Goal: Task Accomplishment & Management: Manage account settings

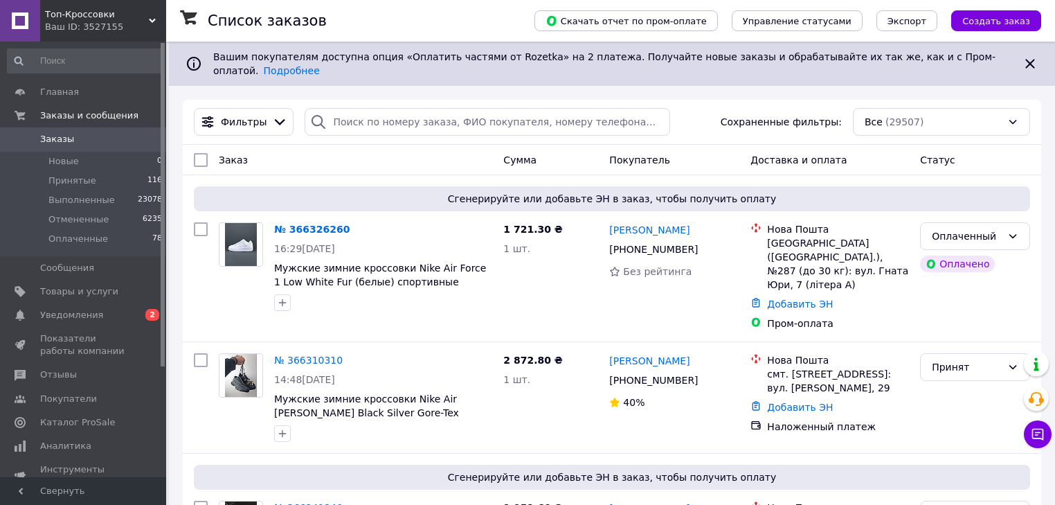
click at [93, 31] on div "Ваш ID: 3527155" at bounding box center [105, 27] width 121 height 12
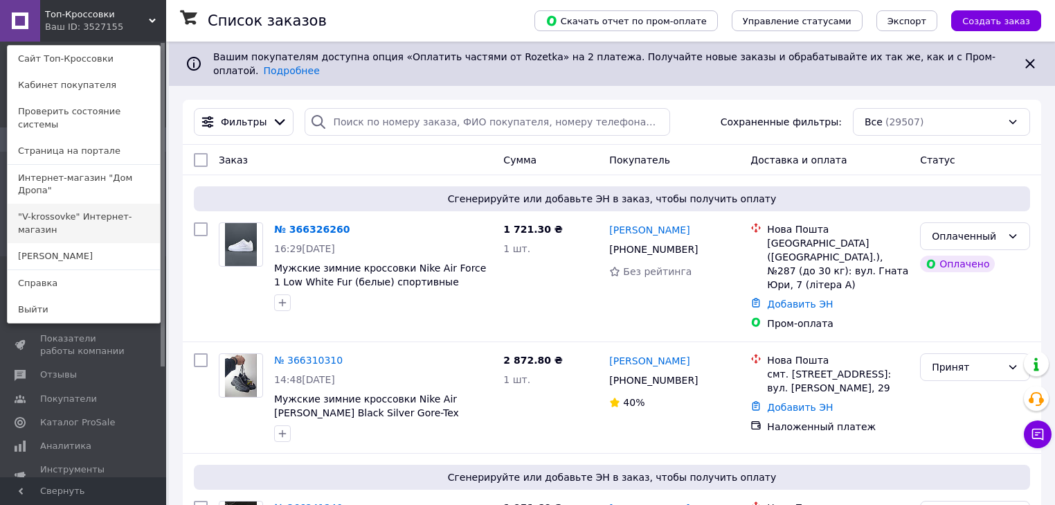
click at [97, 204] on link ""V-krossovke" Интернет-магазин" at bounding box center [84, 223] width 152 height 39
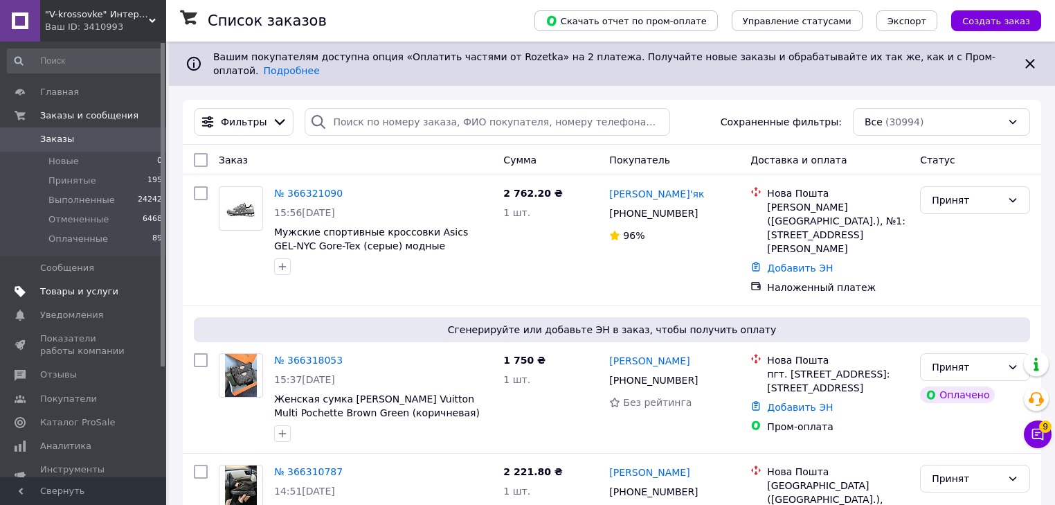
click at [102, 291] on span "Товары и услуги" at bounding box center [79, 291] width 78 height 12
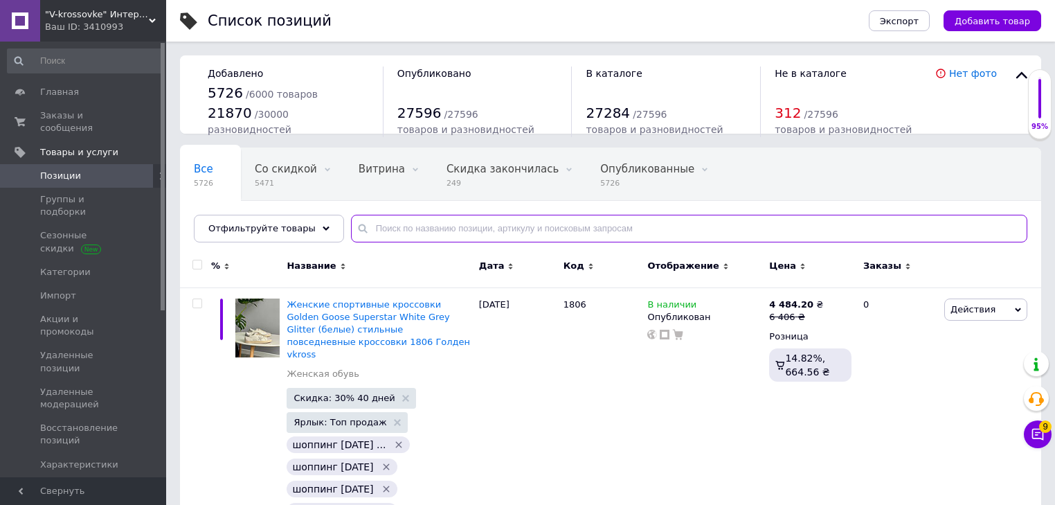
click at [419, 230] on input "text" at bounding box center [689, 229] width 676 height 28
paste input "01404 Найк AS116-N 7081 Адідас KS 2489 Найк Мо34-21 213-11 Найк s472 KS 2260 це…"
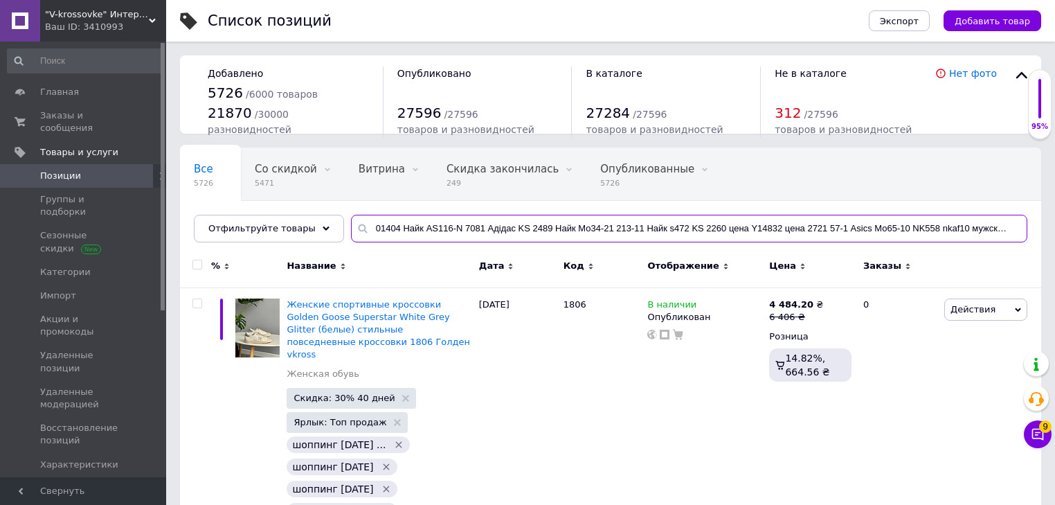
scroll to position [0, 147]
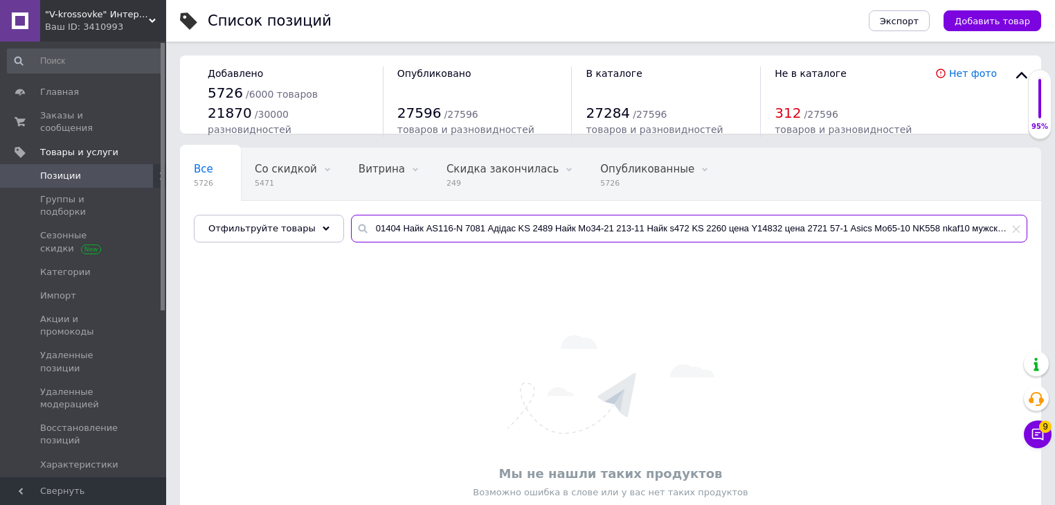
drag, startPoint x: 977, startPoint y: 230, endPoint x: 0, endPoint y: 161, distance: 979.9
click at [0, 161] on div ""V-krossovke" Интернет-магазин Ваш ID: 3410993 Сайт "V-krossovke" Интернет-мага…" at bounding box center [527, 299] width 1055 height 598
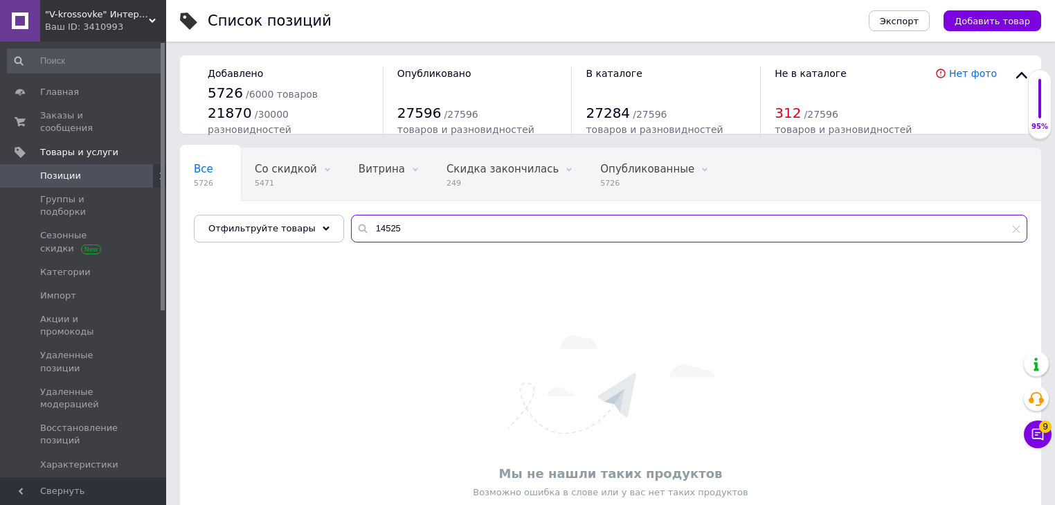
click at [390, 222] on input "14525" at bounding box center [689, 229] width 676 height 28
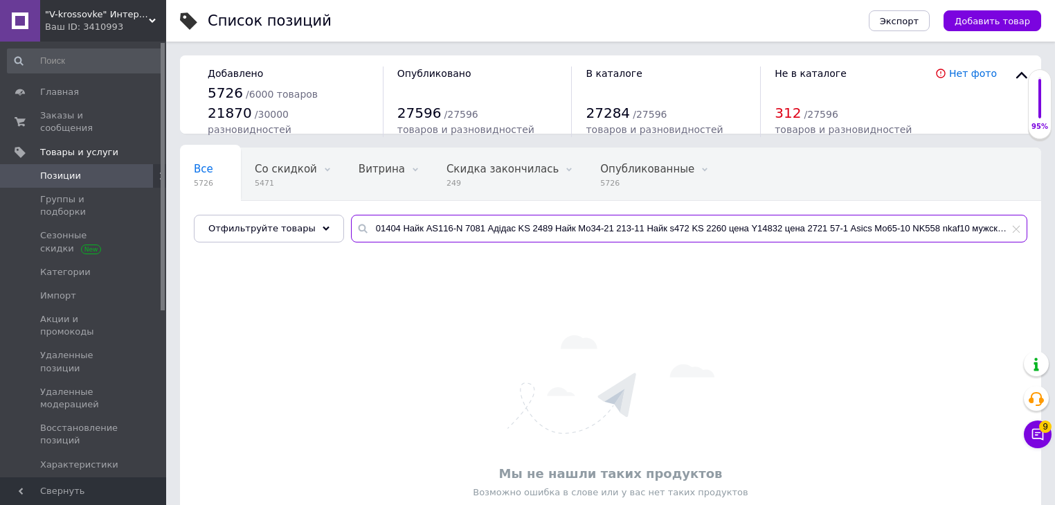
scroll to position [0, 116]
drag, startPoint x: 973, startPoint y: 232, endPoint x: 0, endPoint y: 205, distance: 973.7
click at [0, 212] on div ""V-krossovke" Интернет-магазин Ваш ID: 3410993 Сайт "V-krossovke" Интернет-мага…" at bounding box center [527, 299] width 1055 height 598
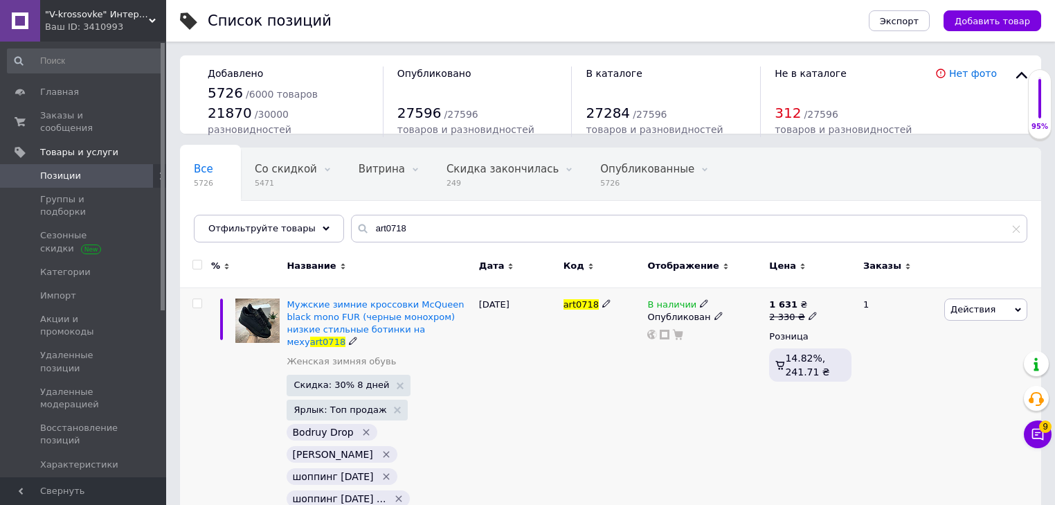
click at [1016, 317] on span "Действия" at bounding box center [985, 309] width 83 height 22
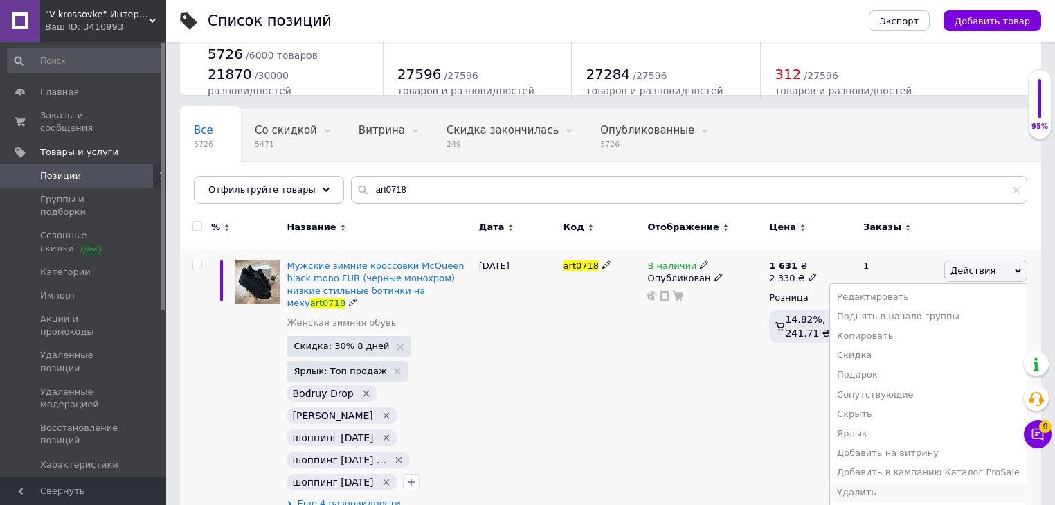
click at [939, 492] on li "Удалить" at bounding box center [928, 492] width 197 height 19
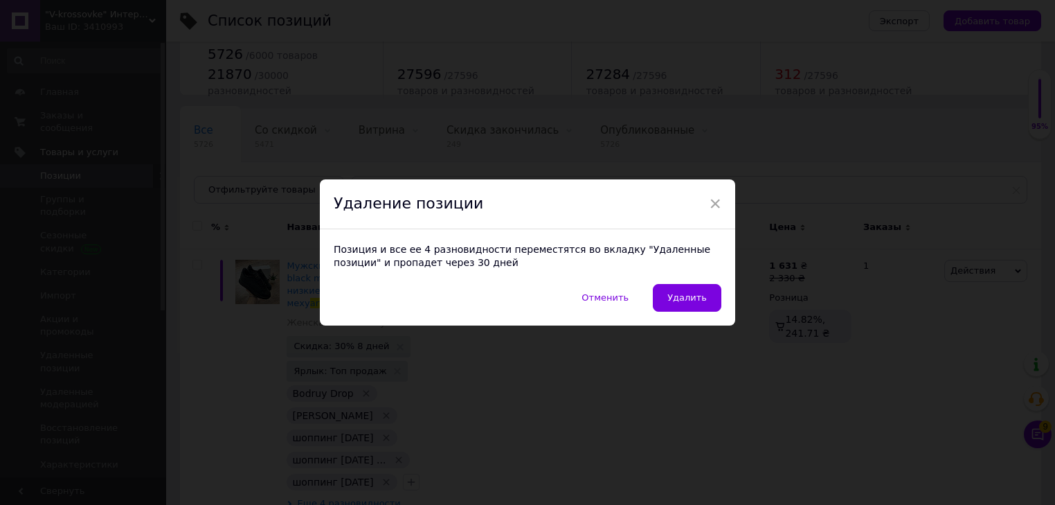
scroll to position [33, 0]
click at [714, 299] on button "Удалить" at bounding box center [691, 298] width 69 height 28
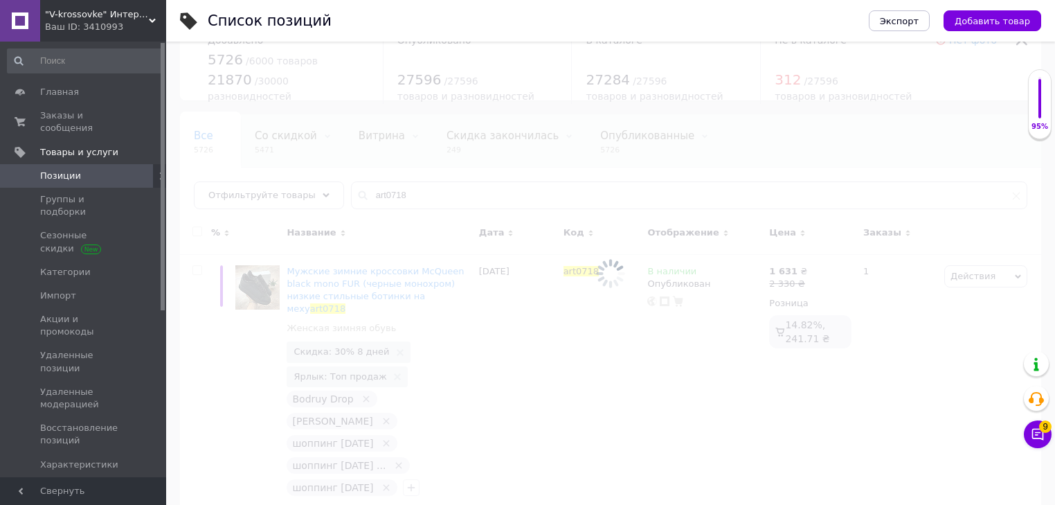
click at [451, 194] on div at bounding box center [610, 273] width 889 height 463
click at [451, 194] on input "art0718" at bounding box center [689, 195] width 676 height 28
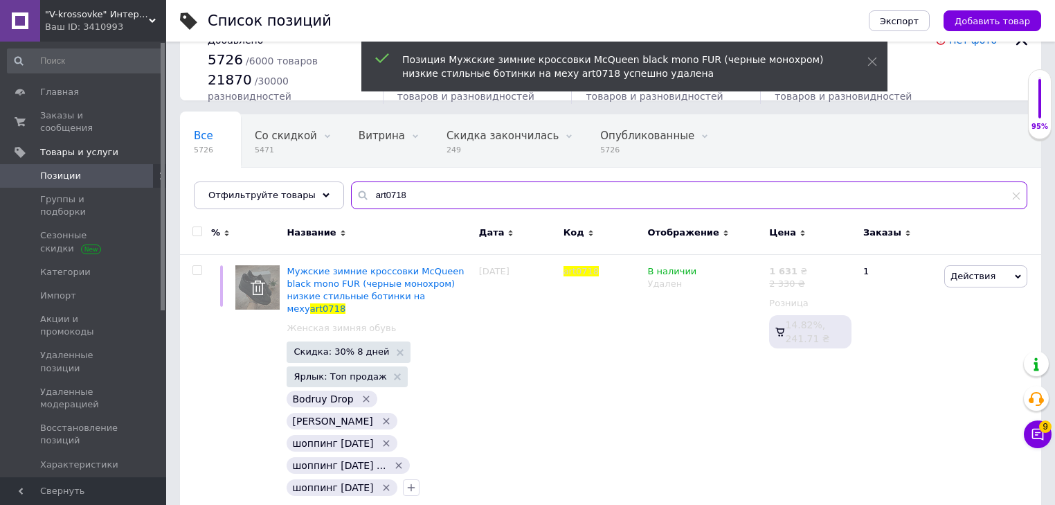
click at [451, 194] on input "art0718" at bounding box center [689, 195] width 676 height 28
paste input "01404 Найк AS116-N 7081 Адідас KS 2489 Найк Мо34-21 213-11 Найк s472 KS 2260 це…"
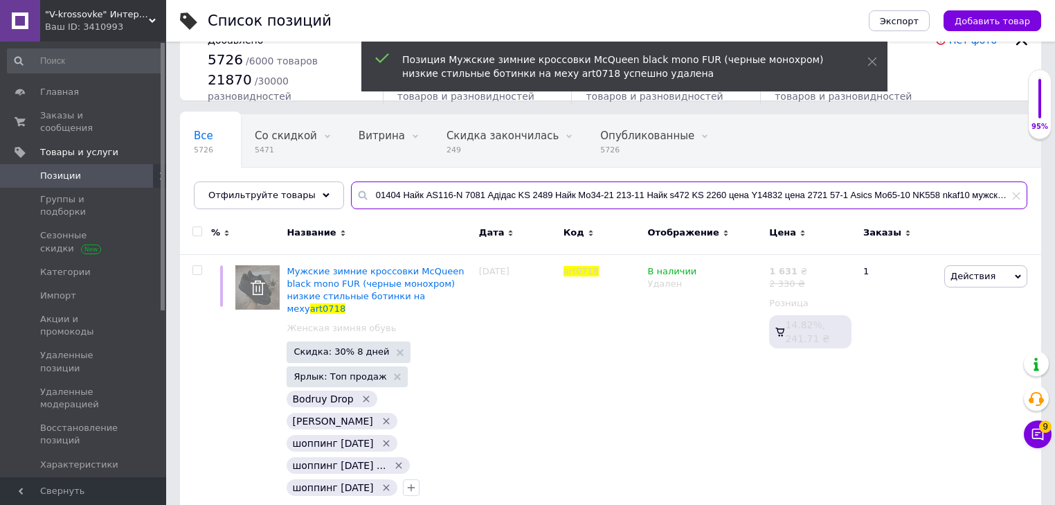
scroll to position [0, 80]
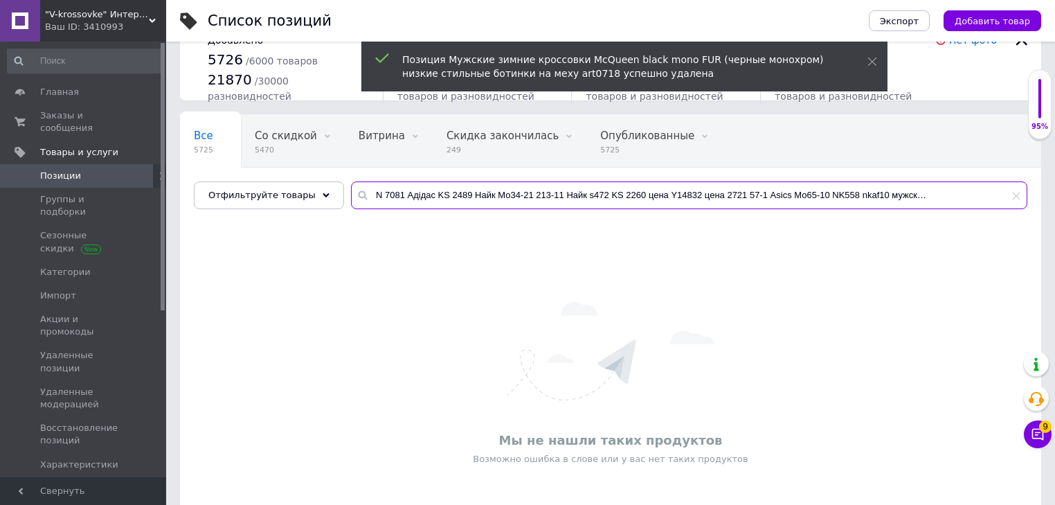
click at [900, 192] on input "01404 Найк AS116-N 7081 Адідас KS 2489 Найк Мо34-21 213-11 Найк s472 KS 2260 це…" at bounding box center [689, 195] width 676 height 28
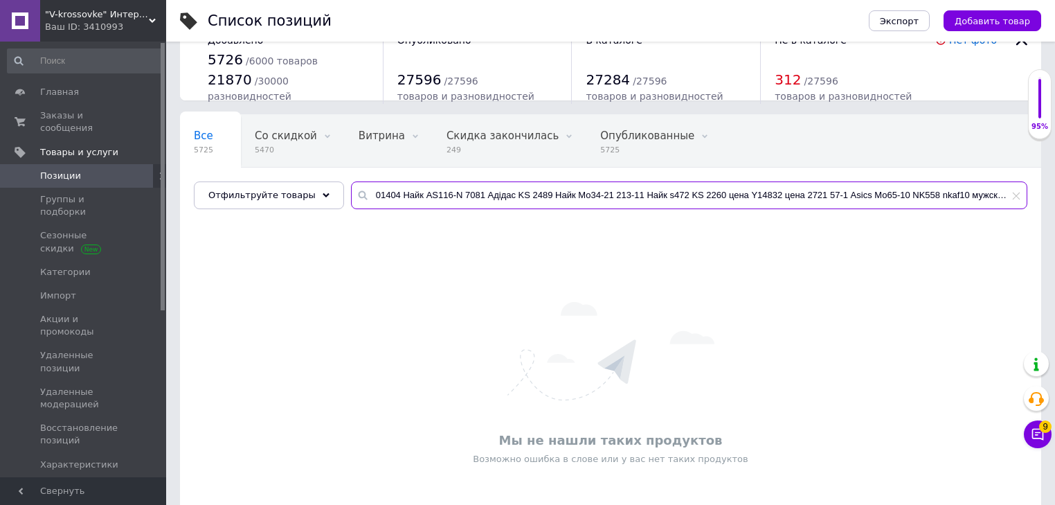
drag, startPoint x: 907, startPoint y: 192, endPoint x: 0, endPoint y: 166, distance: 907.2
click at [0, 166] on div ""V-krossovke" Интернет-магазин Ваш ID: 3410993 Сайт "V-krossovke" Интернет-мага…" at bounding box center [527, 266] width 1055 height 598
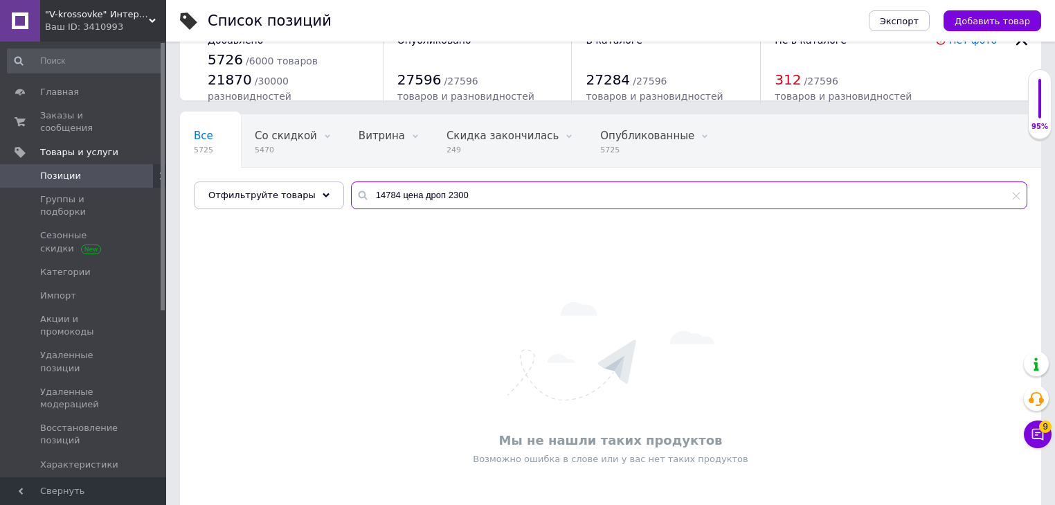
drag, startPoint x: 392, startPoint y: 195, endPoint x: 847, endPoint y: 245, distance: 458.2
click at [825, 244] on div "Все 5725 Со скидкой 5470 Удалить Редактировать Витрина 0 Удалить Редактировать …" at bounding box center [610, 332] width 861 height 437
click at [438, 197] on input "14784" at bounding box center [689, 195] width 676 height 28
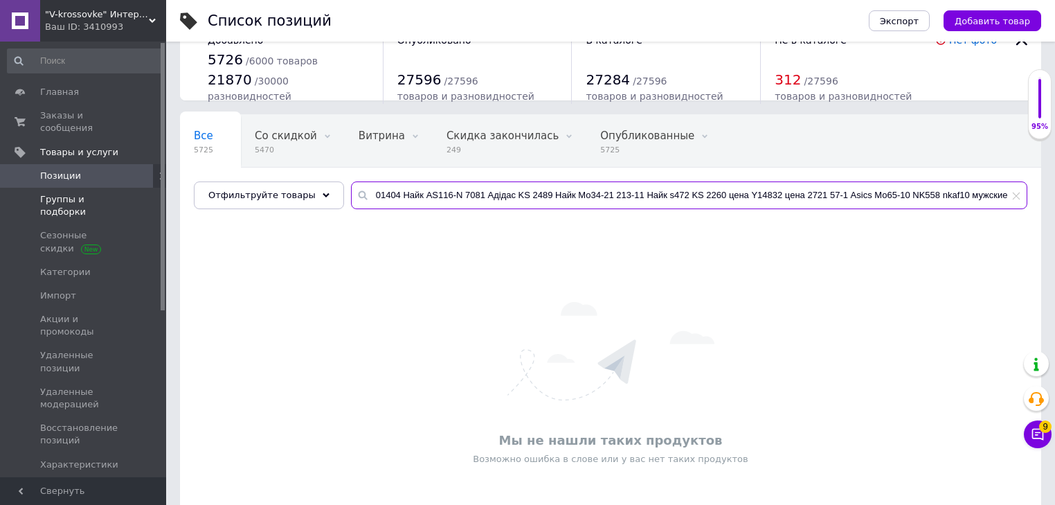
drag, startPoint x: 921, startPoint y: 199, endPoint x: 0, endPoint y: 184, distance: 921.5
click at [0, 192] on div ""V-krossovke" Интернет-магазин Ваш ID: 3410993 Сайт "V-krossovke" Интернет-мага…" at bounding box center [527, 266] width 1055 height 598
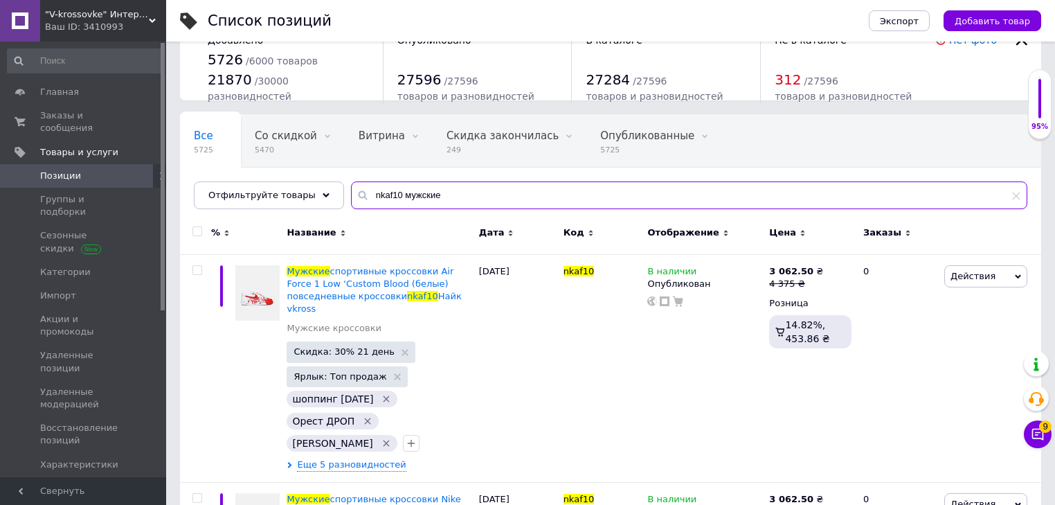
click at [454, 196] on input "nkaf10 мужские" at bounding box center [689, 195] width 676 height 28
type input "nkaf10 мужские"
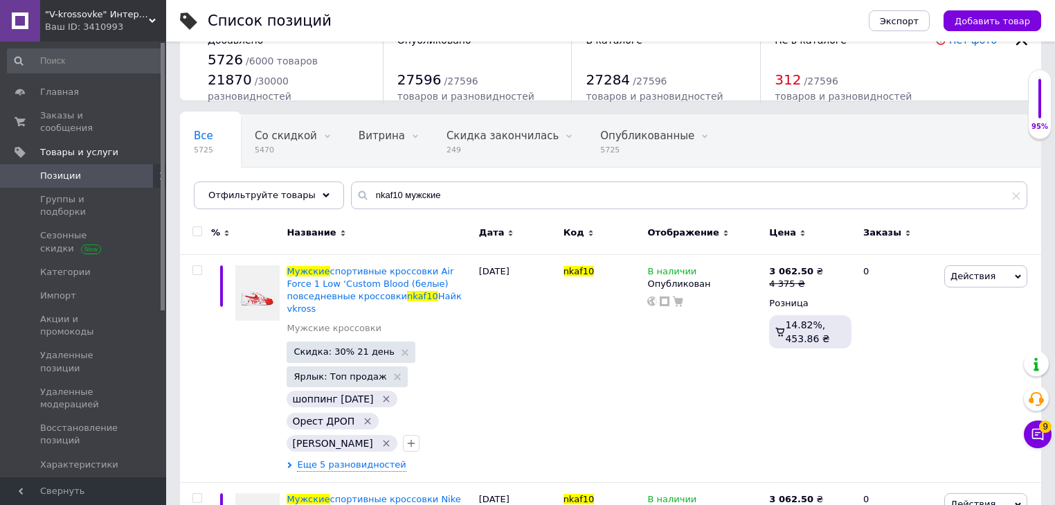
click at [202, 235] on div at bounding box center [195, 235] width 31 height 38
click at [199, 233] on div at bounding box center [197, 231] width 28 height 10
click at [199, 233] on input "checkbox" at bounding box center [196, 231] width 9 height 9
checkbox input "true"
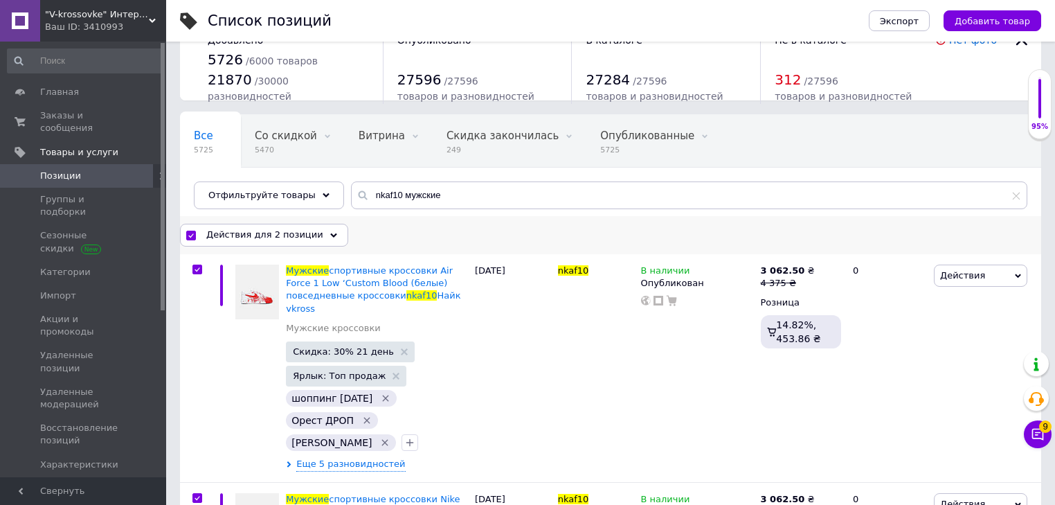
click at [260, 233] on span "Действия для 2 позиции" at bounding box center [264, 234] width 117 height 12
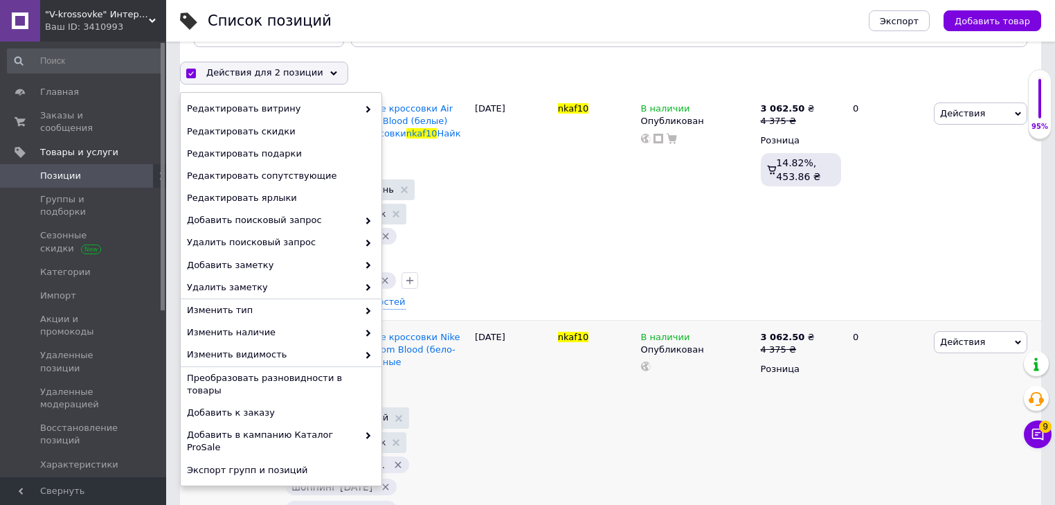
scroll to position [226, 0]
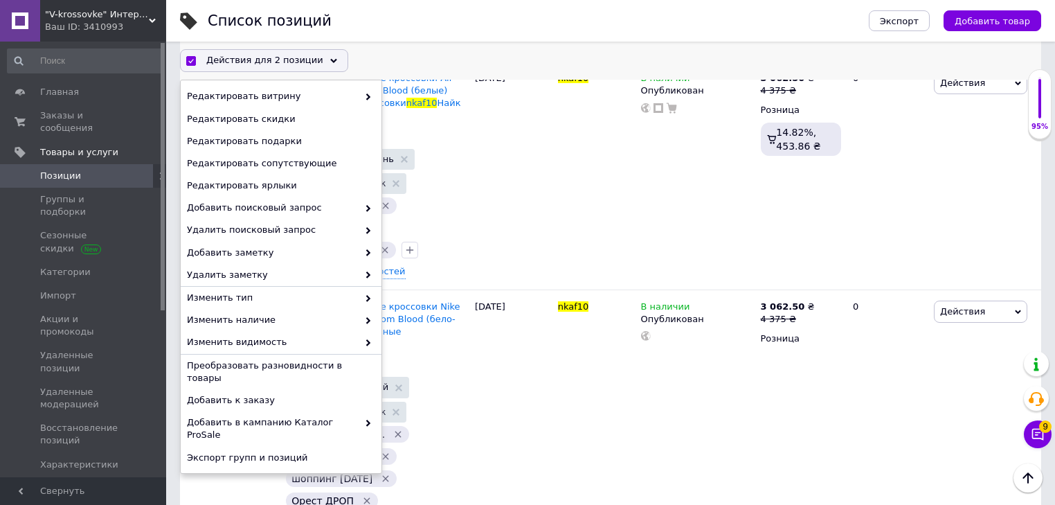
click at [246, 469] on div "Удалить" at bounding box center [281, 480] width 201 height 22
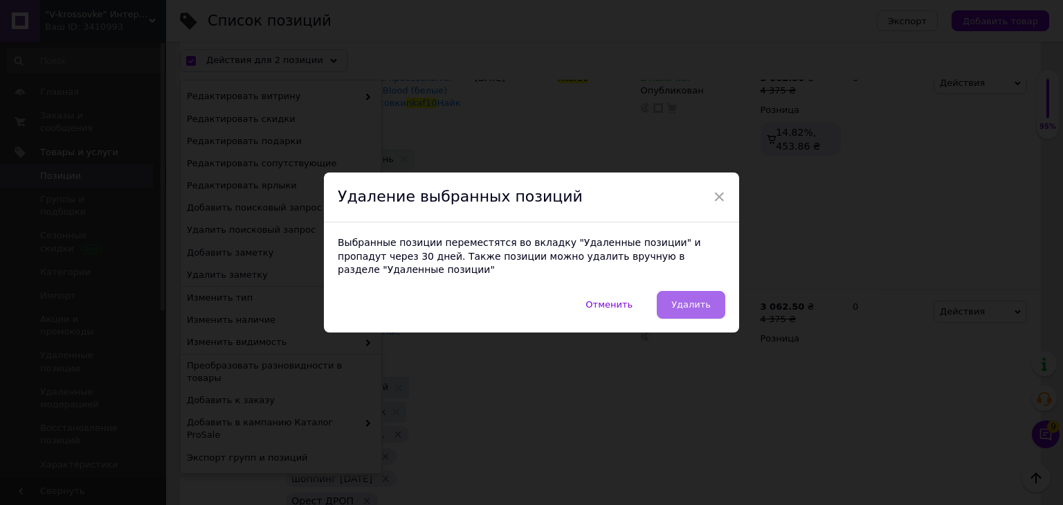
click at [679, 303] on span "Удалить" at bounding box center [691, 304] width 39 height 10
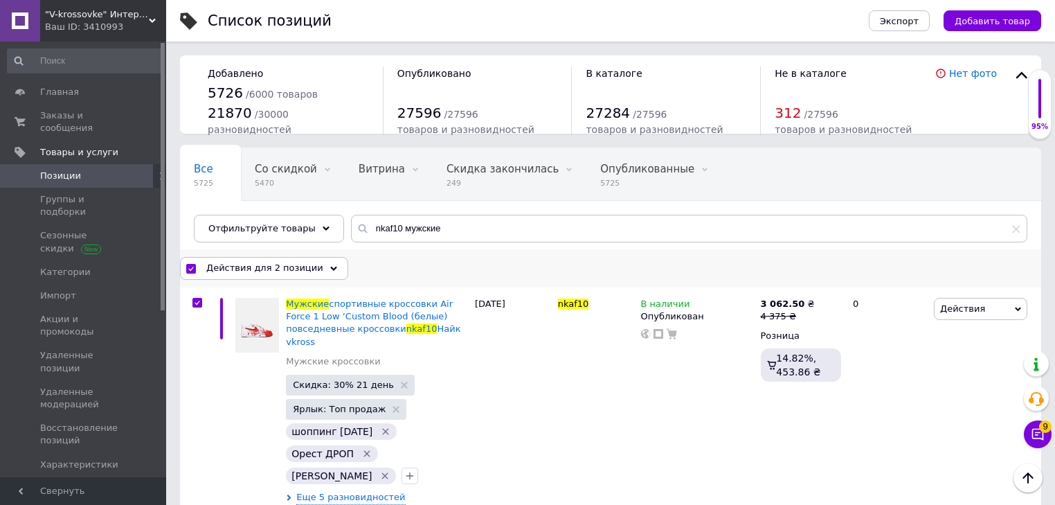
scroll to position [0, 0]
checkbox input "false"
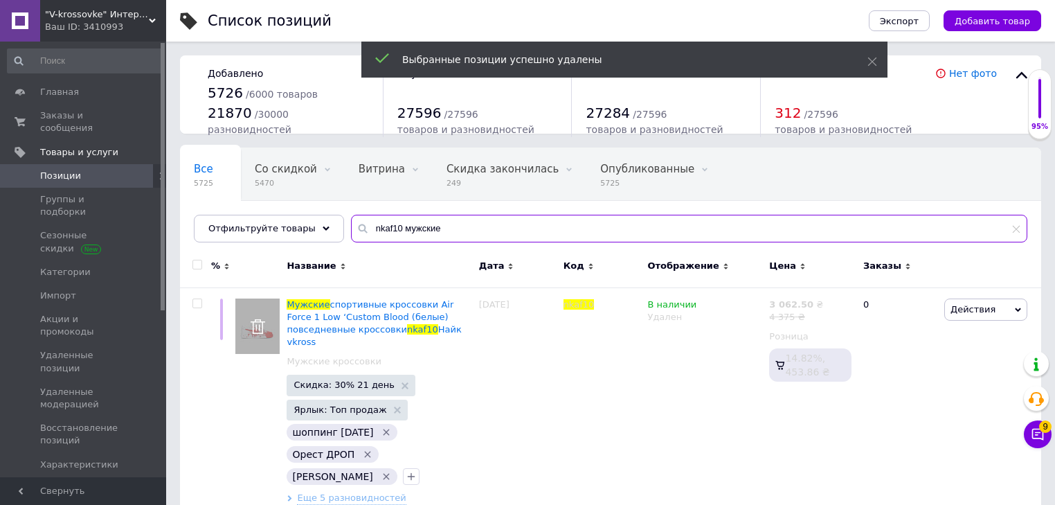
click at [447, 229] on input "nkaf10 мужские" at bounding box center [689, 229] width 676 height 28
paste input "01404 Найк AS116-N 7081 Адідас KS 2489 Найк Мо34-21 213-11 Найк s472 KS 2260 це…"
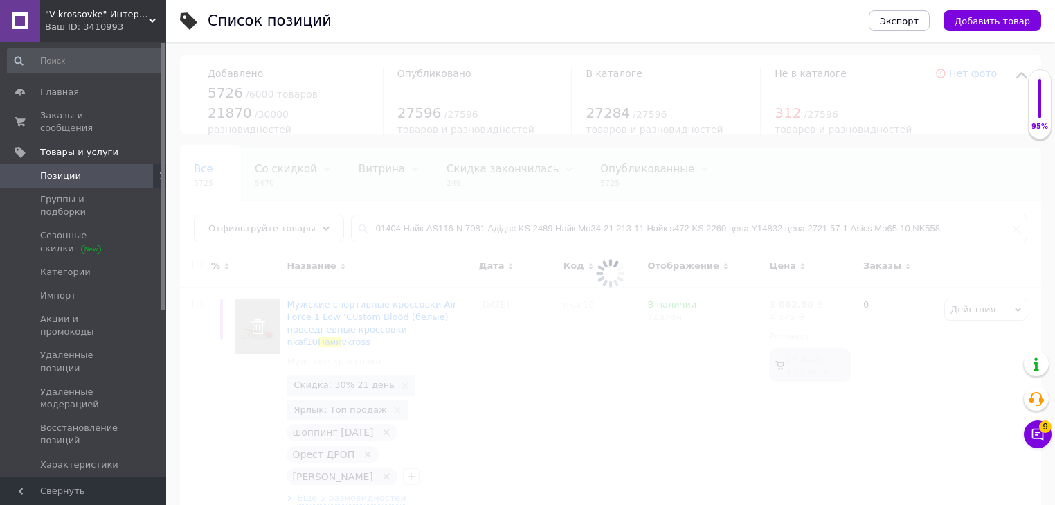
click at [892, 225] on div at bounding box center [610, 273] width 889 height 463
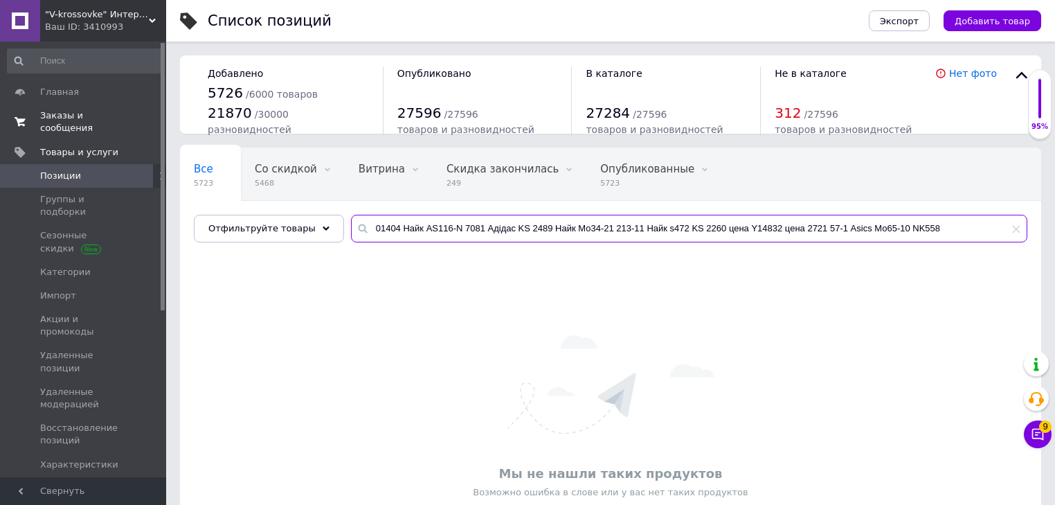
drag, startPoint x: 862, startPoint y: 233, endPoint x: 0, endPoint y: 122, distance: 869.0
click at [0, 138] on div ""V-krossovke" Интернет-магазин Ваш ID: 3410993 Сайт "V-krossovke" Интернет-мага…" at bounding box center [527, 299] width 1055 height 598
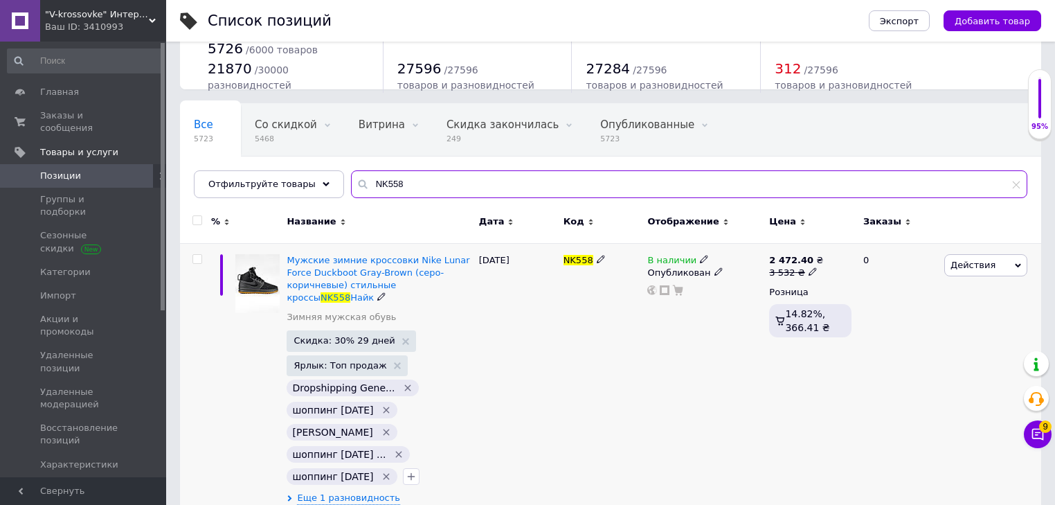
scroll to position [46, 0]
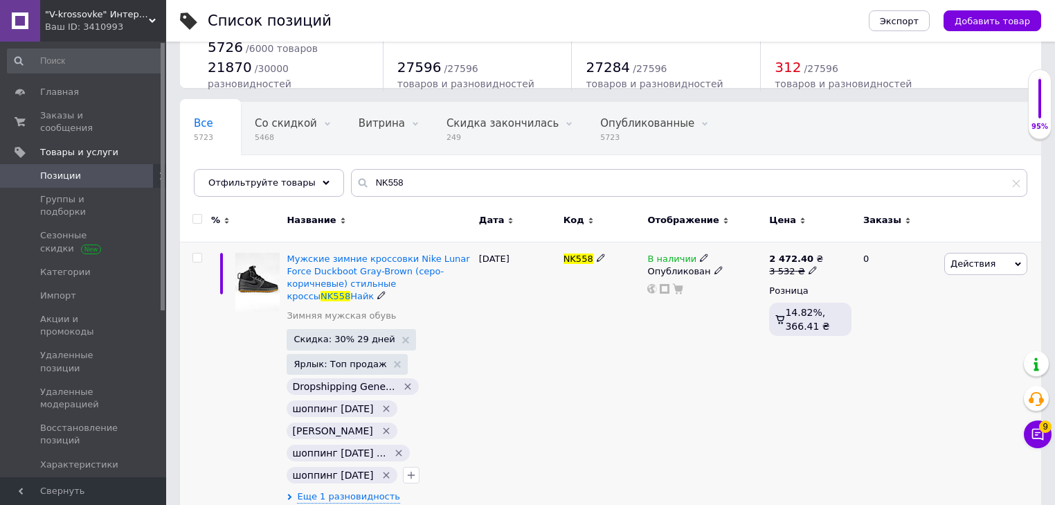
click at [986, 259] on span "Действия" at bounding box center [972, 263] width 45 height 10
click at [881, 487] on li "Удалить" at bounding box center [928, 485] width 197 height 19
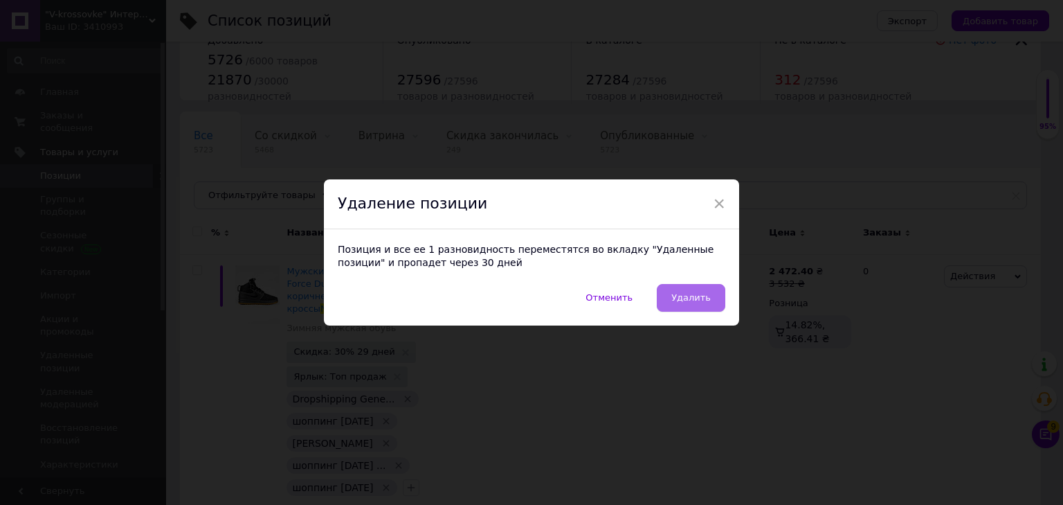
click at [709, 301] on span "Удалить" at bounding box center [691, 297] width 39 height 10
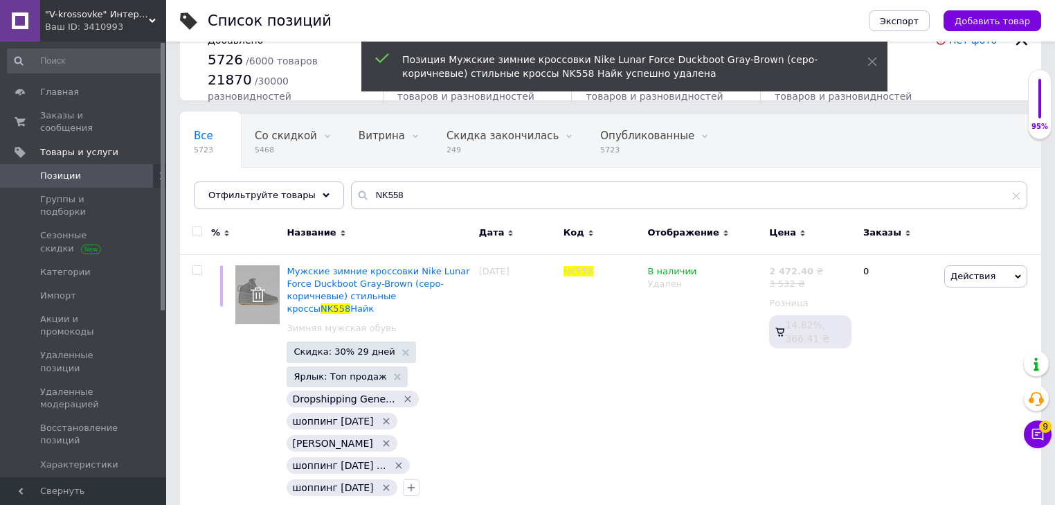
click at [468, 213] on div "Все 5723 Со скидкой 5468 Удалить Редактировать Витрина 0 Удалить Редактировать …" at bounding box center [610, 168] width 861 height 114
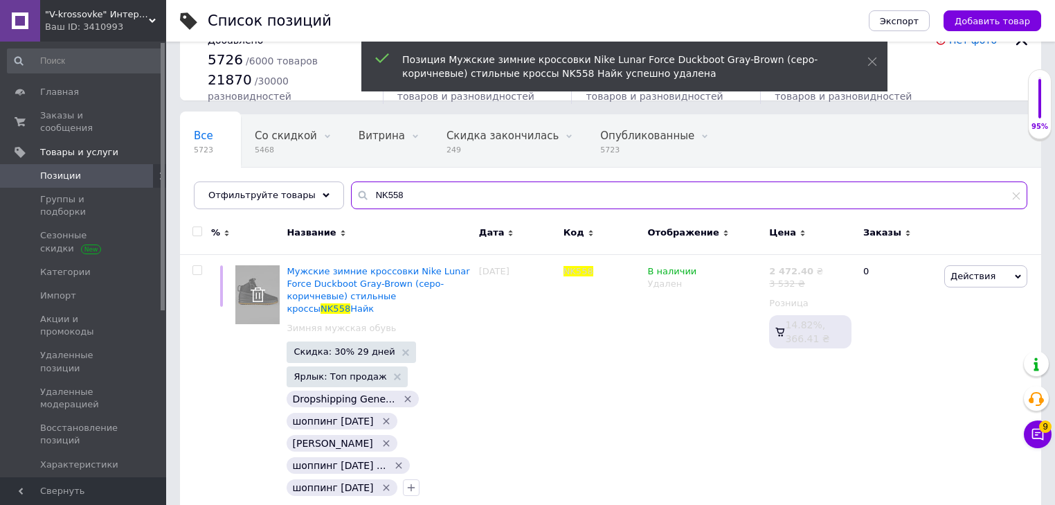
click at [467, 187] on input "NK558" at bounding box center [689, 195] width 676 height 28
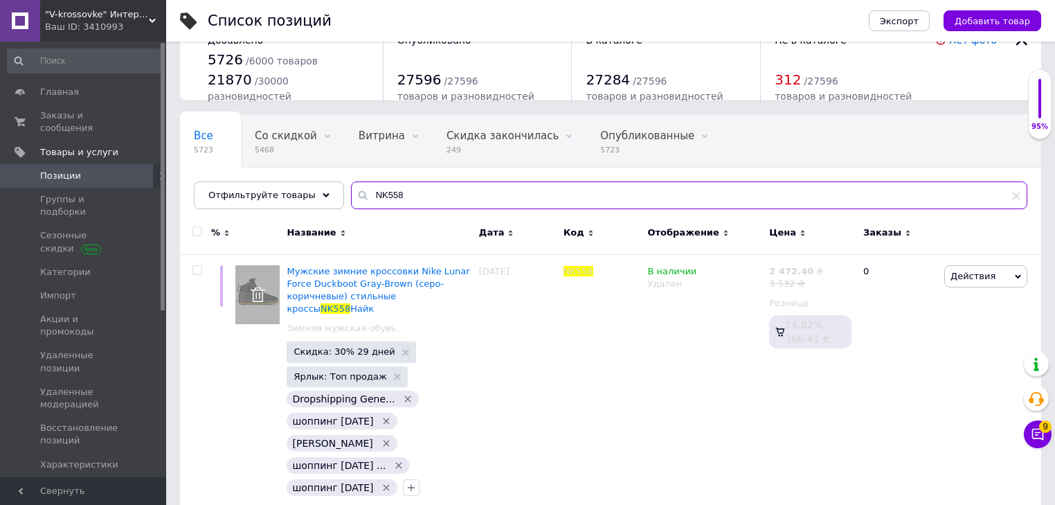
click at [467, 187] on input "NK558" at bounding box center [689, 195] width 676 height 28
paste input "01404 Найк AS116-N 7081 Адідас KS 2489 Найк Мо34-21 213-11 Найк s472 KS 2260 це…"
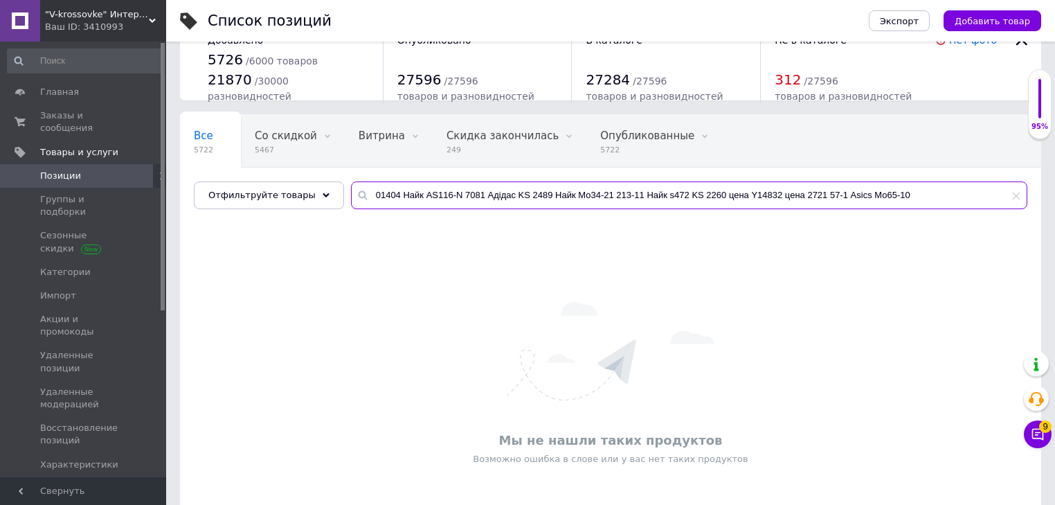
drag, startPoint x: 853, startPoint y: 195, endPoint x: 0, endPoint y: 154, distance: 853.8
click at [0, 156] on div ""V-krossovke" Интернет-магазин Ваш ID: 3410993 Сайт "V-krossovke" Интернет-мага…" at bounding box center [527, 266] width 1055 height 598
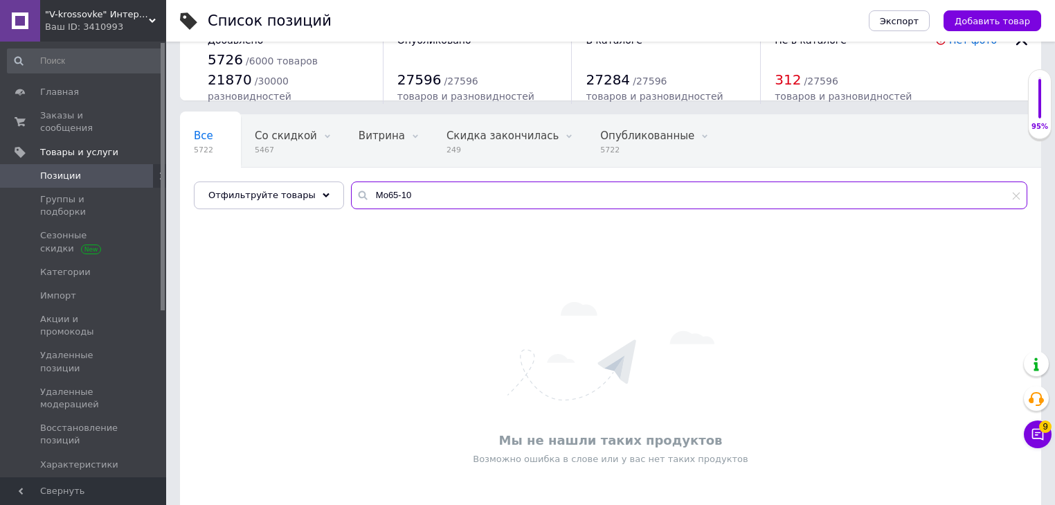
click at [404, 190] on input "Мо65-10" at bounding box center [689, 195] width 676 height 28
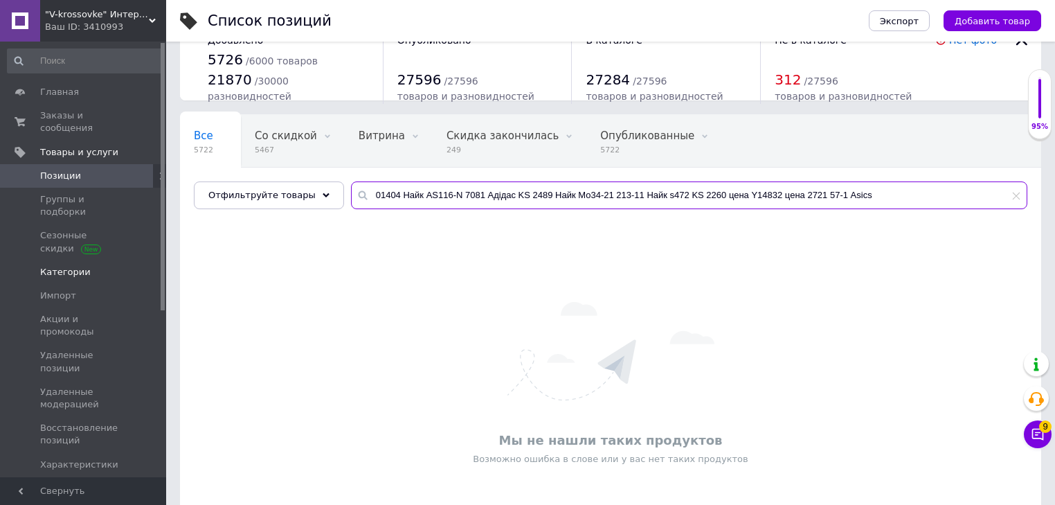
drag, startPoint x: 811, startPoint y: 197, endPoint x: 0, endPoint y: 249, distance: 813.1
click at [0, 249] on div ""V-krossovke" Интернет-магазин Ваш ID: 3410993 Сайт "V-krossovke" Интернет-мага…" at bounding box center [527, 266] width 1055 height 598
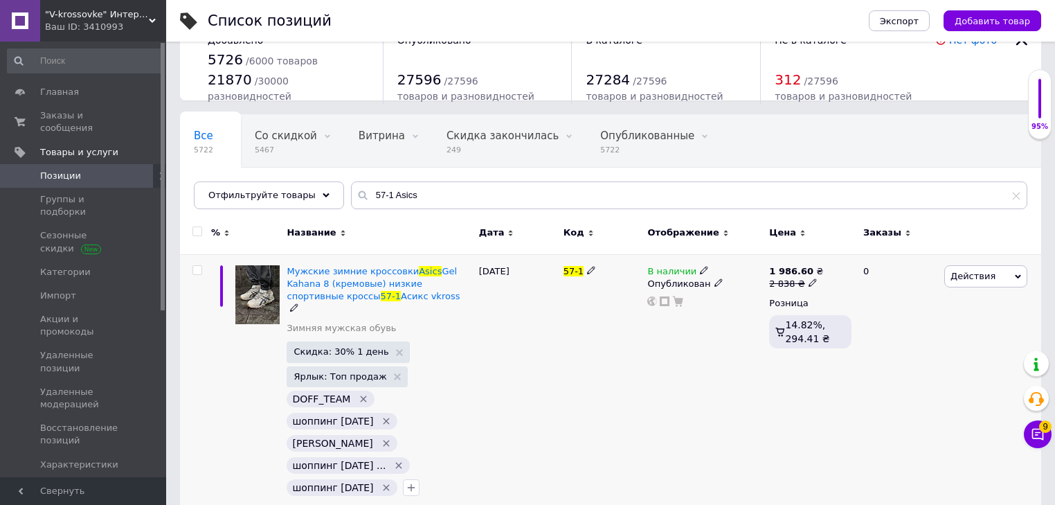
click at [980, 269] on span "Действия" at bounding box center [985, 276] width 83 height 22
click at [869, 495] on li "Удалить" at bounding box center [928, 497] width 197 height 19
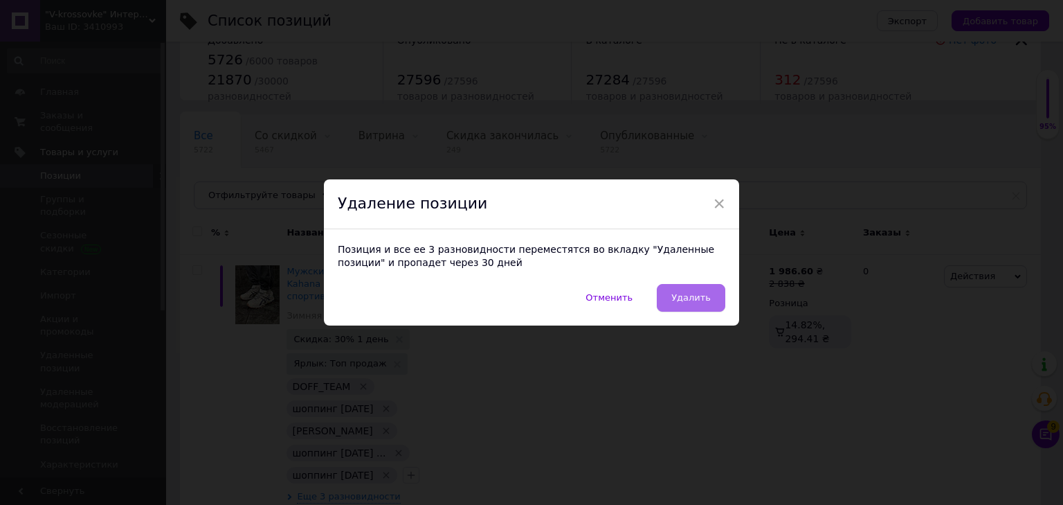
click at [708, 300] on span "Удалить" at bounding box center [691, 297] width 39 height 10
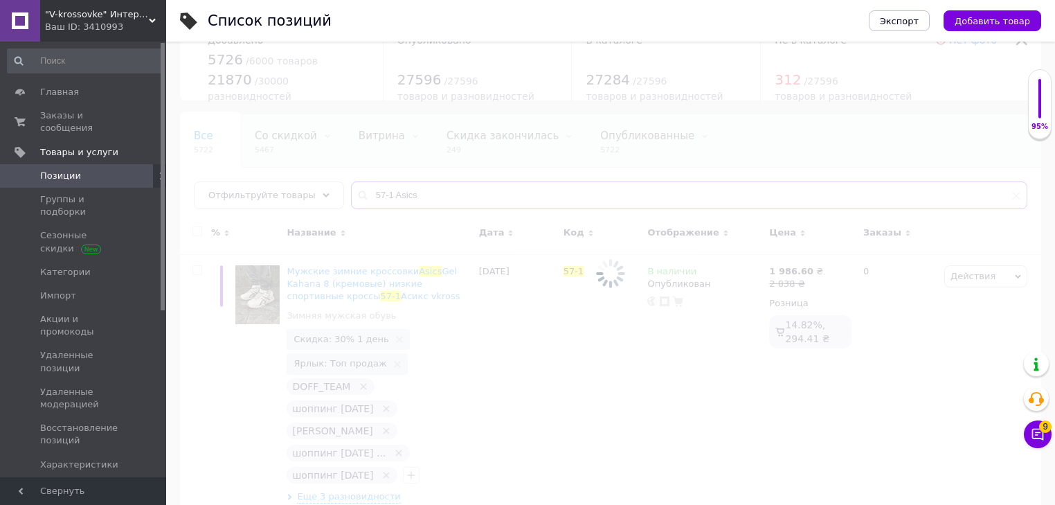
click at [435, 192] on input "57-1 Asics" at bounding box center [689, 195] width 676 height 28
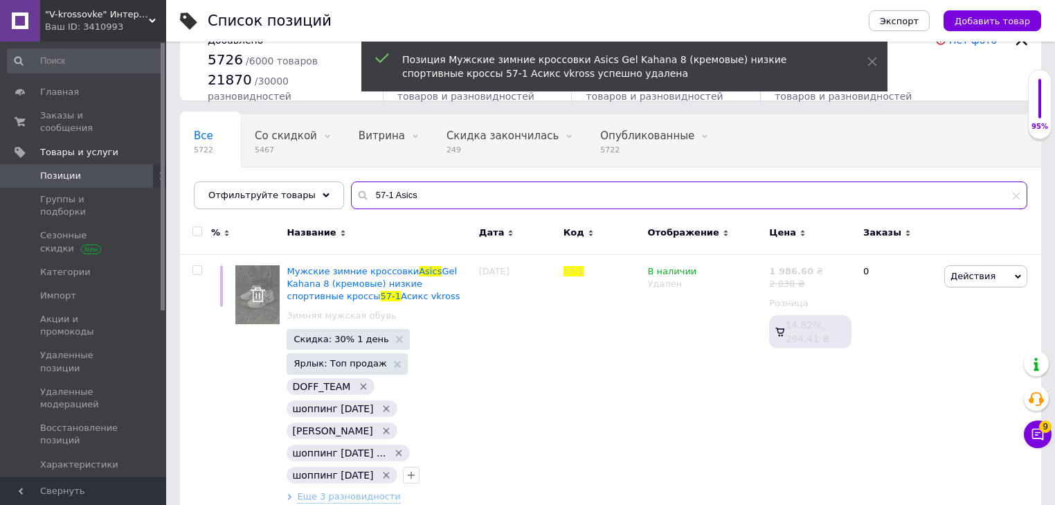
click at [435, 192] on input "57-1 Asics" at bounding box center [689, 195] width 676 height 28
paste input "01404 Найк AS116-N 7081 Адідас KS 2489 Найк Мо34-21 213-11 Найк s472 KS 2260 це…"
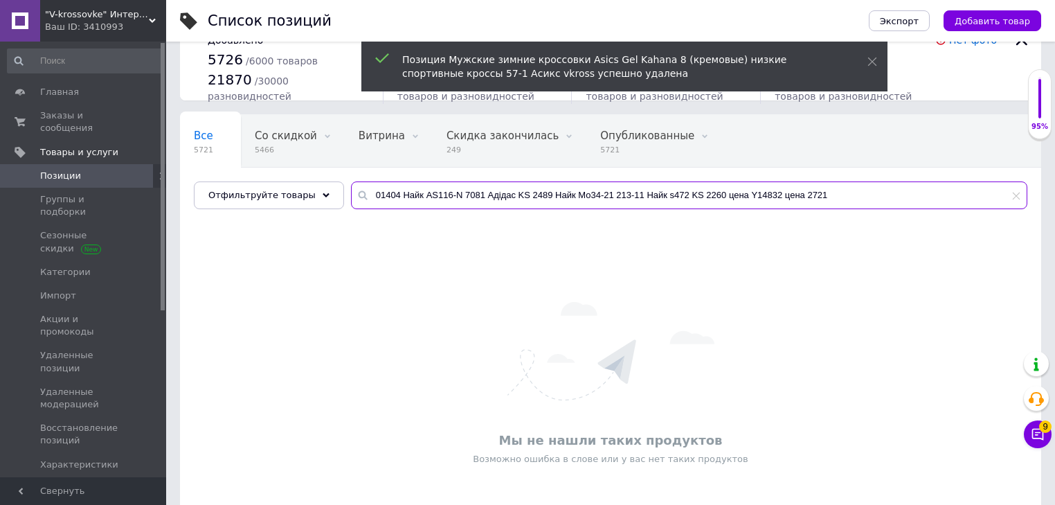
drag, startPoint x: 673, startPoint y: 226, endPoint x: 1063, endPoint y: 264, distance: 391.6
click at [1055, 263] on html ""V-krossovke" Интернет-магазин Ваш ID: 3410993 Сайт "V-krossovke" Интернет-мага…" at bounding box center [527, 266] width 1055 height 598
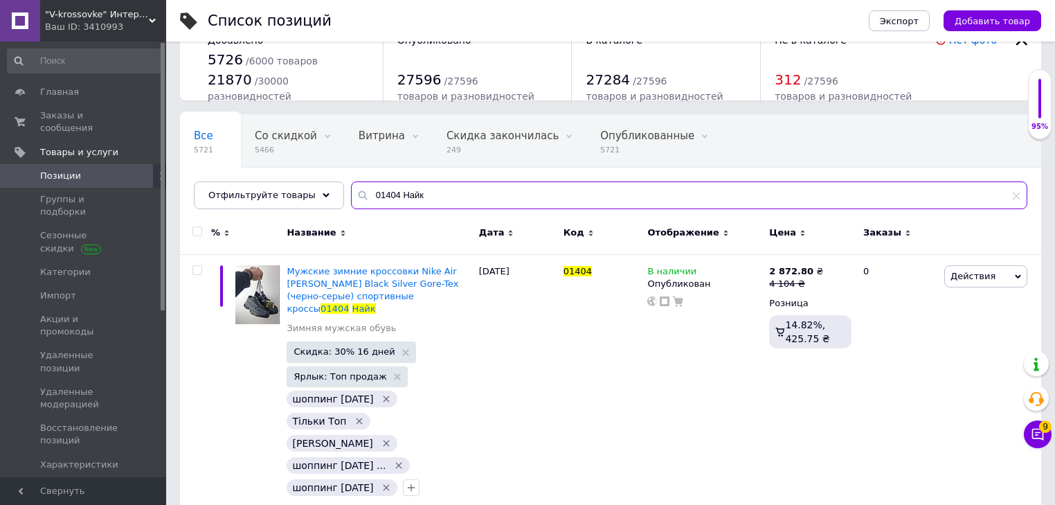
type input "01404 Найк"
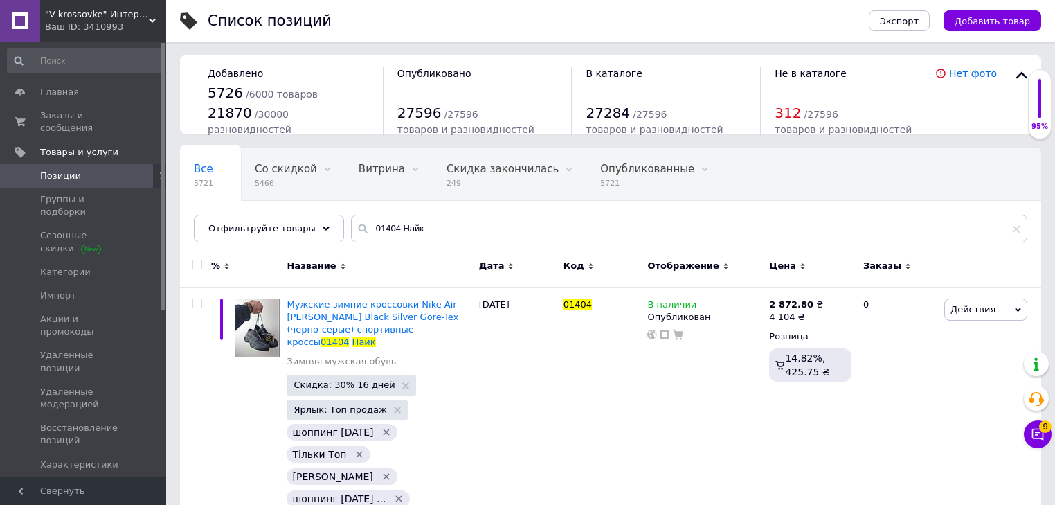
click at [194, 260] on input "checkbox" at bounding box center [196, 264] width 9 height 9
checkbox input "true"
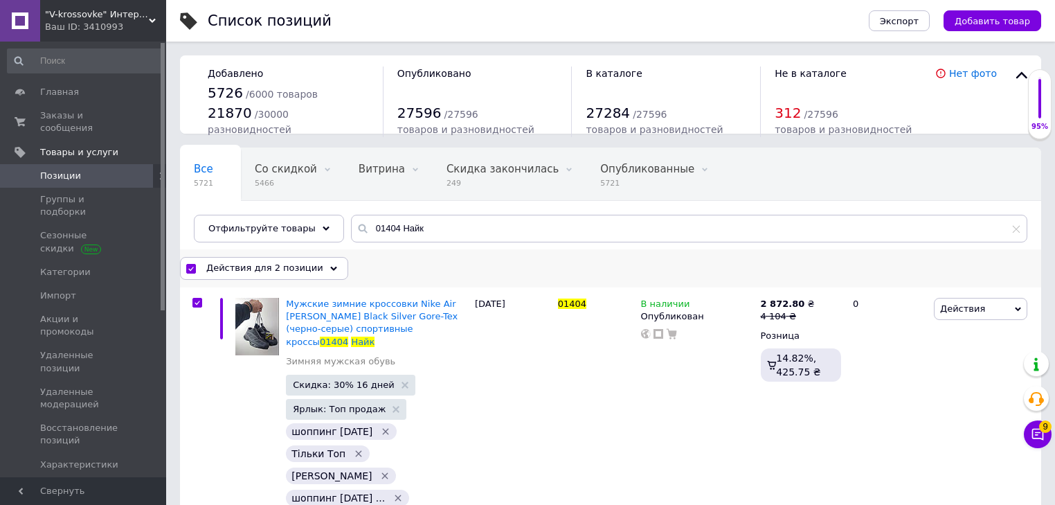
drag, startPoint x: 255, startPoint y: 262, endPoint x: 296, endPoint y: 274, distance: 43.2
click at [255, 262] on span "Действия для 2 позиции" at bounding box center [264, 268] width 117 height 12
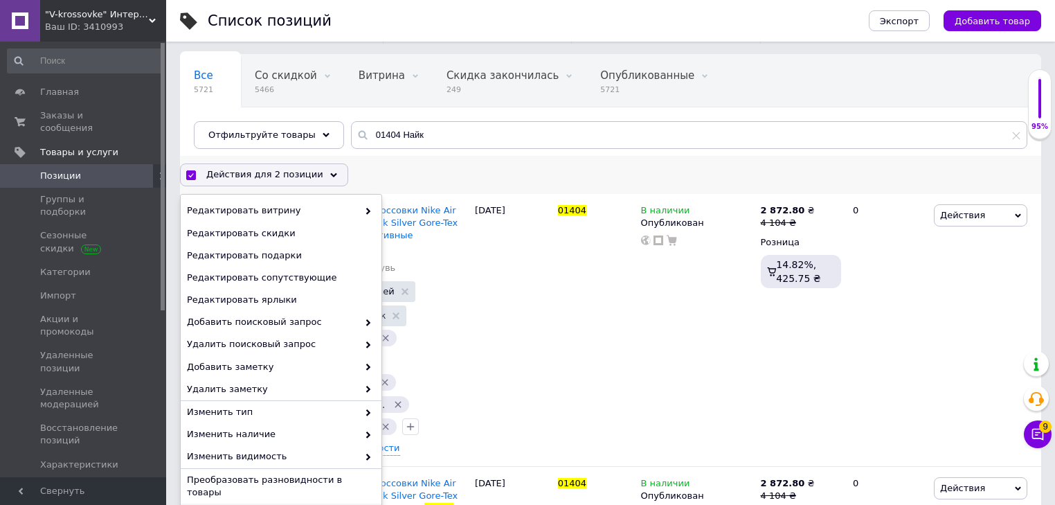
scroll to position [270, 0]
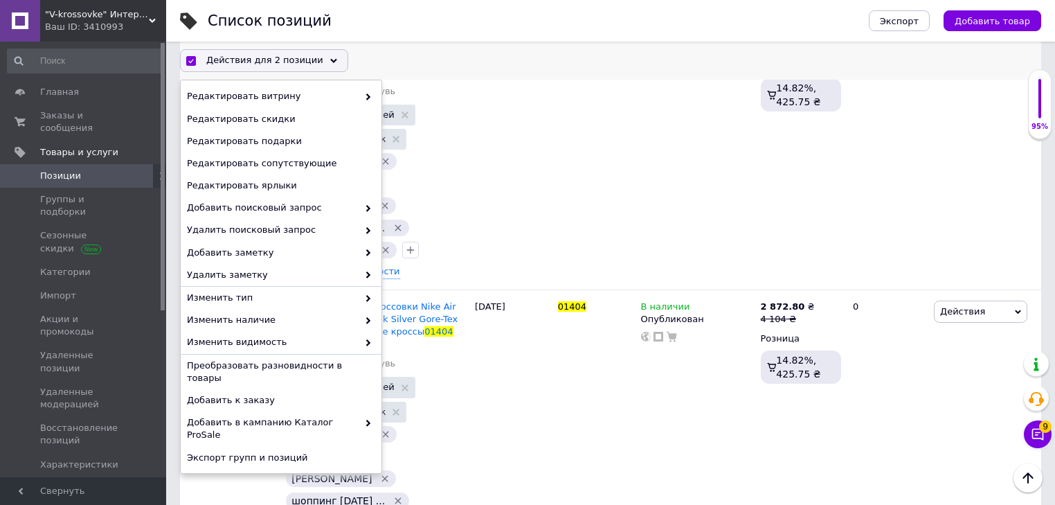
click at [222, 474] on span "Удалить" at bounding box center [279, 480] width 185 height 12
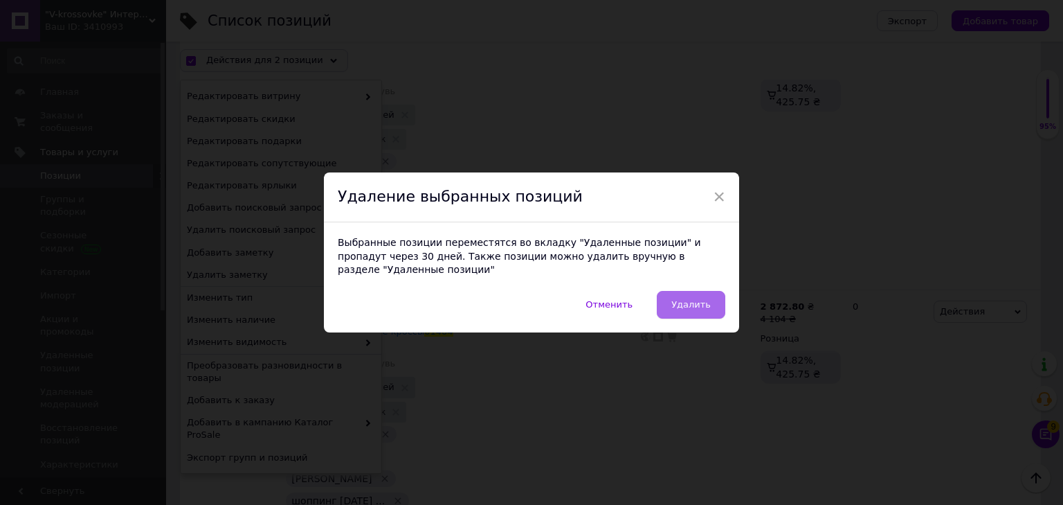
click at [711, 294] on button "Удалить" at bounding box center [691, 305] width 69 height 28
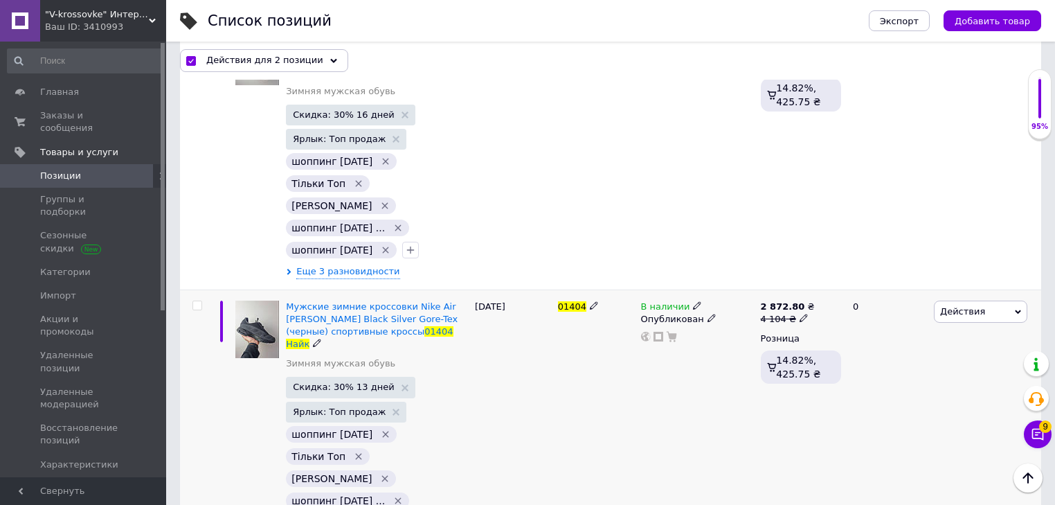
checkbox input "false"
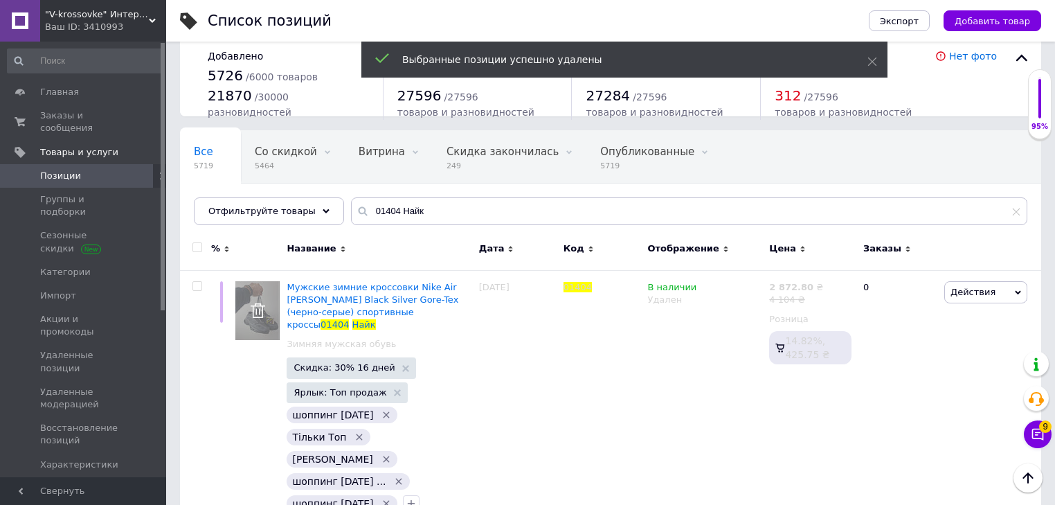
scroll to position [0, 0]
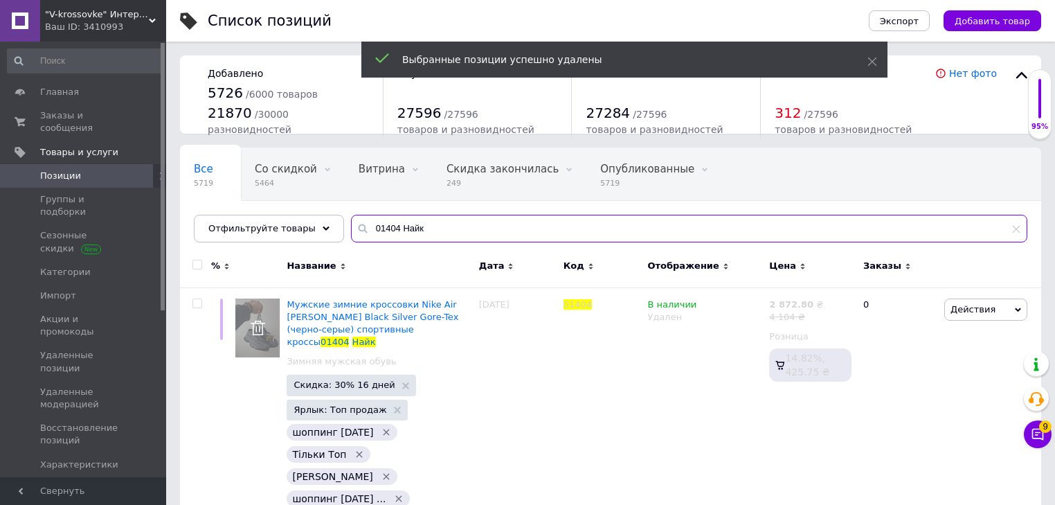
click at [410, 222] on input "01404 Найк" at bounding box center [689, 229] width 676 height 28
click at [411, 224] on input "01404 Найк" at bounding box center [689, 229] width 676 height 28
paste input "AS116-N 7081 Адідас KS 2489 Найк Мо34-21 213-11 Найк s472 KS 2260 цена Y14832 ц…"
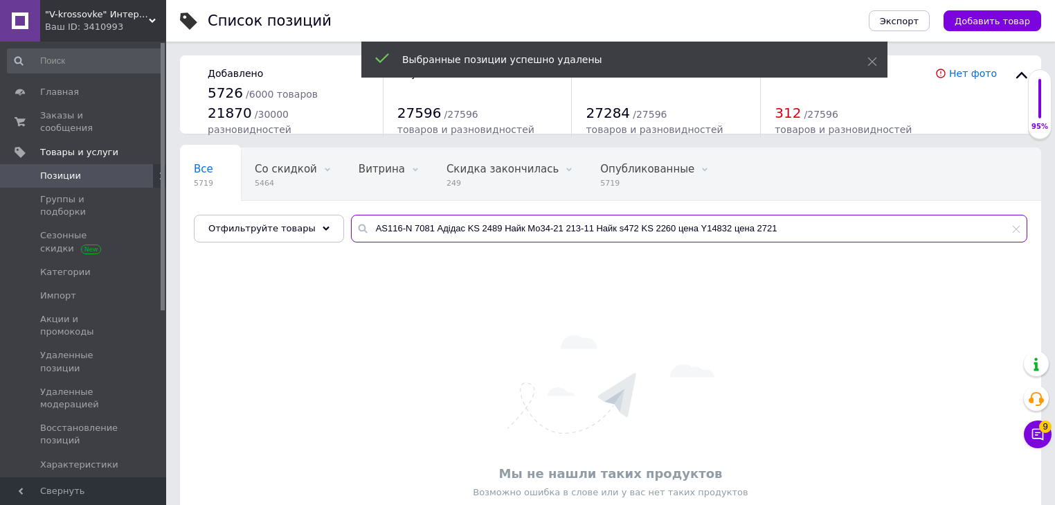
drag, startPoint x: 399, startPoint y: 229, endPoint x: 1063, endPoint y: 324, distance: 670.6
click at [1055, 295] on html ""V-krossovke" Интернет-магазин Ваш ID: 3410993 Сайт "V-krossovke" Интернет-мага…" at bounding box center [527, 299] width 1055 height 598
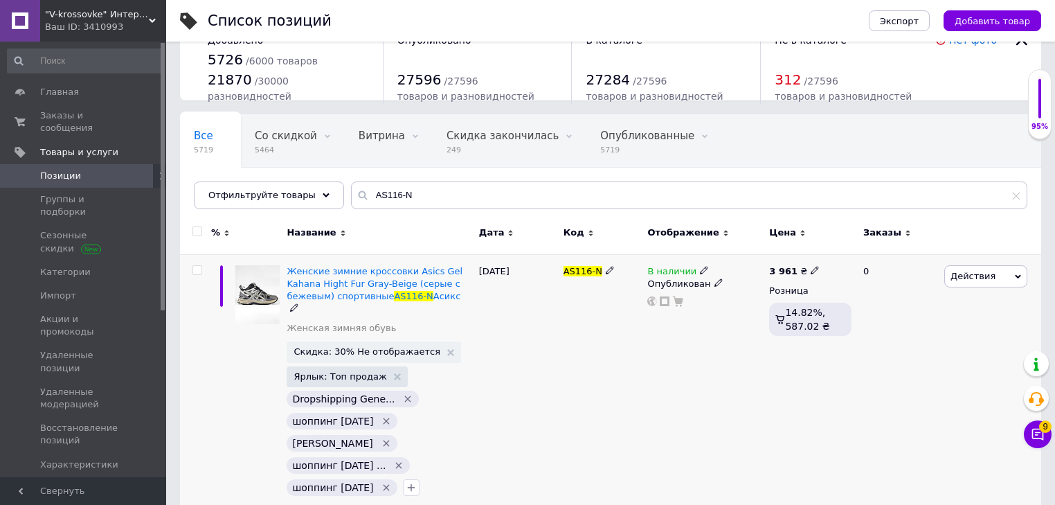
click at [971, 273] on span "Действия" at bounding box center [972, 276] width 45 height 10
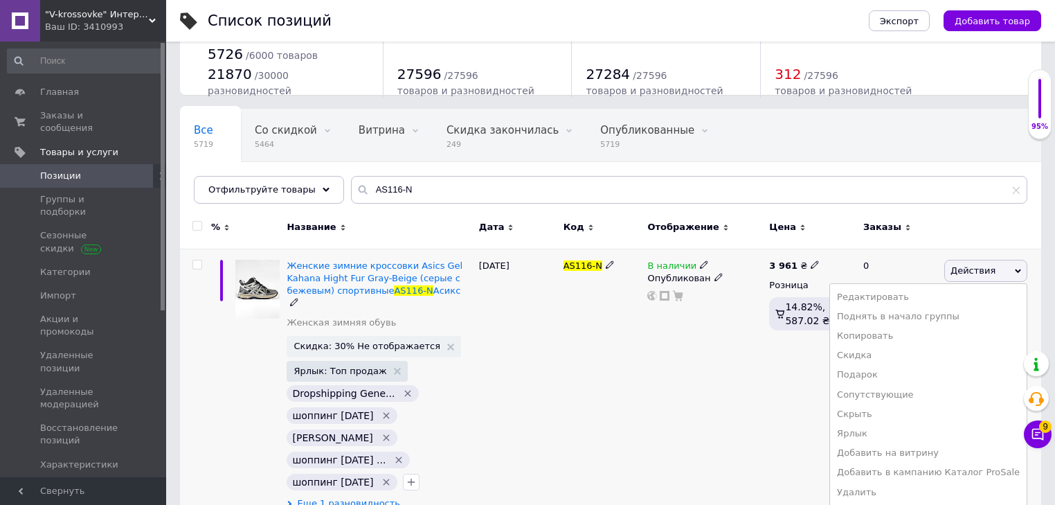
click at [883, 501] on ul "Редактировать Поднять в начало группы Копировать Скидка Подарок Сопутствующие С…" at bounding box center [928, 394] width 198 height 223
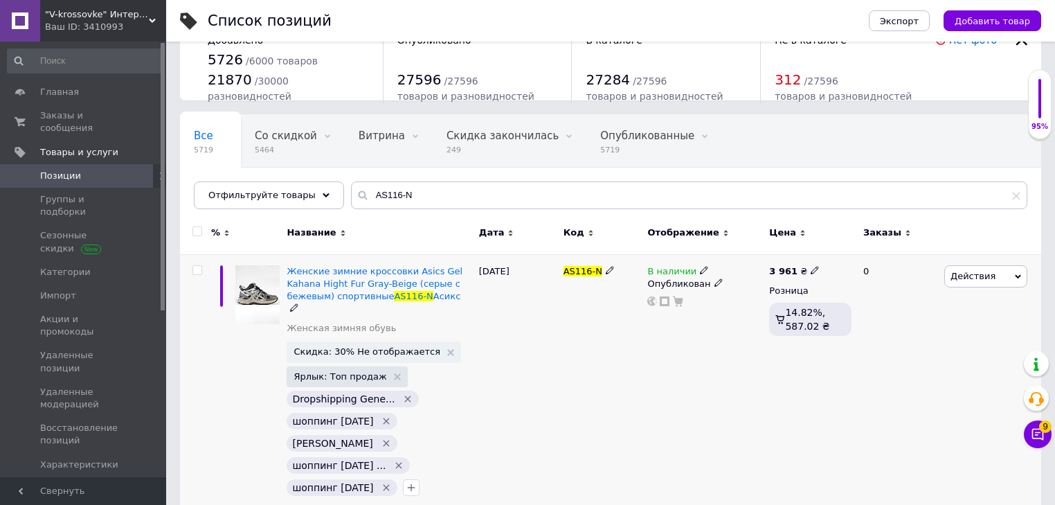
click at [962, 272] on span "Действия" at bounding box center [972, 276] width 45 height 10
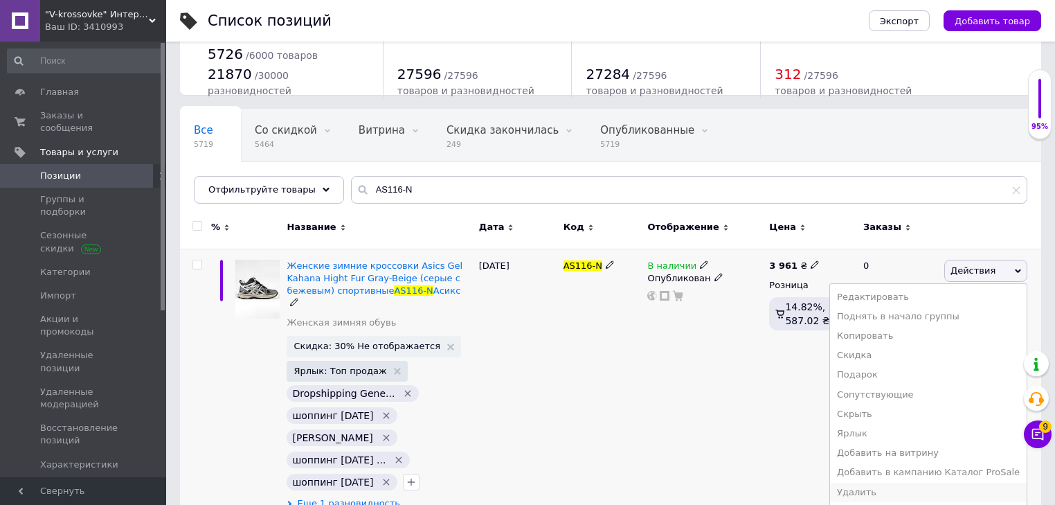
click at [888, 494] on li "Удалить" at bounding box center [928, 492] width 197 height 19
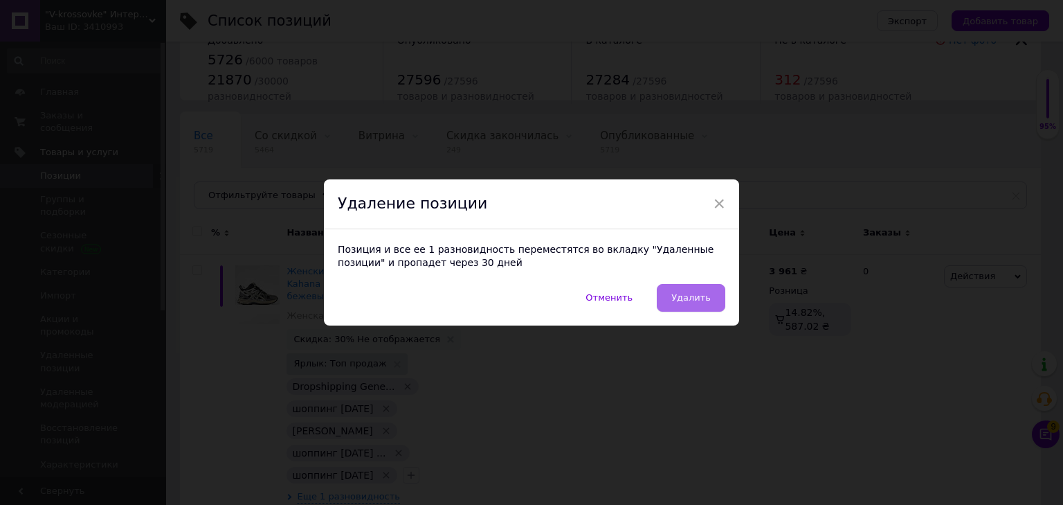
click at [692, 303] on span "Удалить" at bounding box center [691, 297] width 39 height 10
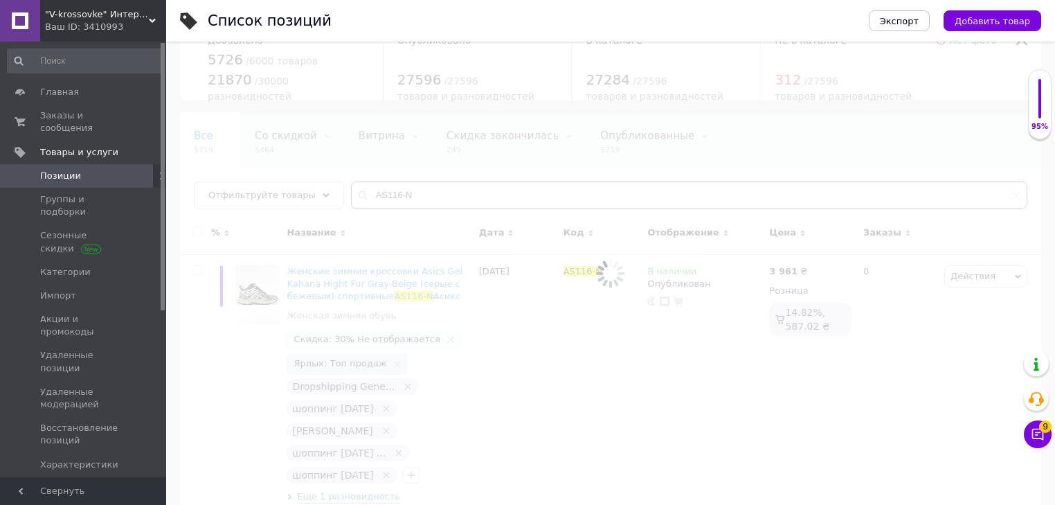
click at [435, 186] on input "AS116-N" at bounding box center [689, 195] width 676 height 28
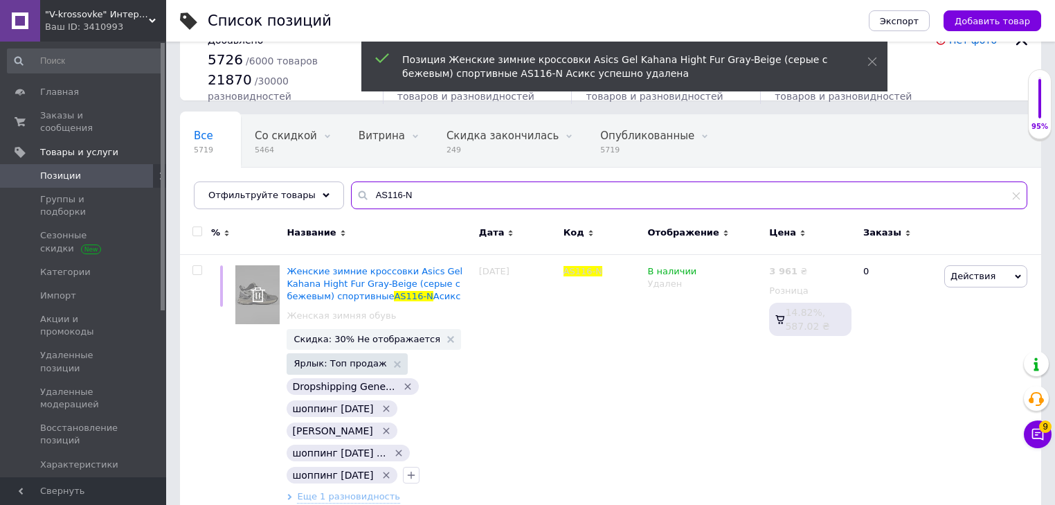
click at [434, 190] on input "AS116-N" at bounding box center [689, 195] width 676 height 28
paste input "7081 Адідас KS 2489 Найк Мо34-21 213-11 Найк s472 KS 2260 цена Y14832 цена 2721"
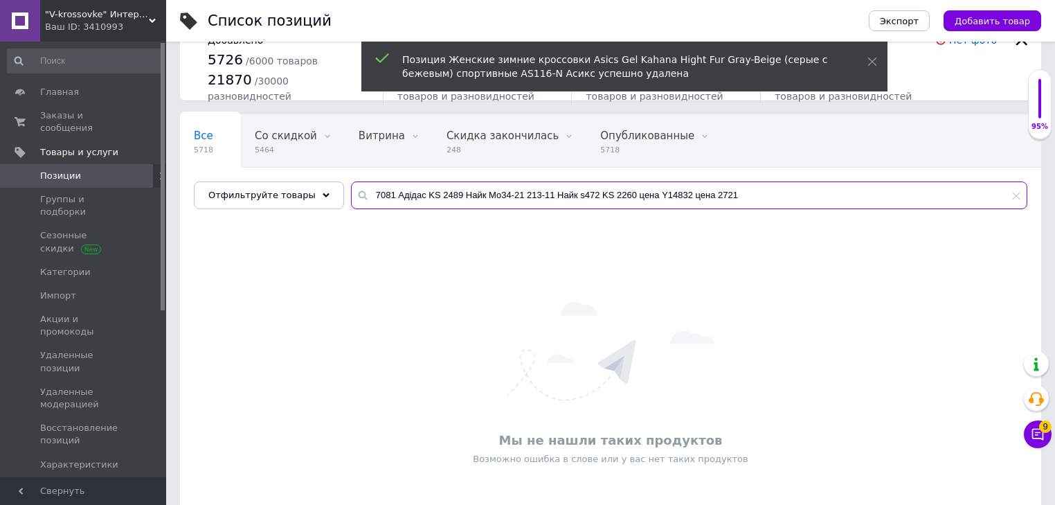
drag, startPoint x: 406, startPoint y: 193, endPoint x: 1063, endPoint y: 304, distance: 665.6
click at [1055, 304] on html ""V-krossovke" Интернет-магазин Ваш ID: 3410993 Сайт "V-krossovke" Интернет-мага…" at bounding box center [527, 266] width 1055 height 598
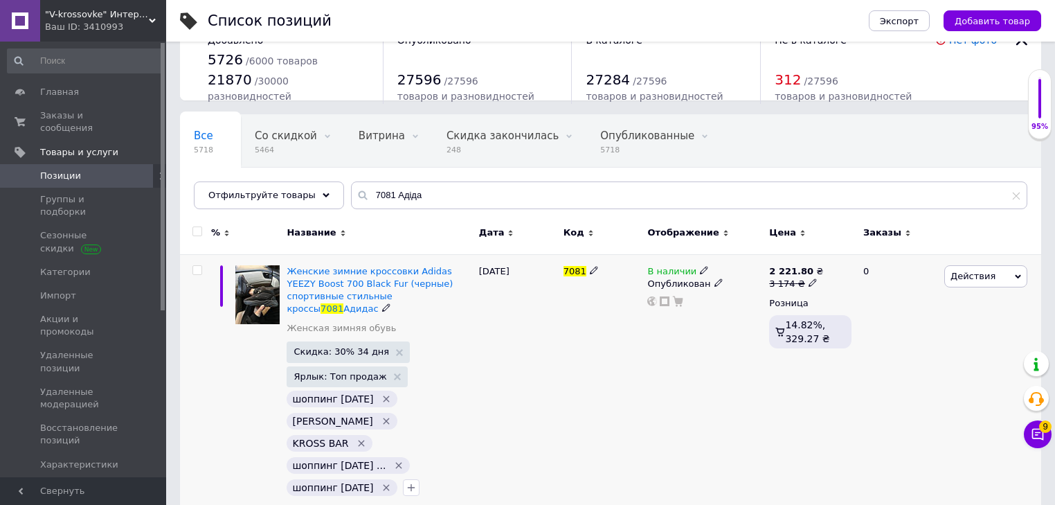
click at [967, 269] on span "Действия" at bounding box center [985, 276] width 83 height 22
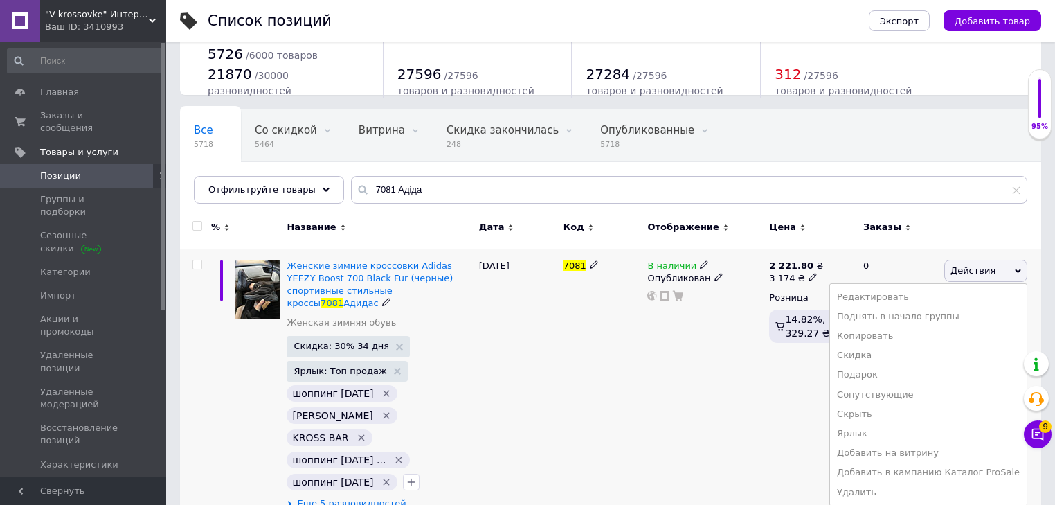
drag, startPoint x: 901, startPoint y: 503, endPoint x: 905, endPoint y: 493, distance: 11.2
click at [901, 503] on ul "Редактировать Поднять в начало группы Копировать Скидка Подарок Сопутствующие С…" at bounding box center [928, 394] width 198 height 223
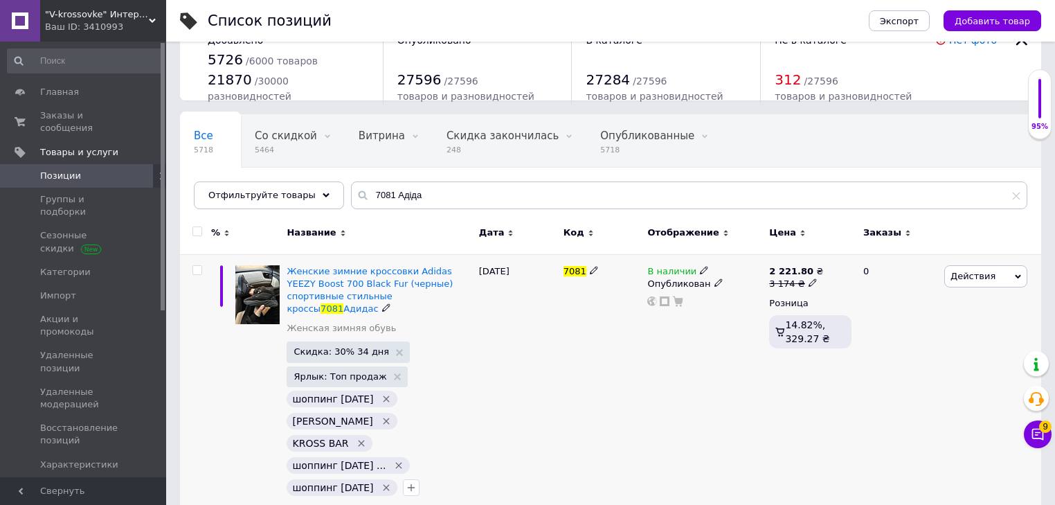
click at [976, 272] on span "Действия" at bounding box center [972, 276] width 45 height 10
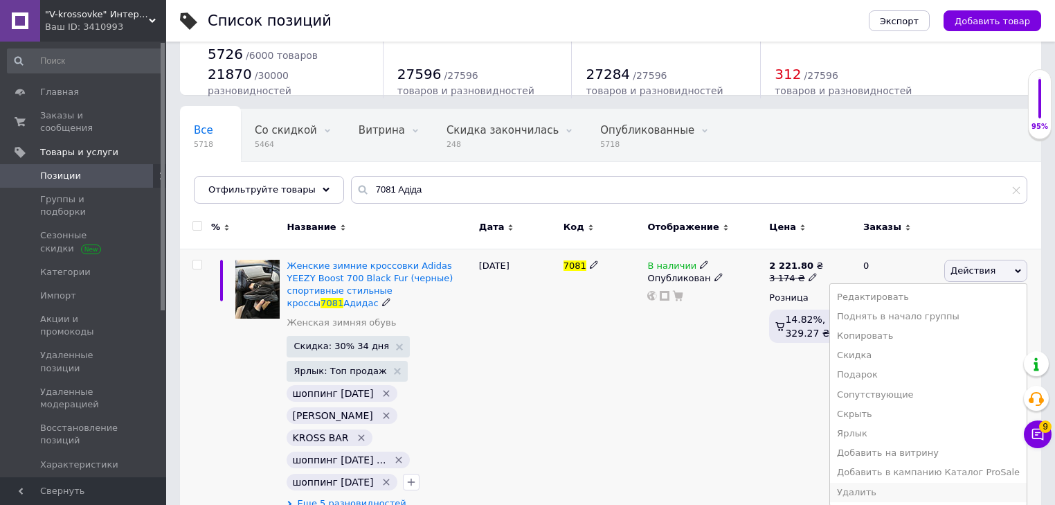
click at [899, 487] on li "Удалить" at bounding box center [928, 492] width 197 height 19
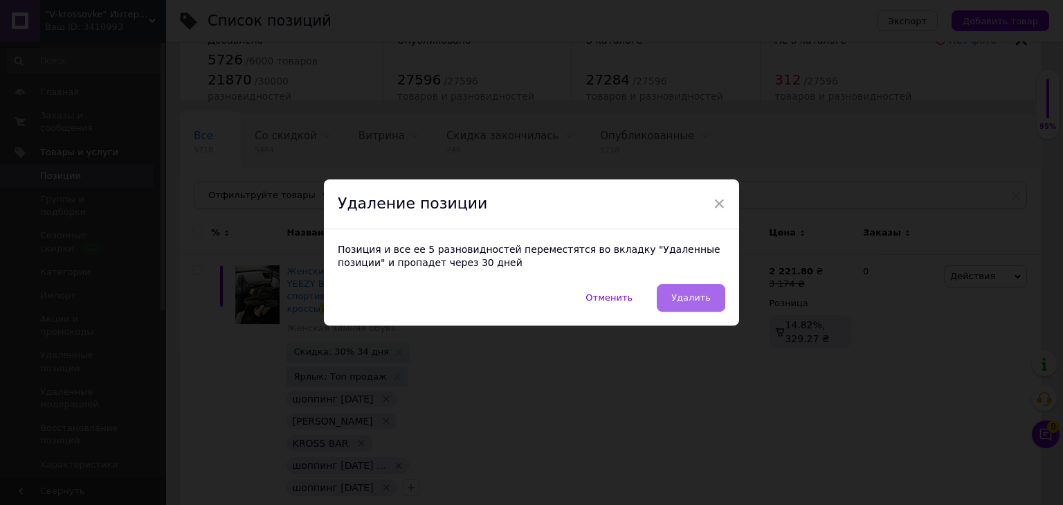
click at [705, 296] on span "Удалить" at bounding box center [691, 297] width 39 height 10
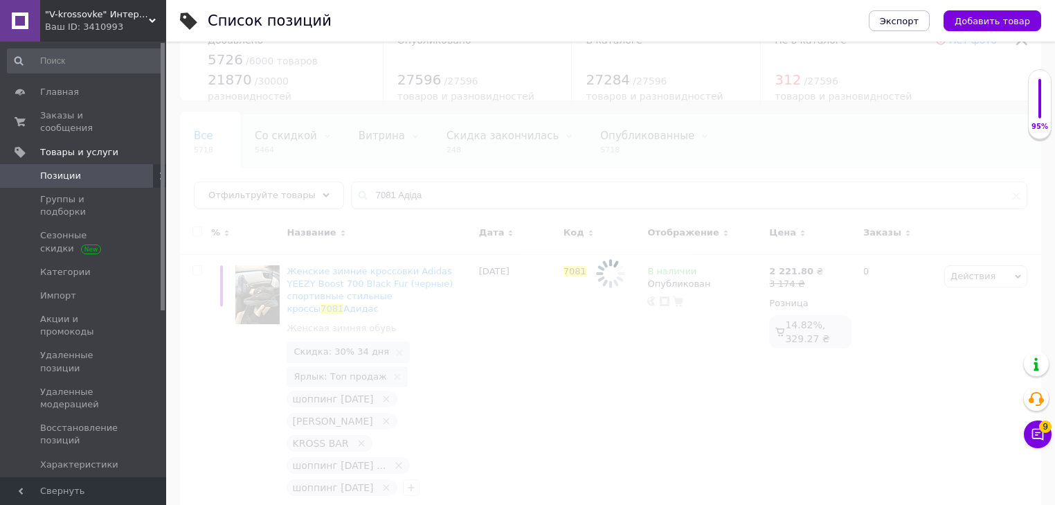
click at [407, 197] on div at bounding box center [610, 273] width 889 height 463
click at [407, 197] on input "7081 Адіда" at bounding box center [689, 195] width 676 height 28
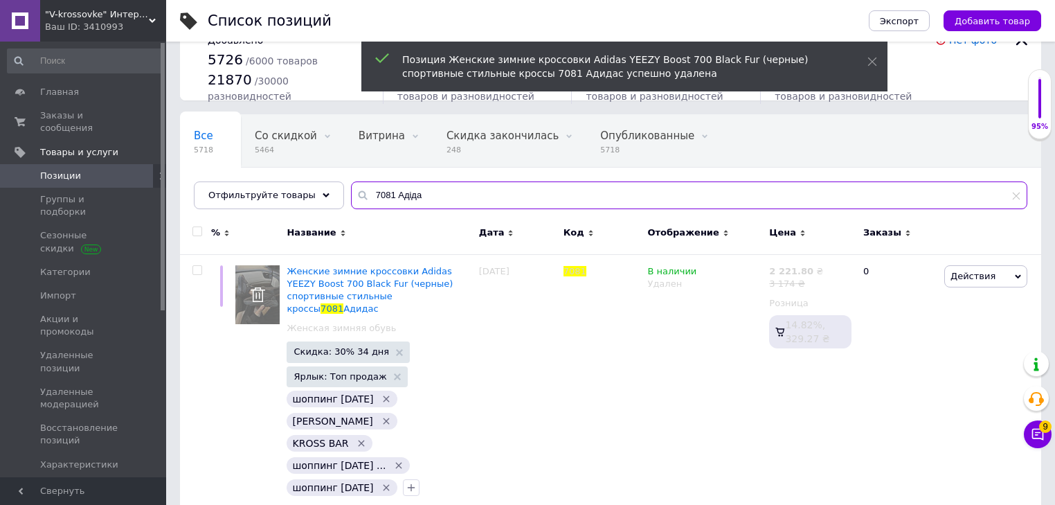
click at [407, 197] on input "7081 Адіда" at bounding box center [689, 195] width 676 height 28
paste input "с KS 2489 Найк Мо34-21 213-11 Найк s472 KS 2260 цена Y14832 цена 2721"
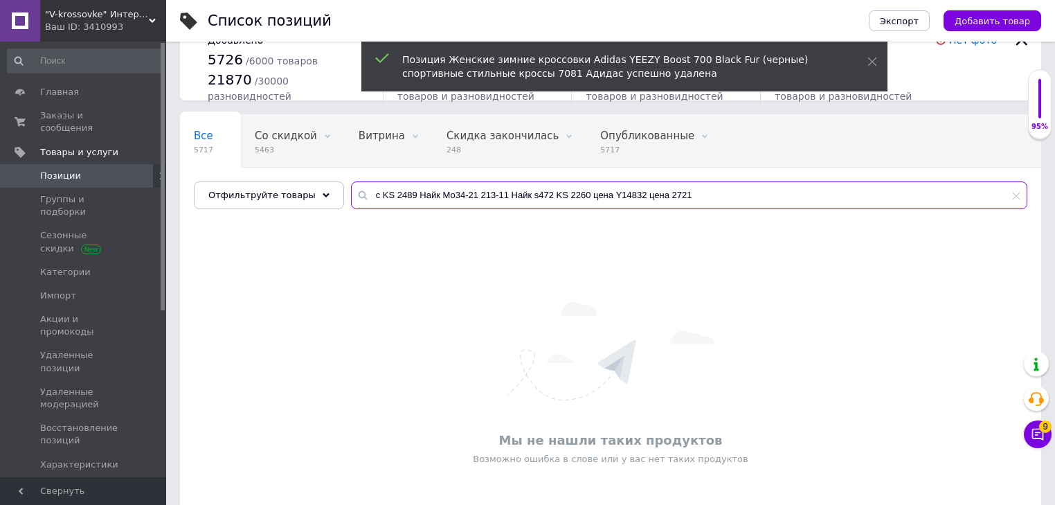
drag, startPoint x: 402, startPoint y: 197, endPoint x: 917, endPoint y: 275, distance: 521.0
click at [894, 270] on div "Все 5717 Со скидкой 5463 Удалить Редактировать Витрина 0 Удалить Редактировать …" at bounding box center [610, 332] width 861 height 437
click at [356, 192] on input "с KS 2489" at bounding box center [689, 195] width 676 height 28
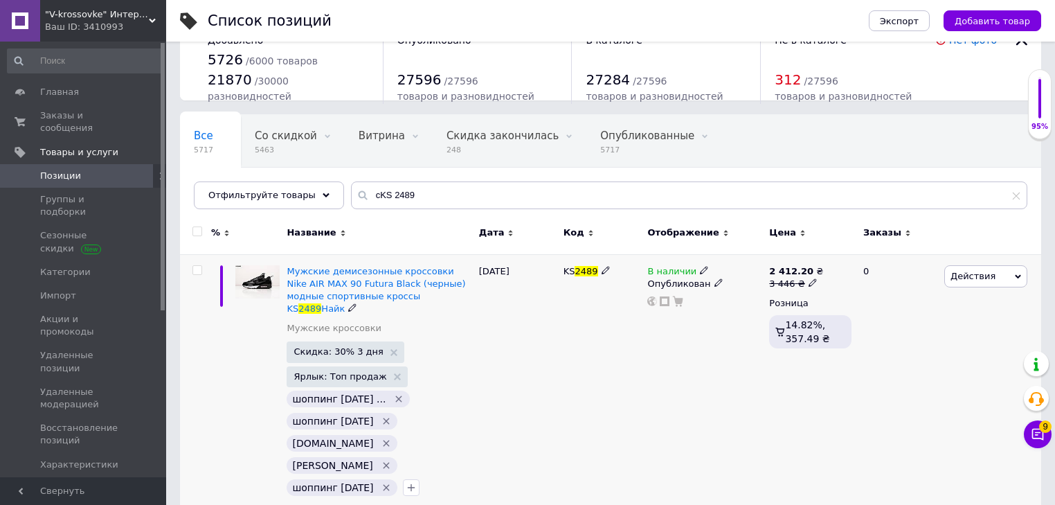
click at [962, 277] on span "Действия" at bounding box center [972, 276] width 45 height 10
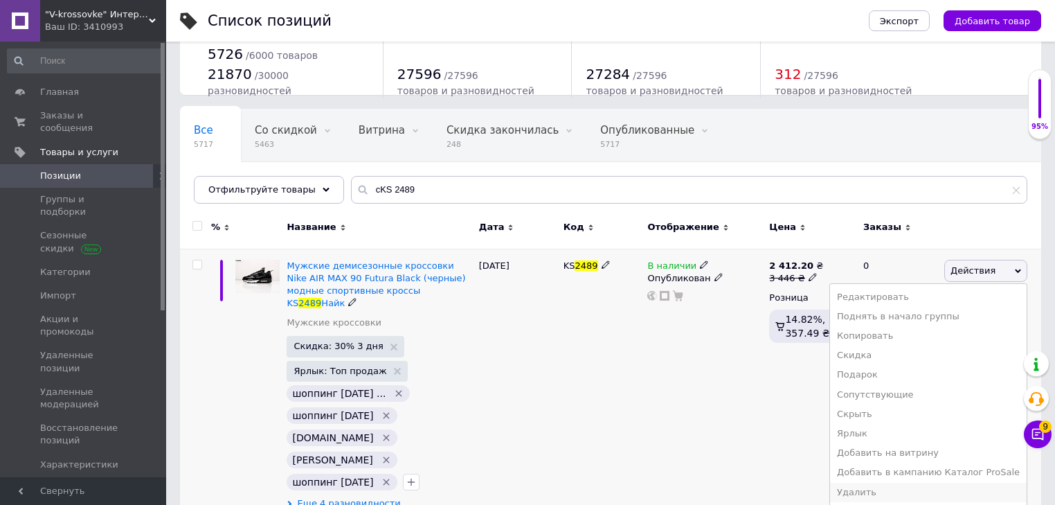
click at [905, 487] on li "Удалить" at bounding box center [928, 492] width 197 height 19
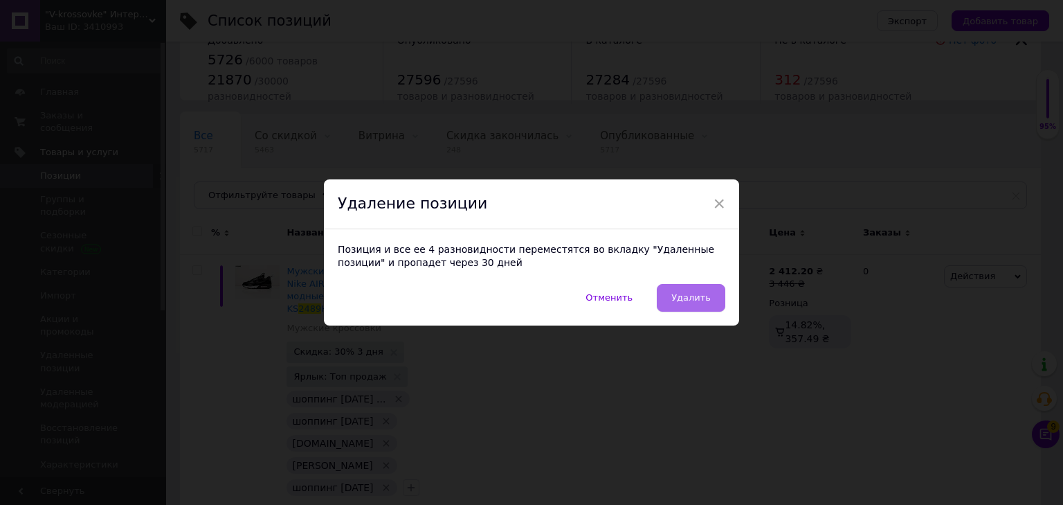
click at [681, 292] on span "Удалить" at bounding box center [691, 297] width 39 height 10
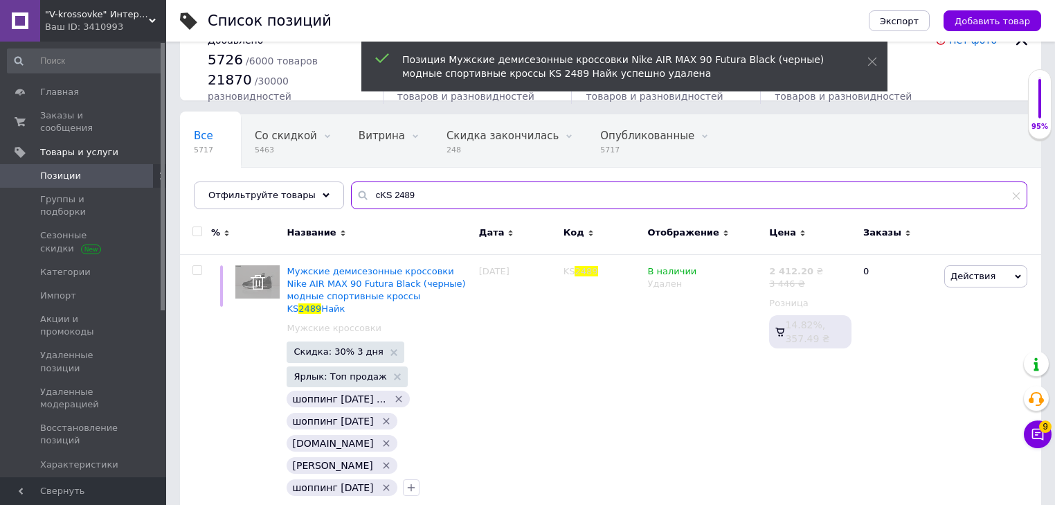
click at [413, 188] on input "сKS 2489" at bounding box center [689, 195] width 676 height 28
paste input "Найк Мо34-21 213-11 Найк s472 KS 2260 цена Y14832 цена 2721"
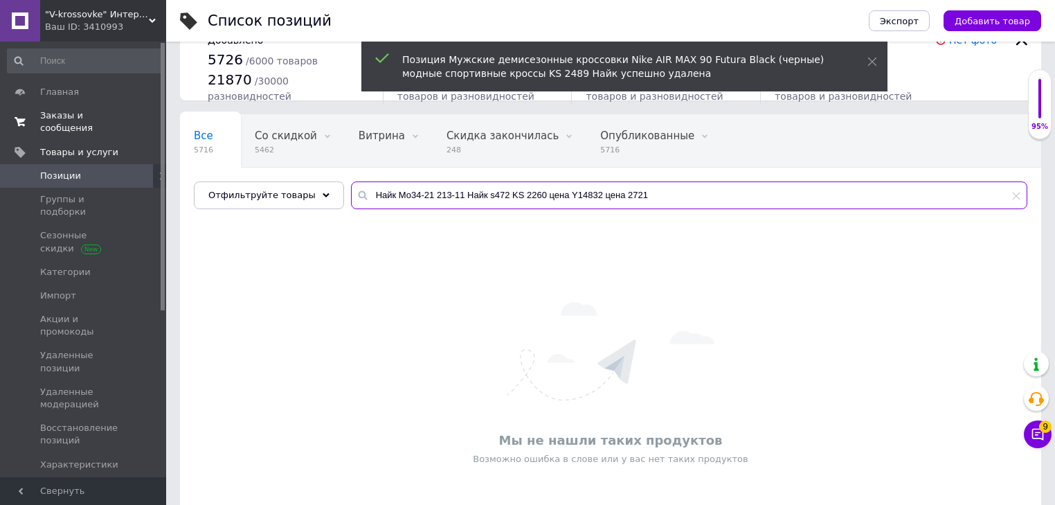
drag, startPoint x: 154, startPoint y: 174, endPoint x: 0, endPoint y: 106, distance: 168.3
click at [0, 139] on div ""V-krossovke" Интернет-магазин Ваш ID: 3410993 Сайт "V-krossovke" Интернет-мага…" at bounding box center [527, 266] width 1055 height 598
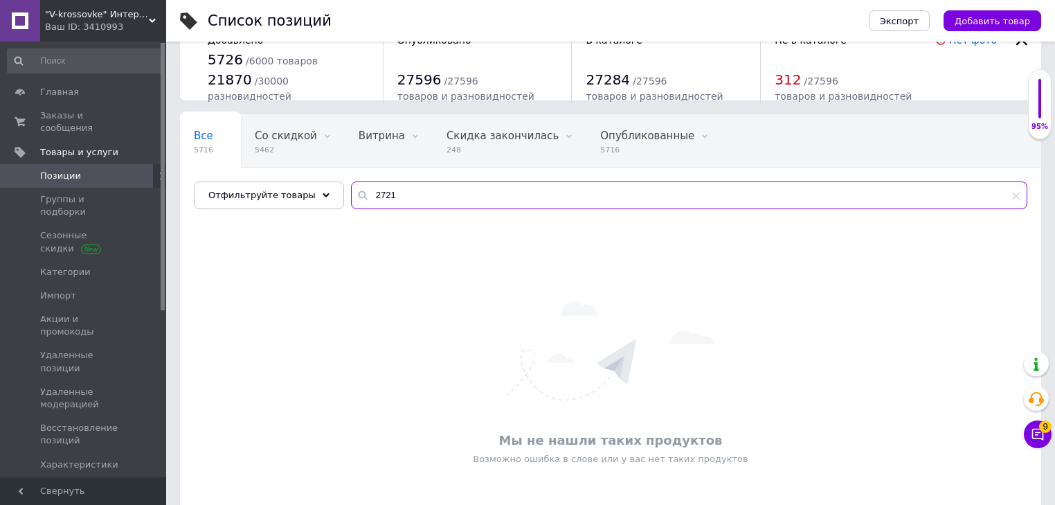
click at [406, 194] on input "2721" at bounding box center [689, 195] width 676 height 28
drag, startPoint x: 554, startPoint y: 192, endPoint x: 20, endPoint y: 195, distance: 533.8
click at [0, 192] on div ""V-krossovke" Интернет-магазин Ваш ID: 3410993 Сайт "V-krossovke" Интернет-мага…" at bounding box center [527, 266] width 1055 height 598
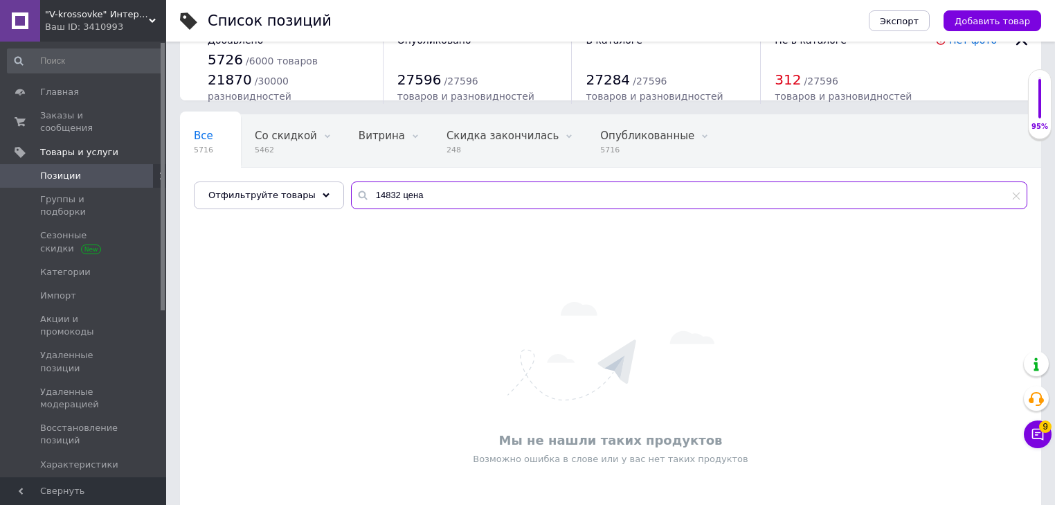
click at [384, 192] on input "14832 цена" at bounding box center [689, 195] width 676 height 28
click at [394, 194] on input "14832 цена" at bounding box center [689, 195] width 676 height 28
click at [395, 194] on input "14832" at bounding box center [689, 195] width 676 height 28
click at [399, 199] on input "14832" at bounding box center [689, 195] width 676 height 28
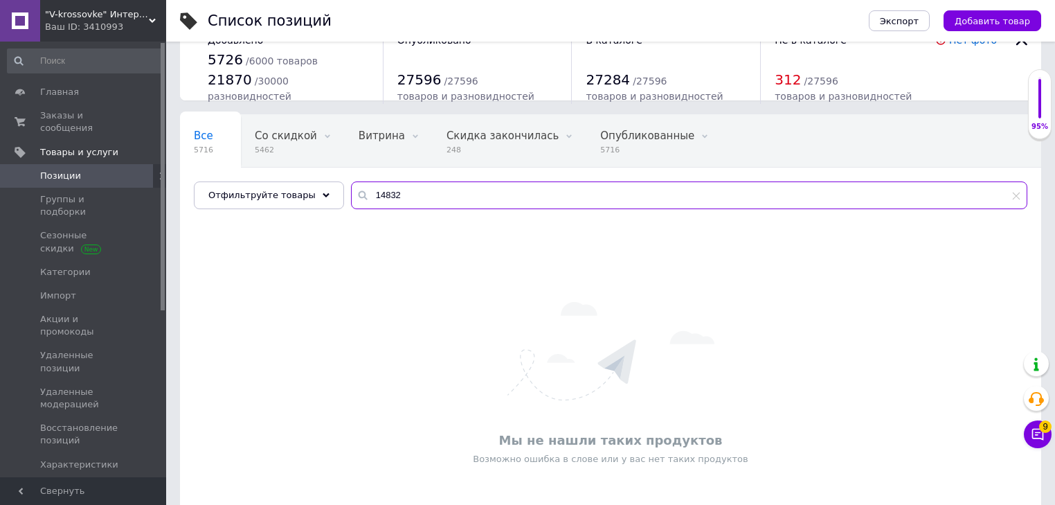
click at [399, 199] on input "14832" at bounding box center [689, 195] width 676 height 28
click at [507, 199] on input "Найк Мо34-21 213-11 Найк s472 KS 2260 цена" at bounding box center [689, 195] width 676 height 28
click at [491, 199] on input "Найк Мо34-21 213-11 Найк s472 KS 2260 цена" at bounding box center [689, 195] width 676 height 28
drag, startPoint x: 496, startPoint y: 194, endPoint x: 172, endPoint y: 188, distance: 324.0
click at [170, 188] on div "Список позиций Экспорт Добавить товар Добавлено 5726 / 6000 товаров 21870 / 300…" at bounding box center [610, 266] width 889 height 598
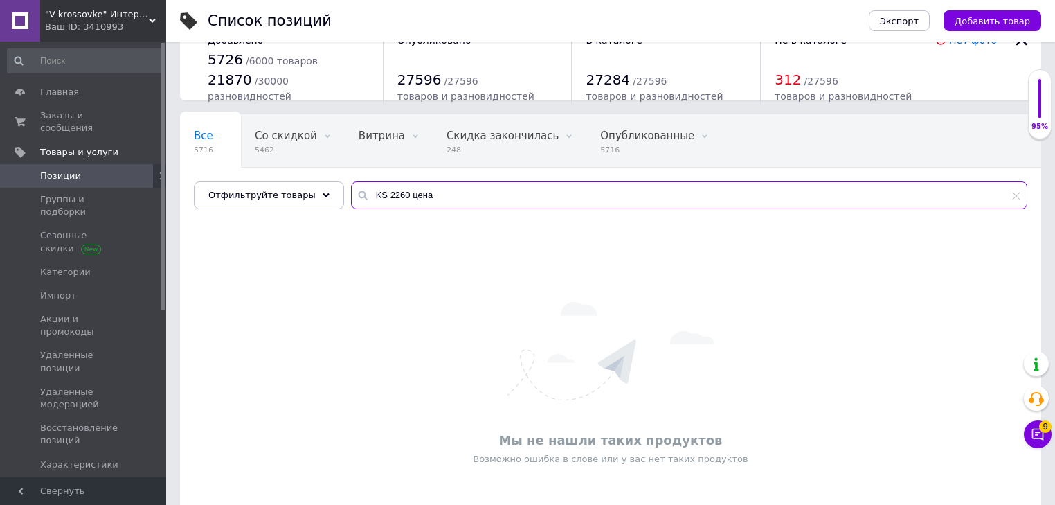
click at [399, 192] on input "KS 2260 цена" at bounding box center [689, 195] width 676 height 28
click at [415, 194] on input "KS 2260" at bounding box center [689, 195] width 676 height 28
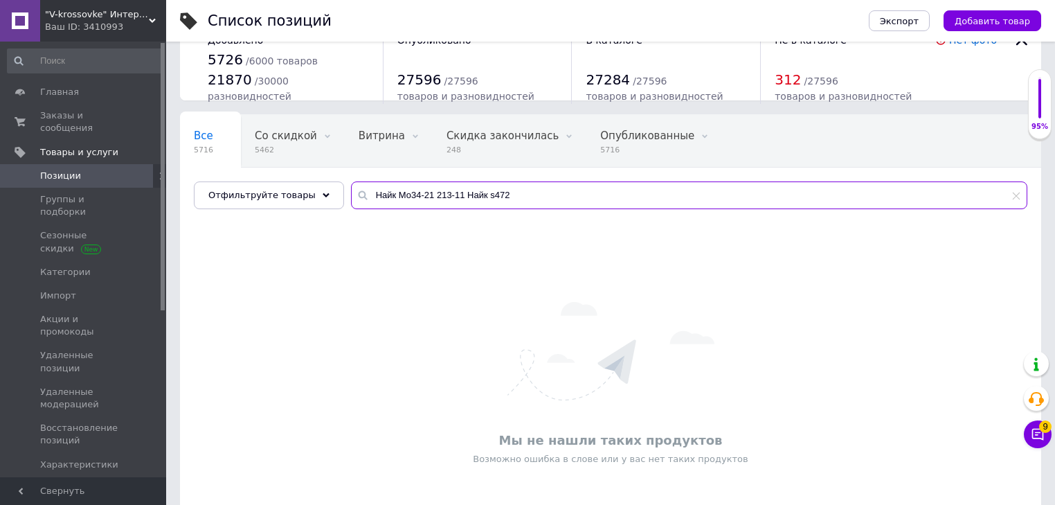
drag, startPoint x: 476, startPoint y: 194, endPoint x: 39, endPoint y: 159, distance: 438.3
click at [81, 159] on div ""V-krossovke" Интернет-магазин Ваш ID: 3410993 Сайт "V-krossovke" Интернет-мага…" at bounding box center [527, 266] width 1055 height 598
click at [397, 181] on input "s472" at bounding box center [689, 195] width 676 height 28
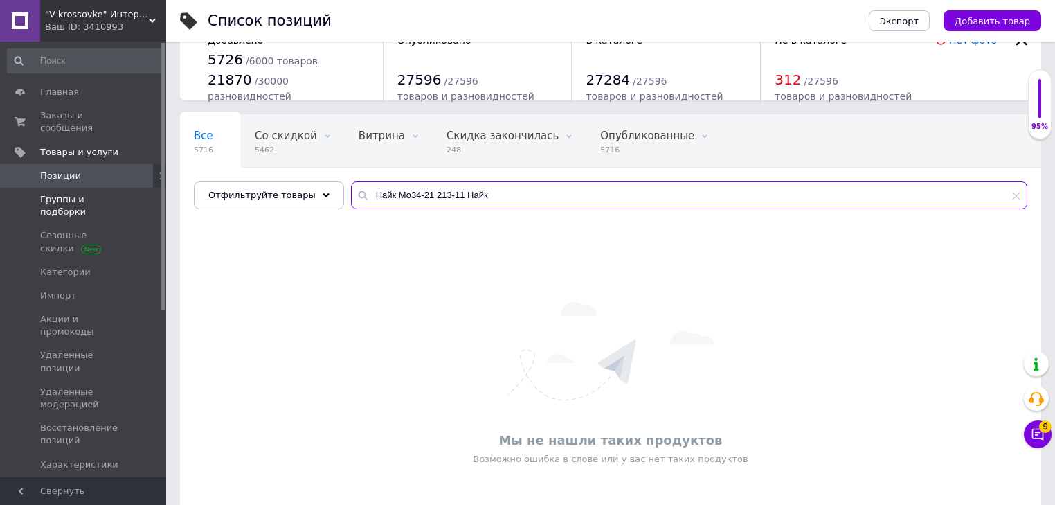
drag, startPoint x: 424, startPoint y: 195, endPoint x: 111, endPoint y: 190, distance: 312.3
click at [123, 190] on div ""V-krossovke" Интернет-магазин Ваш ID: 3410993 Сайт "V-krossovke" Интернет-мага…" at bounding box center [527, 266] width 1055 height 598
click at [405, 195] on input "213-11 Найк" at bounding box center [689, 195] width 676 height 28
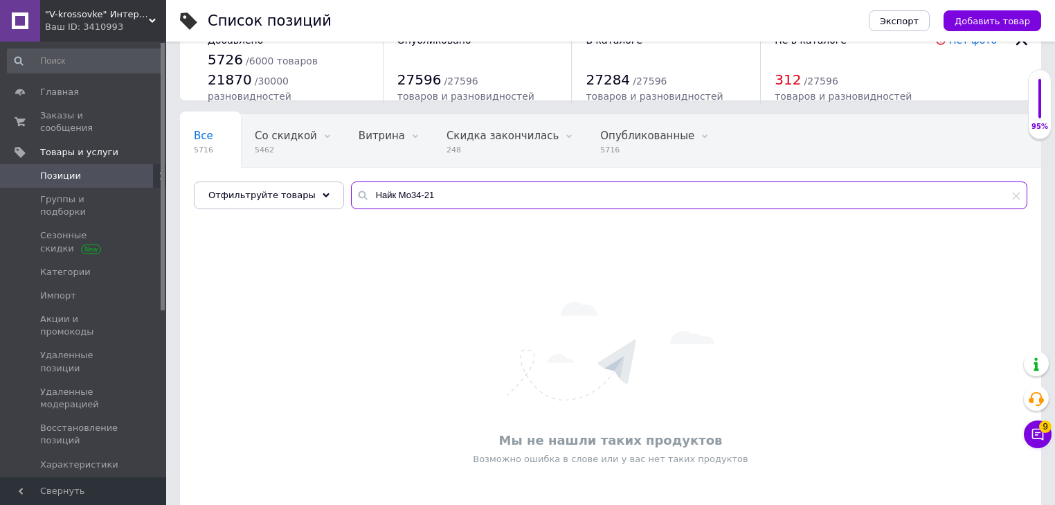
drag, startPoint x: 388, startPoint y: 199, endPoint x: 366, endPoint y: 197, distance: 23.0
click at [366, 197] on input "Найк Мо34-21" at bounding box center [689, 195] width 676 height 28
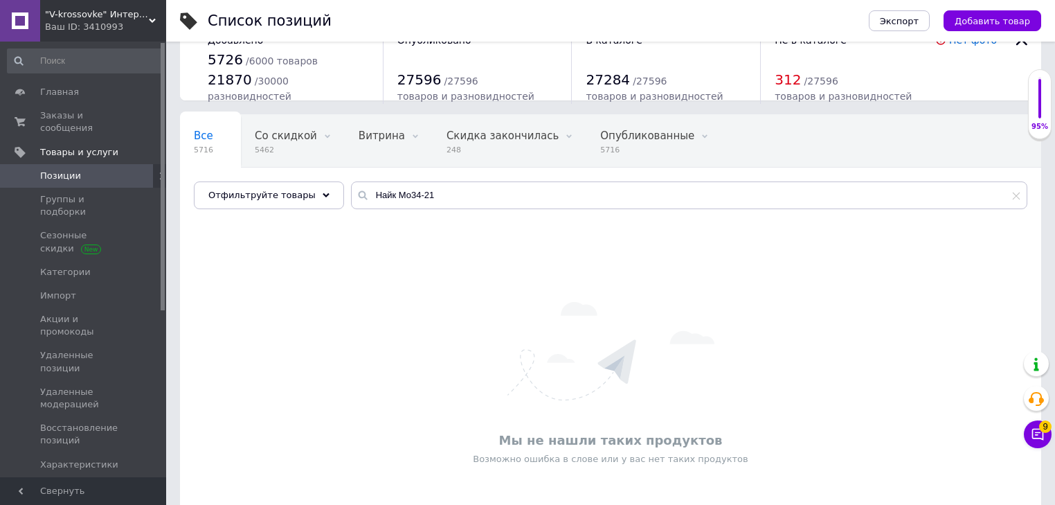
click at [386, 228] on div "Мы не нашли таких продуктов Возможно ошибка в слове или у вас нет таких продукт…" at bounding box center [610, 383] width 861 height 335
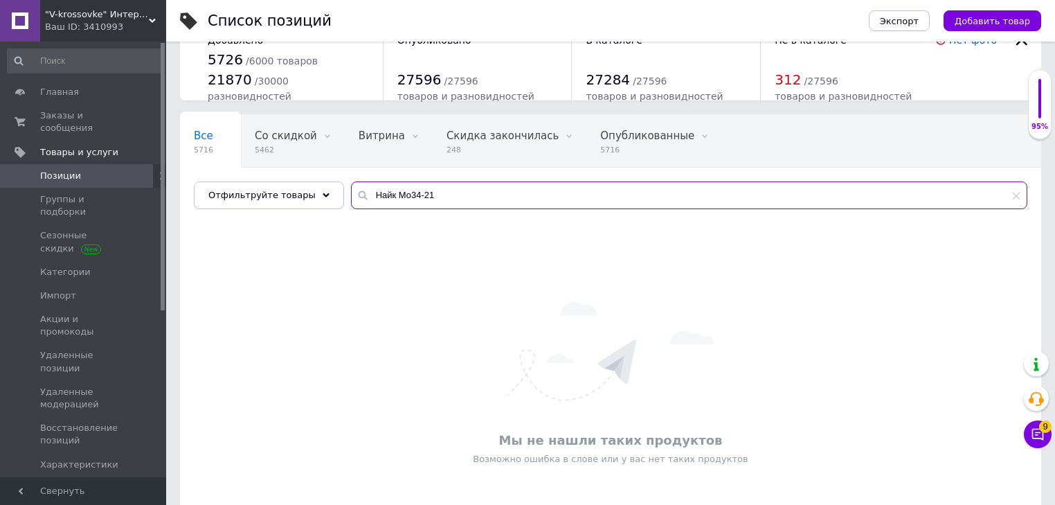
drag, startPoint x: 382, startPoint y: 206, endPoint x: 352, endPoint y: 199, distance: 30.6
click at [353, 199] on input "Найк Мо34-21" at bounding box center [689, 195] width 676 height 28
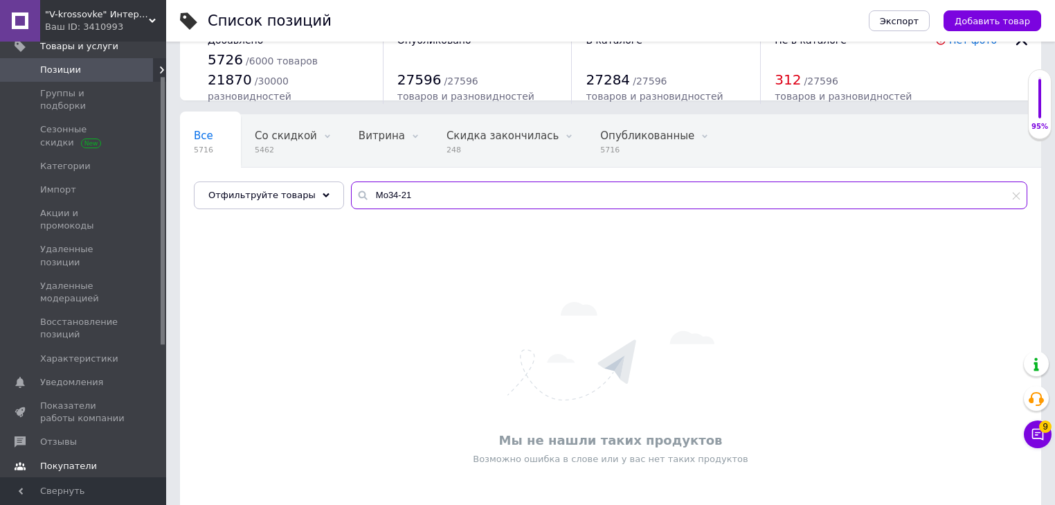
scroll to position [111, 0]
type input "Мо34-21"
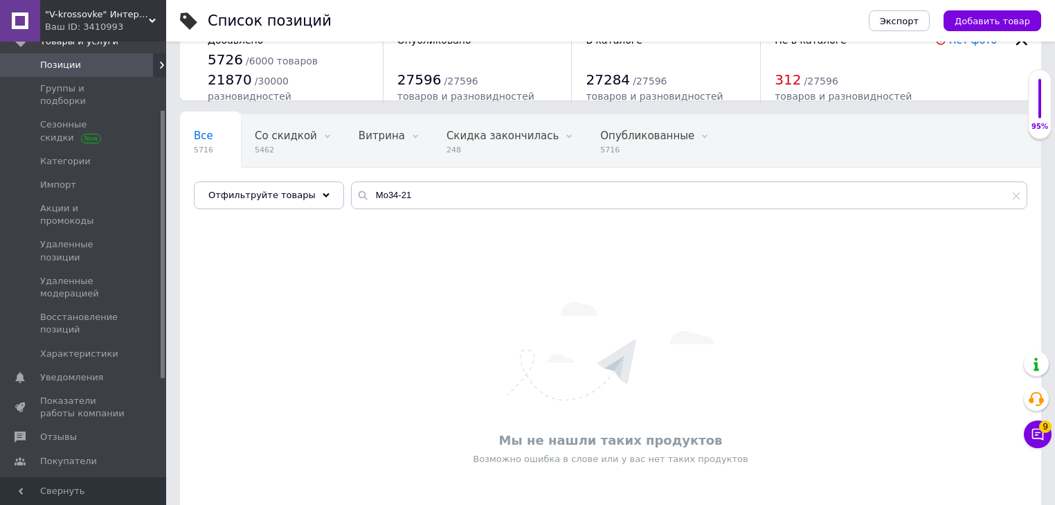
click at [92, 478] on span "Каталог ProSale" at bounding box center [77, 484] width 75 height 12
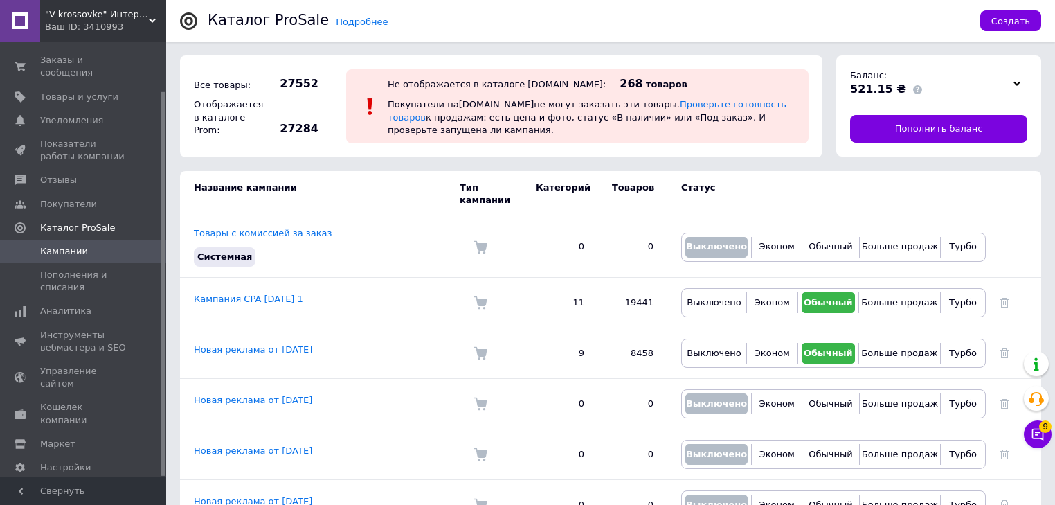
click at [96, 21] on div "Ваш ID: 3410993" at bounding box center [105, 27] width 121 height 12
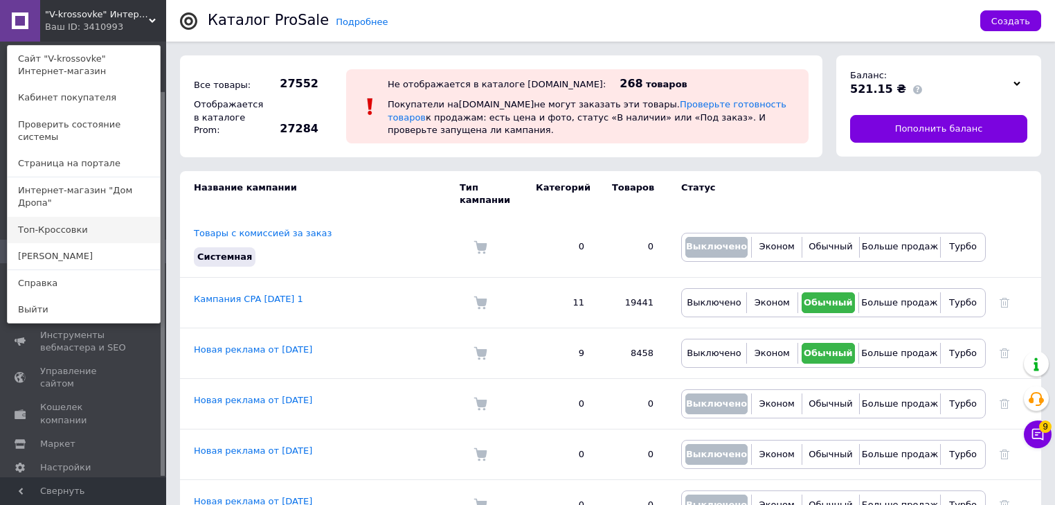
click at [76, 217] on link "Топ-Кроссовки" at bounding box center [84, 230] width 152 height 26
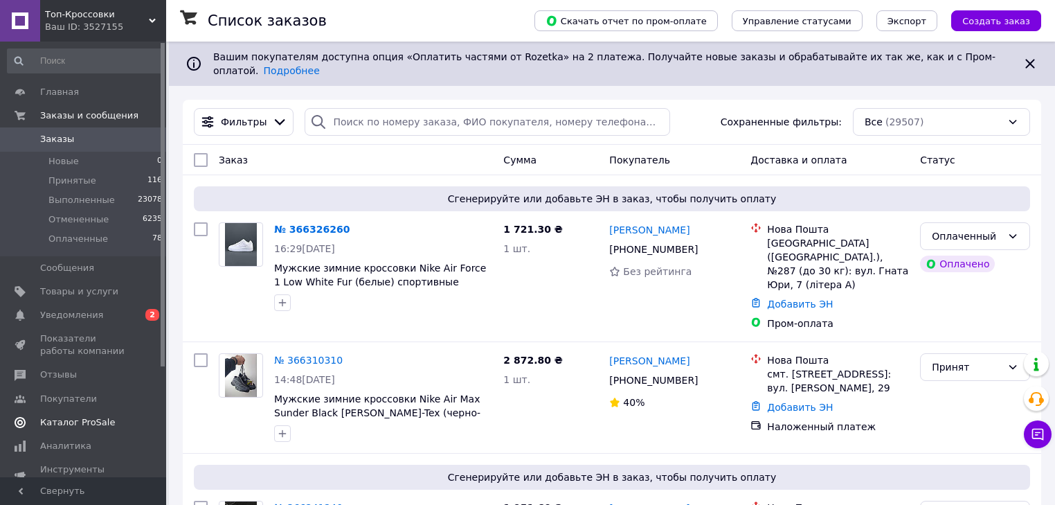
click at [82, 421] on span "Каталог ProSale" at bounding box center [77, 422] width 75 height 12
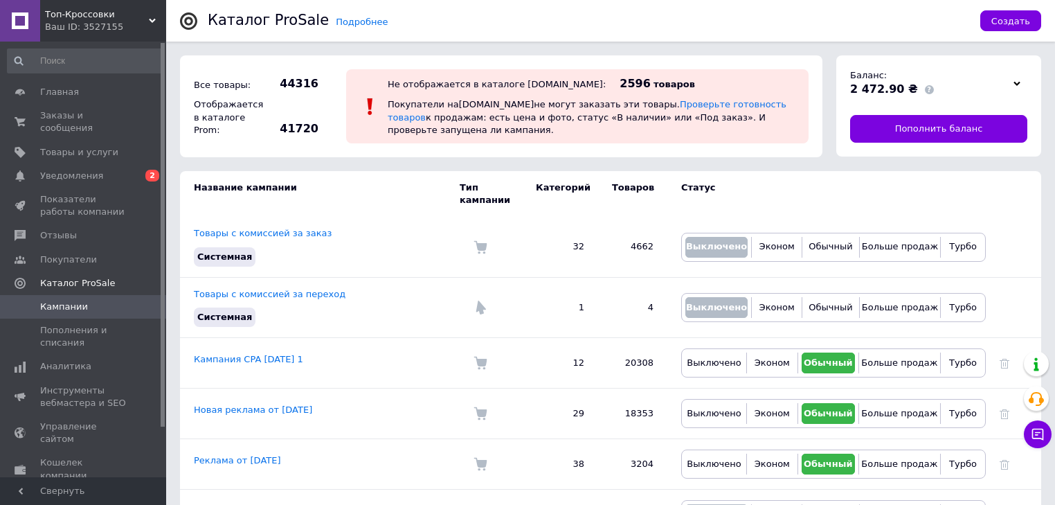
click at [107, 10] on span "Топ-Кроссовки" at bounding box center [97, 14] width 104 height 12
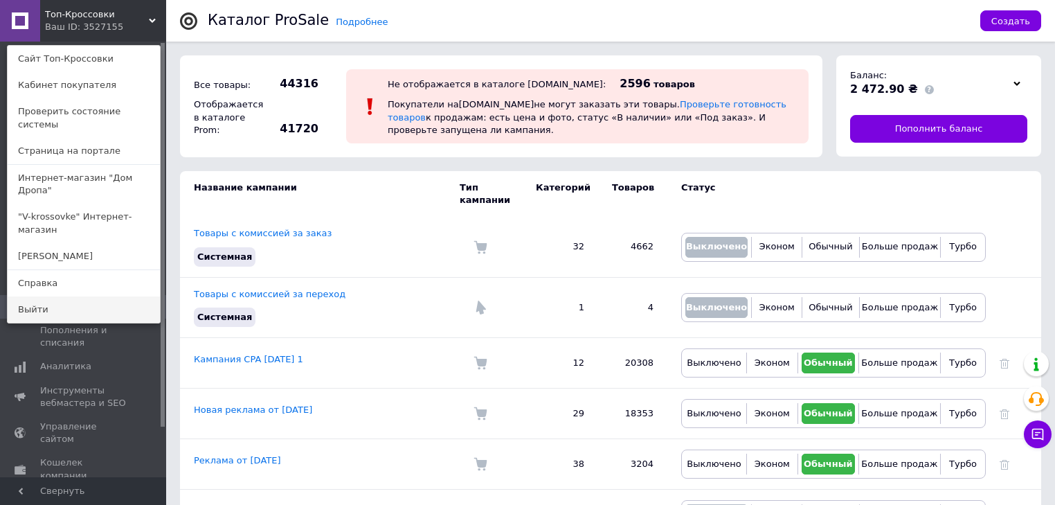
click at [34, 296] on link "Выйти" at bounding box center [84, 309] width 152 height 26
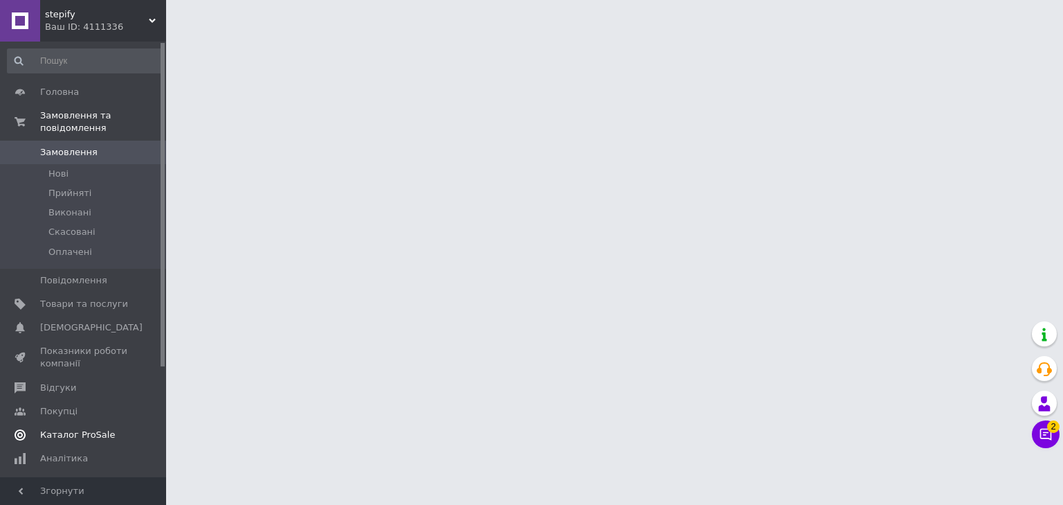
click at [66, 423] on link "Каталог ProSale" at bounding box center [85, 435] width 170 height 24
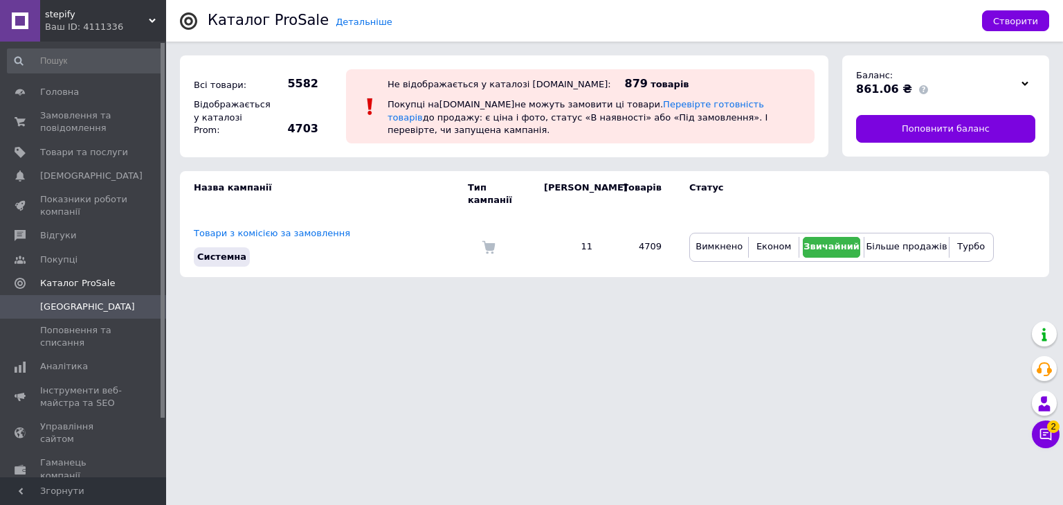
click at [119, 25] on div "Ваш ID: 4111336" at bounding box center [105, 27] width 121 height 12
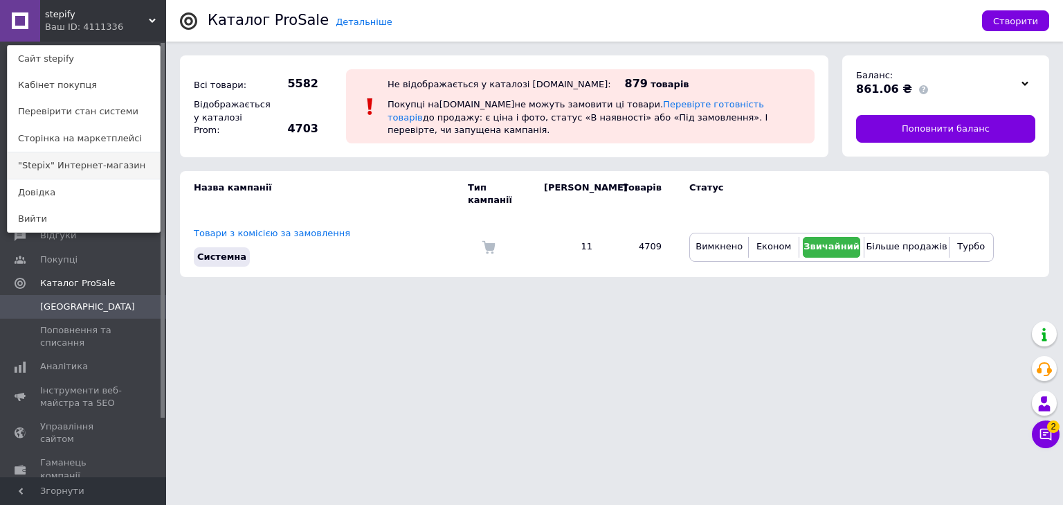
click at [75, 161] on link ""Stepix" Интернет-магазин" at bounding box center [84, 165] width 152 height 26
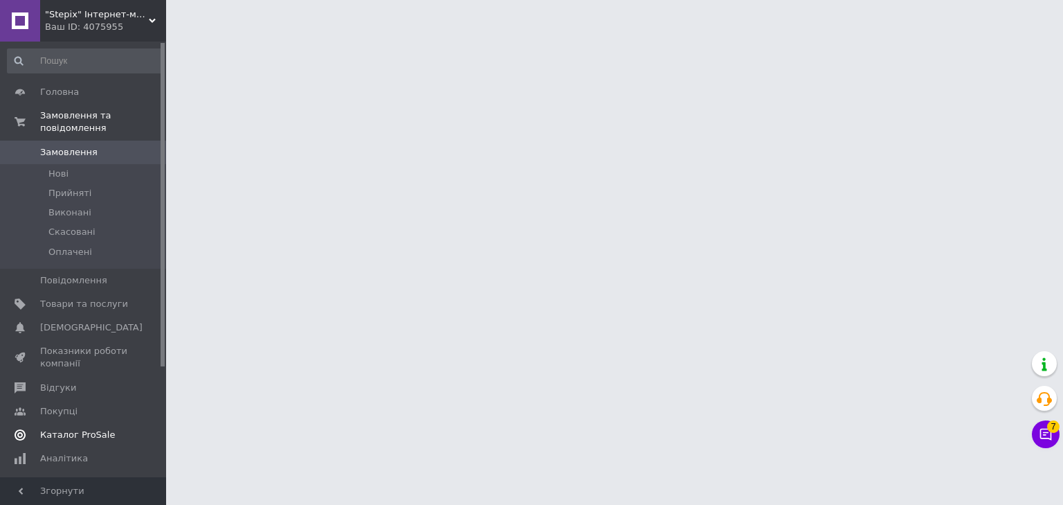
click at [80, 429] on span "Каталог ProSale" at bounding box center [77, 435] width 75 height 12
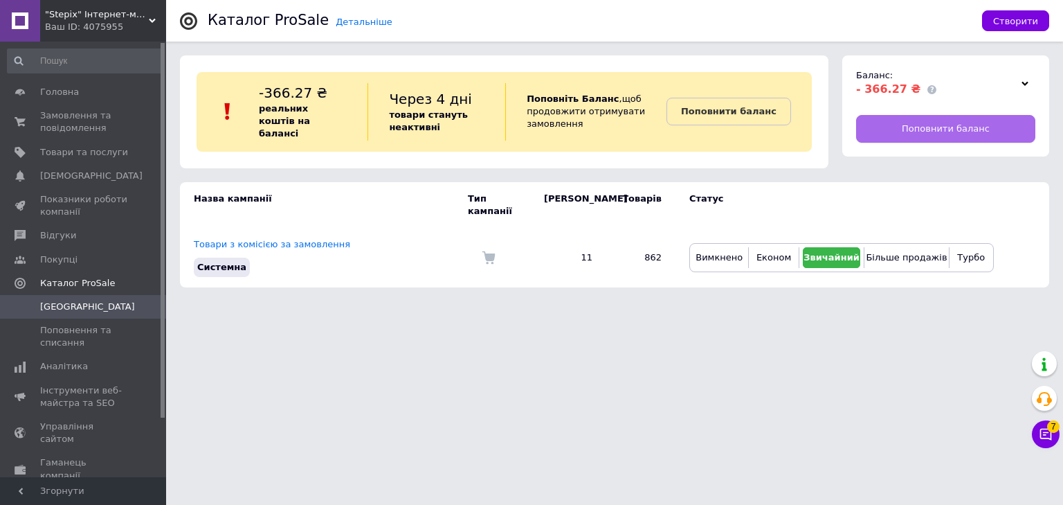
click at [953, 136] on link "Поповнити баланс" at bounding box center [945, 129] width 179 height 28
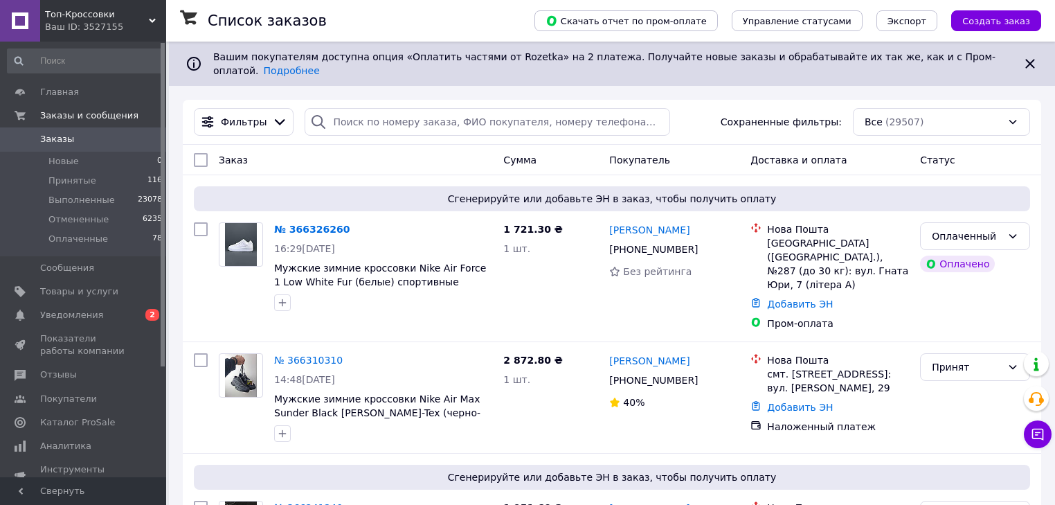
click at [64, 27] on div "Ваш ID: 3527155" at bounding box center [105, 27] width 121 height 12
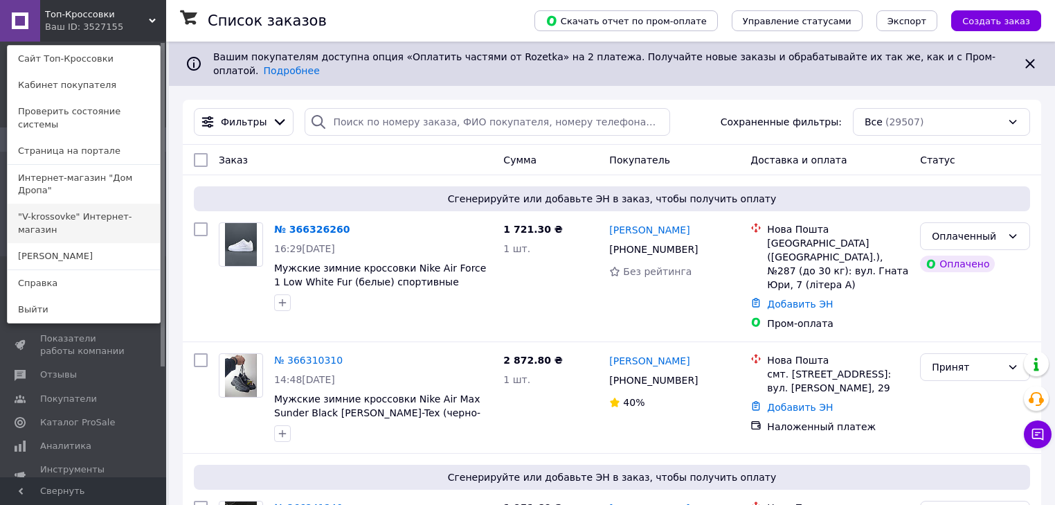
click at [89, 204] on link ""V-krossovke" Интернет-магазин" at bounding box center [84, 223] width 152 height 39
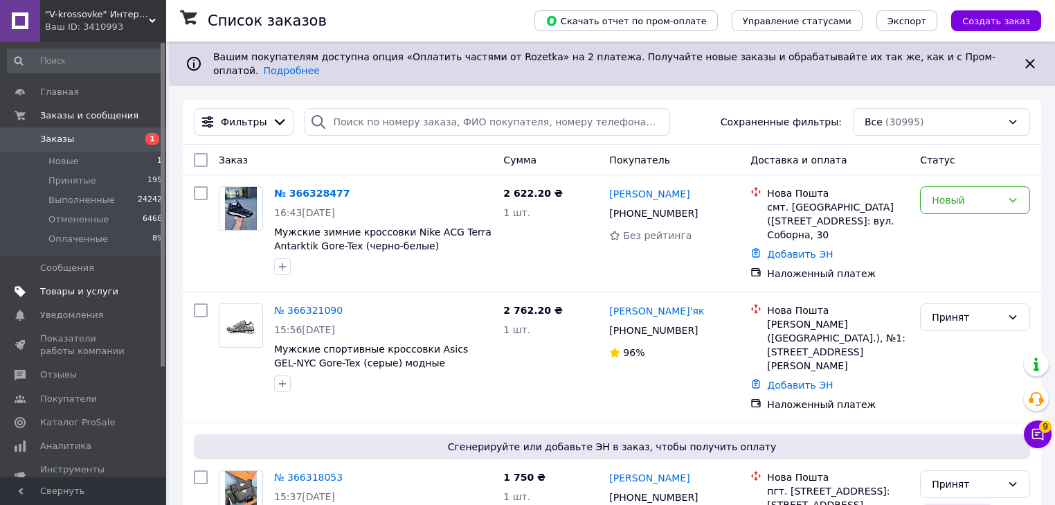
click at [134, 290] on span at bounding box center [147, 291] width 38 height 12
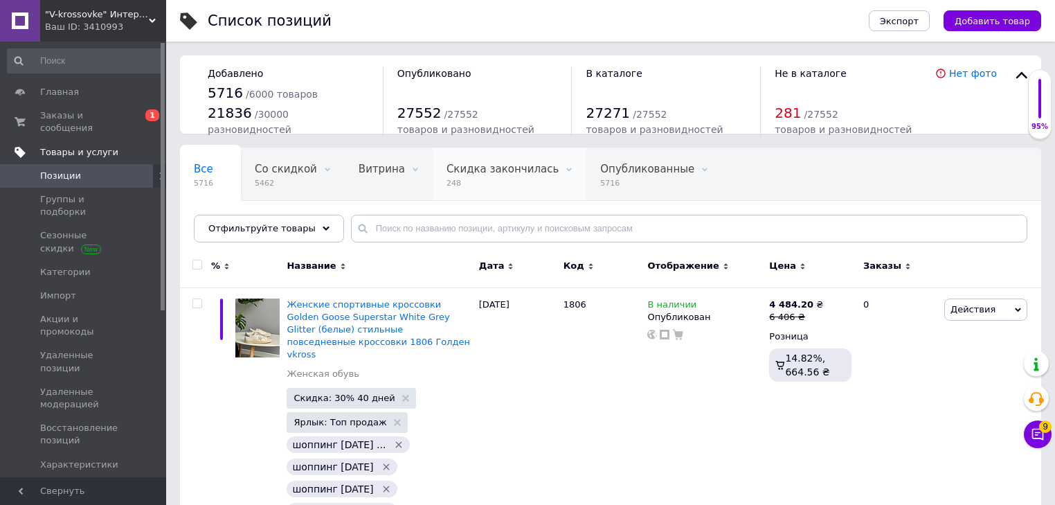
click at [447, 188] on span "248" at bounding box center [503, 183] width 112 height 10
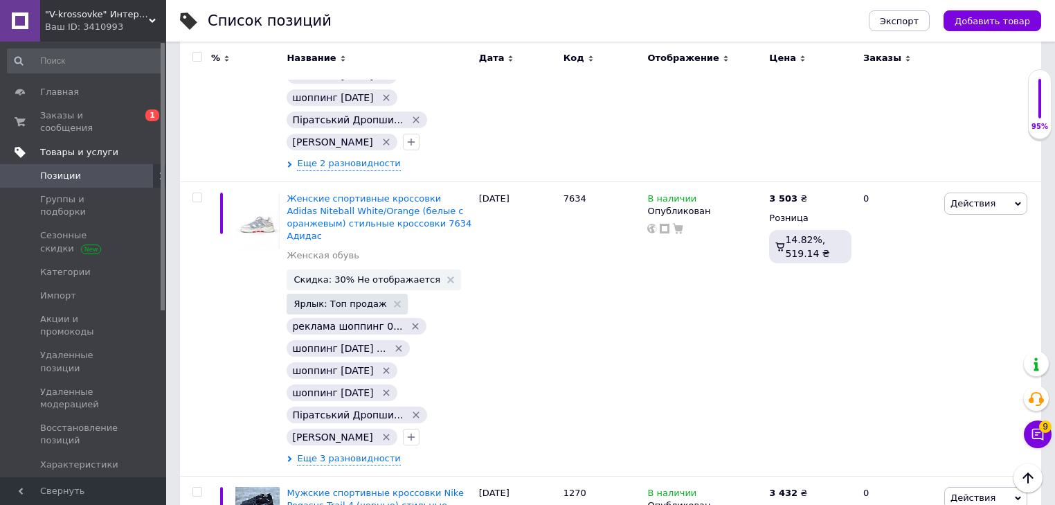
scroll to position [24050, 0]
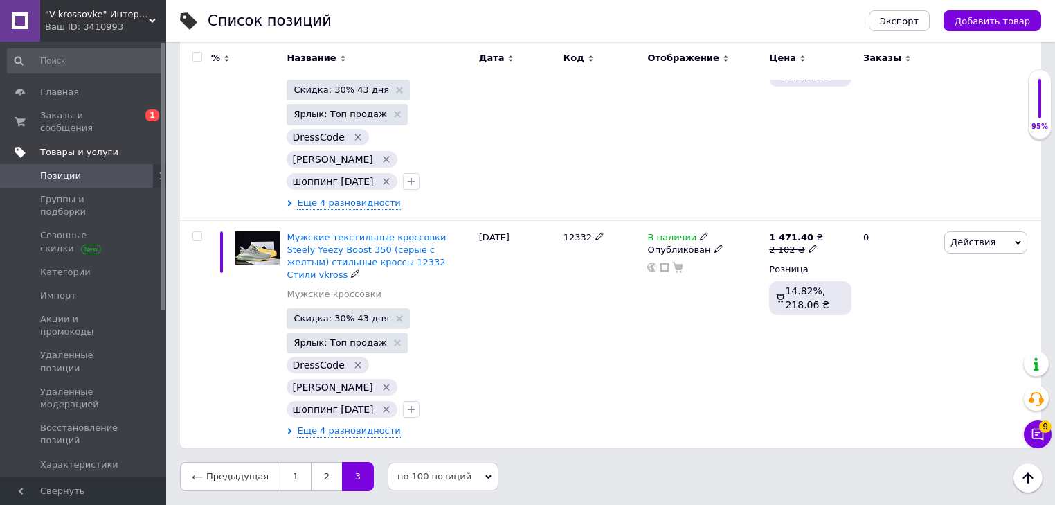
scroll to position [10600, 0]
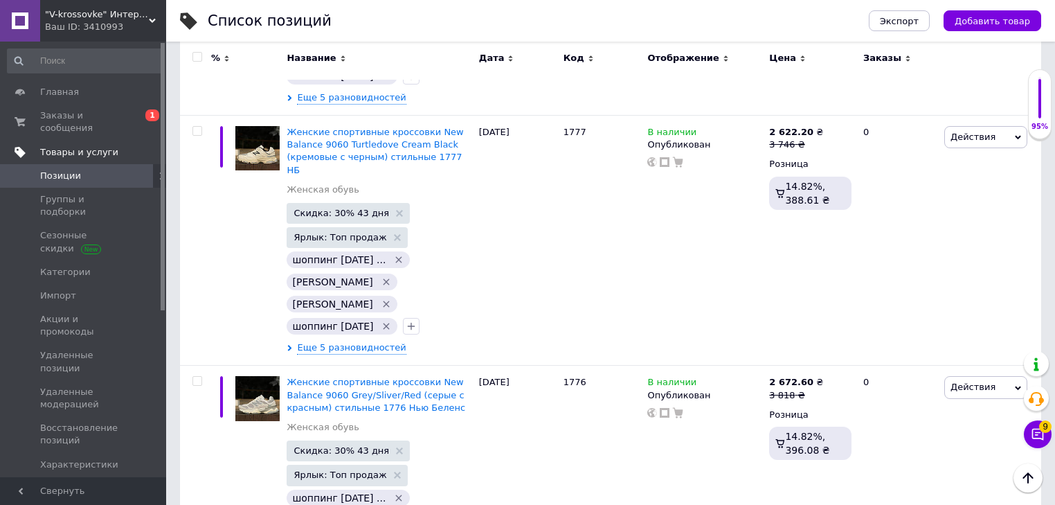
click at [197, 60] on input "checkbox" at bounding box center [196, 57] width 9 height 9
checkbox input "true"
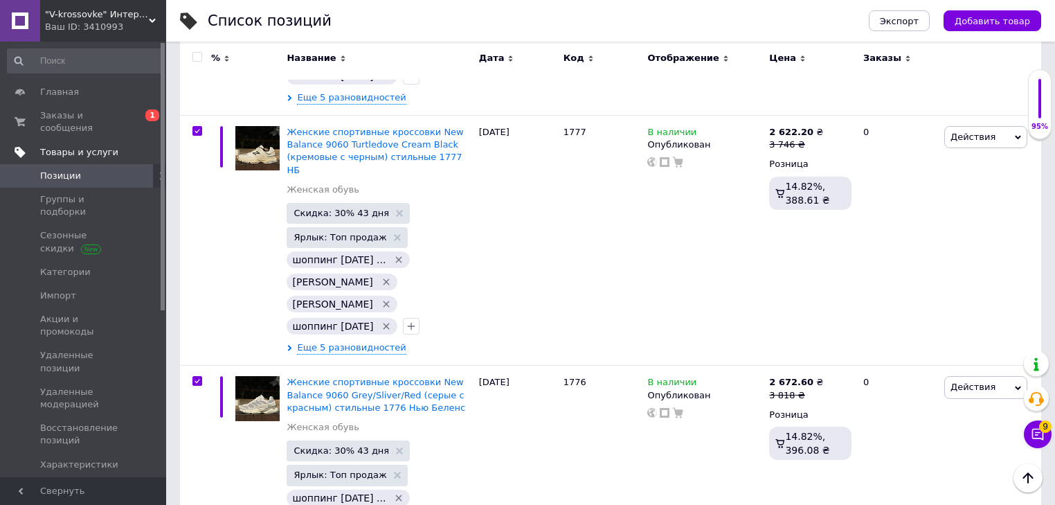
checkbox input "true"
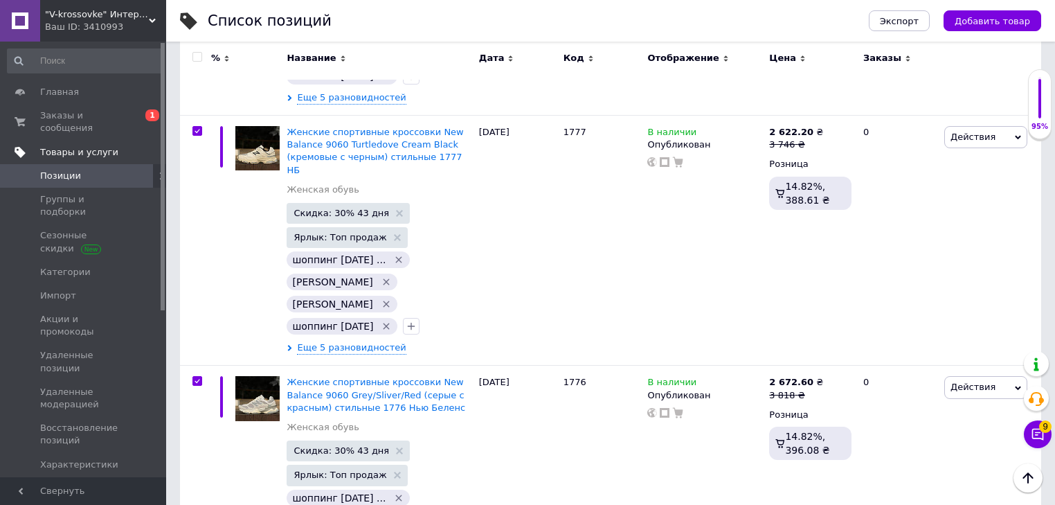
checkbox input "true"
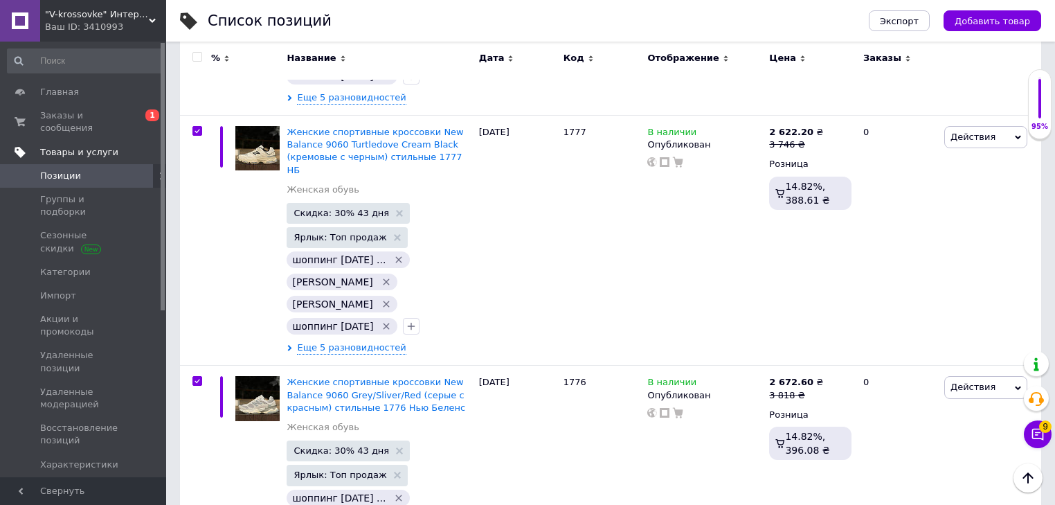
checkbox input "true"
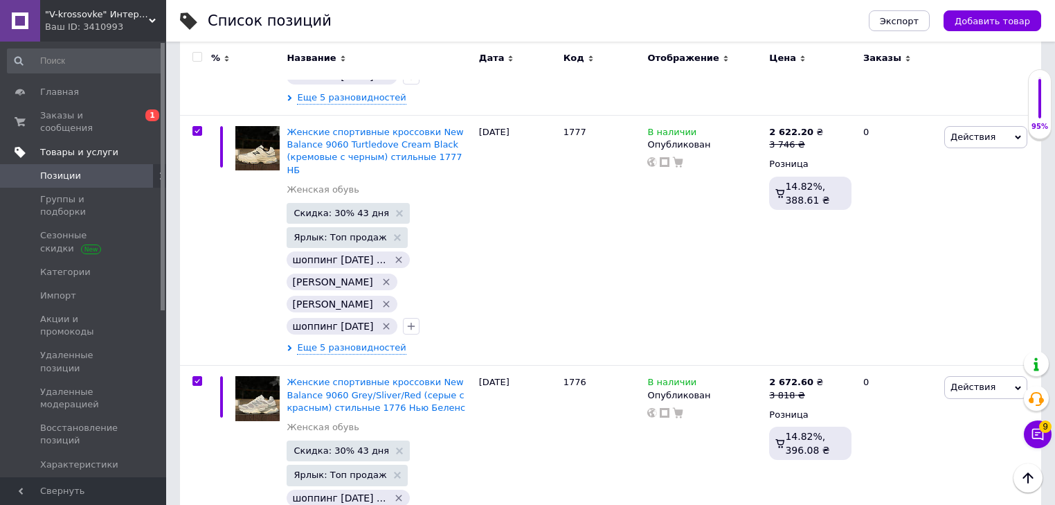
checkbox input "true"
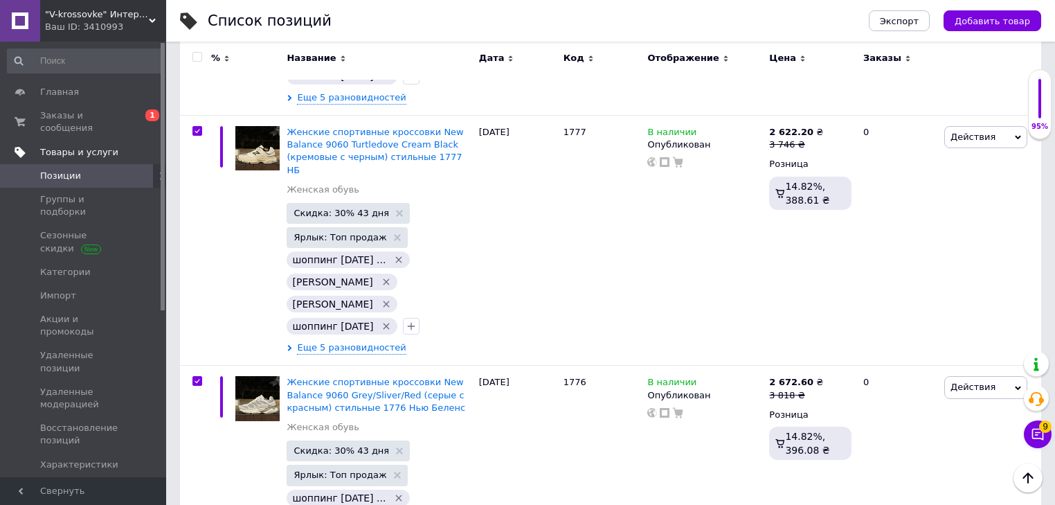
checkbox input "true"
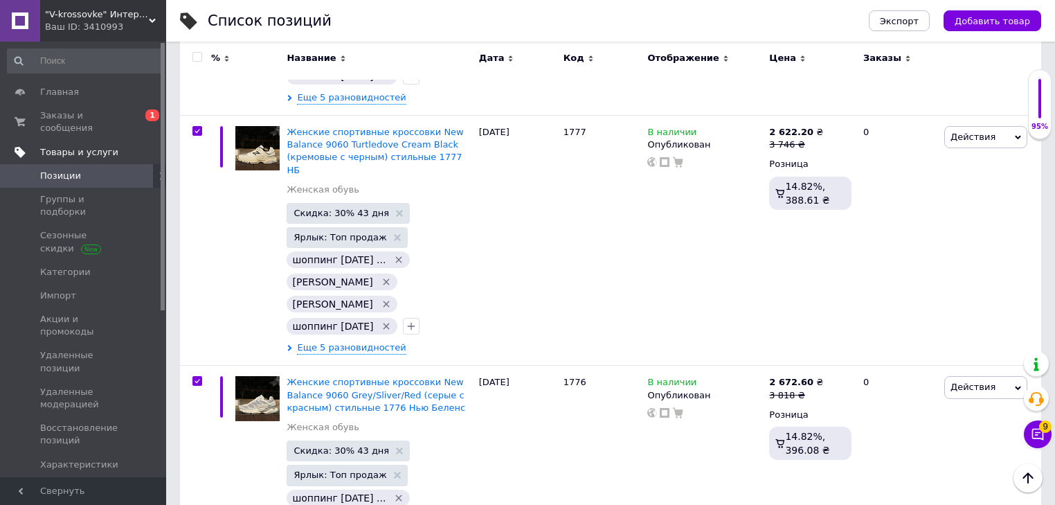
checkbox input "true"
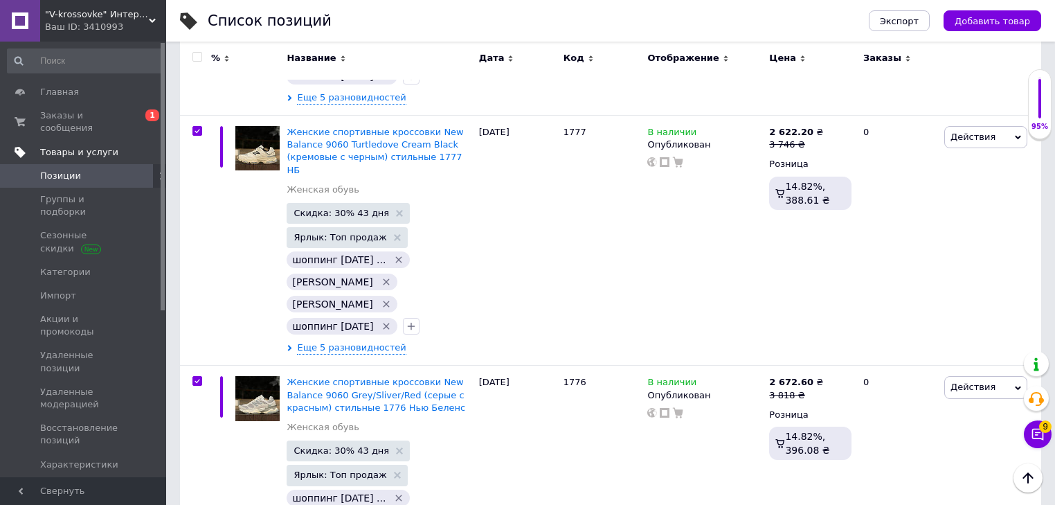
checkbox input "true"
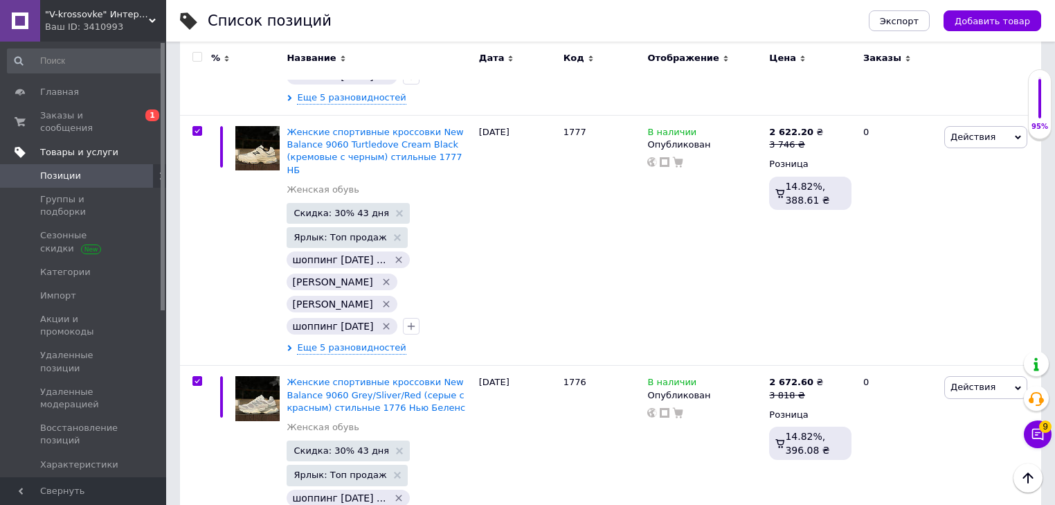
checkbox input "true"
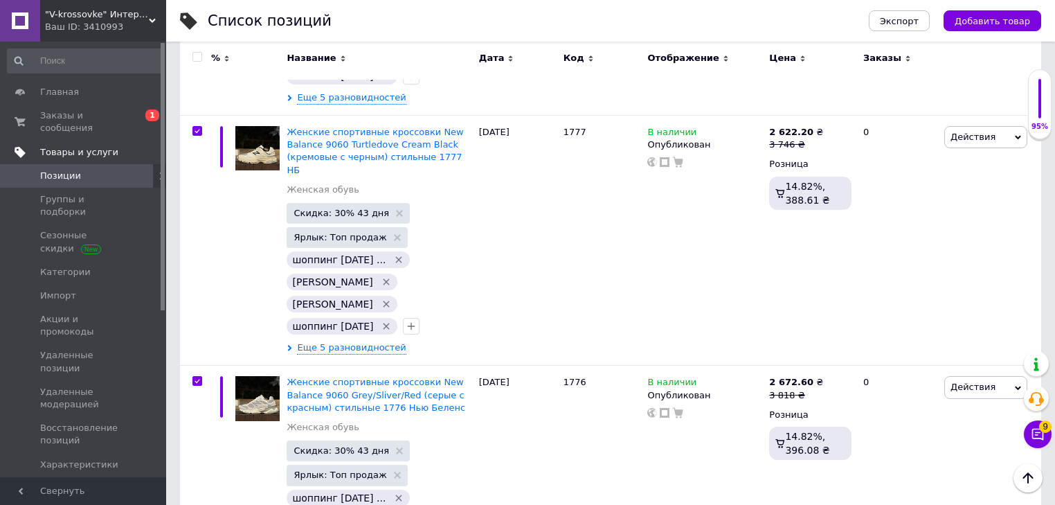
checkbox input "true"
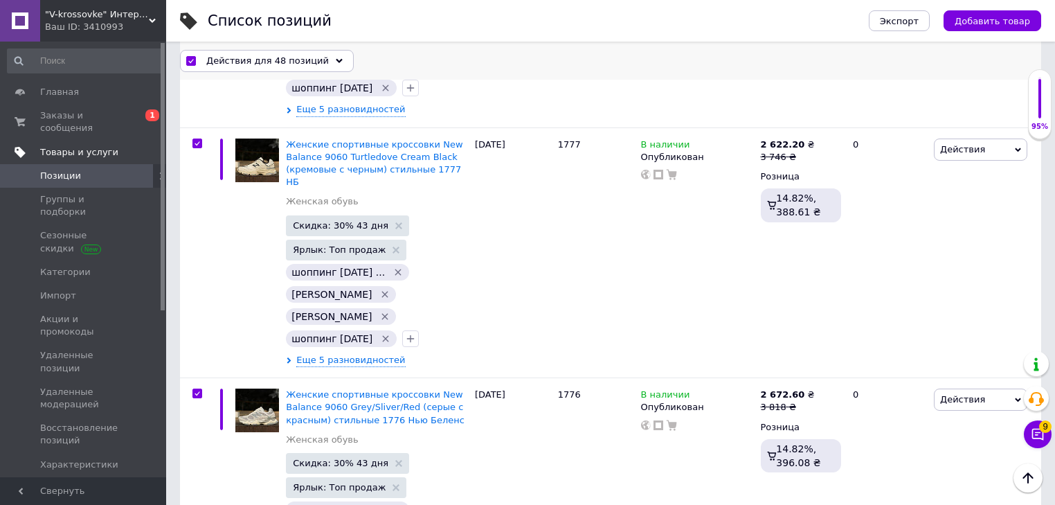
click at [231, 61] on span "Действия для 48 позиций" at bounding box center [267, 60] width 123 height 12
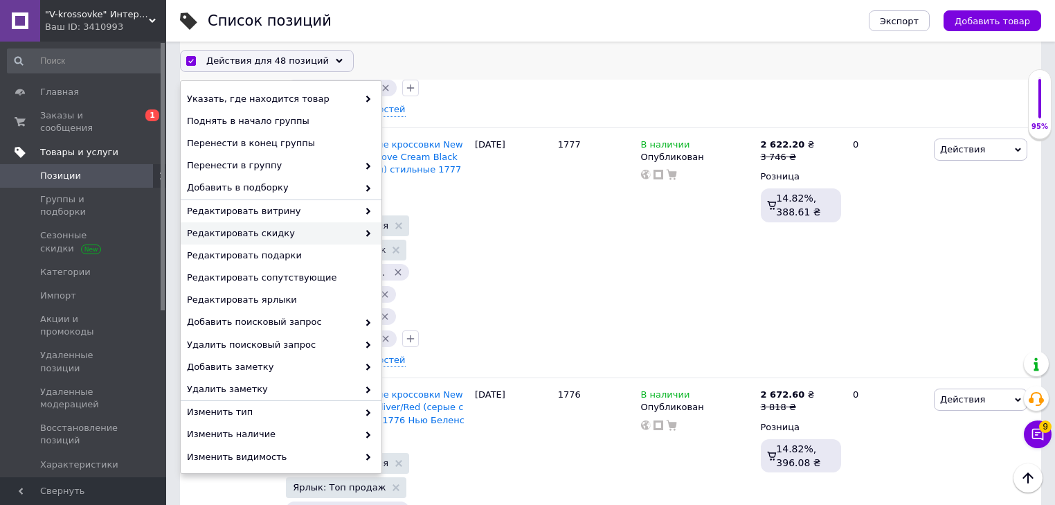
click at [310, 232] on span "Редактировать скидку" at bounding box center [272, 233] width 171 height 12
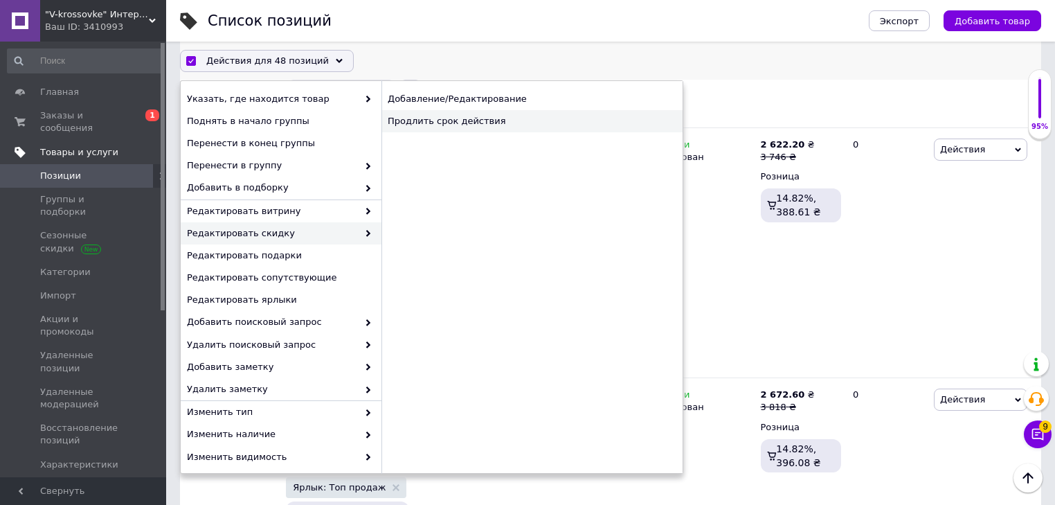
click at [479, 127] on div "Продлить срок действия" at bounding box center [531, 121] width 301 height 22
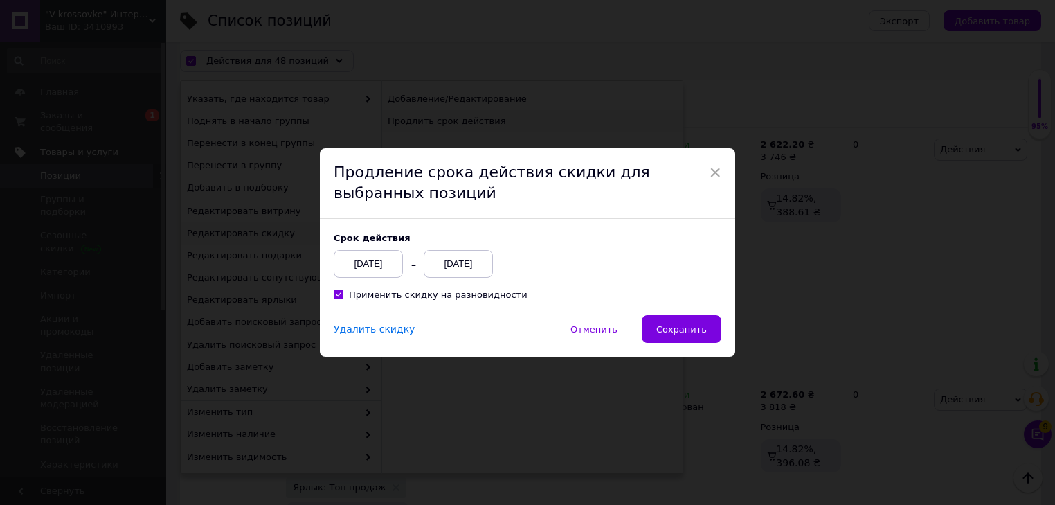
scroll to position [10543, 0]
click at [486, 264] on div "[DATE]" at bounding box center [462, 264] width 69 height 28
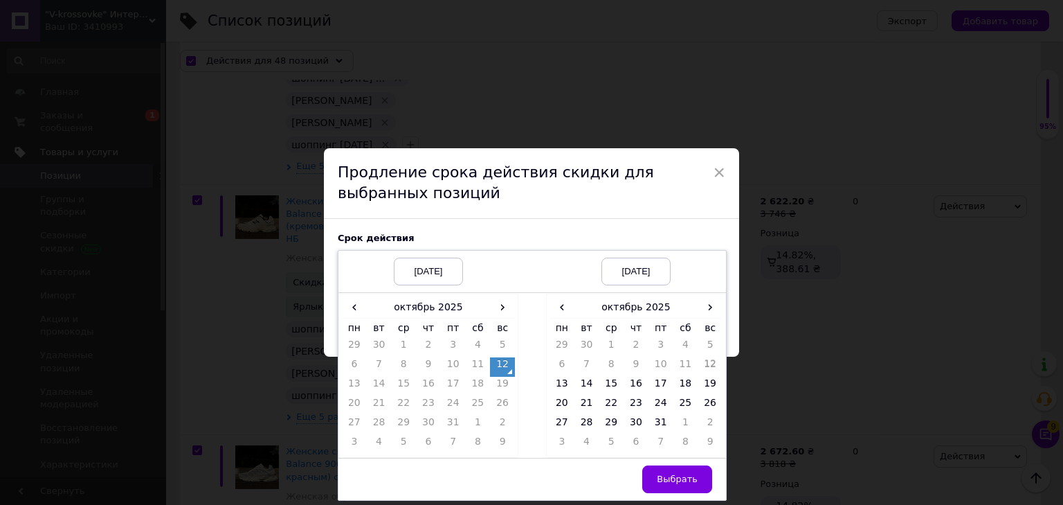
click at [708, 318] on th "вс" at bounding box center [710, 328] width 25 height 20
click at [709, 308] on span "›" at bounding box center [710, 307] width 25 height 20
click at [625, 424] on td "27" at bounding box center [636, 424] width 25 height 19
click at [613, 424] on td "26" at bounding box center [611, 424] width 25 height 19
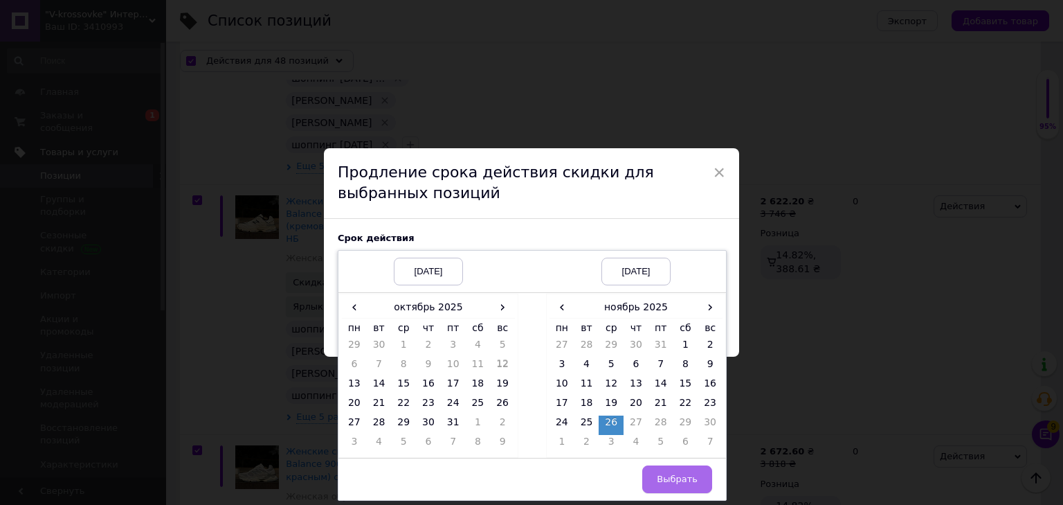
drag, startPoint x: 654, startPoint y: 453, endPoint x: 663, endPoint y: 467, distance: 15.9
click at [656, 455] on div "‹ ноябрь 2025 › пн вт ср чт пт сб вс 27 28 29 30 31 1 2 3 4 5 6 7 8 9 10 11 12 …" at bounding box center [636, 375] width 180 height 163
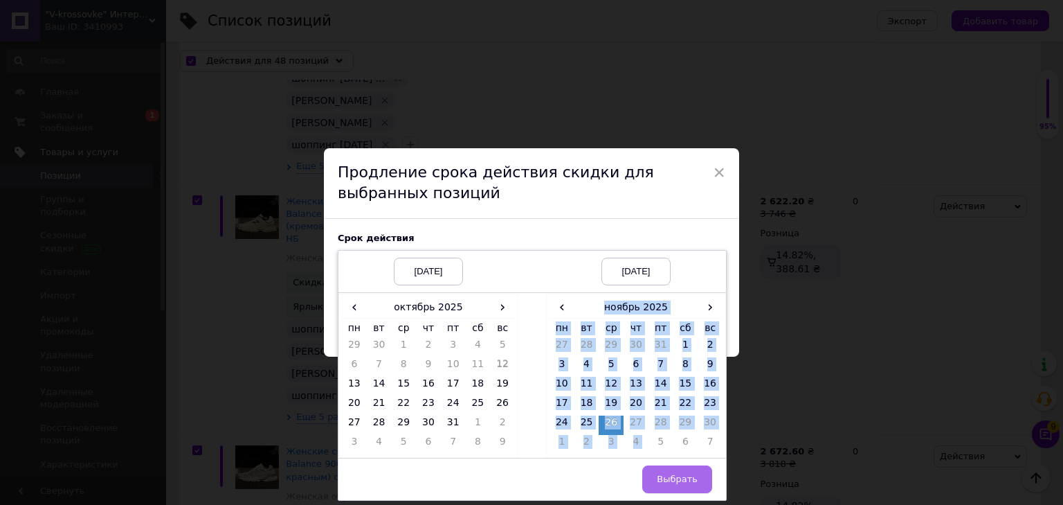
click at [665, 474] on span "Выбрать" at bounding box center [677, 479] width 41 height 10
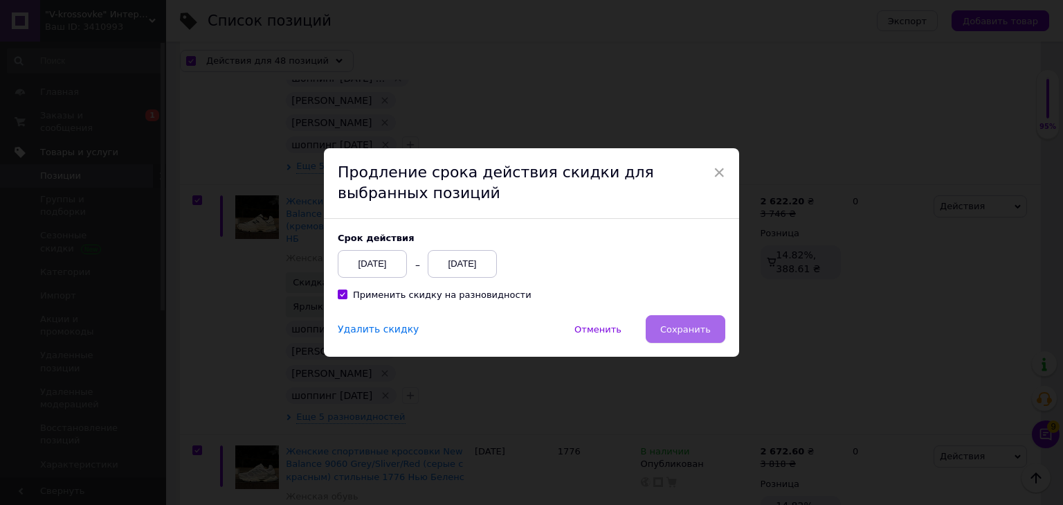
drag, startPoint x: 714, startPoint y: 307, endPoint x: 712, endPoint y: 318, distance: 11.4
click at [714, 308] on div "Cрок действия [DATE] [DATE] Применить скидку на разновидности" at bounding box center [531, 267] width 415 height 96
click at [709, 321] on button "Сохранить" at bounding box center [686, 329] width 80 height 28
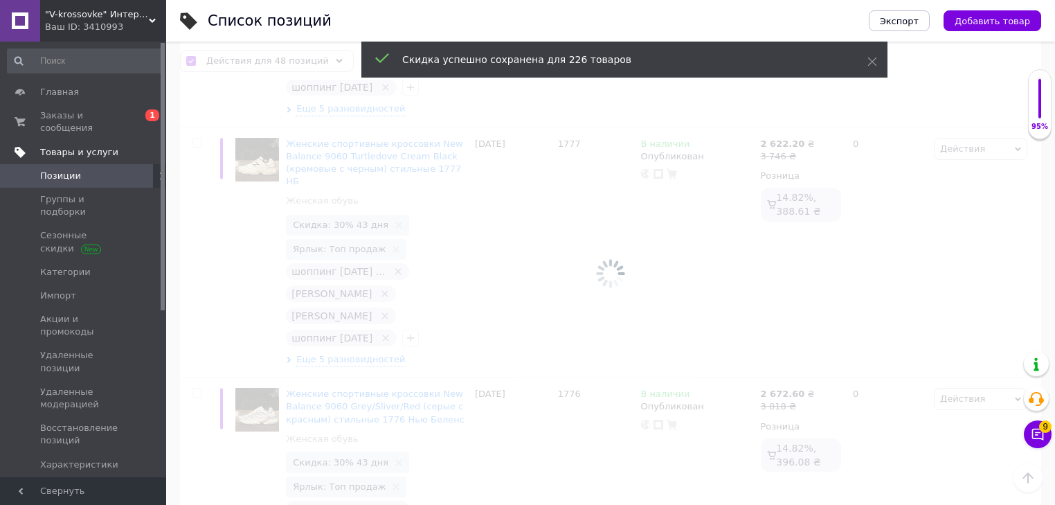
checkbox input "false"
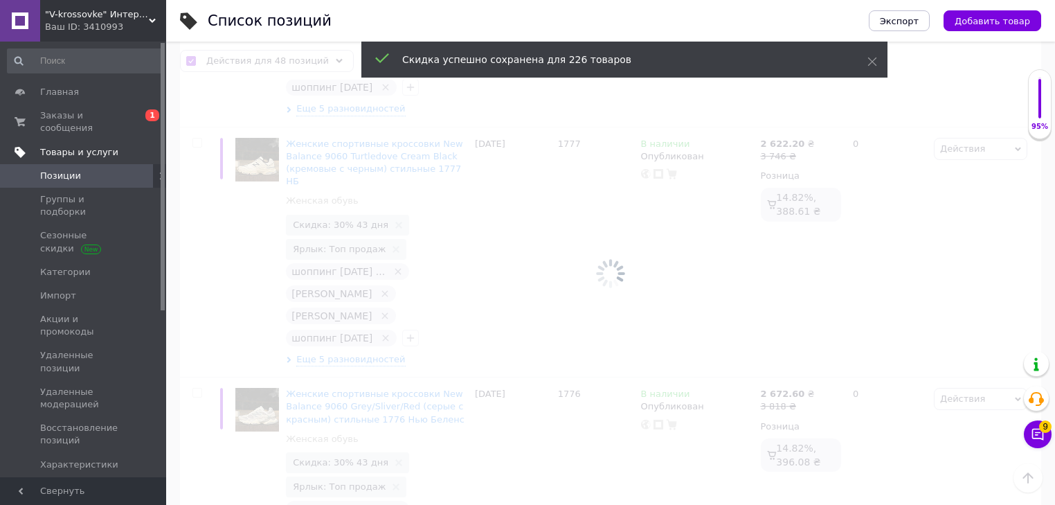
checkbox input "false"
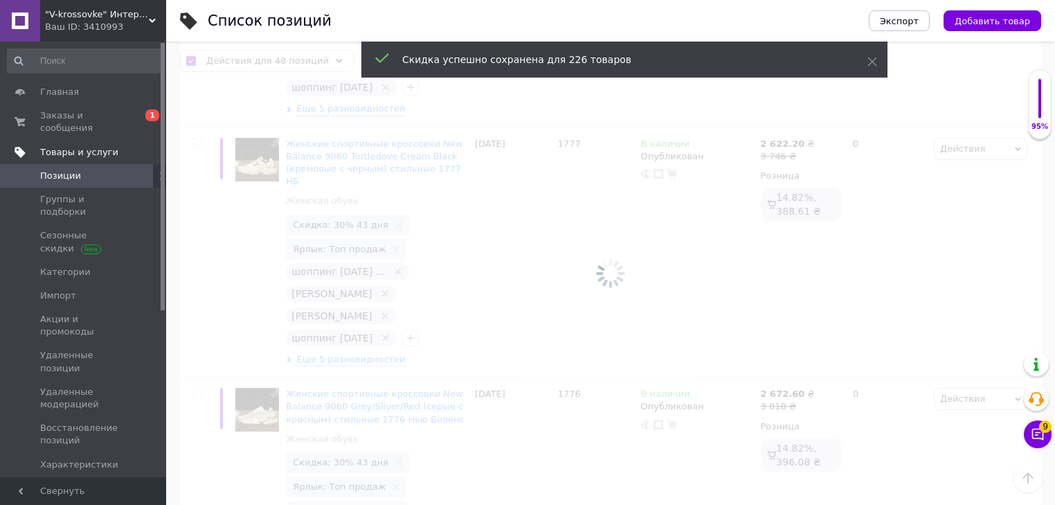
checkbox input "false"
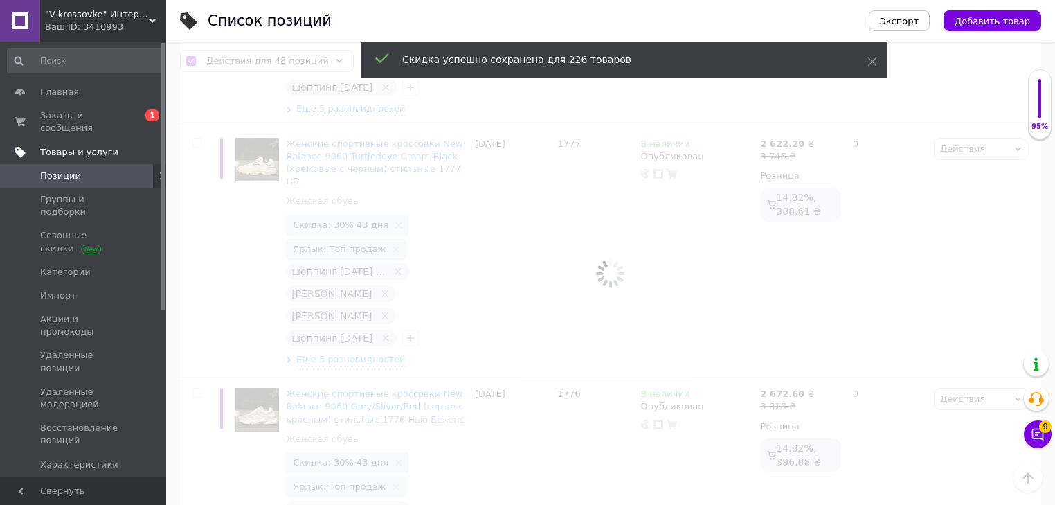
checkbox input "false"
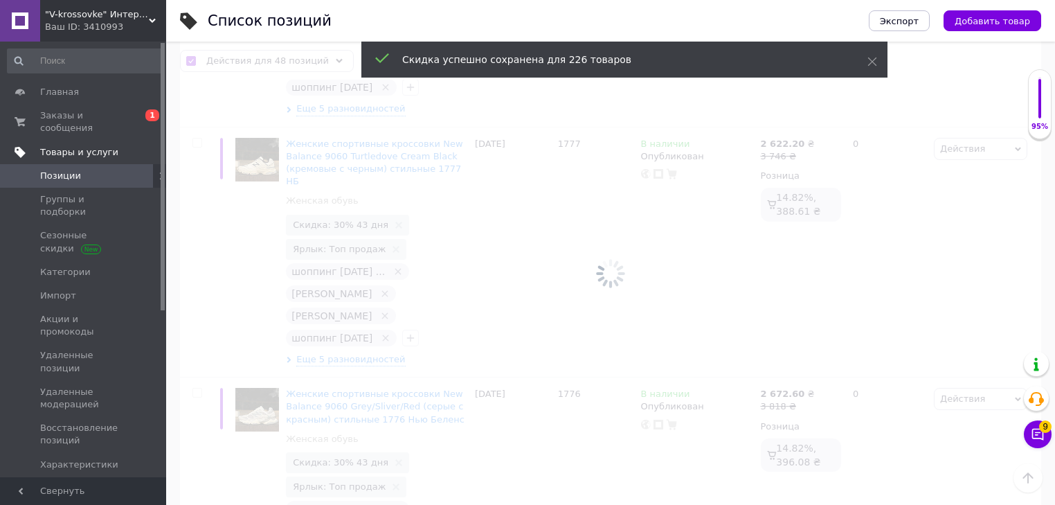
checkbox input "false"
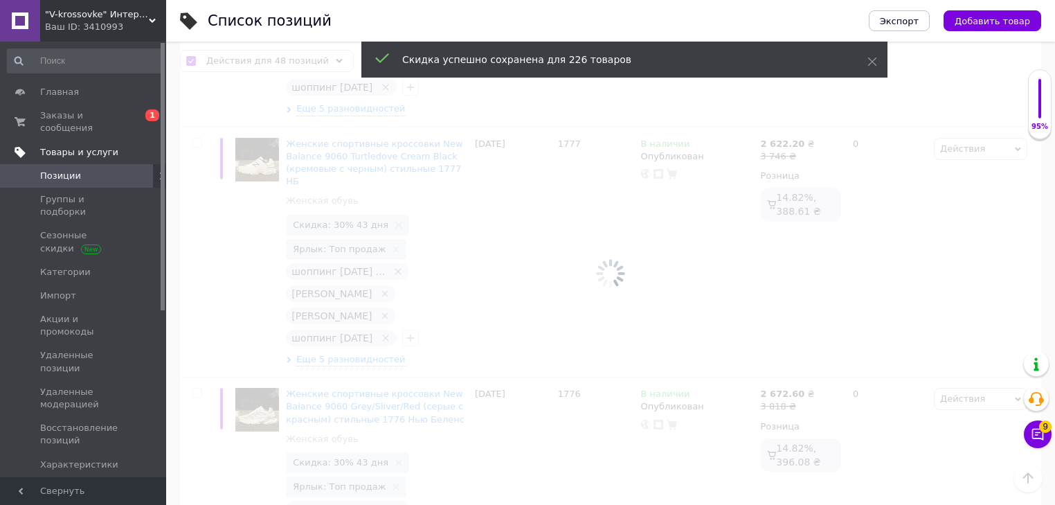
checkbox input "false"
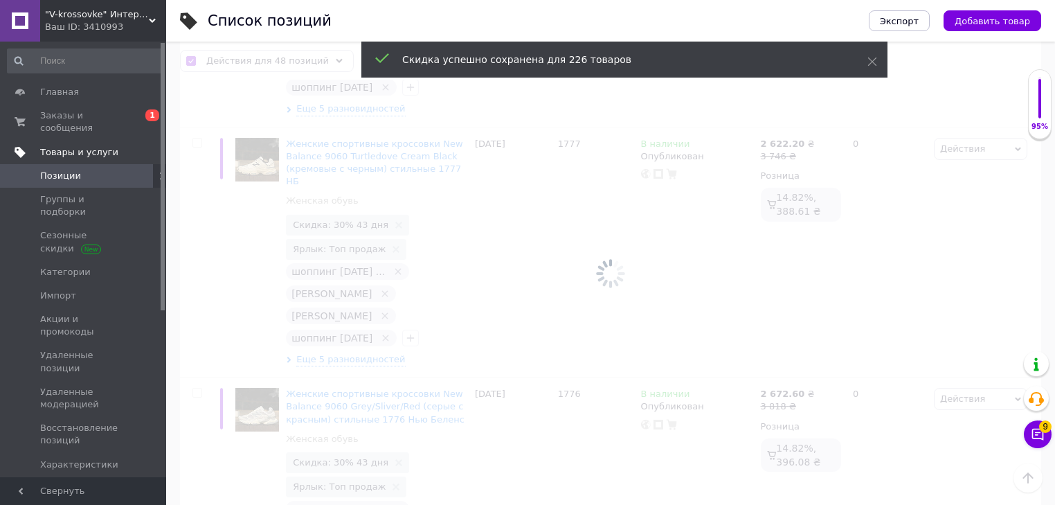
checkbox input "false"
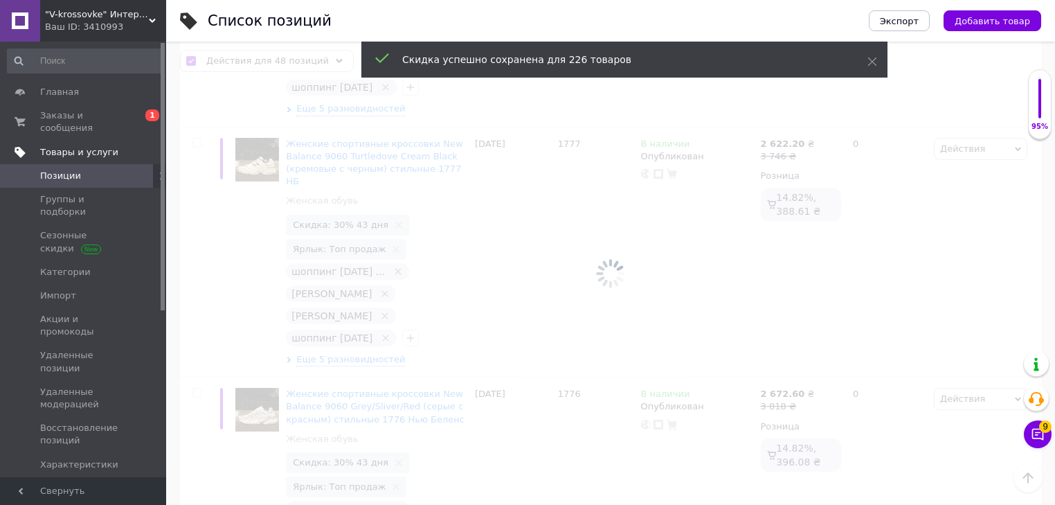
checkbox input "false"
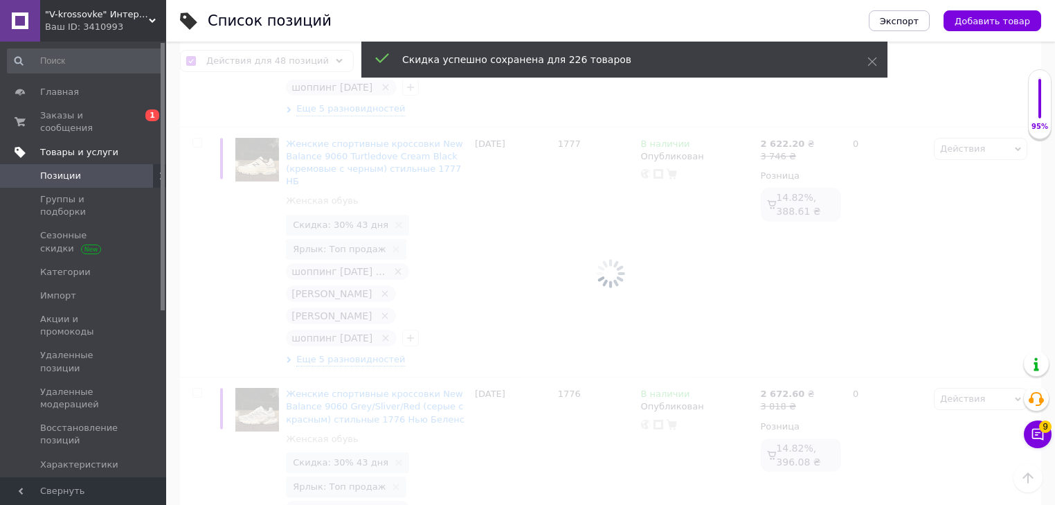
checkbox input "false"
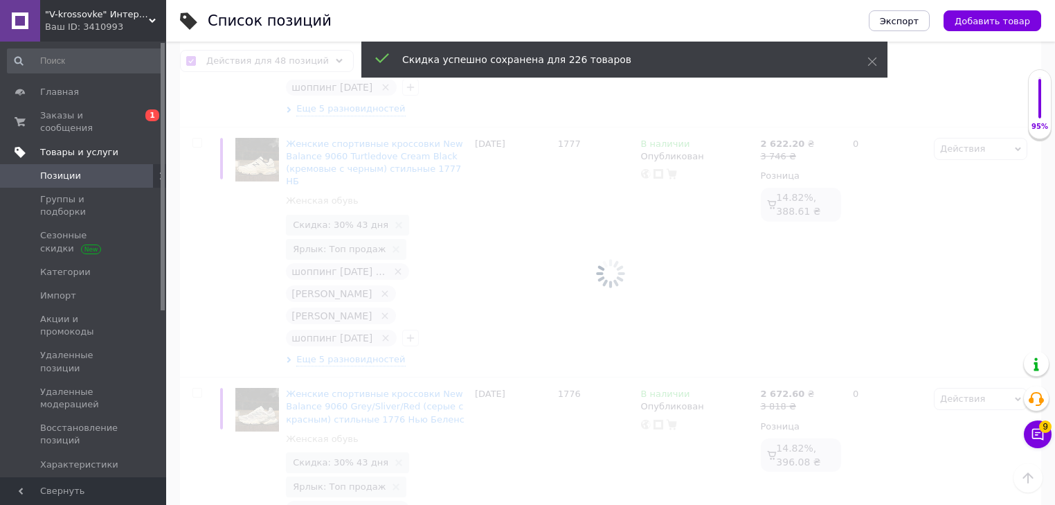
checkbox input "false"
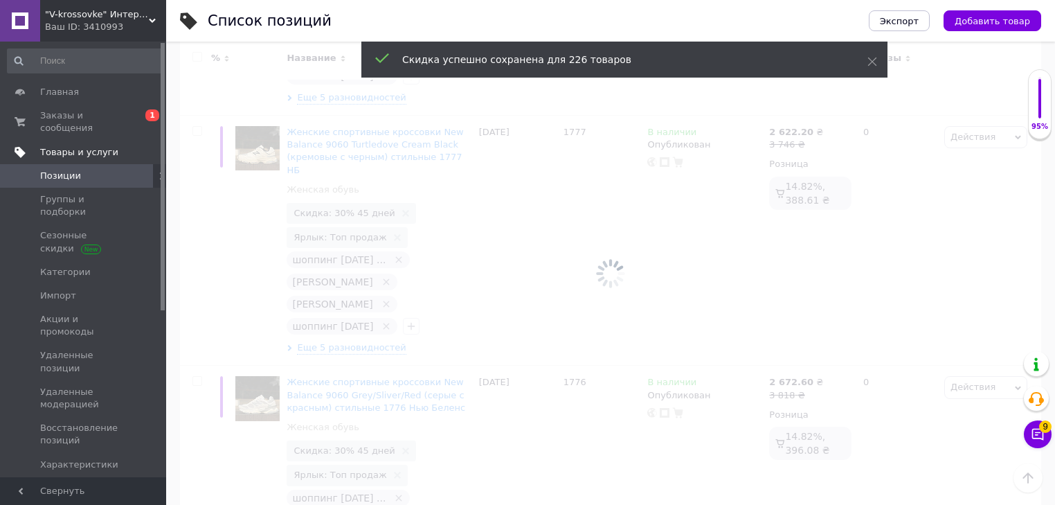
scroll to position [10601, 0]
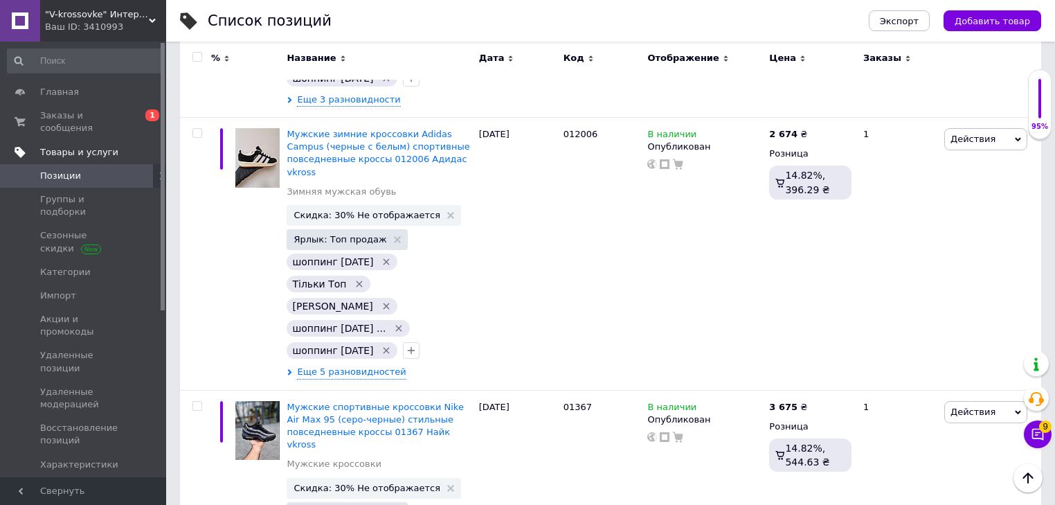
click at [201, 53] on span at bounding box center [197, 57] width 10 height 10
click at [201, 53] on input "checkbox" at bounding box center [196, 57] width 9 height 9
checkbox input "true"
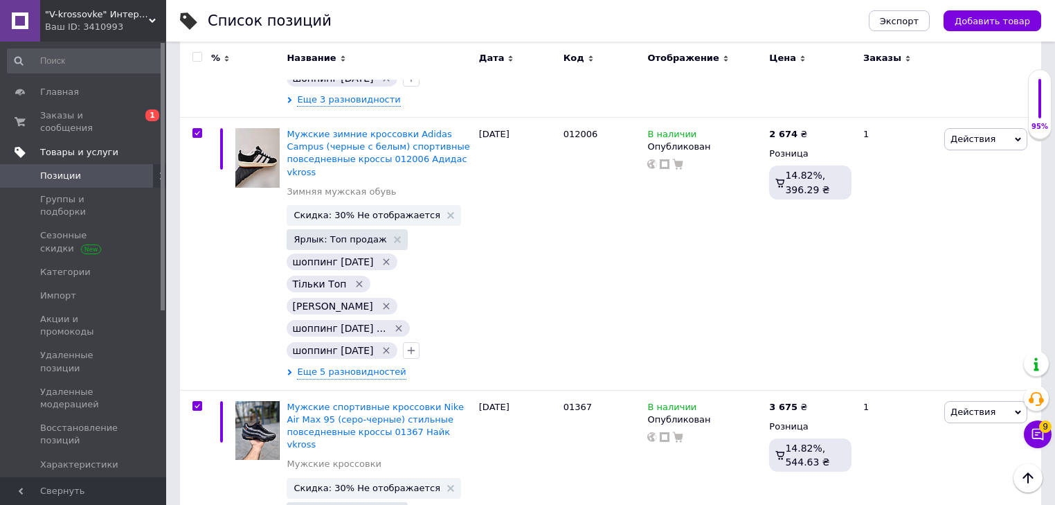
checkbox input "true"
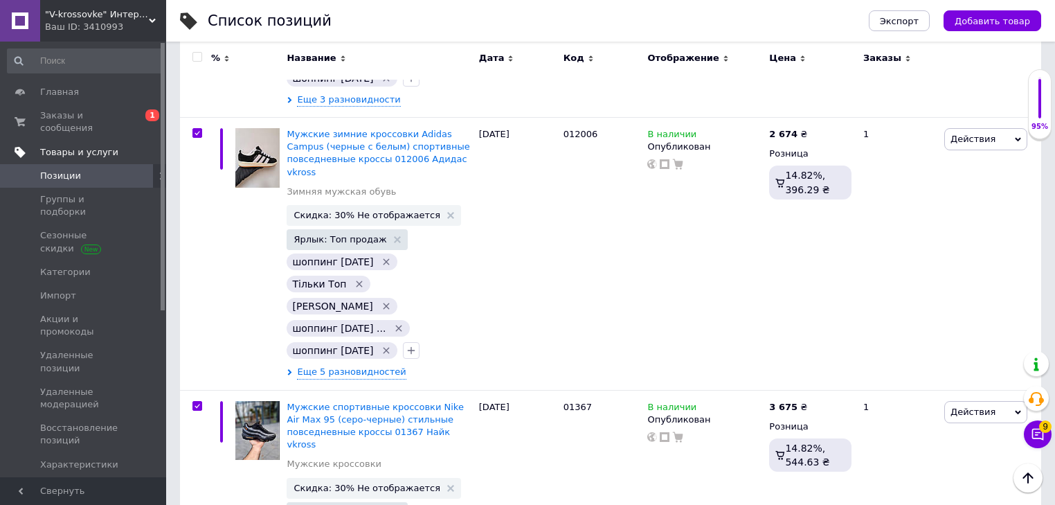
checkbox input "true"
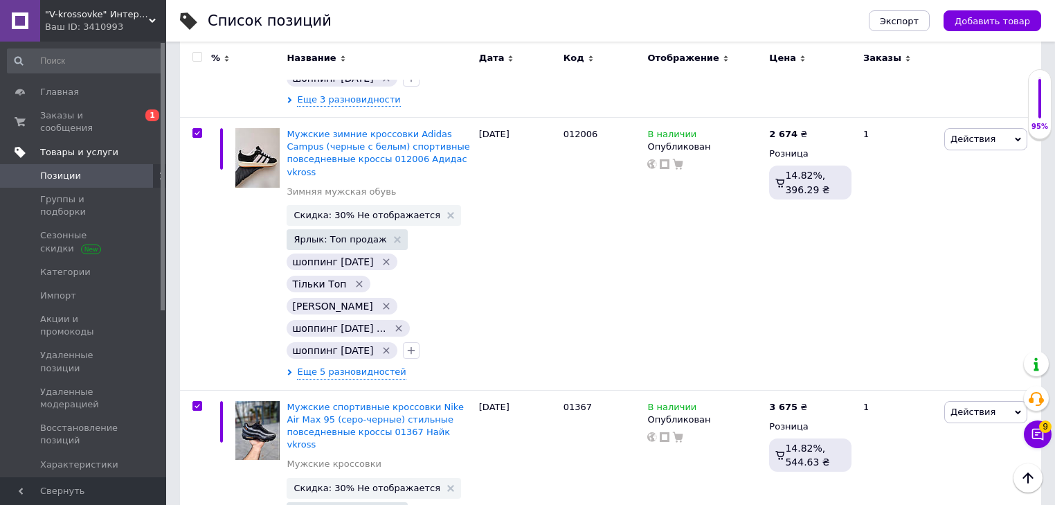
checkbox input "true"
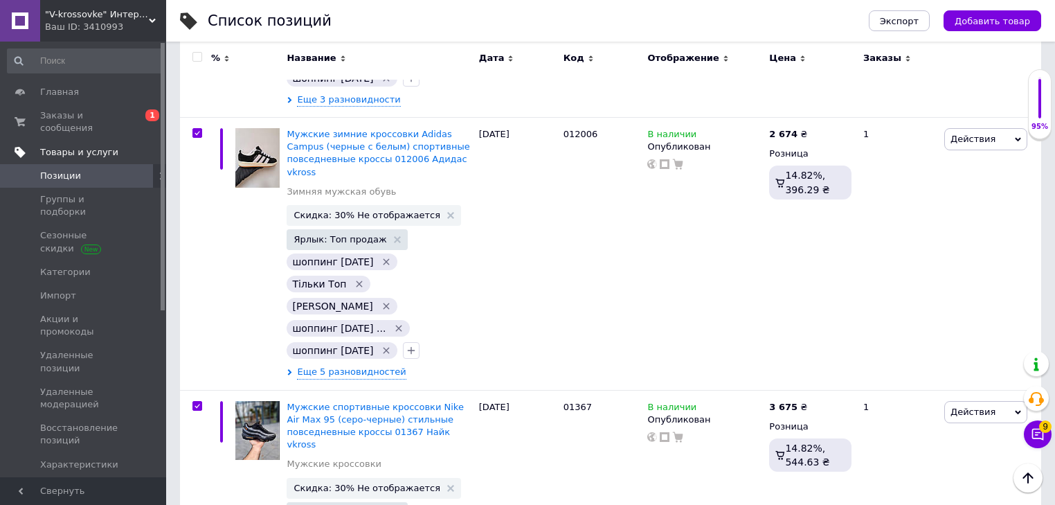
checkbox input "true"
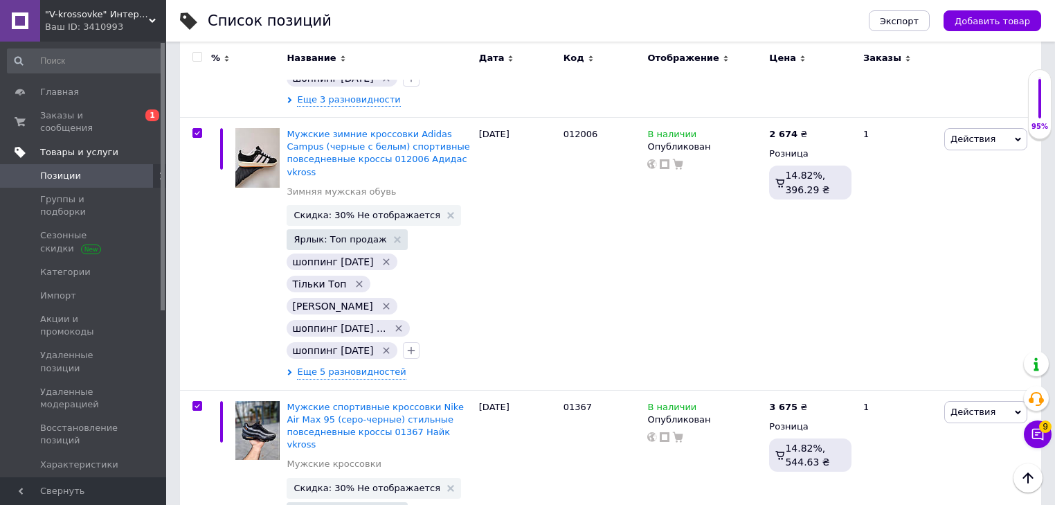
checkbox input "true"
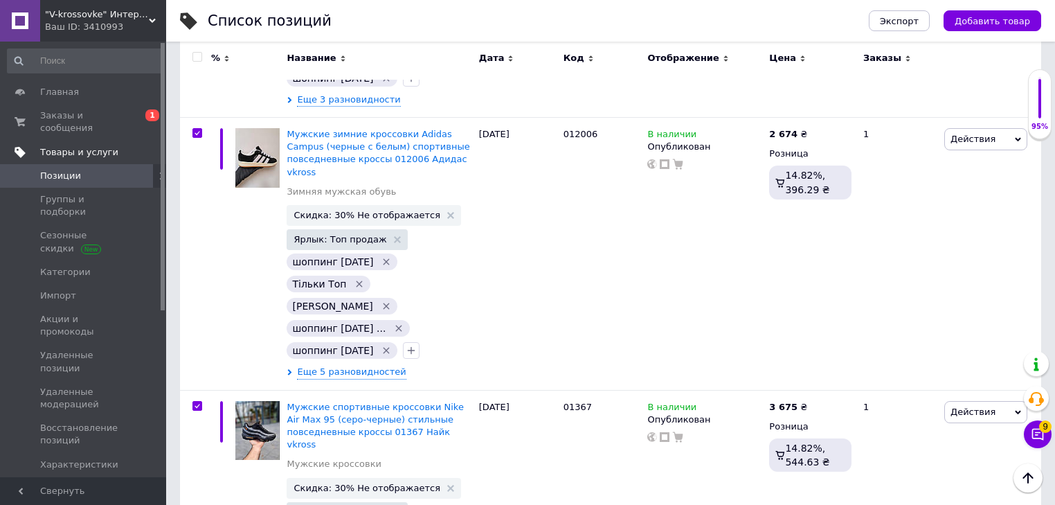
checkbox input "true"
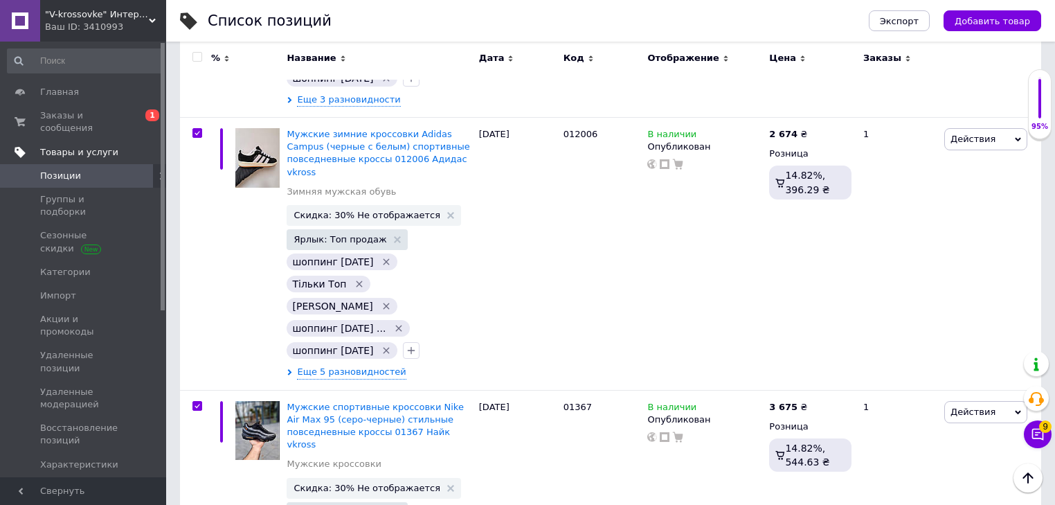
checkbox input "true"
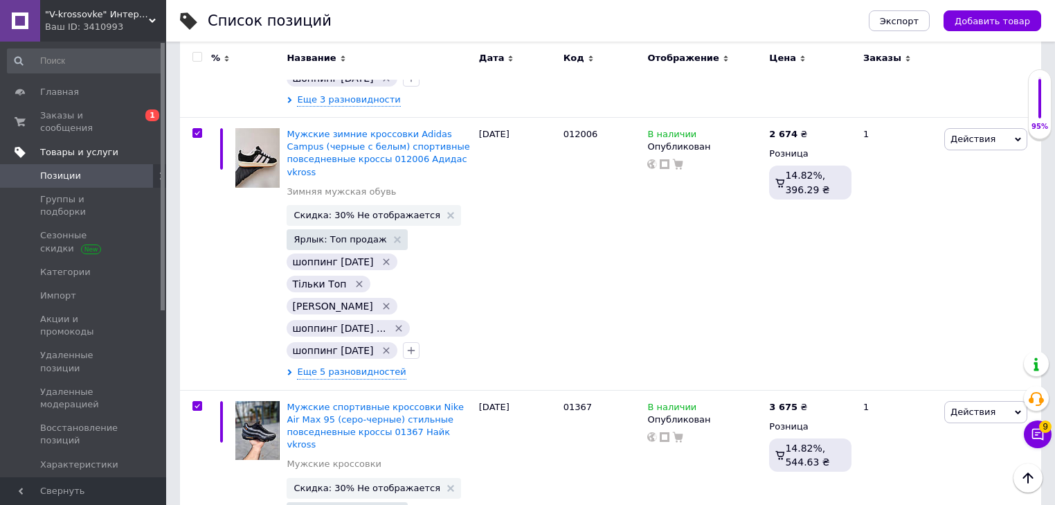
checkbox input "true"
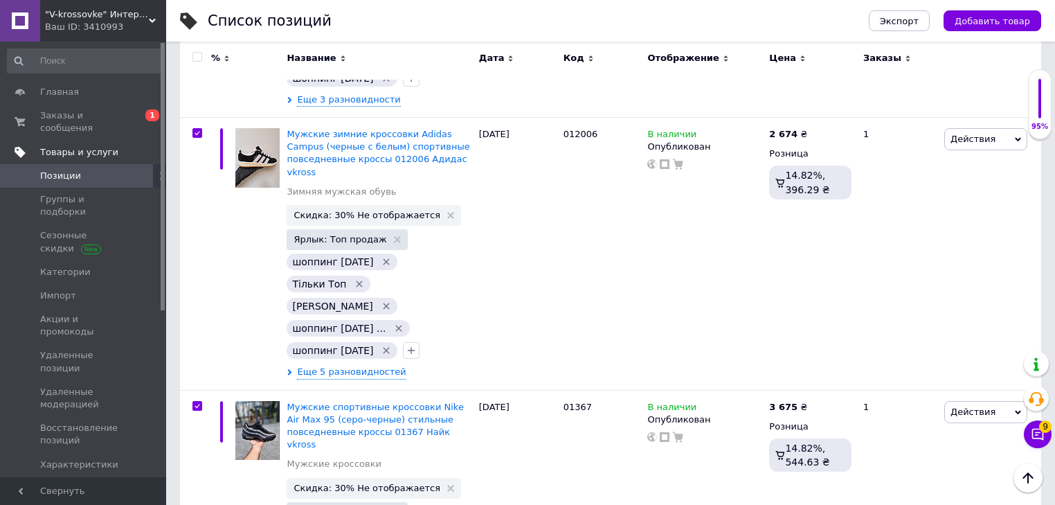
checkbox input "true"
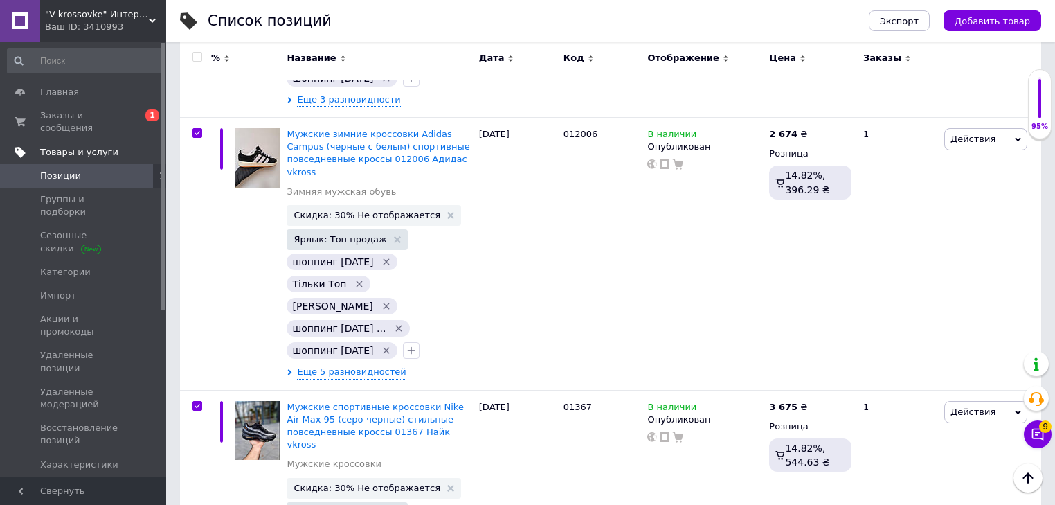
checkbox input "true"
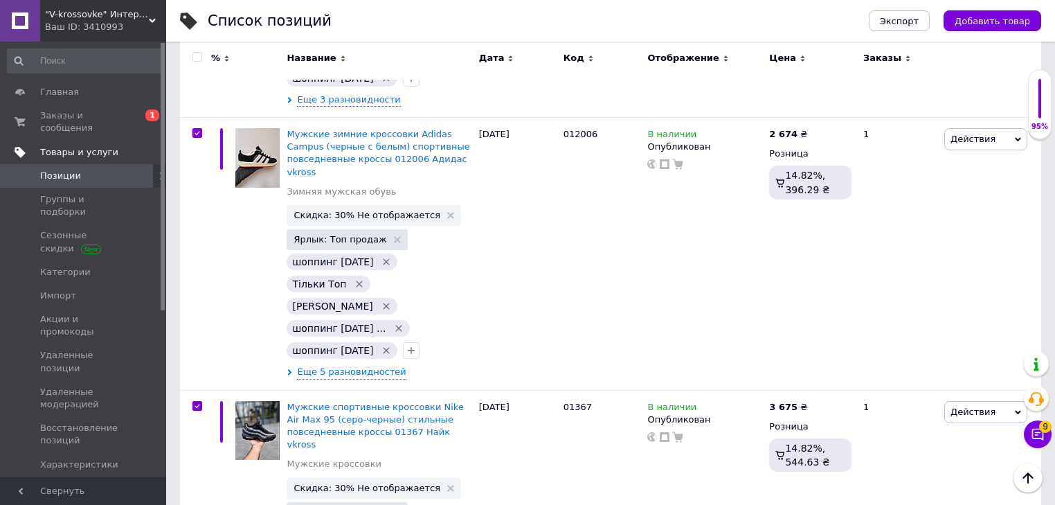
checkbox input "true"
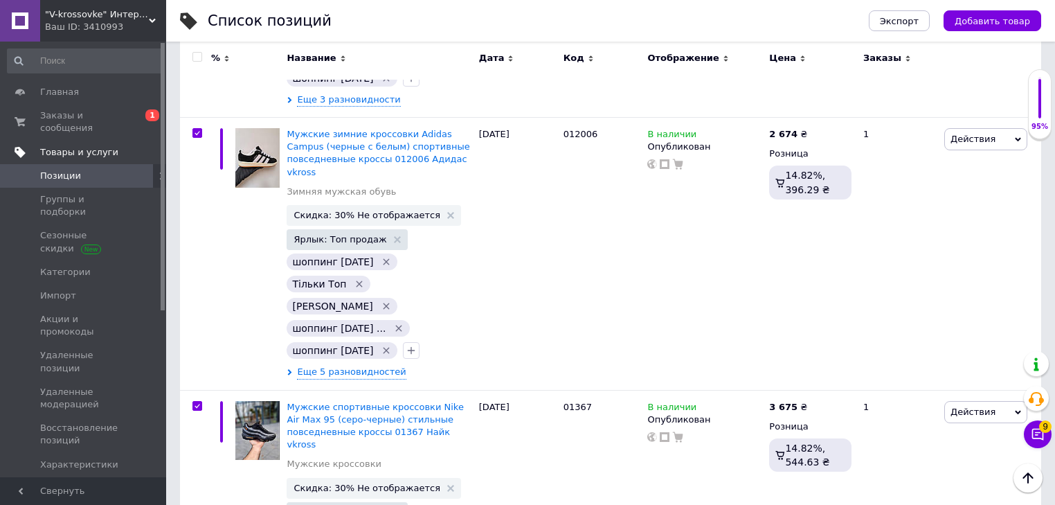
checkbox input "true"
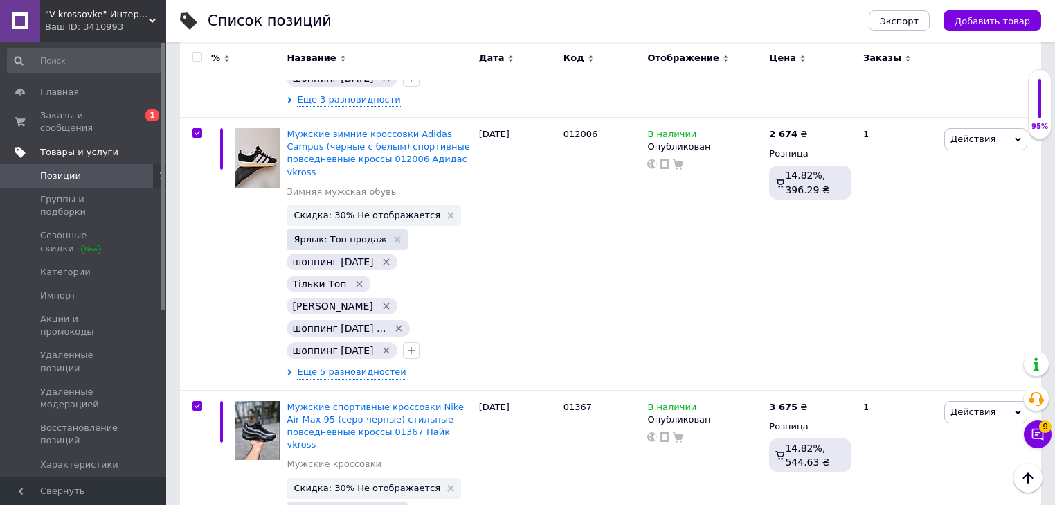
checkbox input "true"
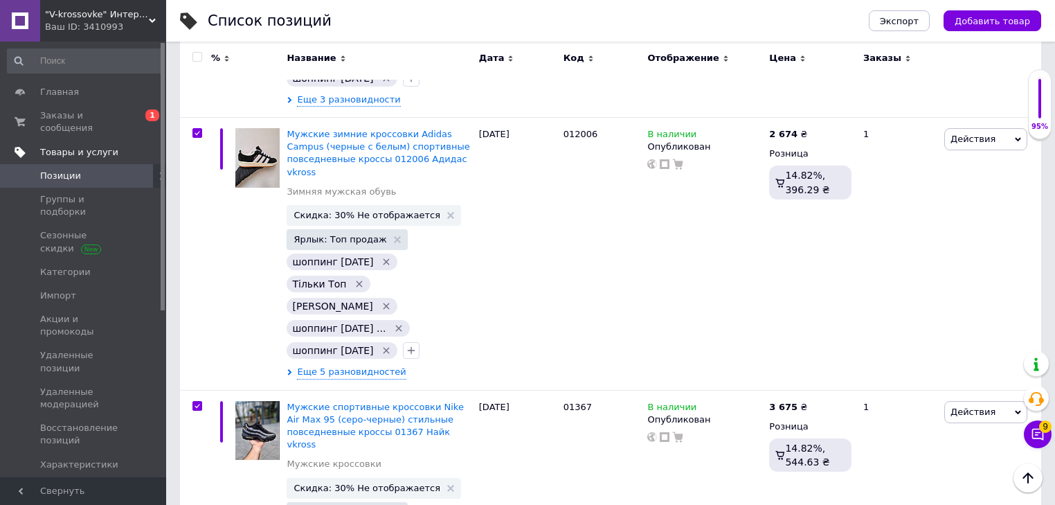
checkbox input "true"
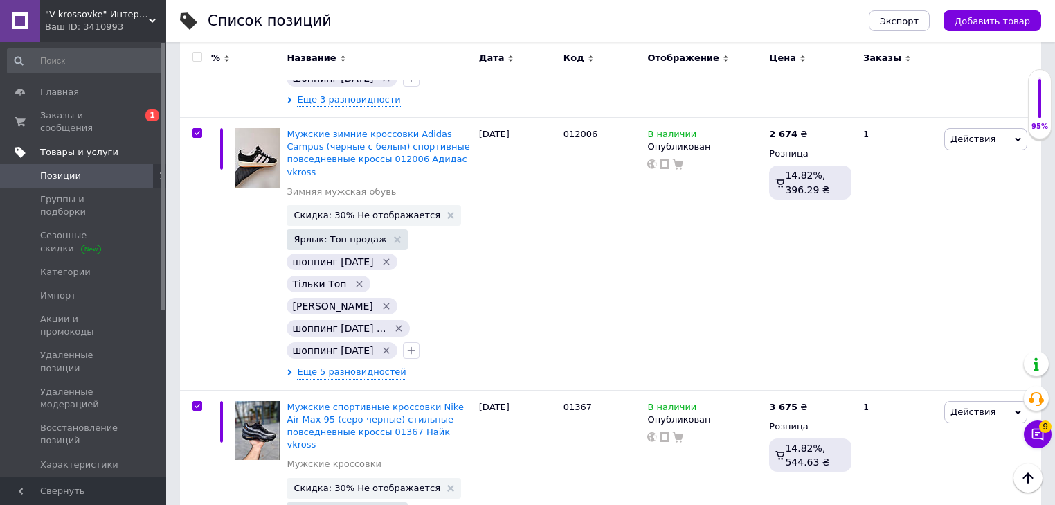
checkbox input "true"
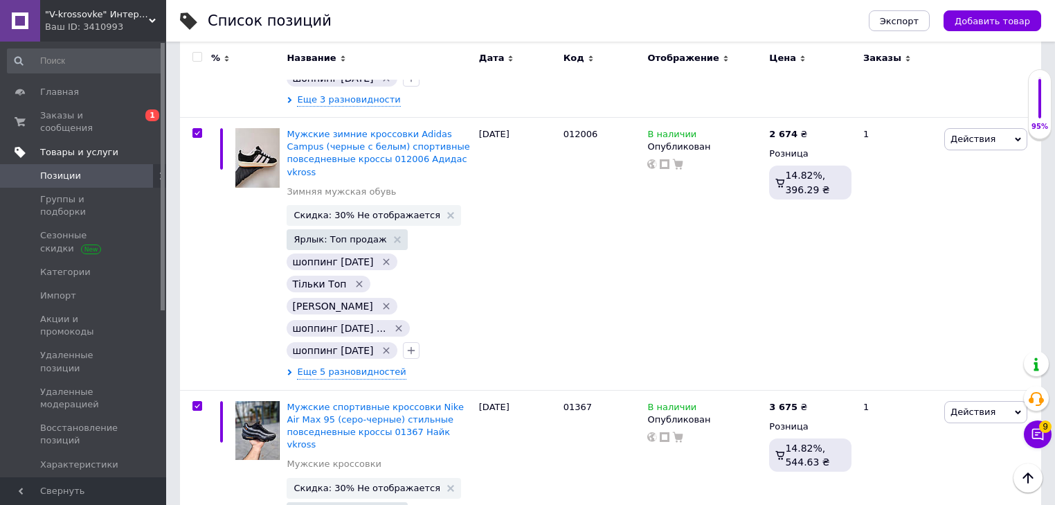
checkbox input "true"
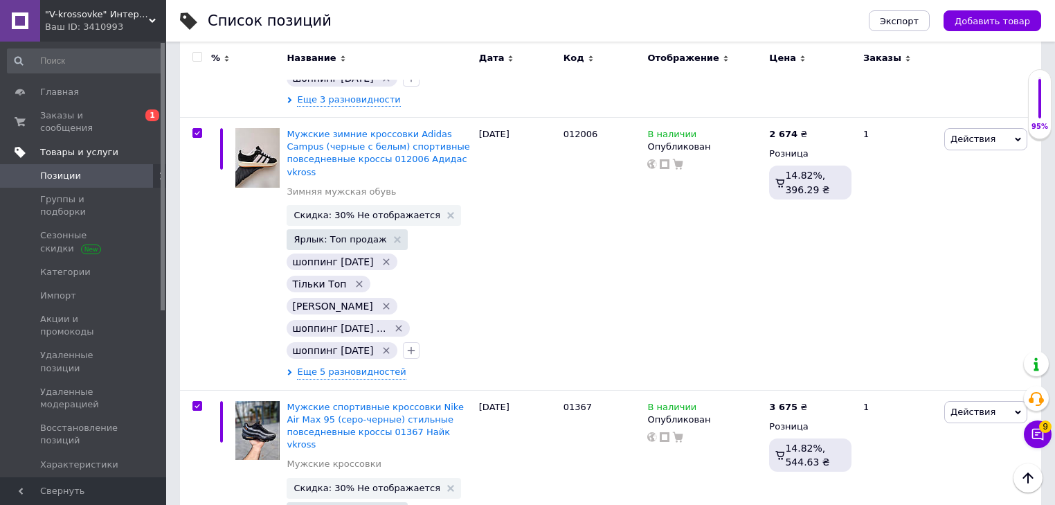
checkbox input "true"
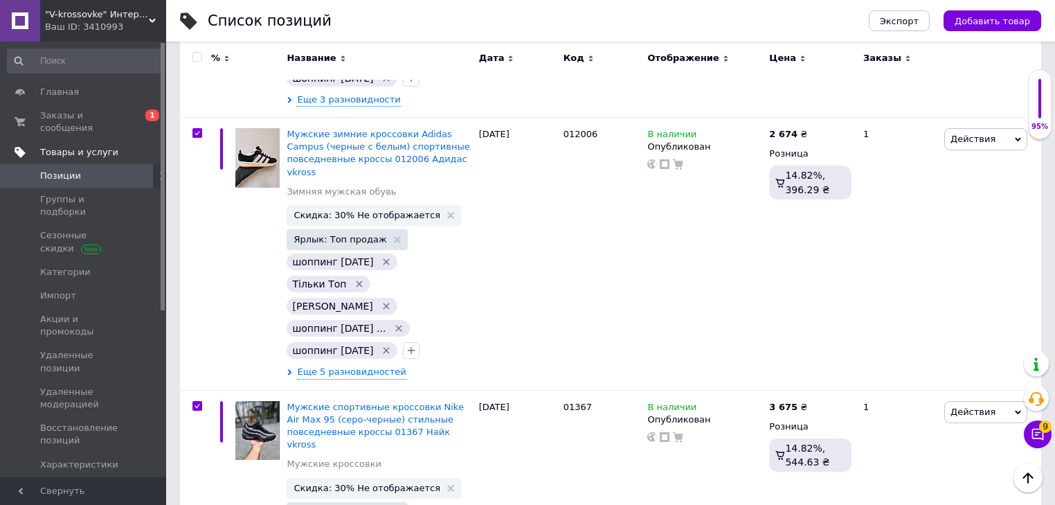
checkbox input "true"
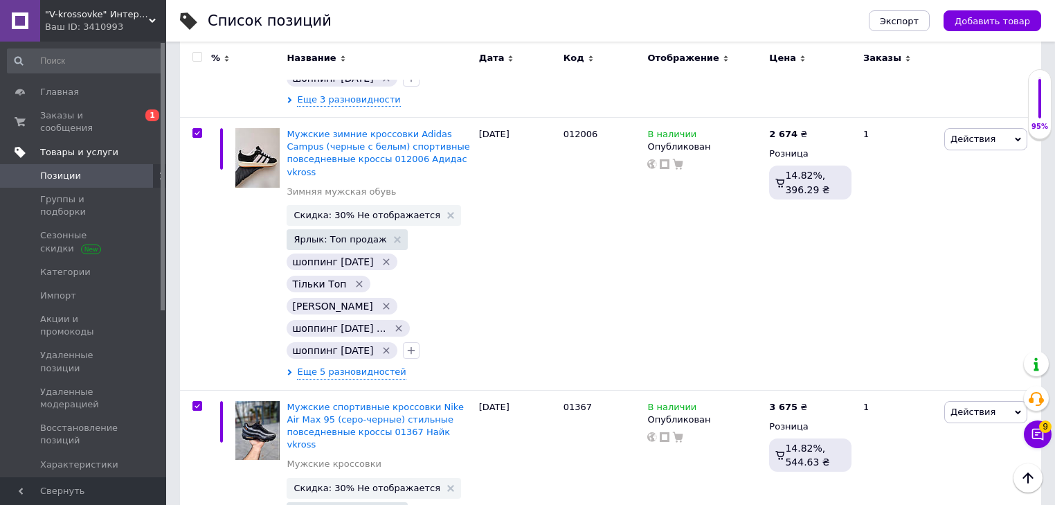
checkbox input "true"
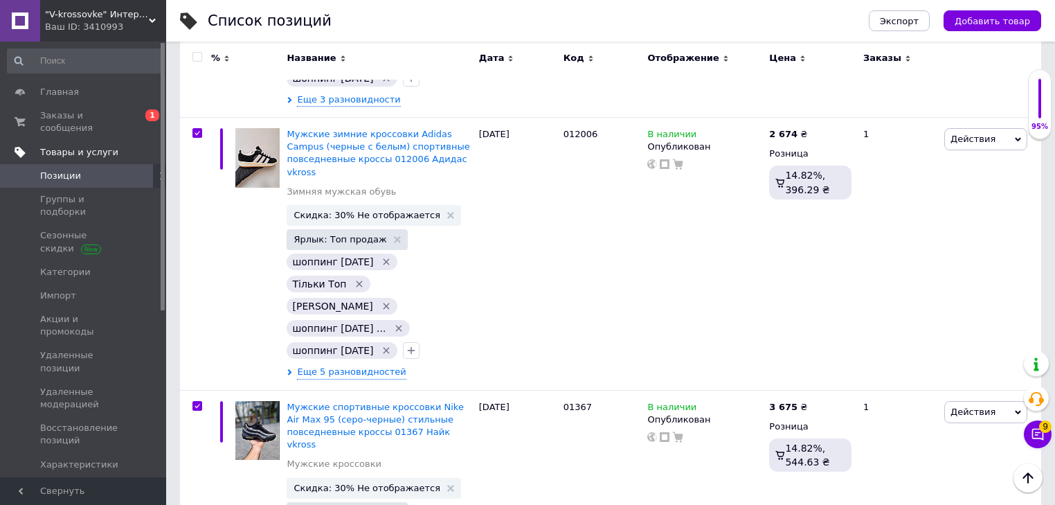
checkbox input "true"
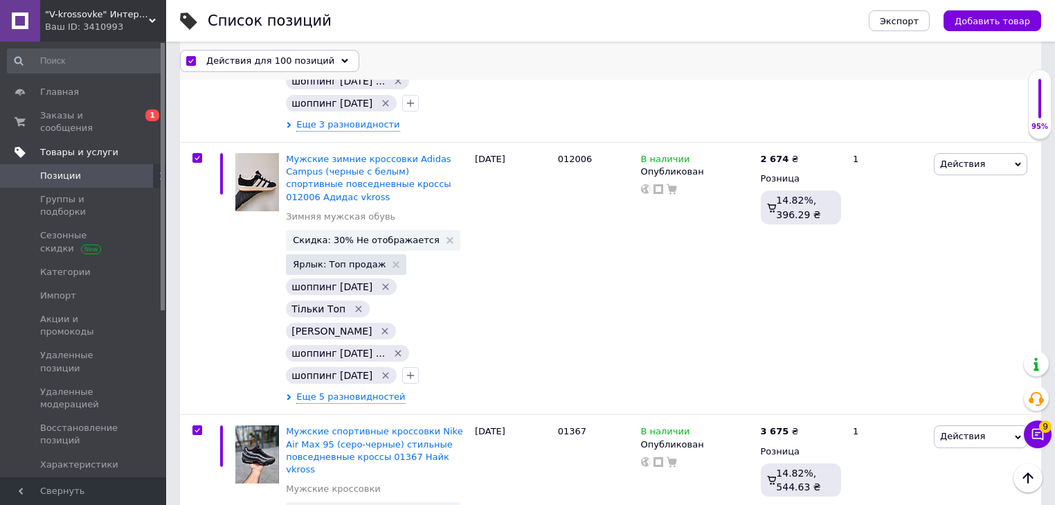
scroll to position [10639, 0]
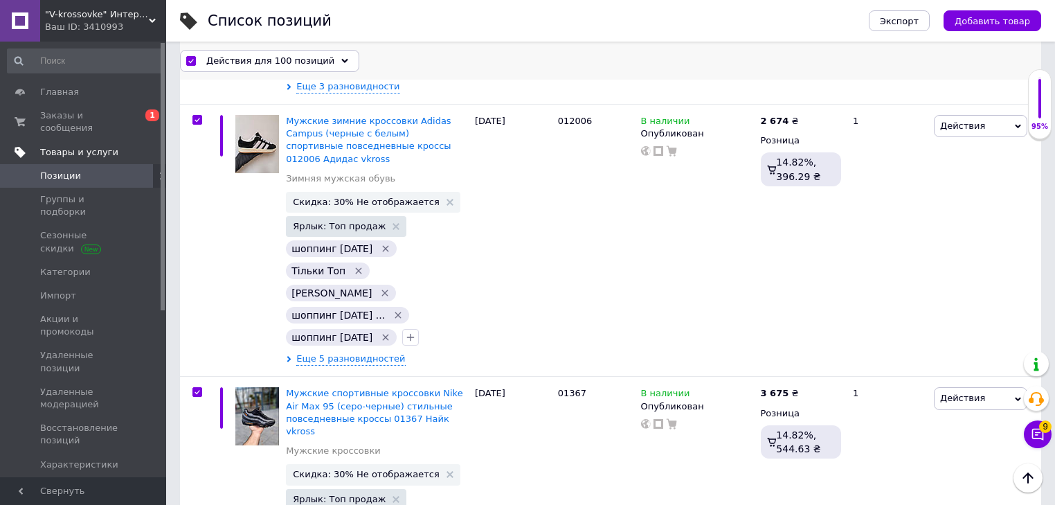
click at [230, 55] on span "Действия для 100 позиций" at bounding box center [270, 60] width 128 height 12
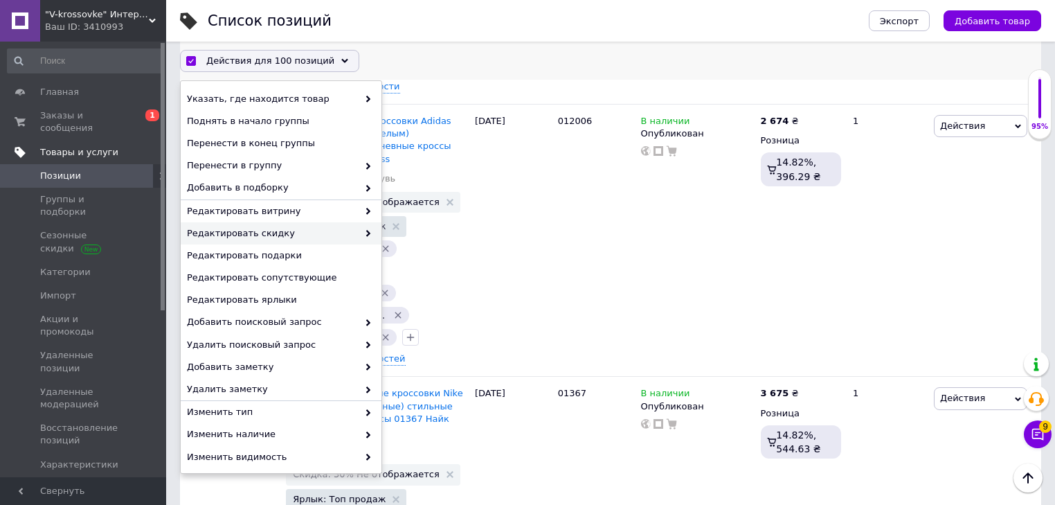
click at [323, 231] on span "Редактировать скидку" at bounding box center [272, 233] width 171 height 12
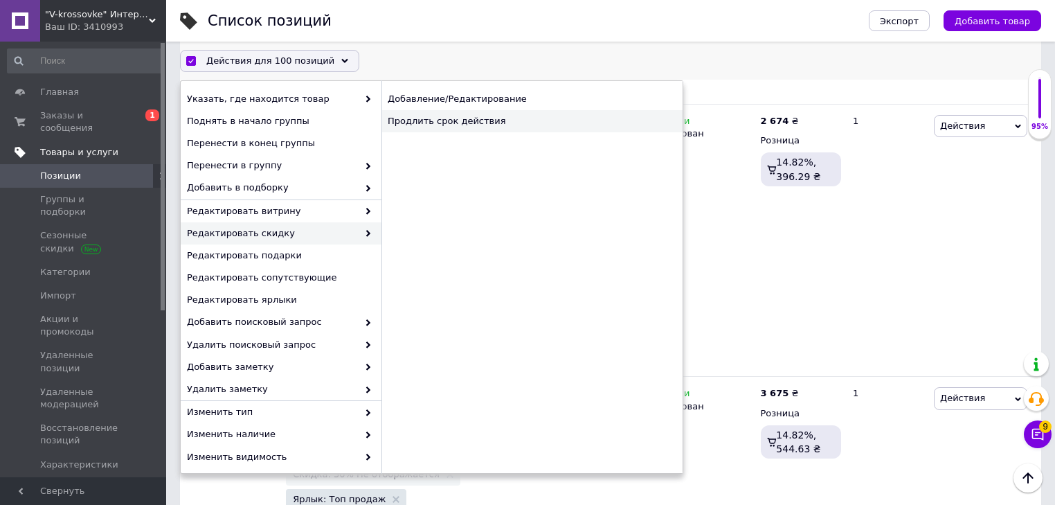
click at [490, 110] on div "Продлить срок действия" at bounding box center [531, 121] width 301 height 22
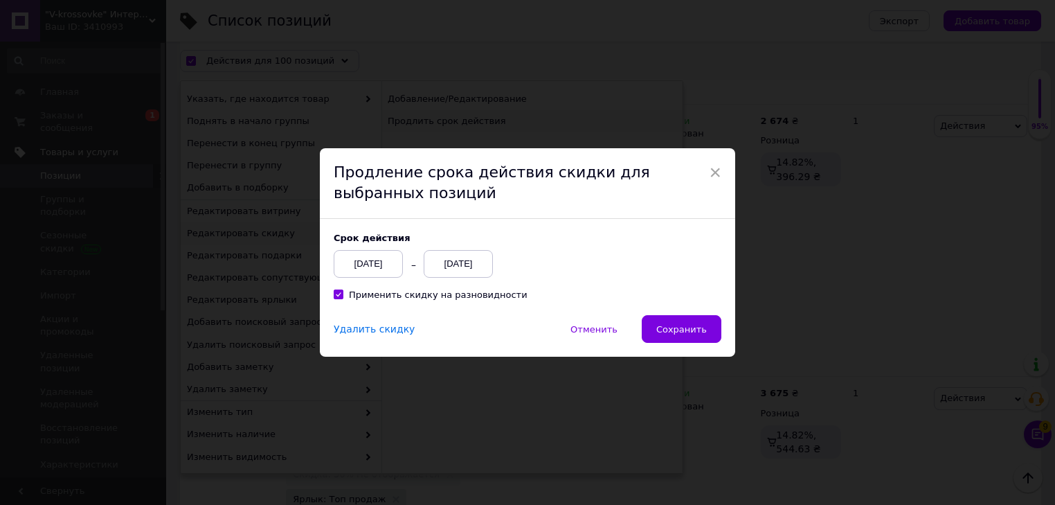
scroll to position [10583, 0]
click at [703, 312] on div "Cрок действия [DATE] [DATE] Применить скидку на разновидности" at bounding box center [531, 267] width 415 height 96
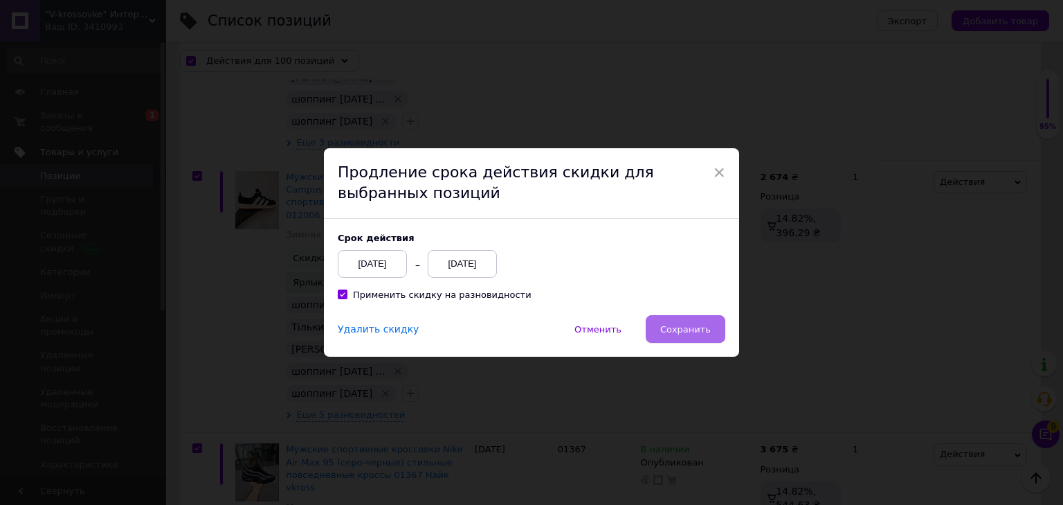
click at [703, 318] on button "Сохранить" at bounding box center [686, 329] width 80 height 28
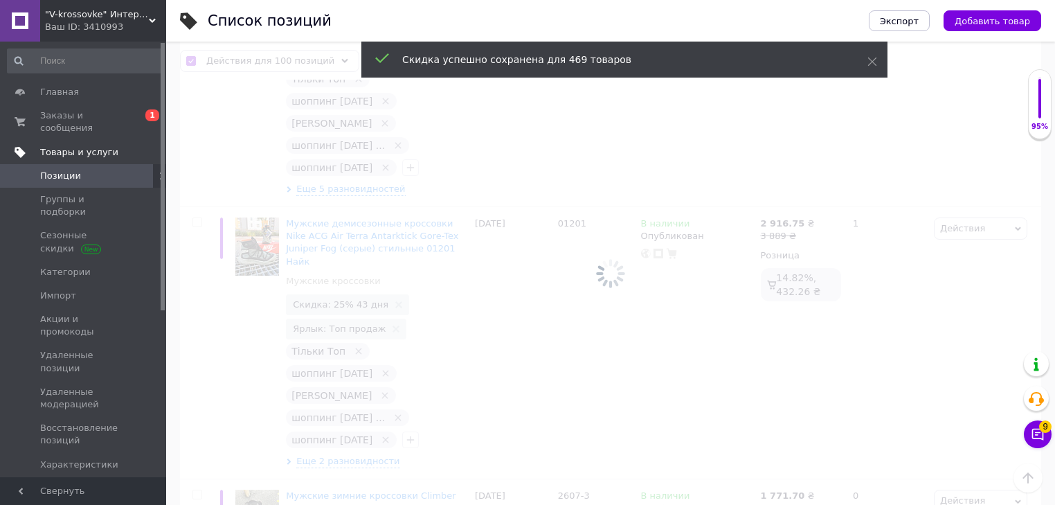
checkbox input "false"
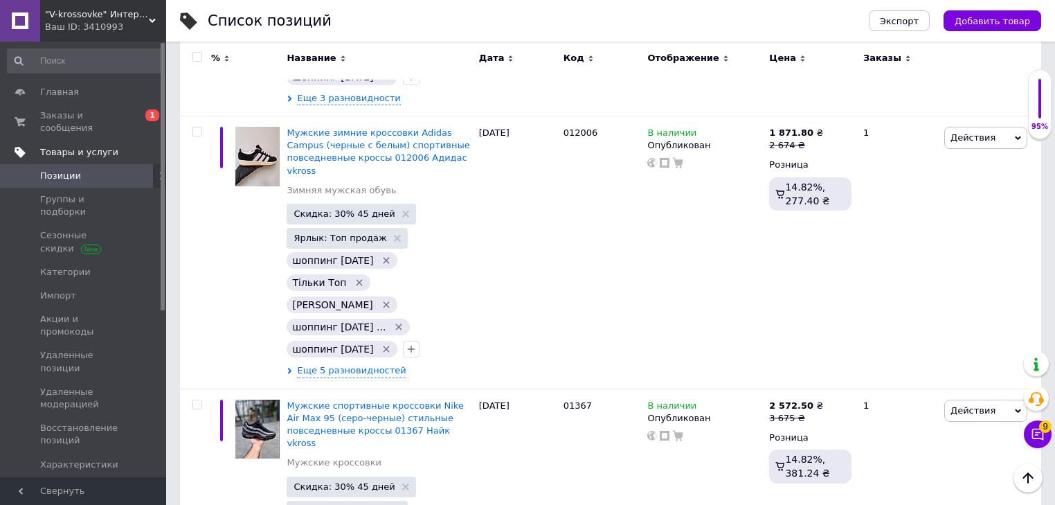
scroll to position [23006, 0]
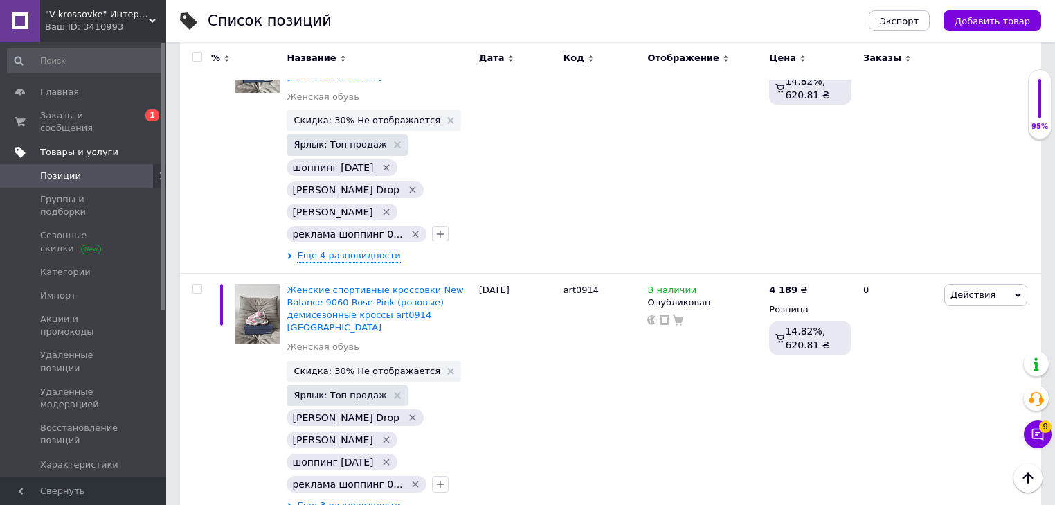
click at [197, 55] on input "checkbox" at bounding box center [196, 57] width 9 height 9
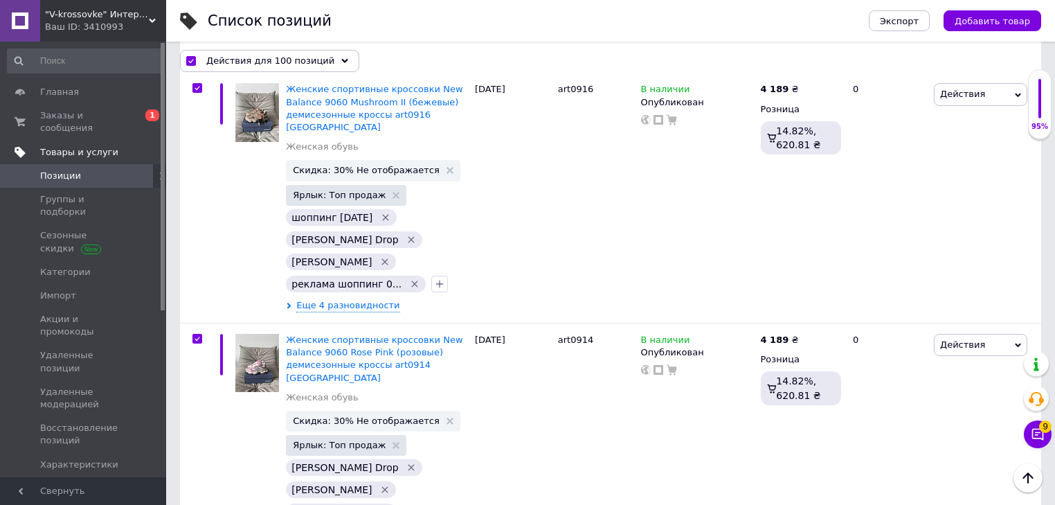
scroll to position [23094, 0]
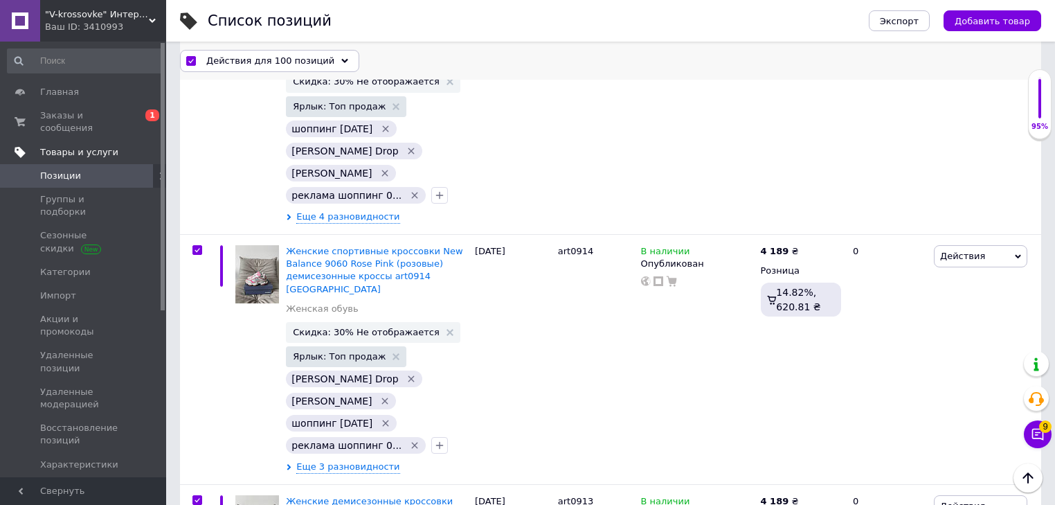
click at [245, 54] on span "Действия для 100 позиций" at bounding box center [270, 60] width 128 height 12
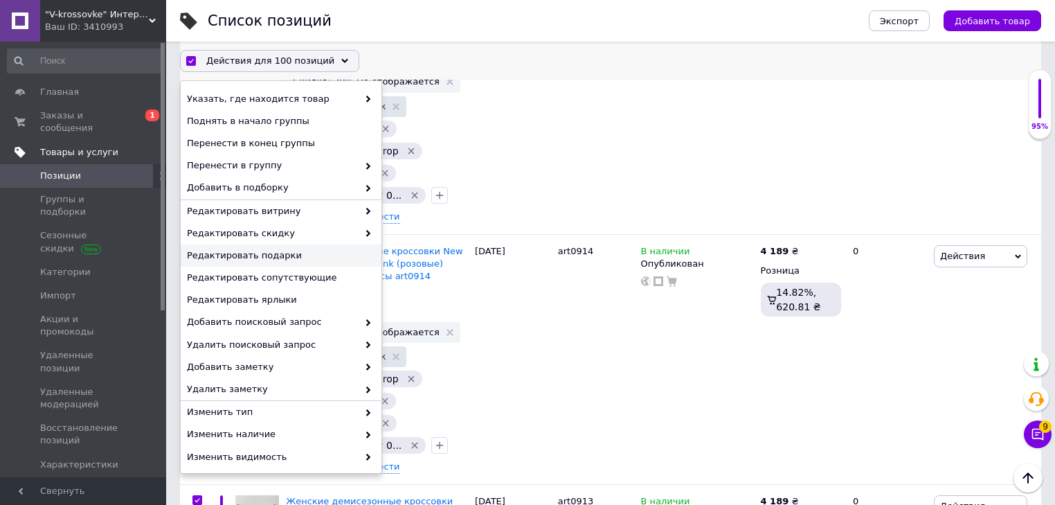
click at [334, 244] on div "Редактировать подарки" at bounding box center [281, 255] width 201 height 22
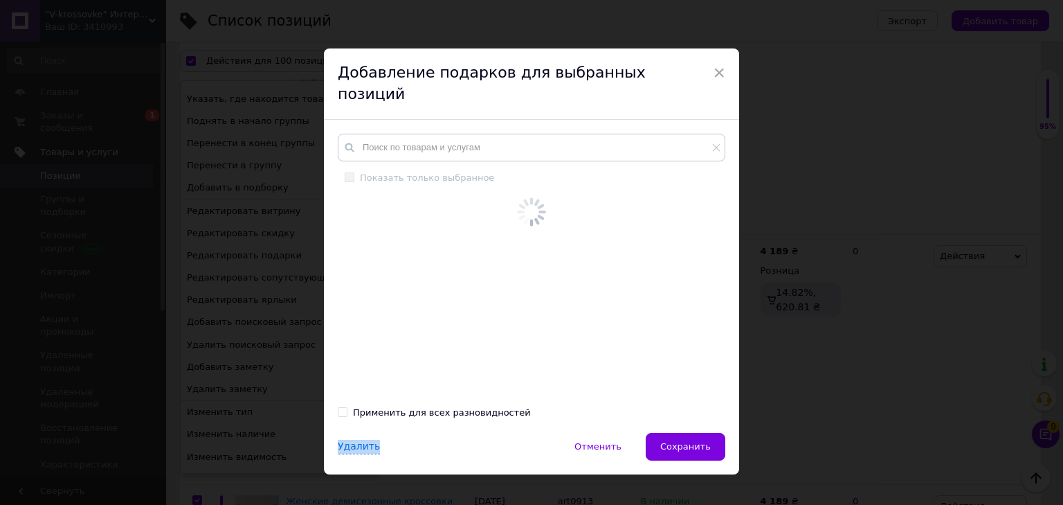
click at [335, 233] on div "Показать только выбранное Применить для всех разновидностей" at bounding box center [531, 276] width 415 height 313
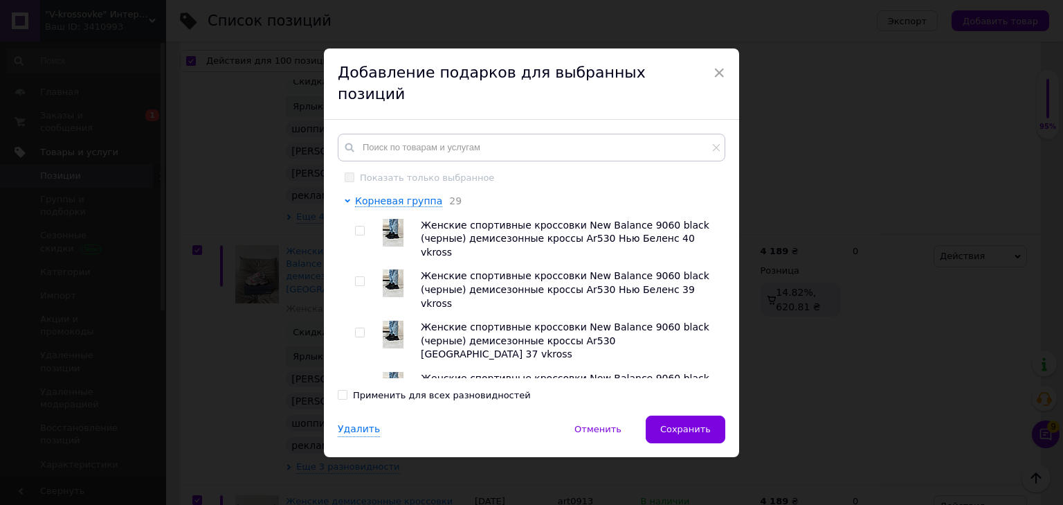
click at [223, 194] on div "× Добавление подарков для выбранных позиций Показать только выбранное Корневая …" at bounding box center [531, 252] width 1063 height 505
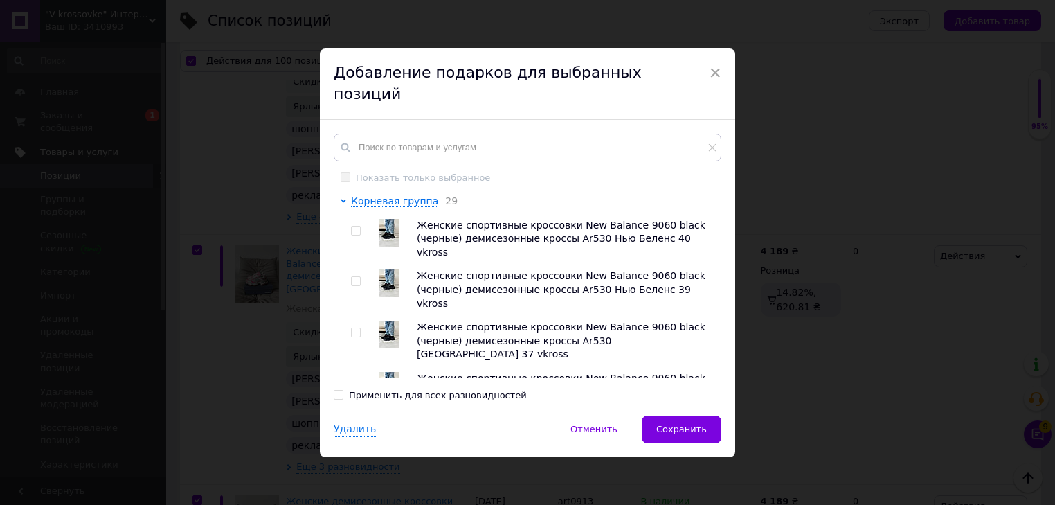
click at [253, 58] on div "× Добавление подарков для выбранных позиций Показать только выбранное Корневая …" at bounding box center [527, 252] width 1055 height 505
click at [712, 83] on span "×" at bounding box center [715, 73] width 12 height 24
click at [709, 75] on span "×" at bounding box center [715, 73] width 12 height 24
click at [604, 424] on span "Отменить" at bounding box center [593, 429] width 47 height 10
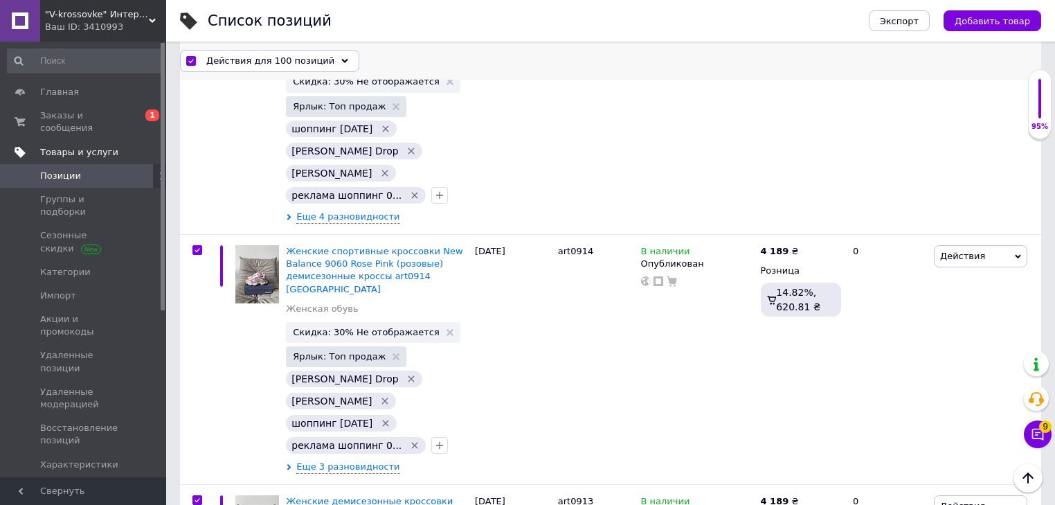
click at [241, 55] on span "Действия для 100 позиций" at bounding box center [270, 60] width 128 height 12
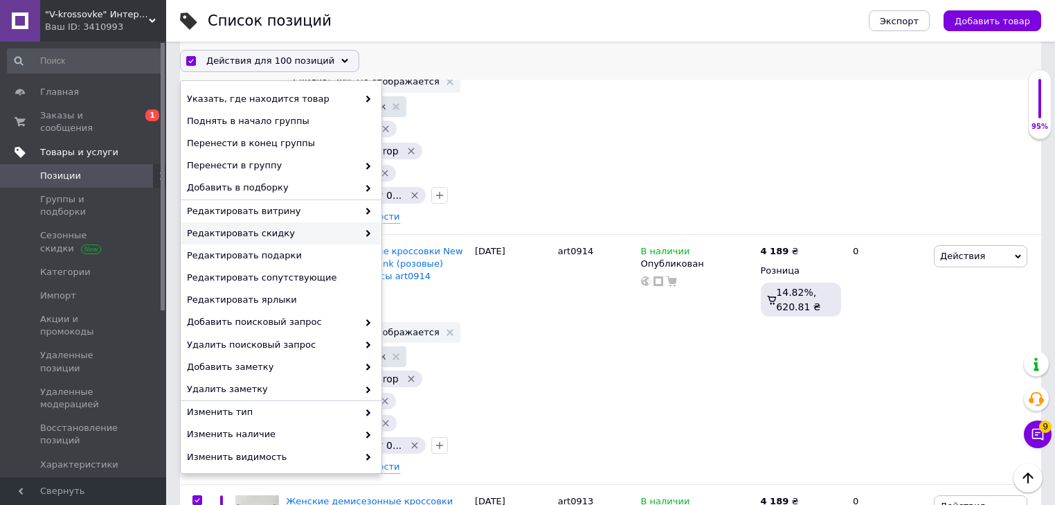
click at [296, 231] on span "Редактировать скидку" at bounding box center [272, 233] width 171 height 12
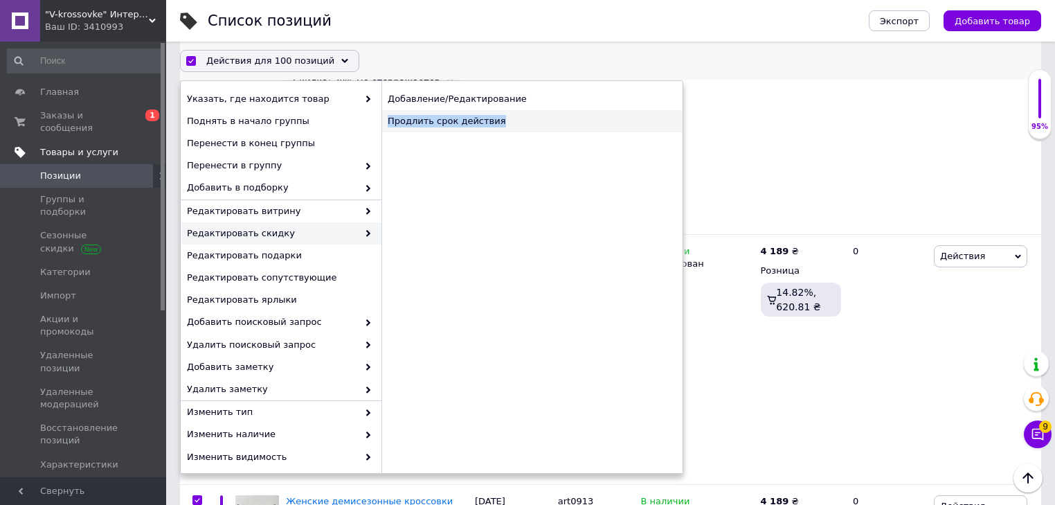
drag, startPoint x: 518, startPoint y: 107, endPoint x: 520, endPoint y: 116, distance: 9.9
click at [520, 116] on div "Добавление/Редактирование Продлить срок действия" at bounding box center [531, 109] width 301 height 44
click at [520, 116] on div "Продлить срок действия" at bounding box center [531, 121] width 301 height 22
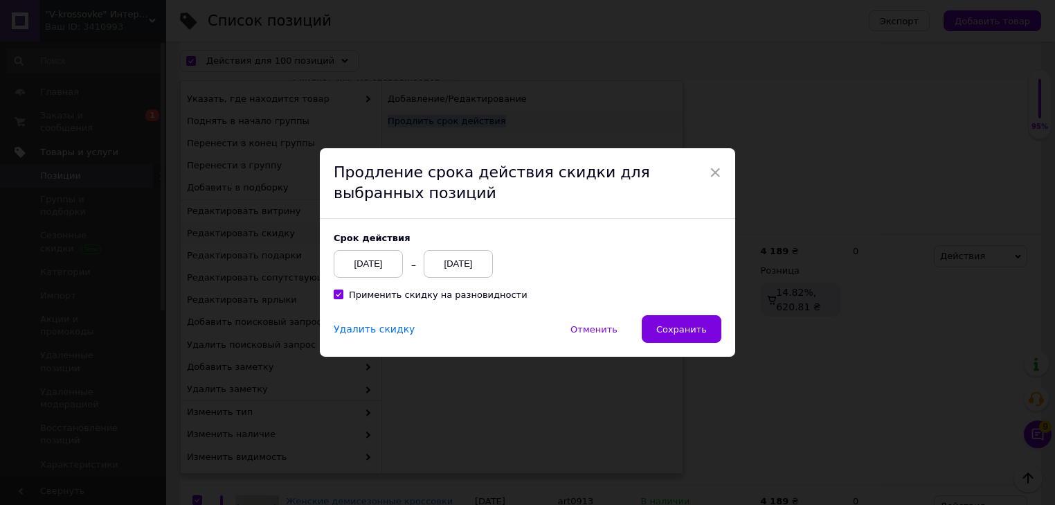
scroll to position [23038, 0]
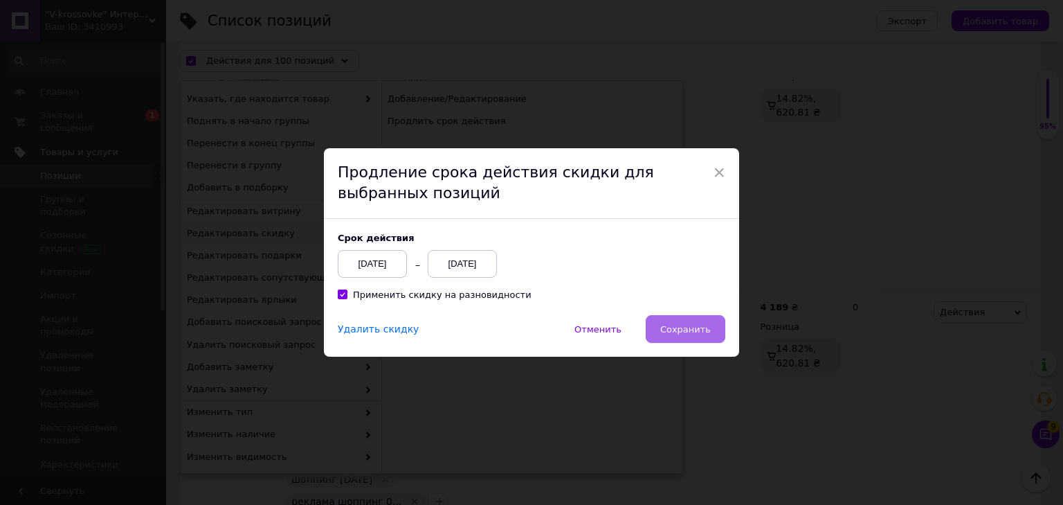
click at [687, 324] on span "Сохранить" at bounding box center [685, 329] width 51 height 10
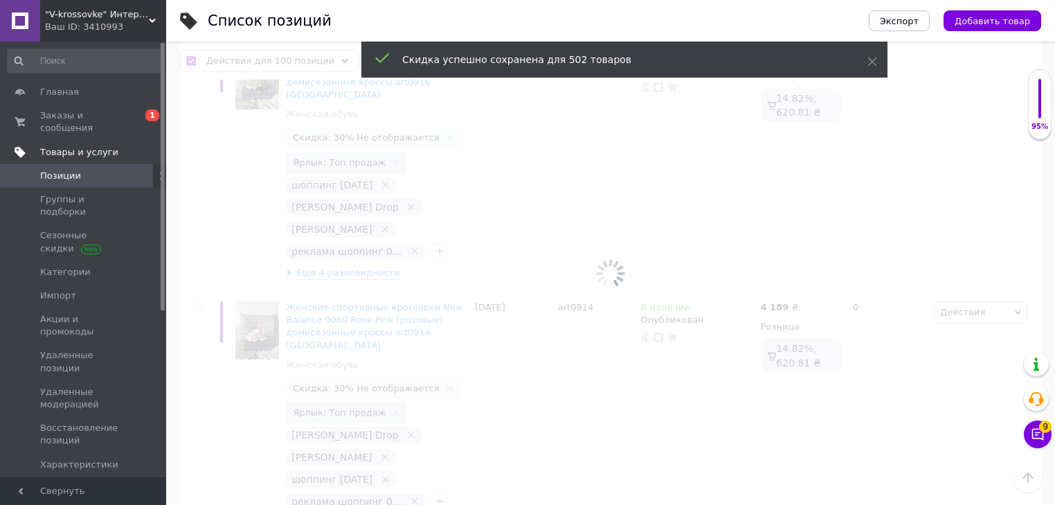
scroll to position [22950, 0]
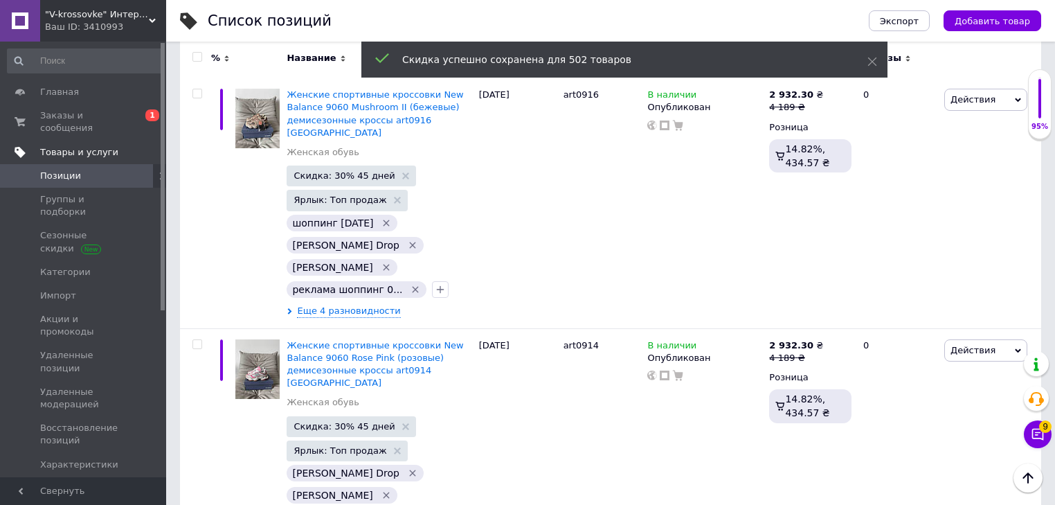
click at [104, 30] on div "Ваш ID: 3410993" at bounding box center [105, 27] width 121 height 12
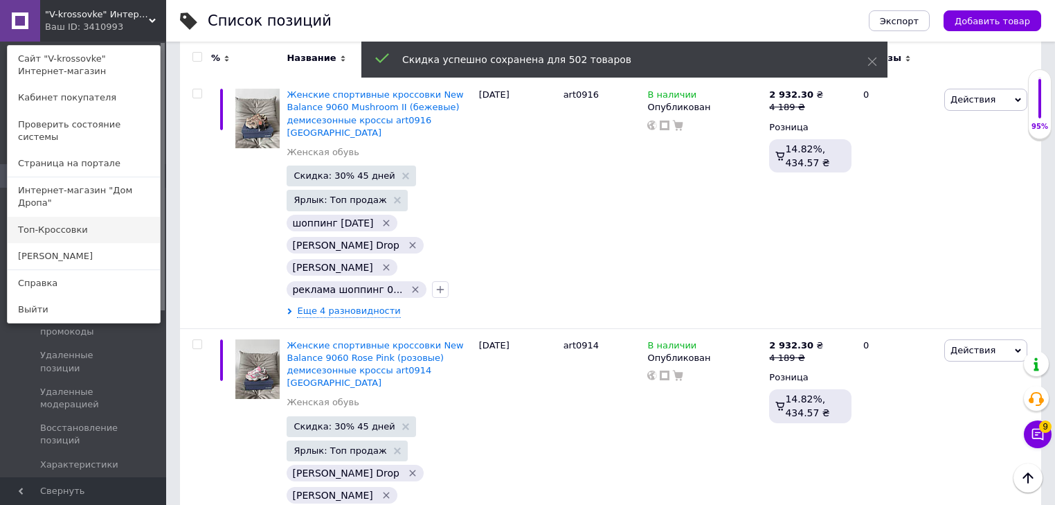
click at [53, 217] on link "Топ-Кроссовки" at bounding box center [84, 230] width 152 height 26
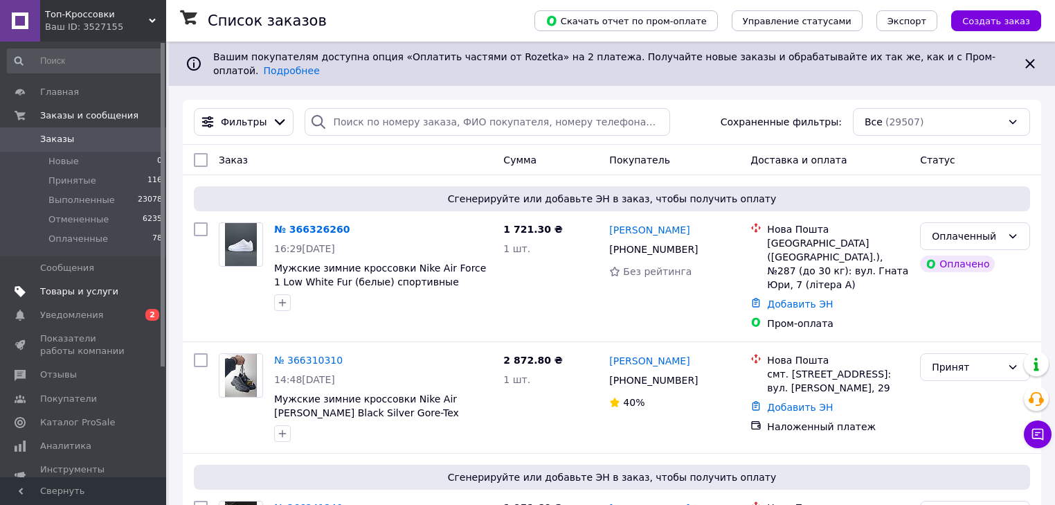
click at [66, 293] on span "Товары и услуги" at bounding box center [79, 291] width 78 height 12
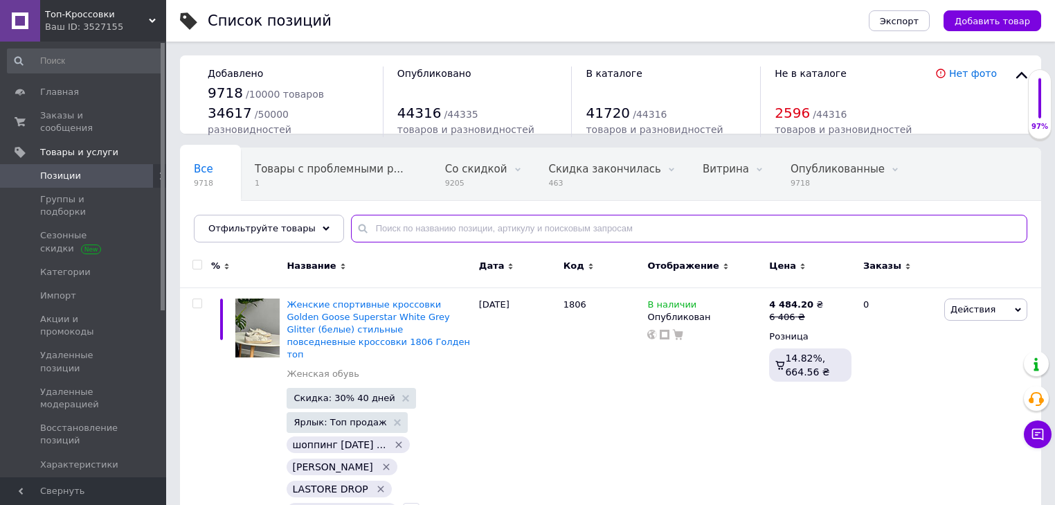
click at [443, 235] on input "text" at bounding box center [689, 229] width 676 height 28
paste input "01404 Найк AS116-N 7081 Адідас KS 2489 Найк Мо34-21 213-11 Найк s472 KS 2260 це…"
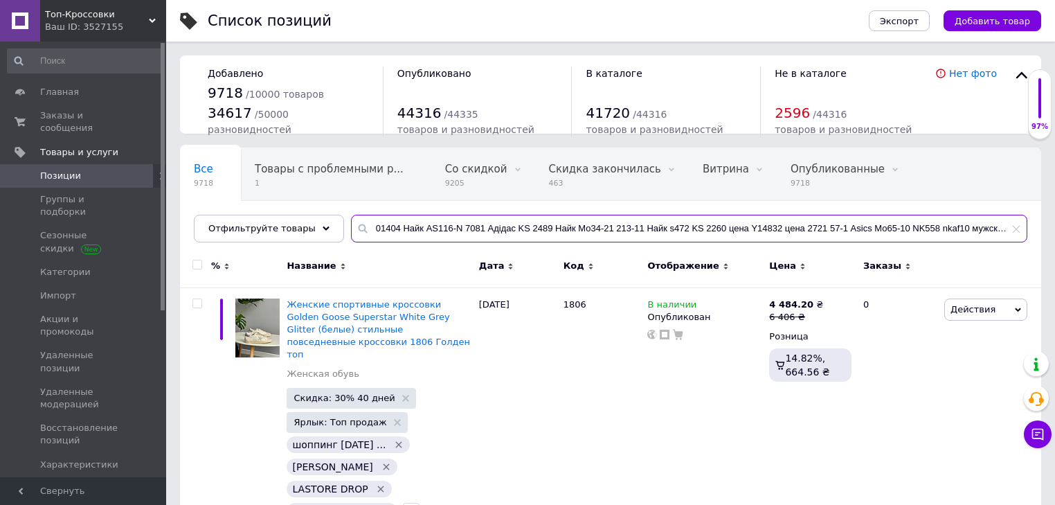
scroll to position [0, 147]
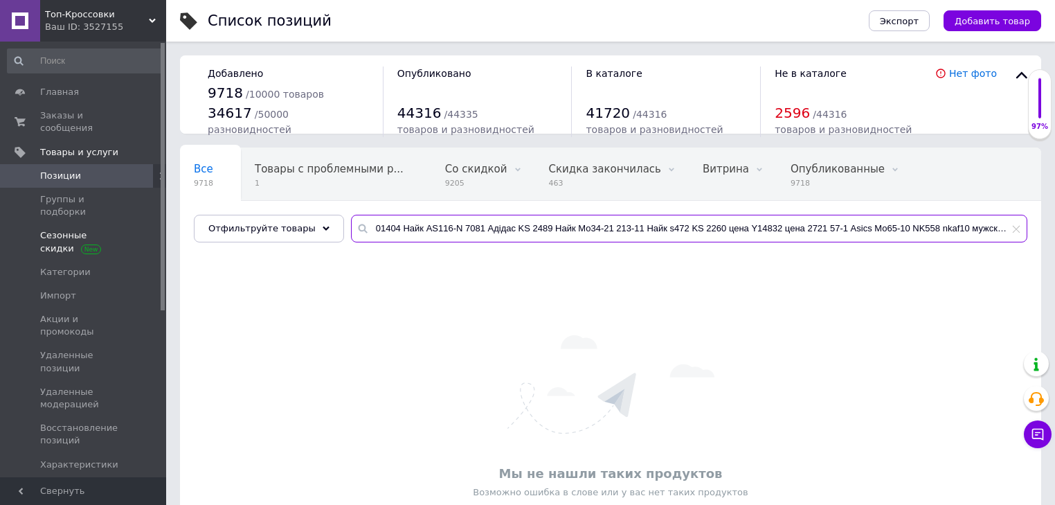
drag, startPoint x: 384, startPoint y: 230, endPoint x: 2, endPoint y: 202, distance: 382.4
click at [0, 205] on div "Топ-Кроссовки Ваш ID: 3527155 Сайт Топ-Кроссовки Кабинет покупателя Проверить с…" at bounding box center [527, 299] width 1055 height 598
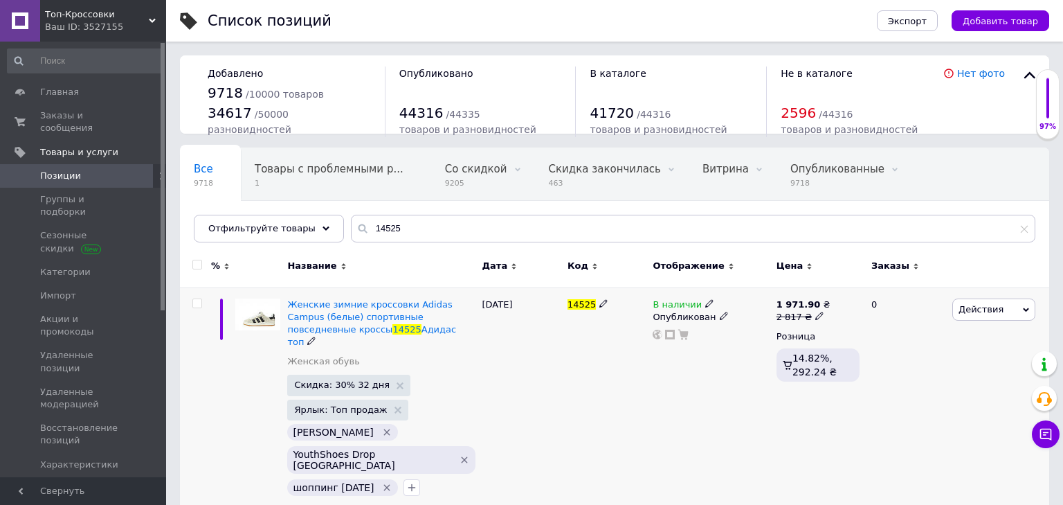
click at [982, 303] on span "Действия" at bounding box center [994, 309] width 83 height 22
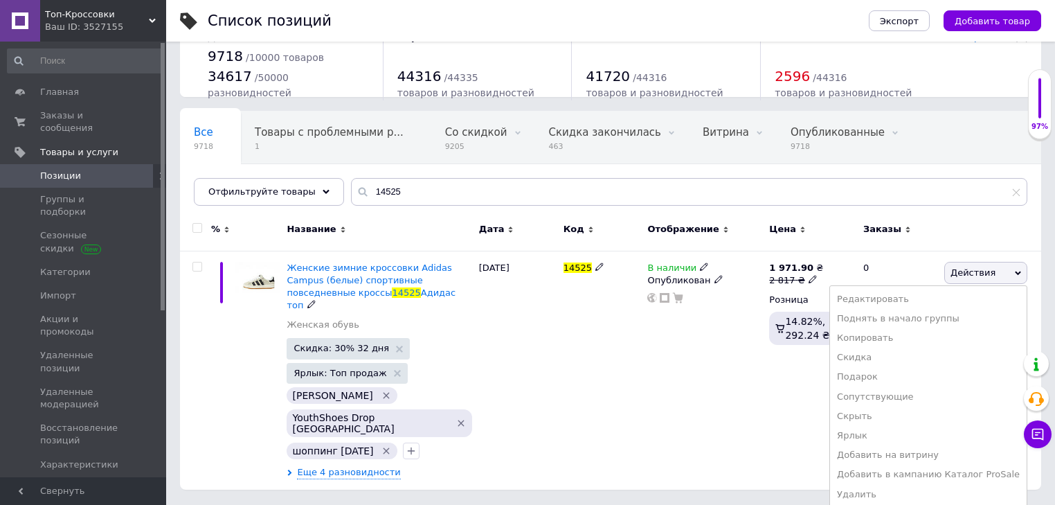
scroll to position [39, 0]
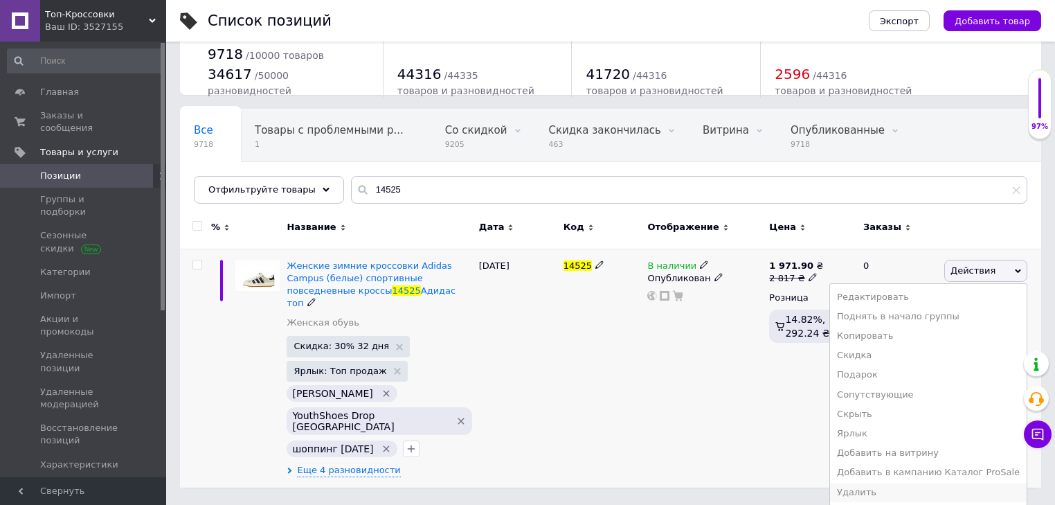
click at [883, 490] on li "Удалить" at bounding box center [928, 492] width 197 height 19
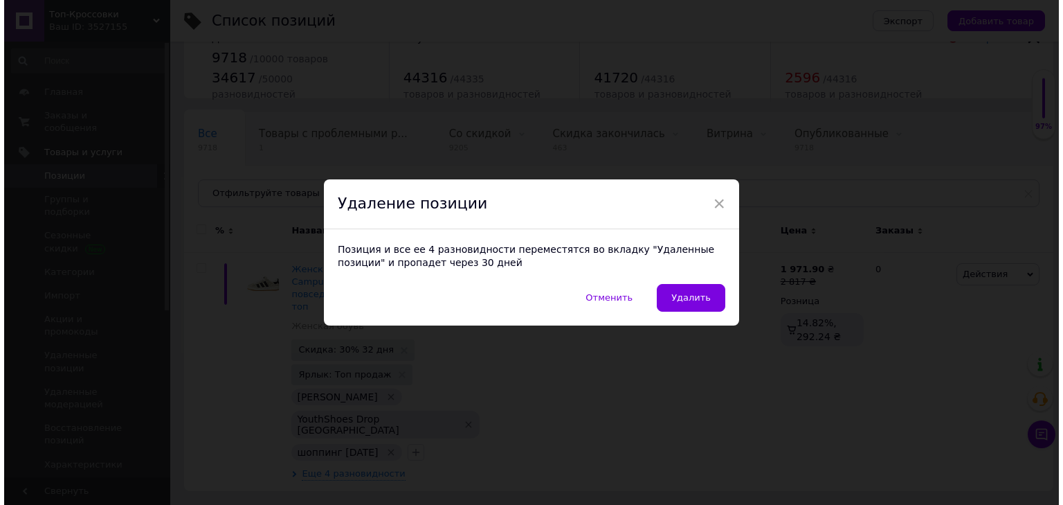
scroll to position [0, 0]
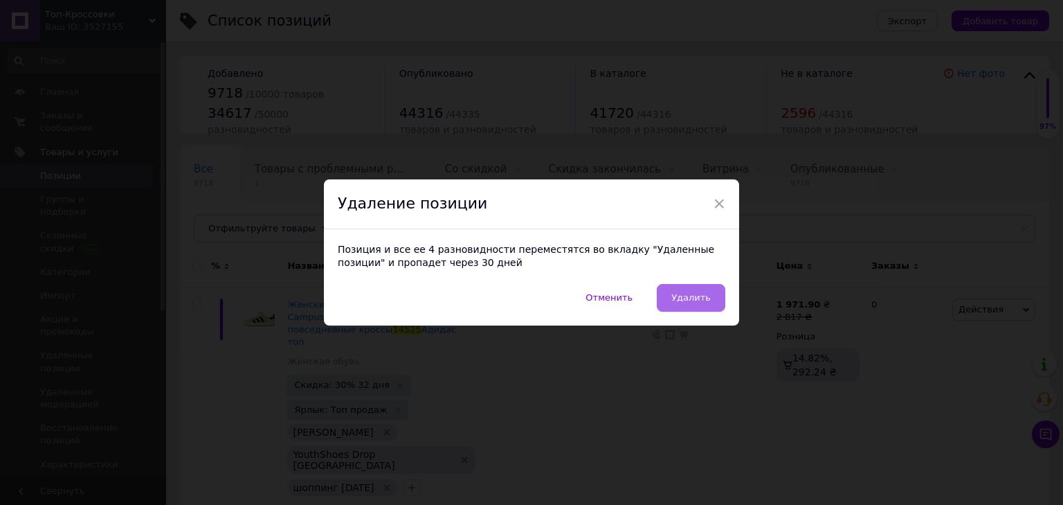
click at [680, 288] on button "Удалить" at bounding box center [691, 298] width 69 height 28
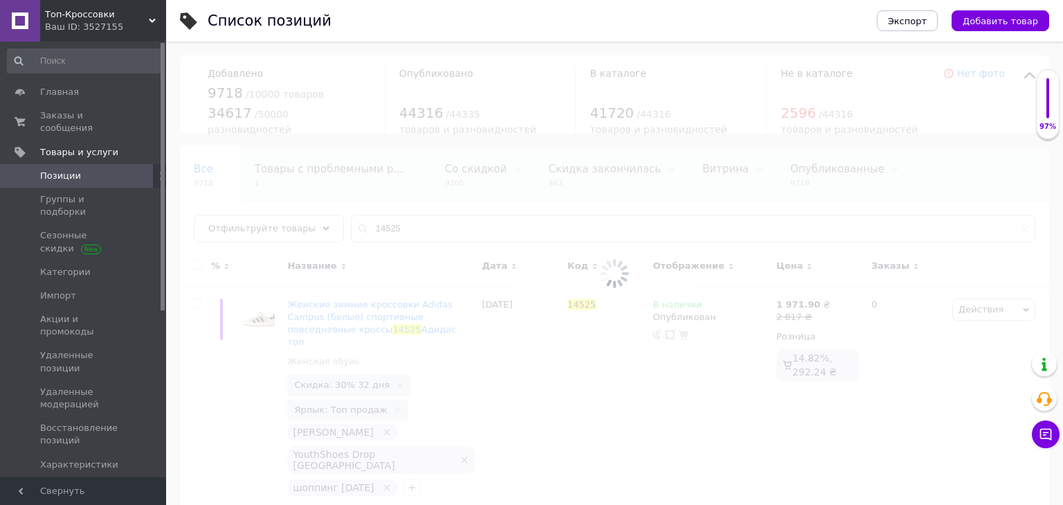
click at [413, 219] on div at bounding box center [614, 273] width 897 height 463
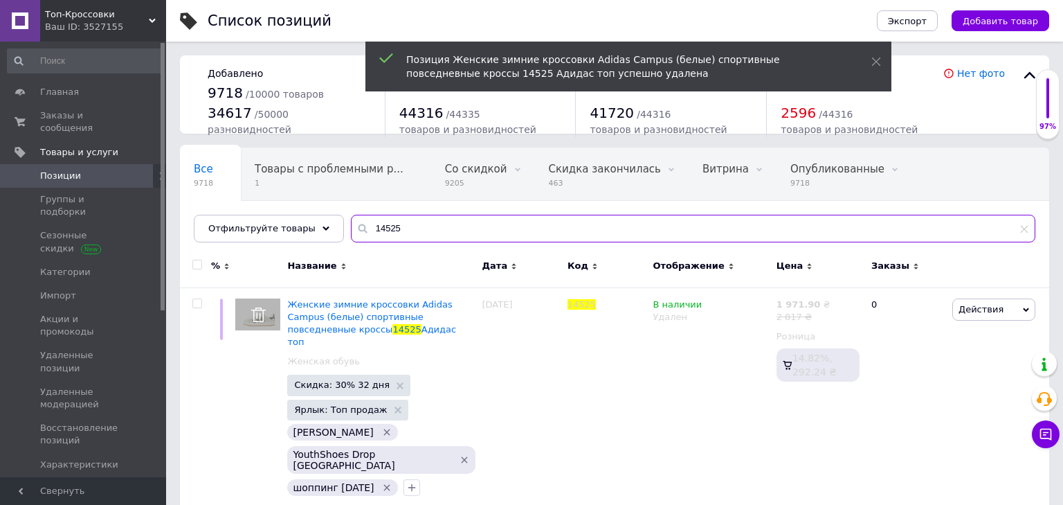
click at [413, 219] on input "14525" at bounding box center [693, 229] width 685 height 28
paste input "01404 Найк AS116-N 7081 Адідас KS 2489 Найк Мо34-21 213-11 Найк s472 KS 2260 це…"
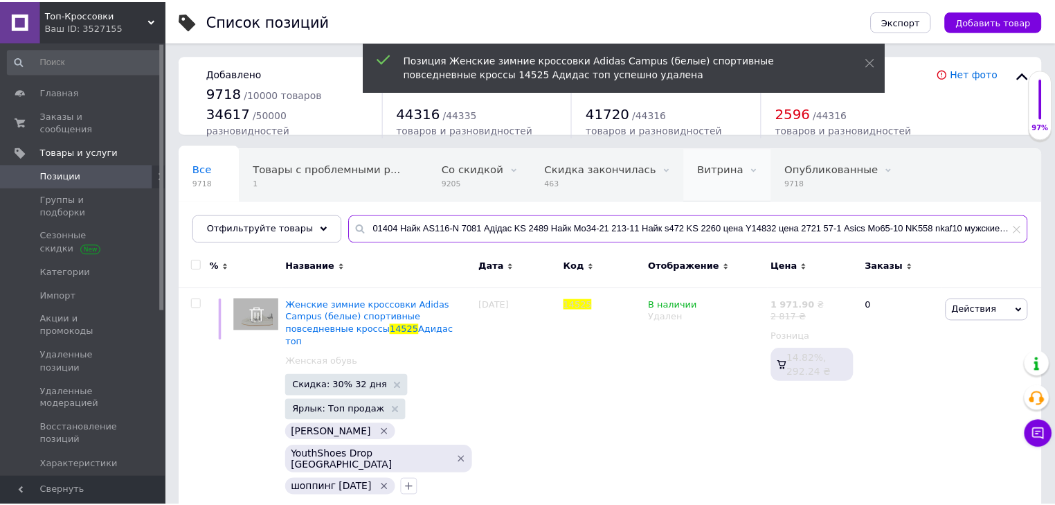
scroll to position [0, 105]
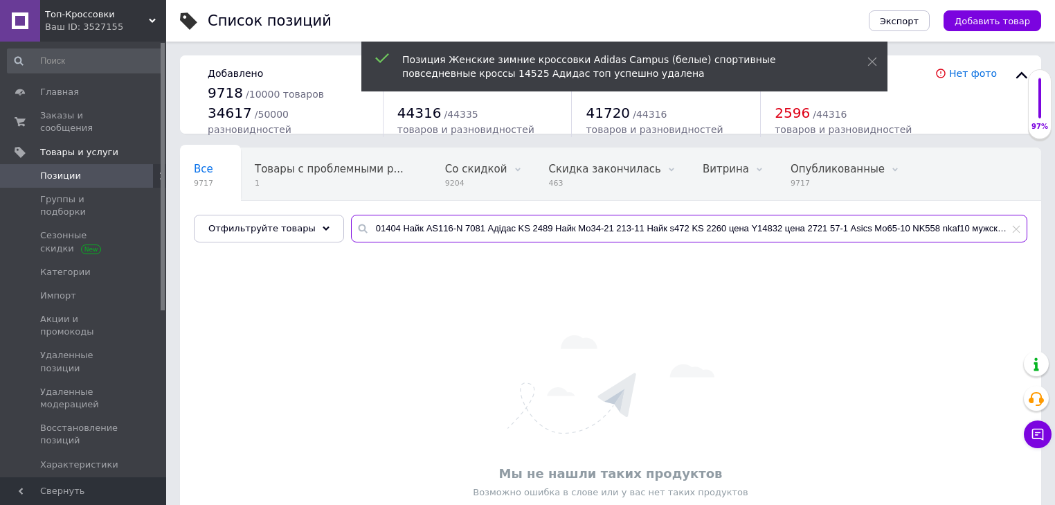
drag, startPoint x: 987, startPoint y: 228, endPoint x: 0, endPoint y: 170, distance: 988.9
click at [0, 177] on div "Топ-Кроссовки Ваш ID: 3527155 Сайт Топ-Кроссовки Кабинет покупателя Проверить с…" at bounding box center [527, 299] width 1055 height 598
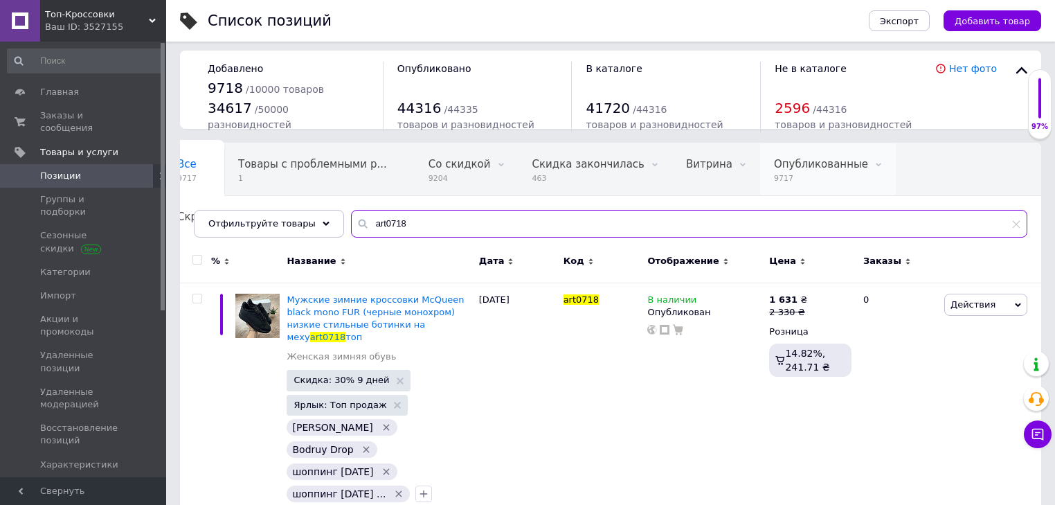
scroll to position [11, 0]
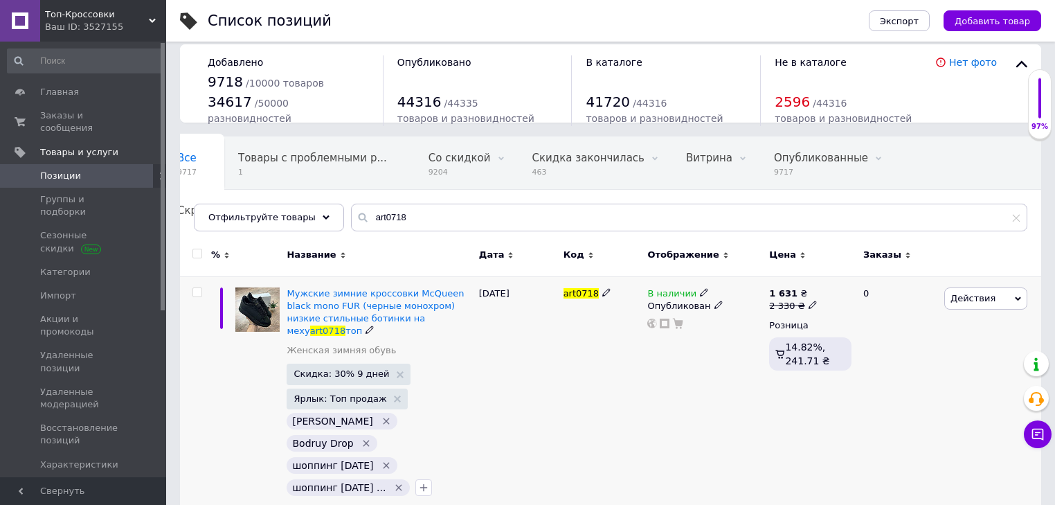
click at [981, 287] on div "Действия Редактировать Поднять в начало группы Копировать Скидка Подарок Сопутс…" at bounding box center [991, 401] width 100 height 250
click at [1002, 291] on span "Действия" at bounding box center [985, 298] width 83 height 22
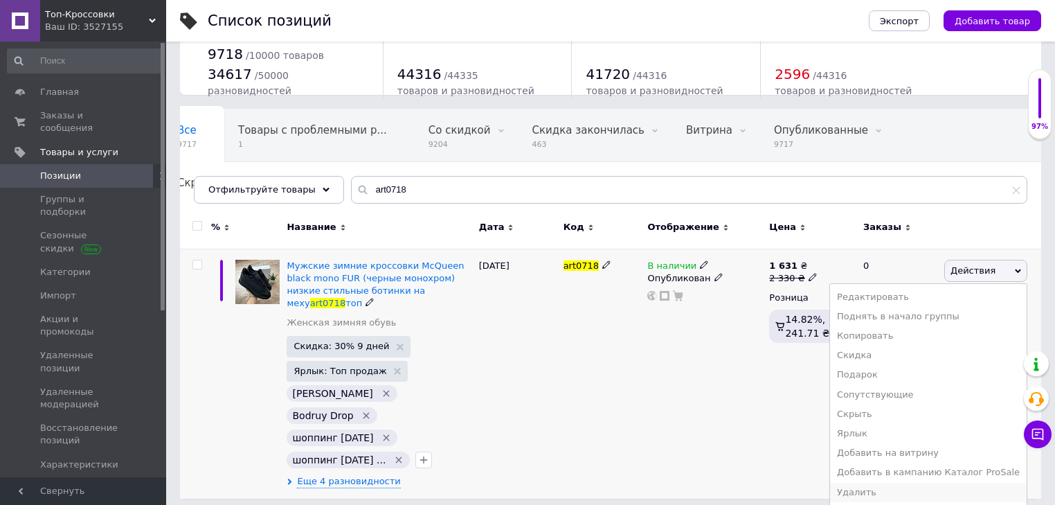
click at [871, 485] on li "Удалить" at bounding box center [928, 492] width 197 height 19
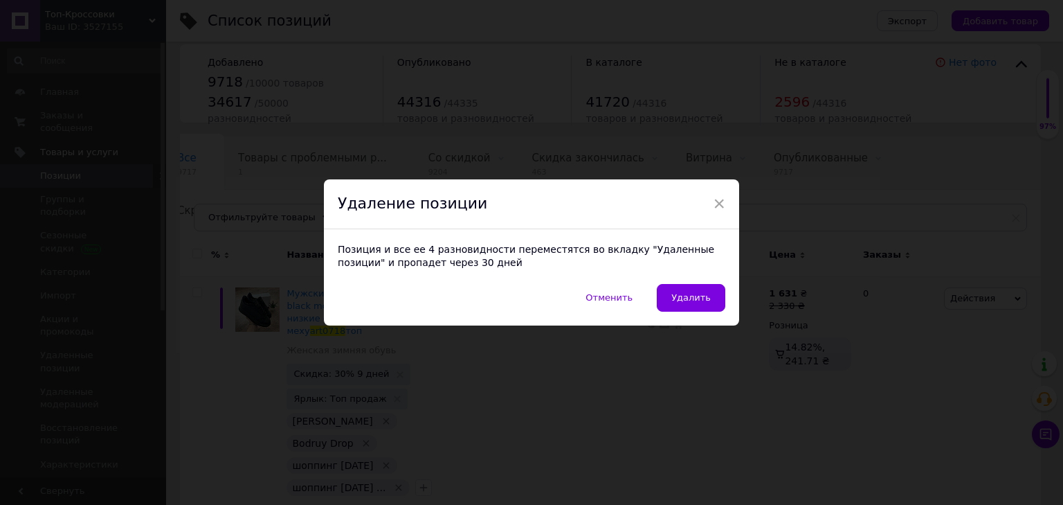
click at [692, 289] on button "Удалить" at bounding box center [691, 298] width 69 height 28
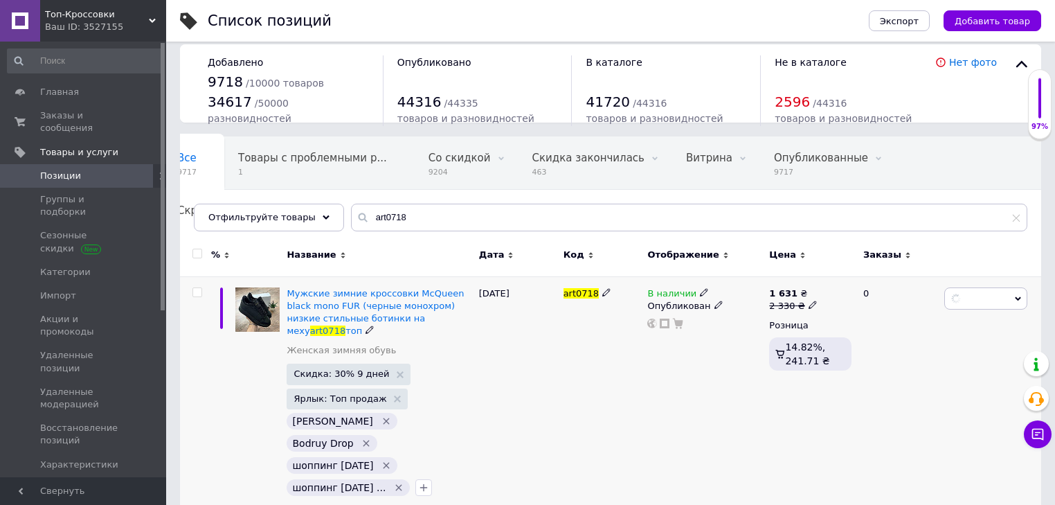
scroll to position [0, 8]
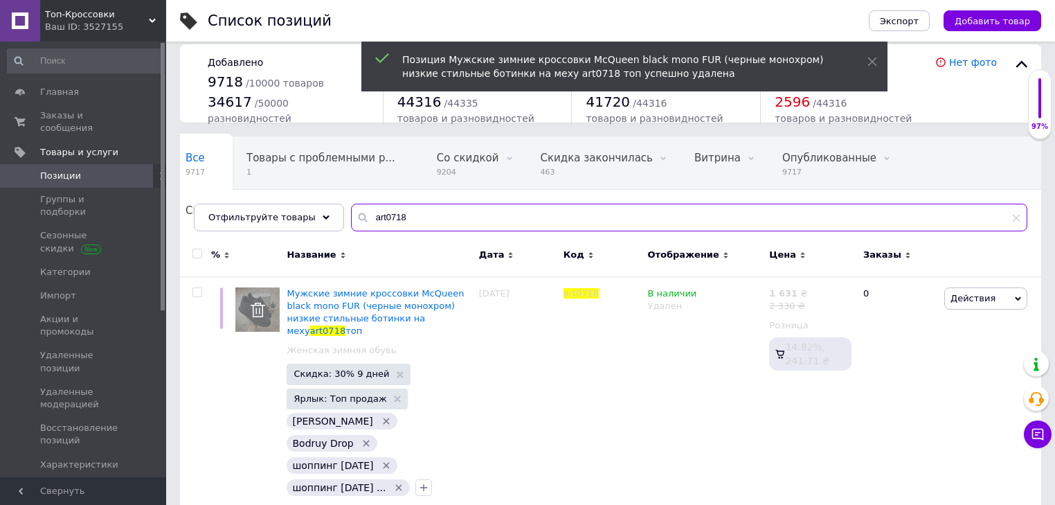
click at [417, 206] on input "art0718" at bounding box center [689, 218] width 676 height 28
paste input "01404 Найк AS116-N 7081 Адідас KS 2489 Найк Мо34-21 213-11 Найк s472 KS 2260 це…"
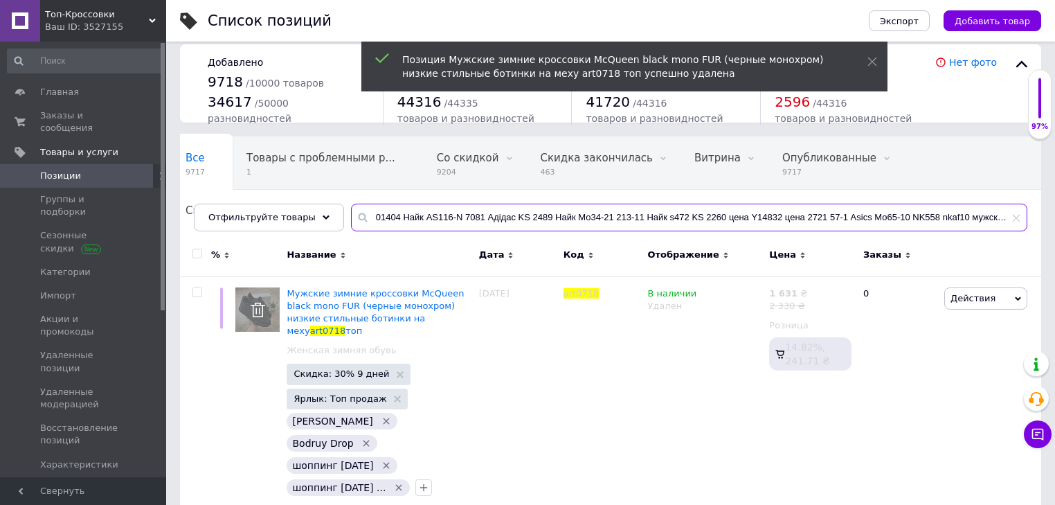
scroll to position [0, 83]
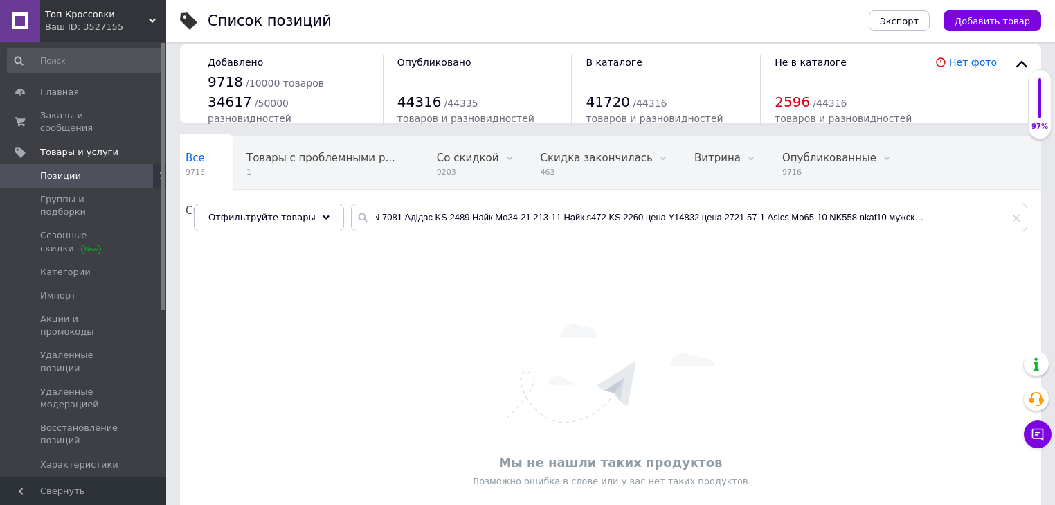
click at [601, 323] on div "Мы не нашли таких продуктов Возможно ошибка в слове или у вас нет таких продукт…" at bounding box center [610, 405] width 861 height 307
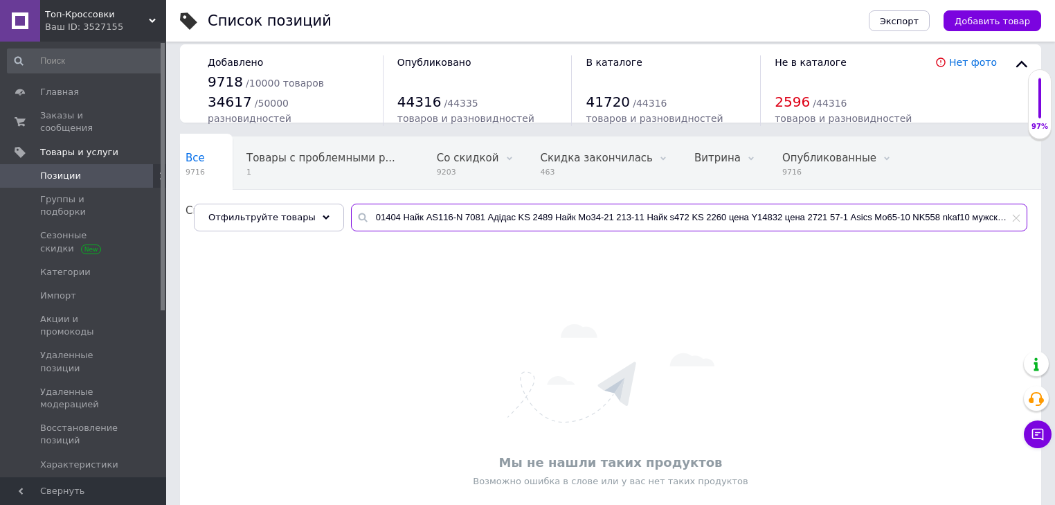
scroll to position [0, 83]
drag, startPoint x: 408, startPoint y: 212, endPoint x: 1063, endPoint y: 313, distance: 662.0
click at [1055, 312] on html "Топ-Кроссовки Ваш ID: 3527155 Сайт Топ-Кроссовки Кабинет покупателя Проверить с…" at bounding box center [527, 288] width 1055 height 598
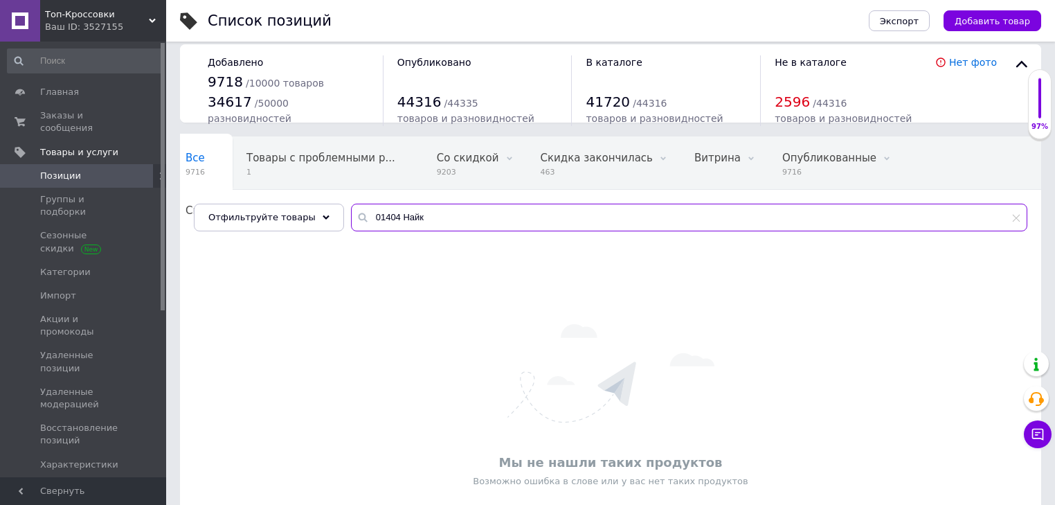
scroll to position [0, 0]
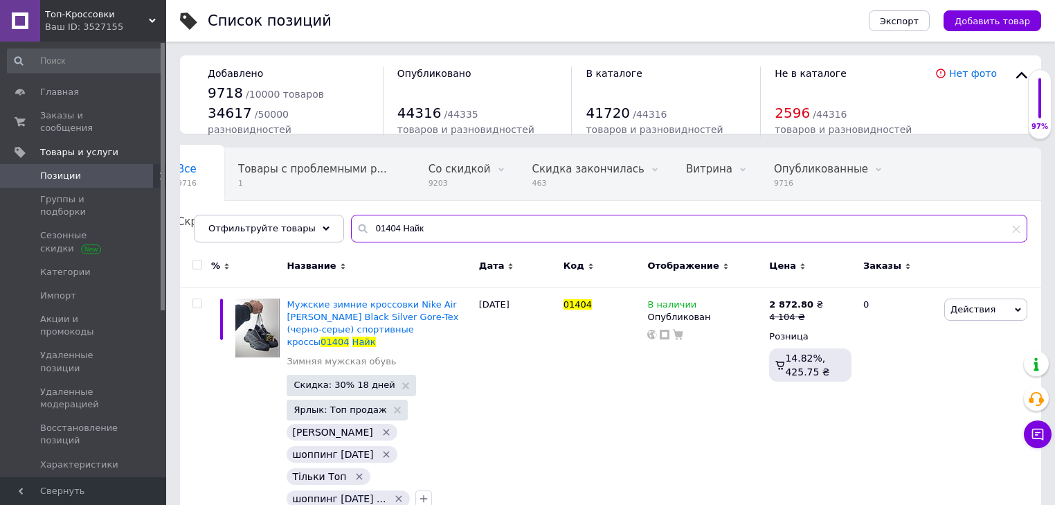
type input "01404 Найк"
click at [196, 267] on input "checkbox" at bounding box center [196, 264] width 9 height 9
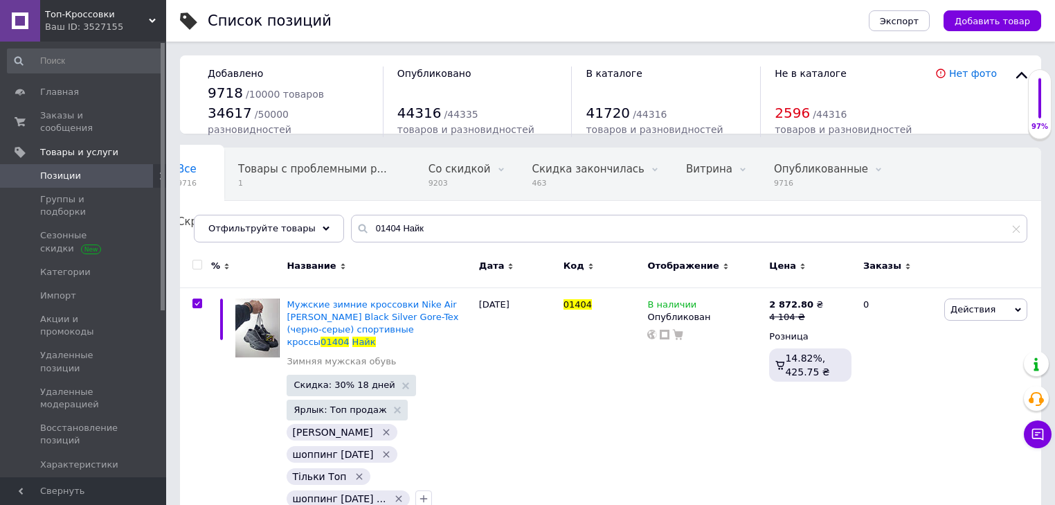
checkbox input "true"
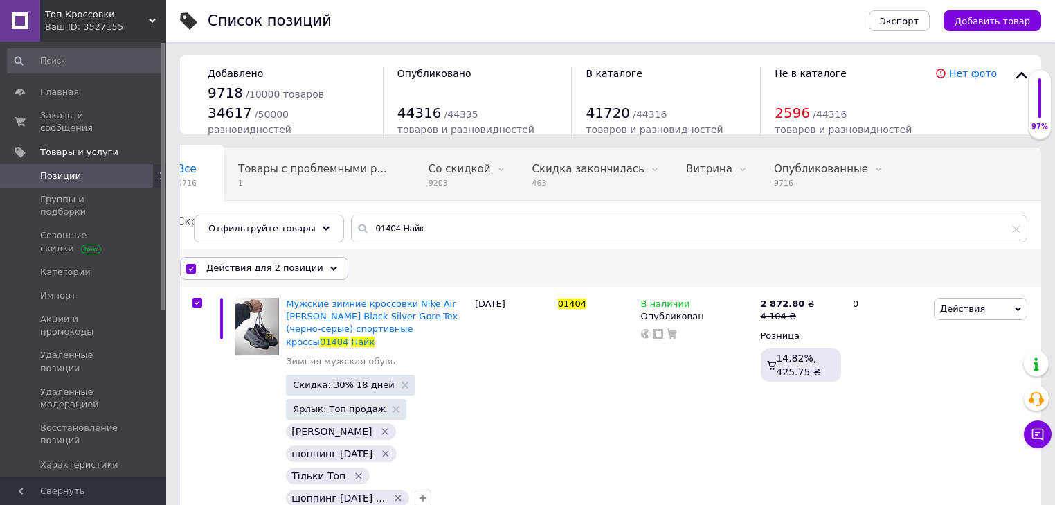
click at [266, 262] on span "Действия для 2 позиции" at bounding box center [264, 268] width 117 height 12
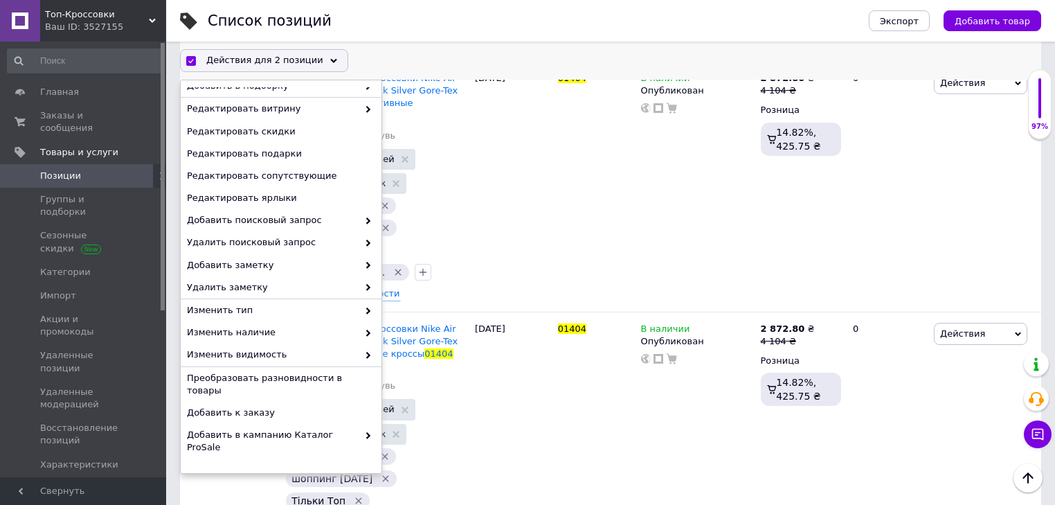
scroll to position [114, 0]
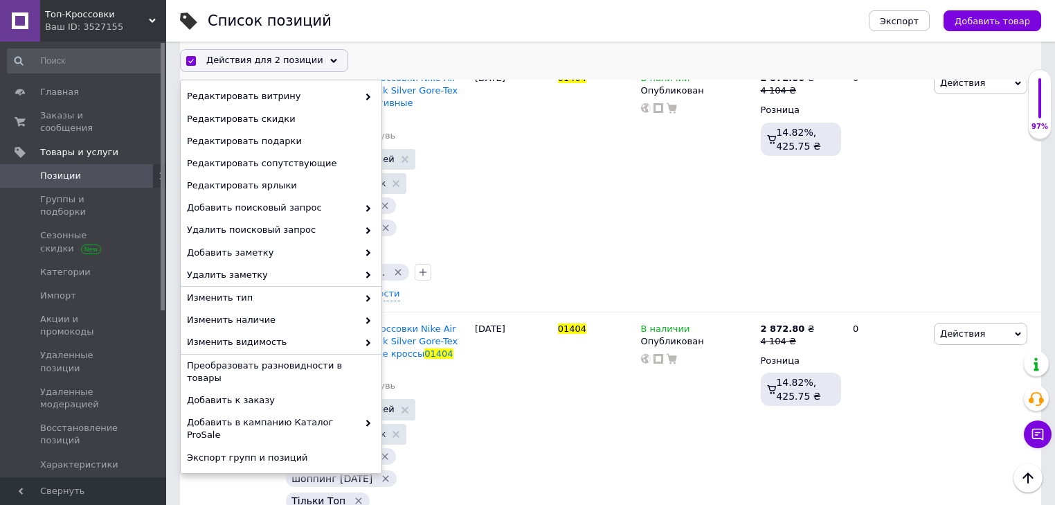
click at [275, 469] on div "Удалить" at bounding box center [281, 480] width 201 height 22
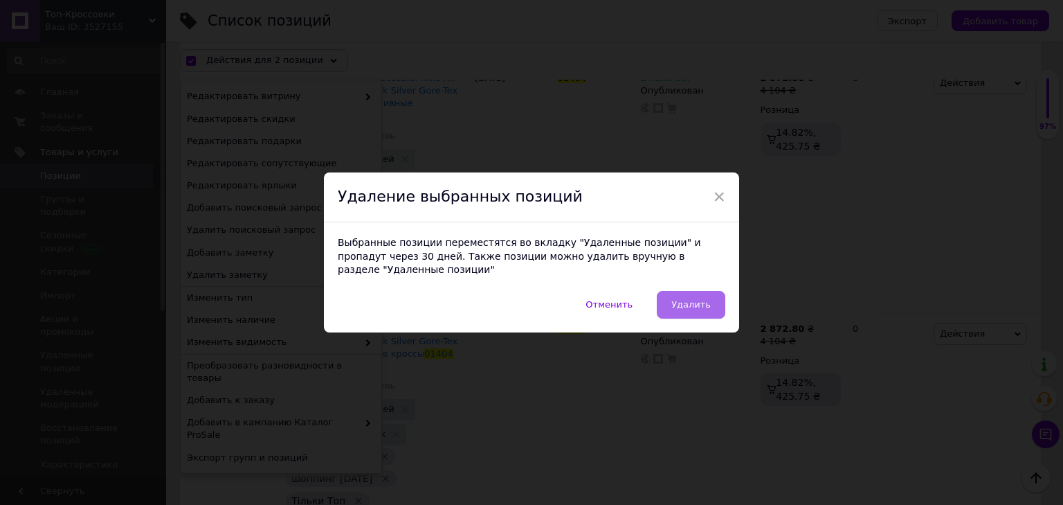
click at [703, 291] on button "Удалить" at bounding box center [691, 305] width 69 height 28
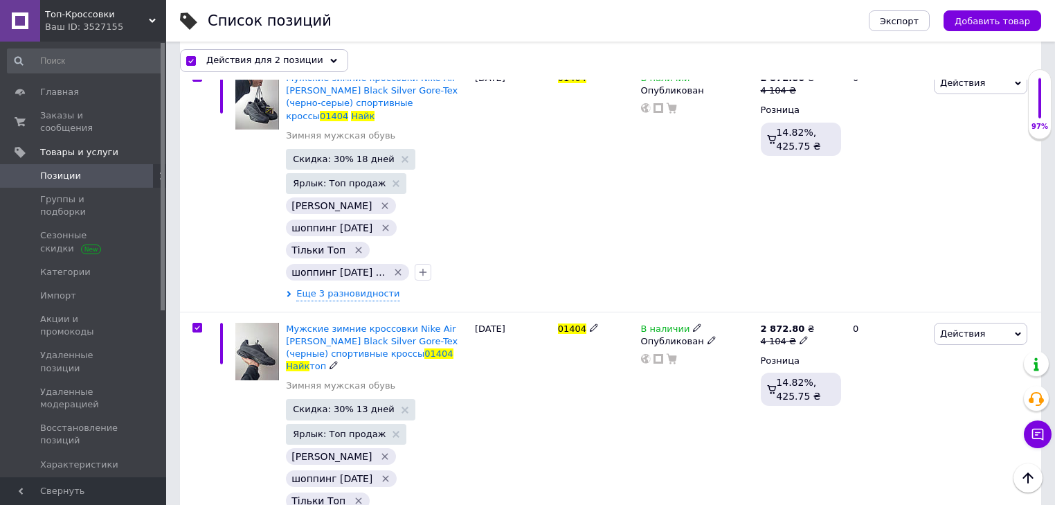
scroll to position [0, 8]
checkbox input "false"
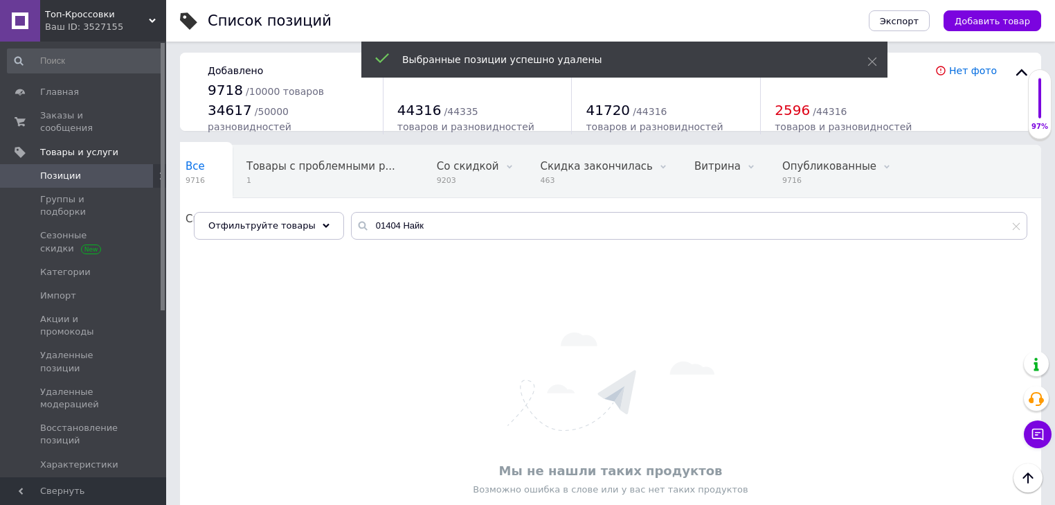
scroll to position [0, 0]
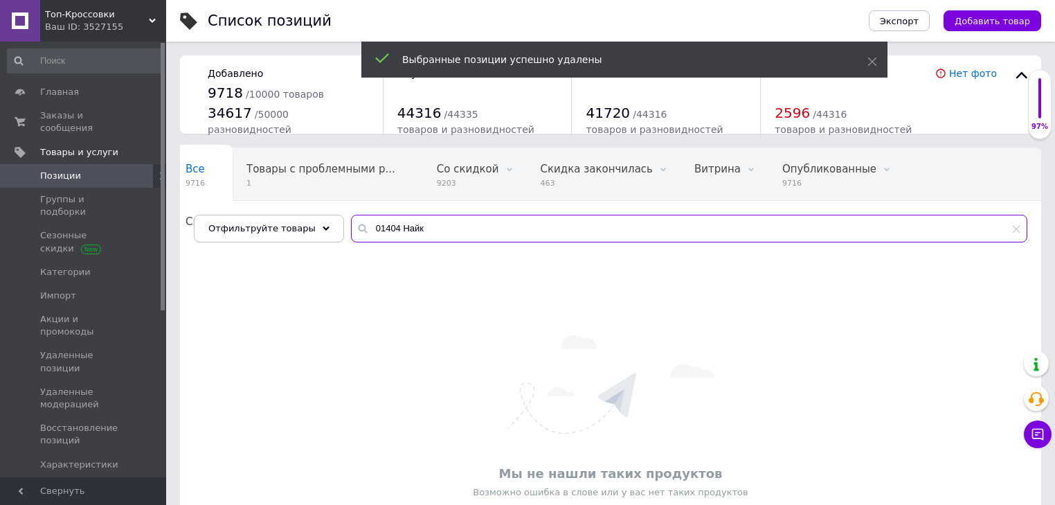
click at [413, 225] on input "01404 Найк" at bounding box center [689, 229] width 676 height 28
paste input "AS116-N 7081 Адідас KS 2489 Найк Мо34-21 213-11 Найк s472 KS 2260 цена Y14832 ц…"
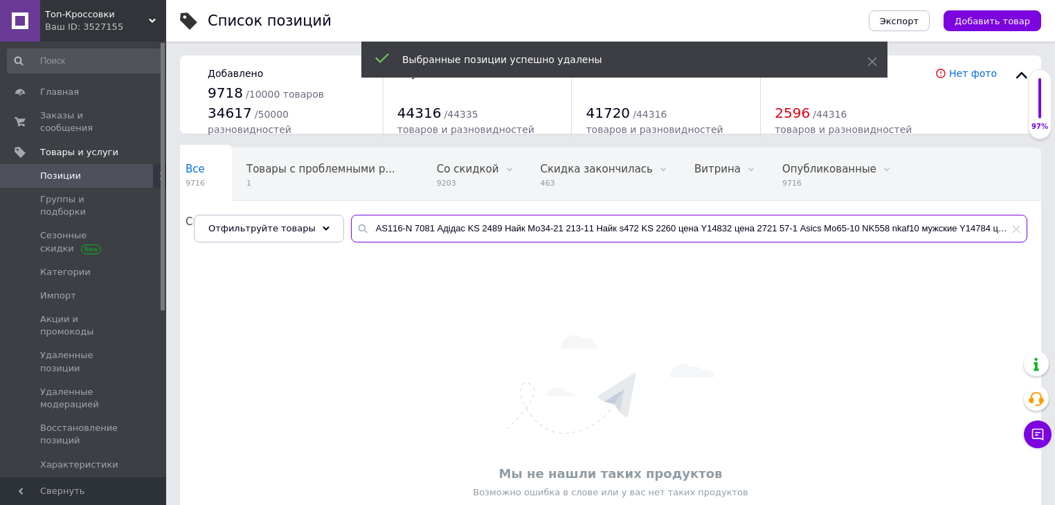
scroll to position [0, 33]
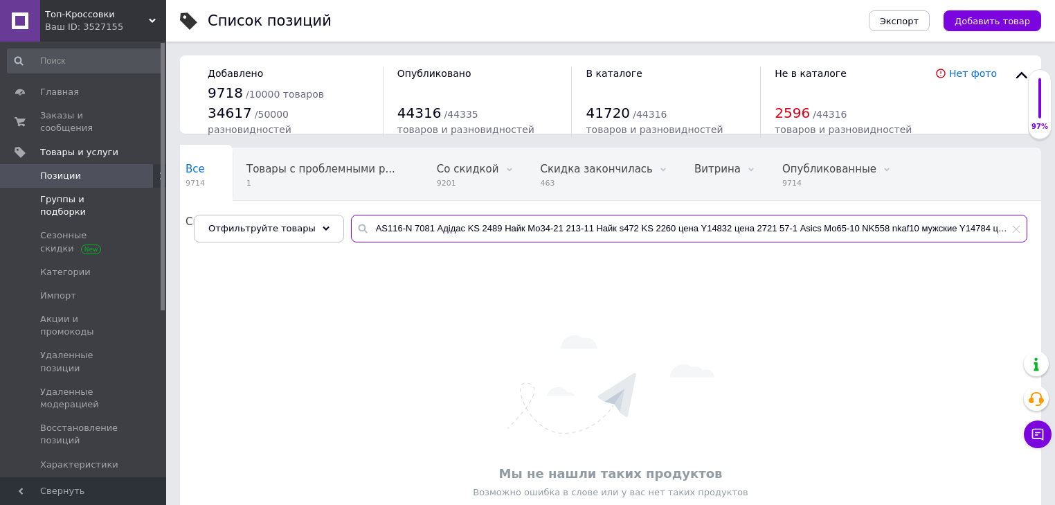
drag, startPoint x: 908, startPoint y: 219, endPoint x: 0, endPoint y: 190, distance: 908.0
click at [0, 190] on div "Топ-Кроссовки Ваш ID: 3527155 Сайт Топ-Кроссовки Кабинет покупателя Проверить с…" at bounding box center [527, 299] width 1055 height 598
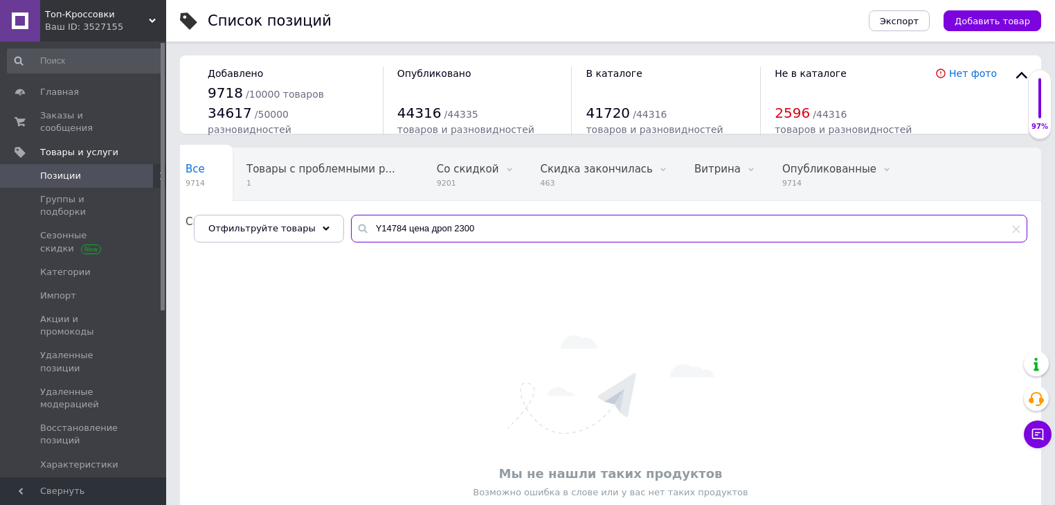
drag, startPoint x: 392, startPoint y: 224, endPoint x: 636, endPoint y: 249, distance: 245.0
click at [639, 249] on div "Все 9714 Товары с проблемными р... 1 Со скидкой 9201 Удалить Редактировать Скид…" at bounding box center [610, 365] width 861 height 437
drag, startPoint x: 359, startPoint y: 225, endPoint x: 368, endPoint y: 225, distance: 8.3
click at [360, 225] on input "Y14784" at bounding box center [689, 229] width 676 height 28
drag, startPoint x: 368, startPoint y: 225, endPoint x: 346, endPoint y: 224, distance: 21.5
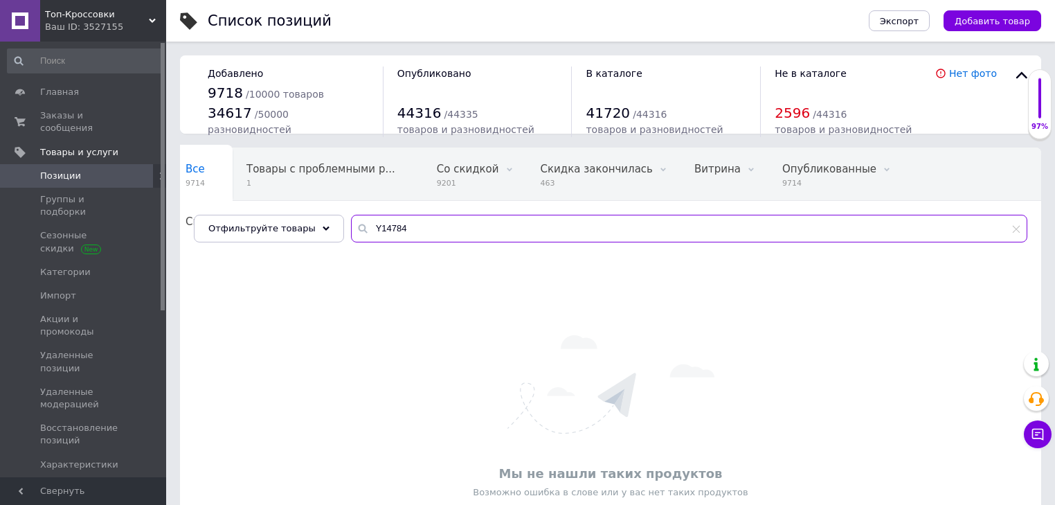
click at [351, 224] on div "Y14784" at bounding box center [689, 229] width 676 height 28
click at [370, 224] on input "14784" at bounding box center [689, 229] width 676 height 28
click at [366, 227] on input "м" at bounding box center [689, 229] width 676 height 28
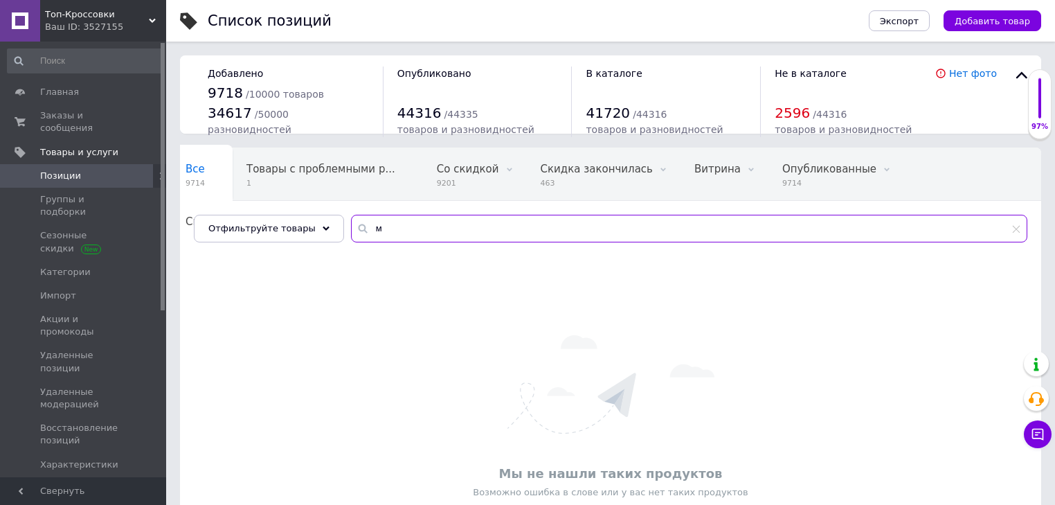
click at [366, 227] on input "м" at bounding box center [689, 229] width 676 height 28
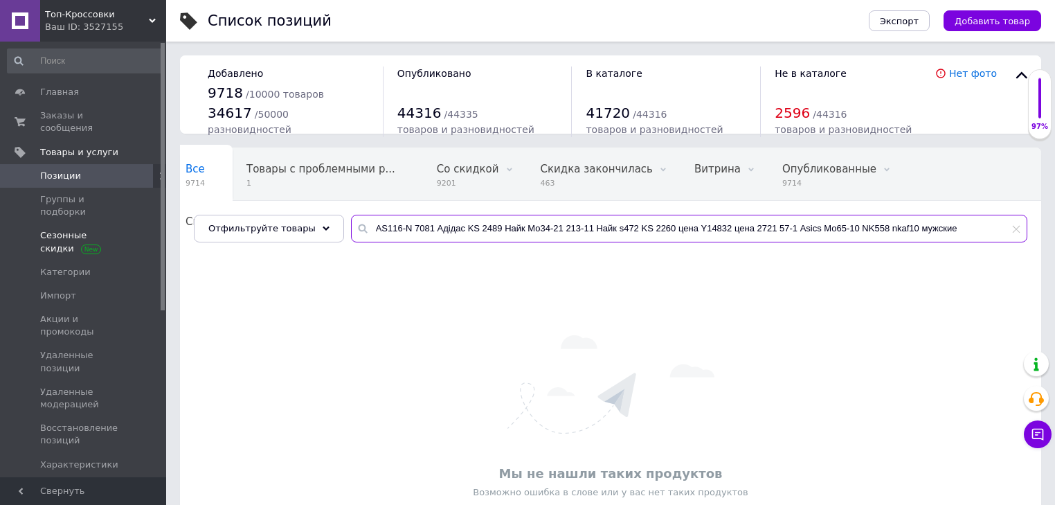
drag, startPoint x: 872, startPoint y: 224, endPoint x: 0, endPoint y: 208, distance: 871.7
click at [0, 210] on div "Топ-Кроссовки Ваш ID: 3527155 Сайт Топ-Кроссовки Кабинет покупателя Проверить с…" at bounding box center [527, 299] width 1055 height 598
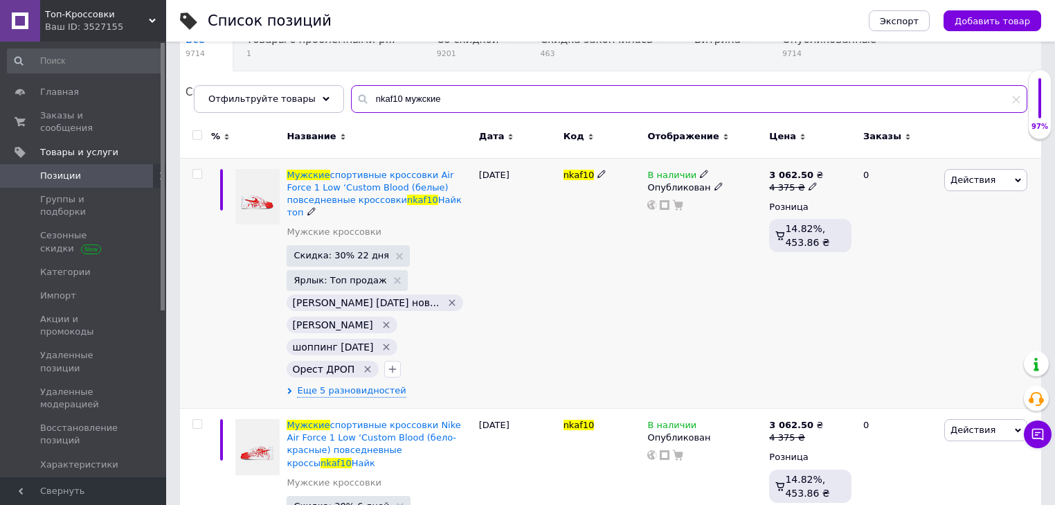
scroll to position [166, 0]
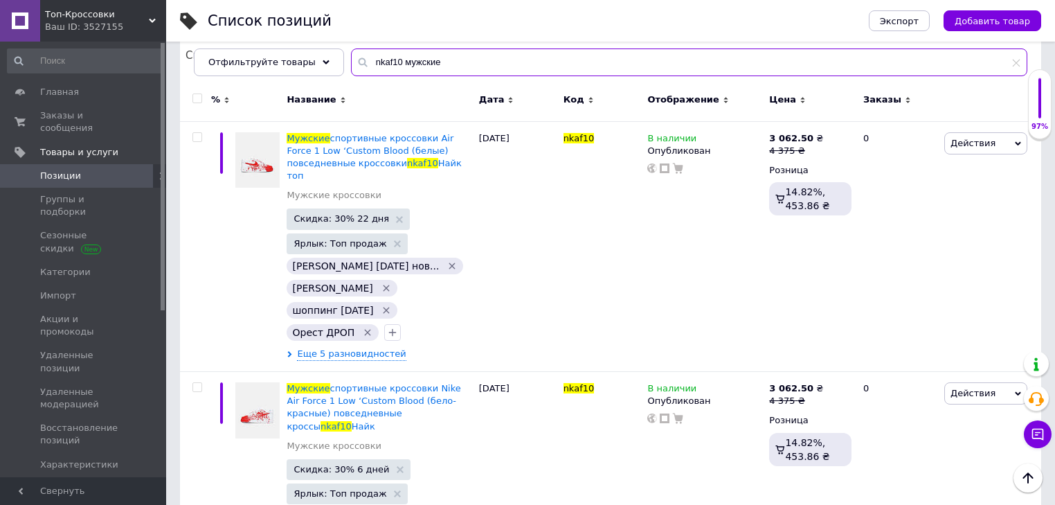
type input "nkaf10 мужские"
click at [197, 96] on input "checkbox" at bounding box center [196, 98] width 9 height 9
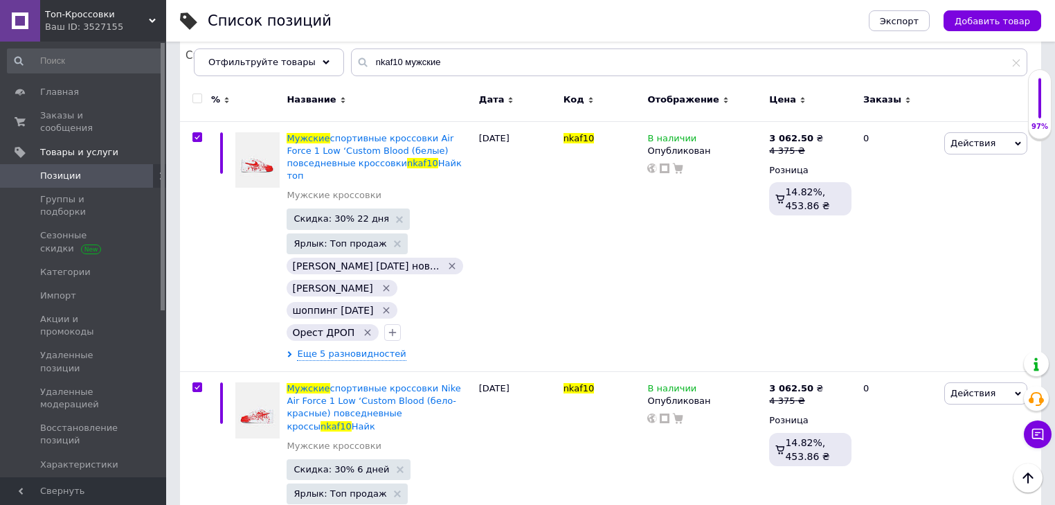
checkbox input "true"
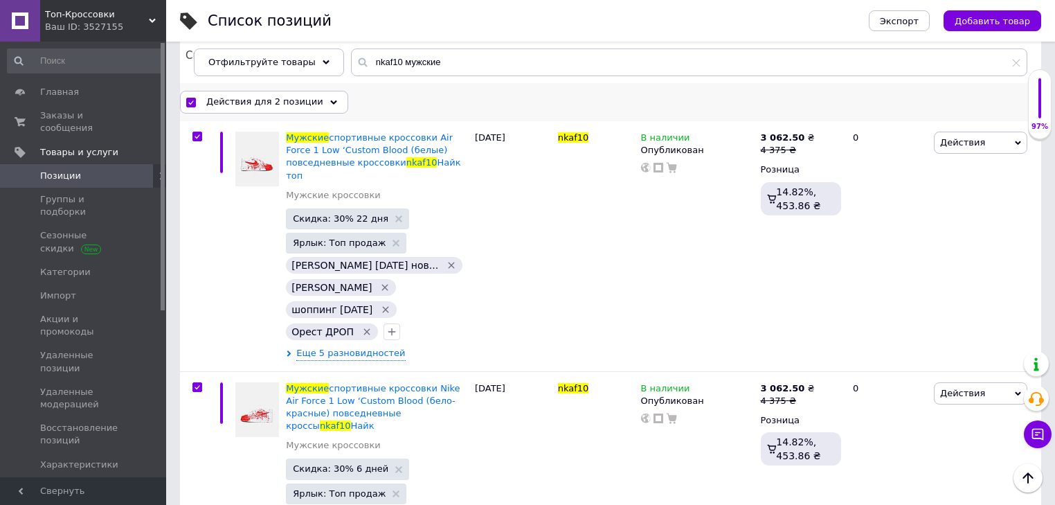
click at [274, 104] on span "Действия для 2 позиции" at bounding box center [264, 102] width 117 height 12
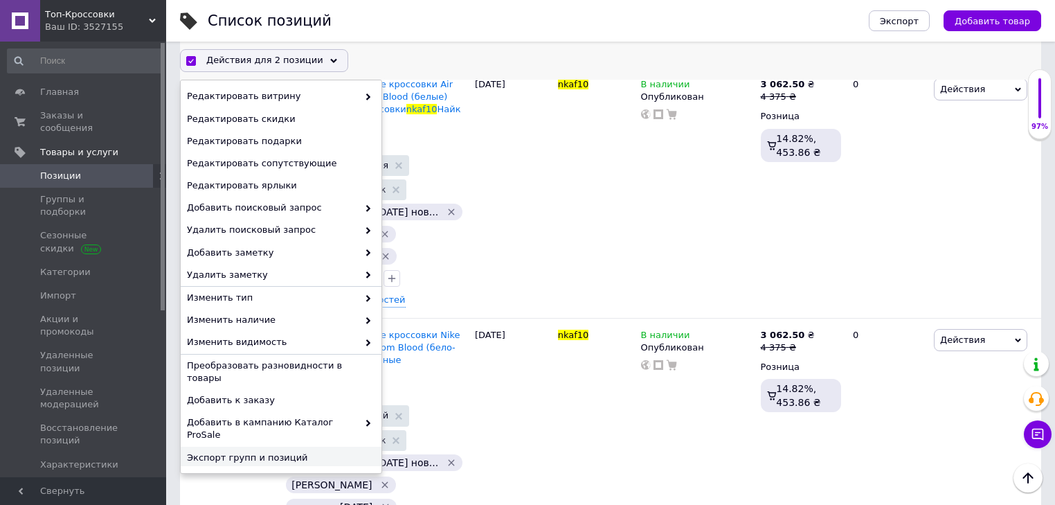
scroll to position [226, 0]
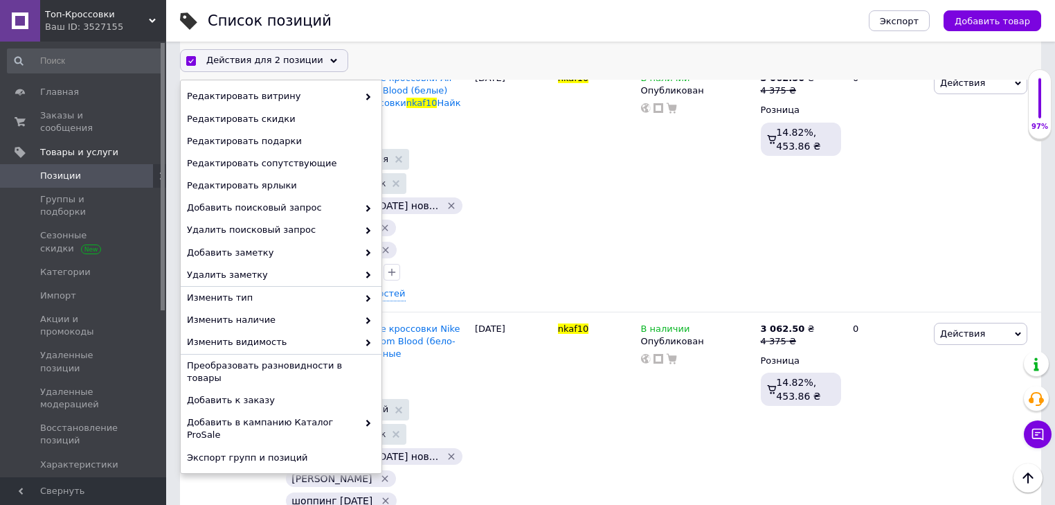
click at [235, 474] on span "Удалить" at bounding box center [279, 480] width 185 height 12
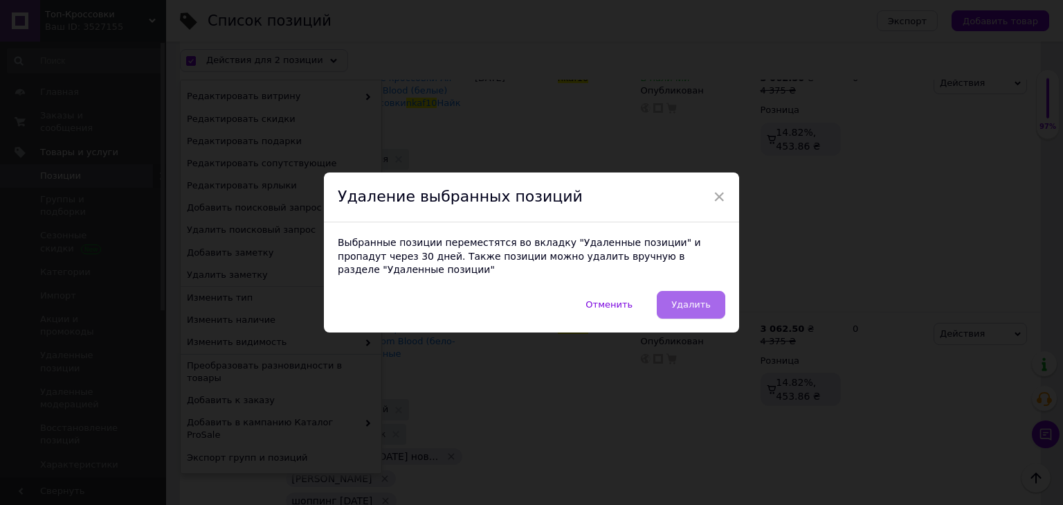
click at [686, 291] on button "Удалить" at bounding box center [691, 305] width 69 height 28
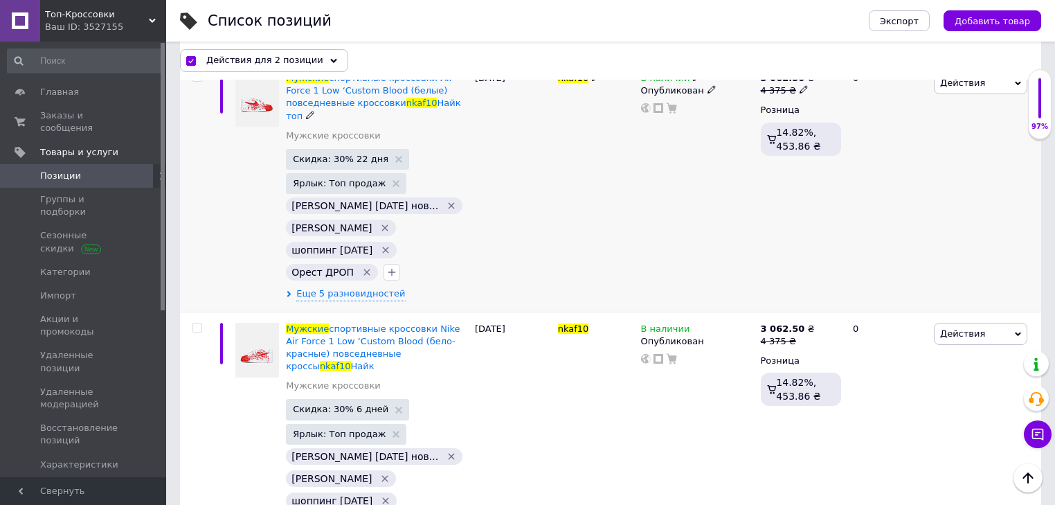
checkbox input "false"
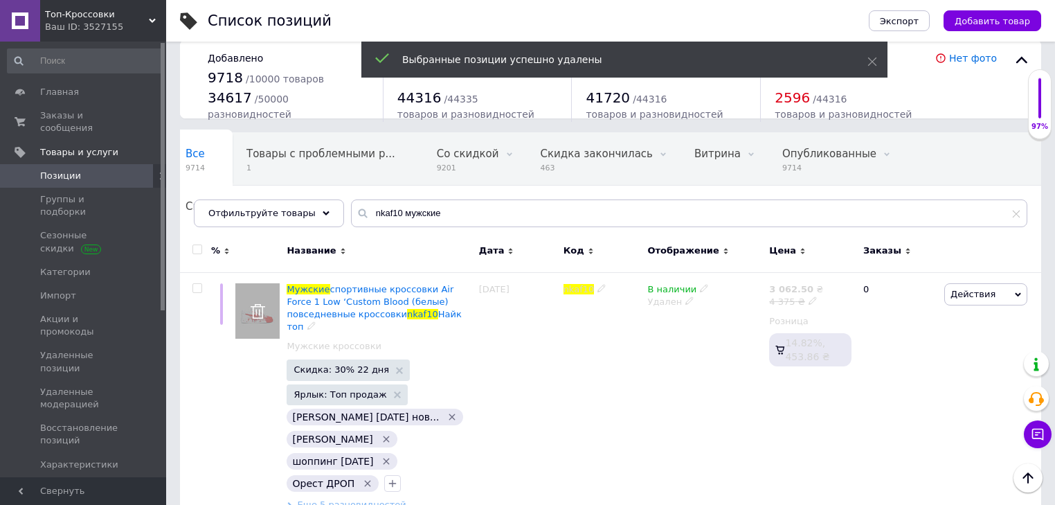
scroll to position [4, 0]
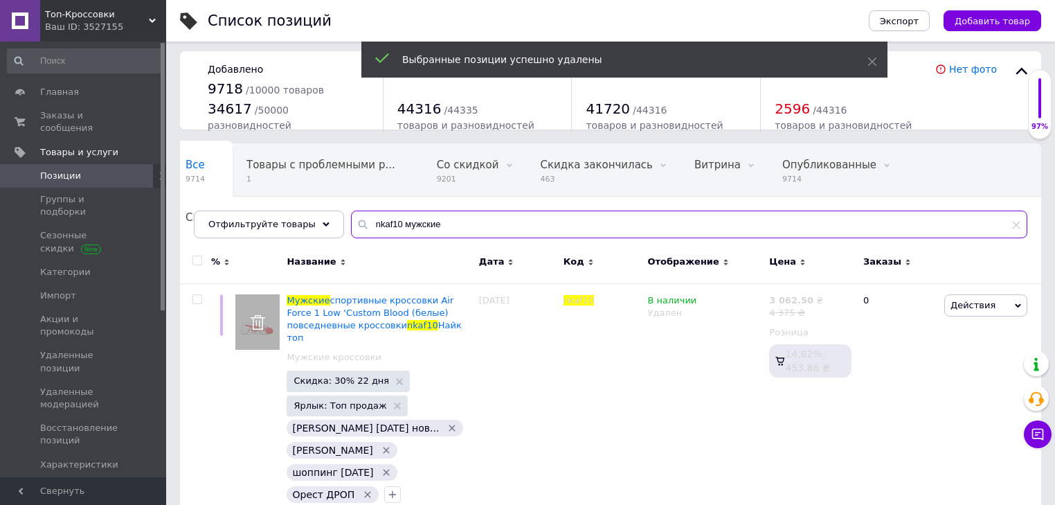
click at [447, 235] on input "nkaf10 мужские" at bounding box center [689, 224] width 676 height 28
paste input "AS116-N 7081 Адідас KS 2489 Найк Мо34-21 213-11 Найк s472 KS 2260 цена Y14832 ц…"
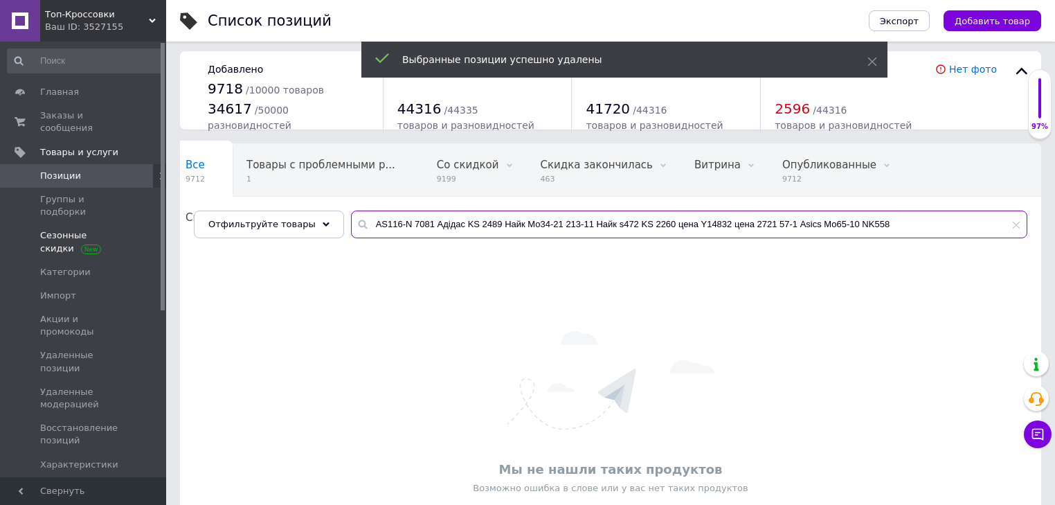
drag, startPoint x: 842, startPoint y: 224, endPoint x: 0, endPoint y: 226, distance: 841.8
click at [0, 226] on div "Топ-Кроссовки Ваш ID: 3527155 Сайт Топ-Кроссовки Кабинет покупателя Проверить с…" at bounding box center [527, 295] width 1055 height 598
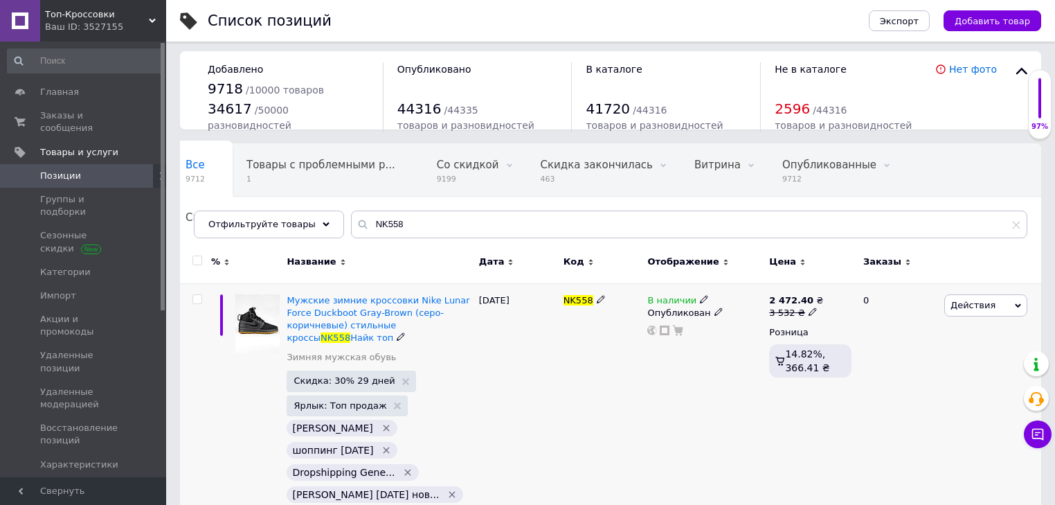
drag, startPoint x: 998, startPoint y: 310, endPoint x: 981, endPoint y: 334, distance: 29.4
click at [998, 309] on span "Действия" at bounding box center [985, 305] width 83 height 22
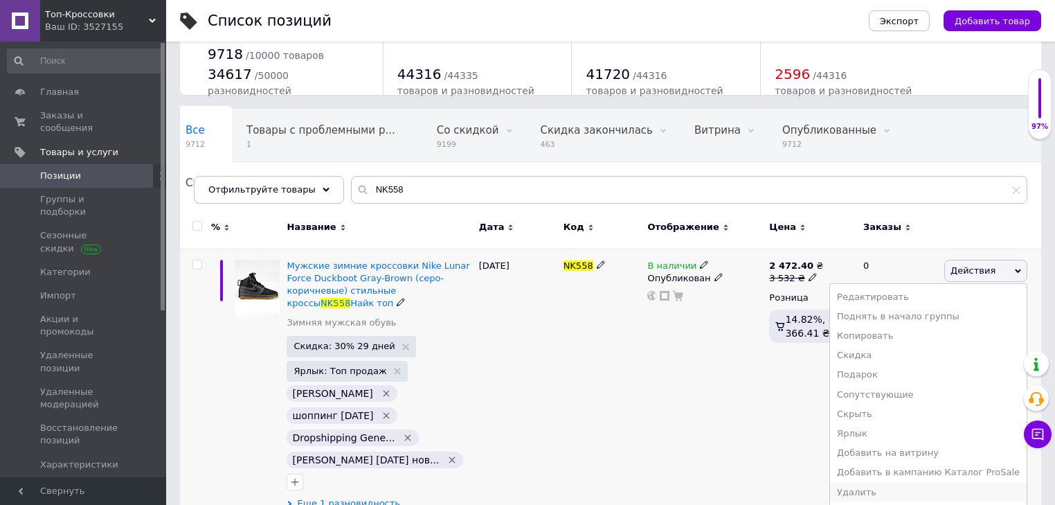
click at [920, 486] on li "Удалить" at bounding box center [928, 492] width 197 height 19
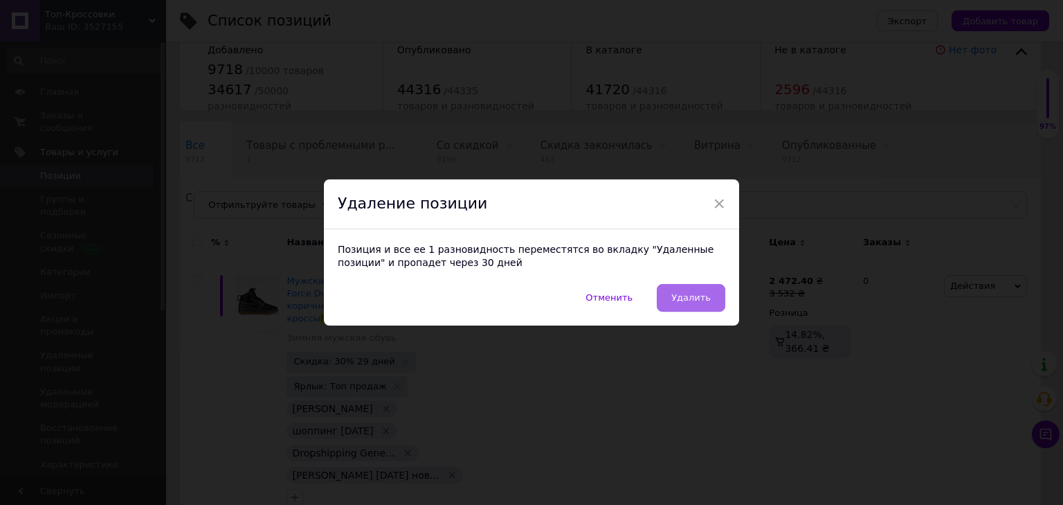
drag, startPoint x: 677, startPoint y: 280, endPoint x: 681, endPoint y: 288, distance: 9.0
click at [677, 280] on div "Позиция и все ее 1 разновидность переместятся во вкладку "Удаленные позиции" и …" at bounding box center [531, 256] width 415 height 55
click at [681, 289] on button "Удалить" at bounding box center [691, 298] width 69 height 28
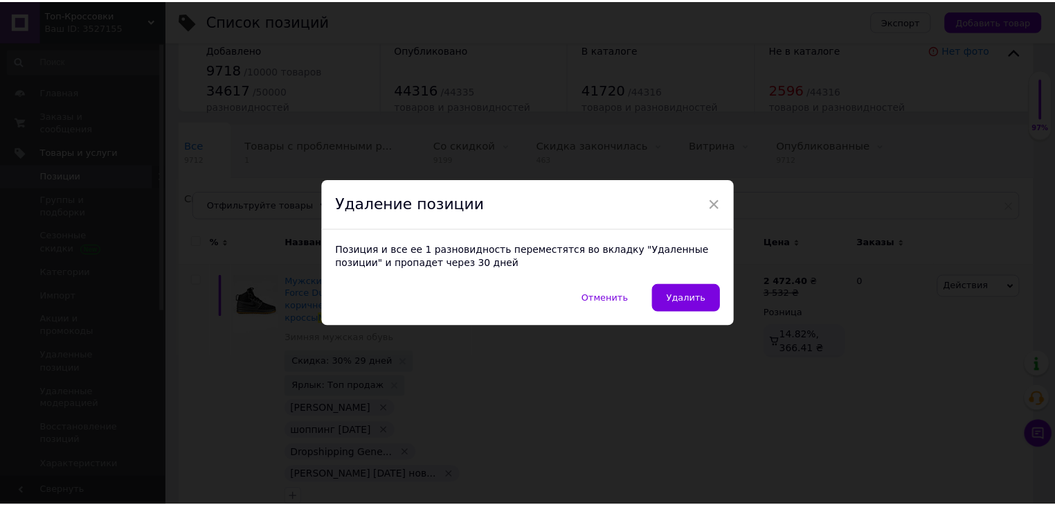
scroll to position [11, 0]
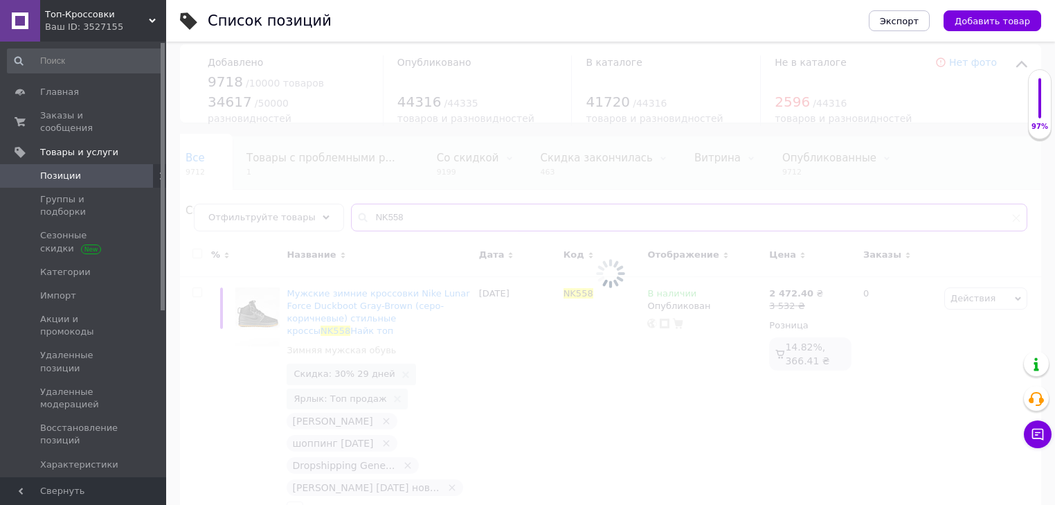
click at [394, 212] on input "NK558" at bounding box center [689, 218] width 676 height 28
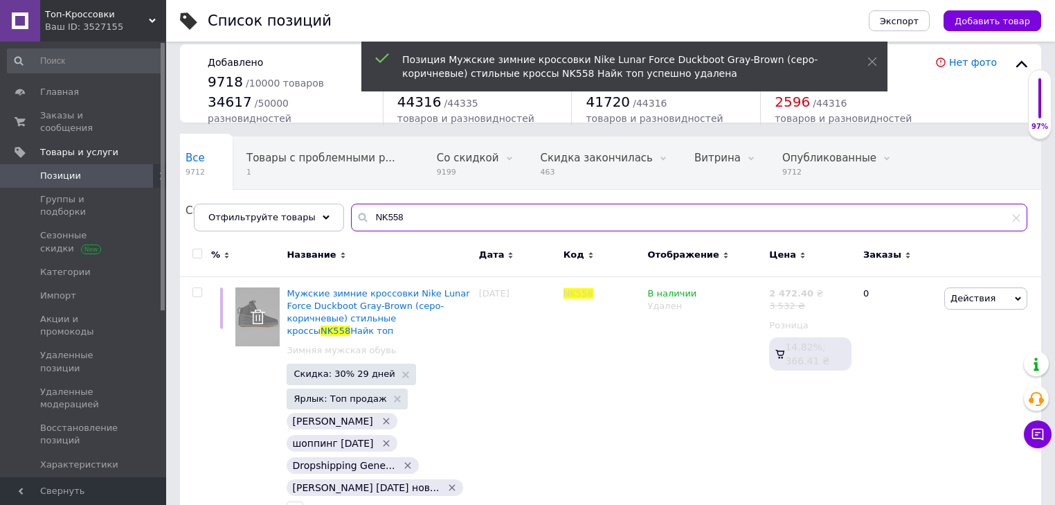
click at [394, 212] on input "NK558" at bounding box center [689, 218] width 676 height 28
paste input "AS116-N 7081 Адідас KS 2489 Найк Мо34-21 213-11 Найк s472 KS 2260 цена Y14832 ц…"
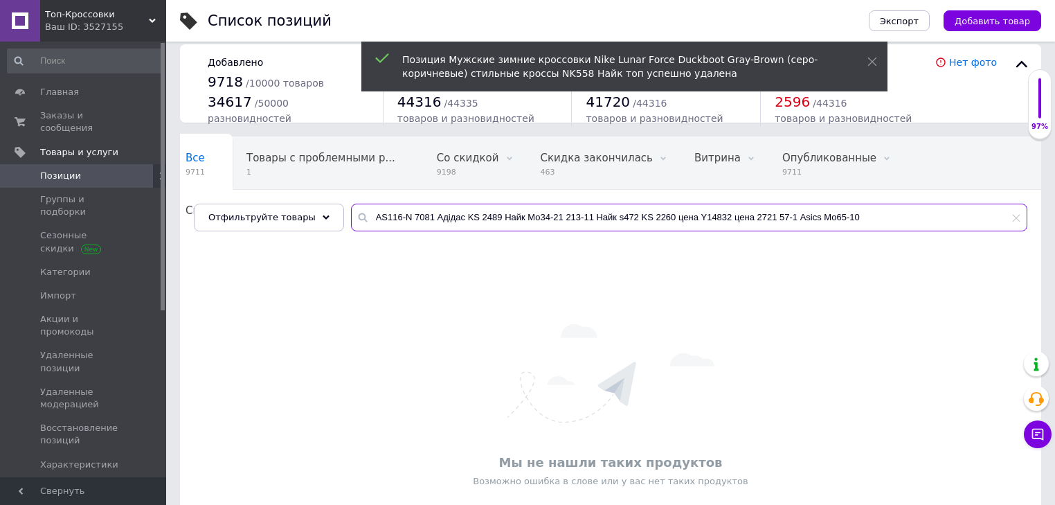
drag, startPoint x: 802, startPoint y: 222, endPoint x: 0, endPoint y: 170, distance: 804.0
click at [0, 227] on div "Топ-Кроссовки Ваш ID: 3527155 Сайт Топ-Кроссовки Кабинет покупателя Проверить с…" at bounding box center [527, 288] width 1055 height 598
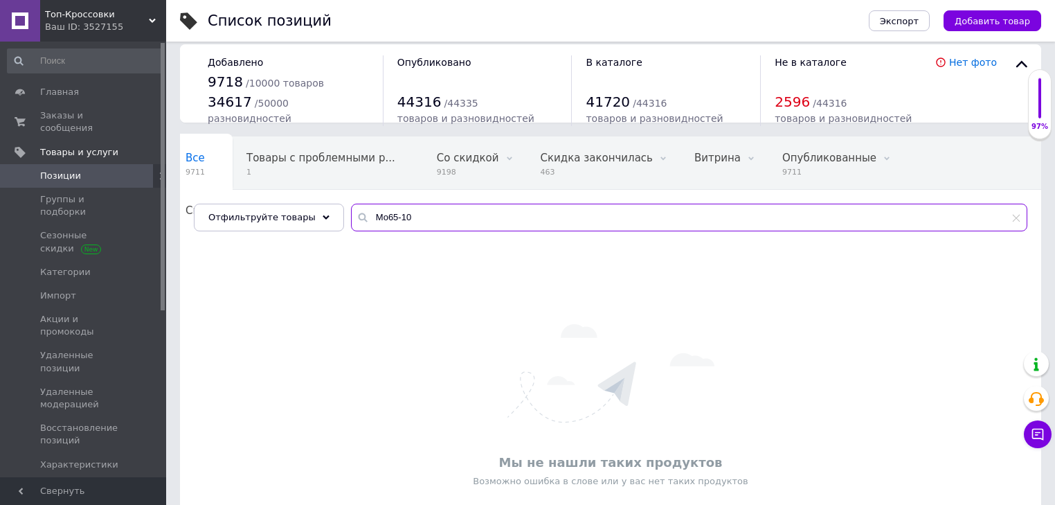
click at [386, 208] on input "Мо65-10" at bounding box center [689, 218] width 676 height 28
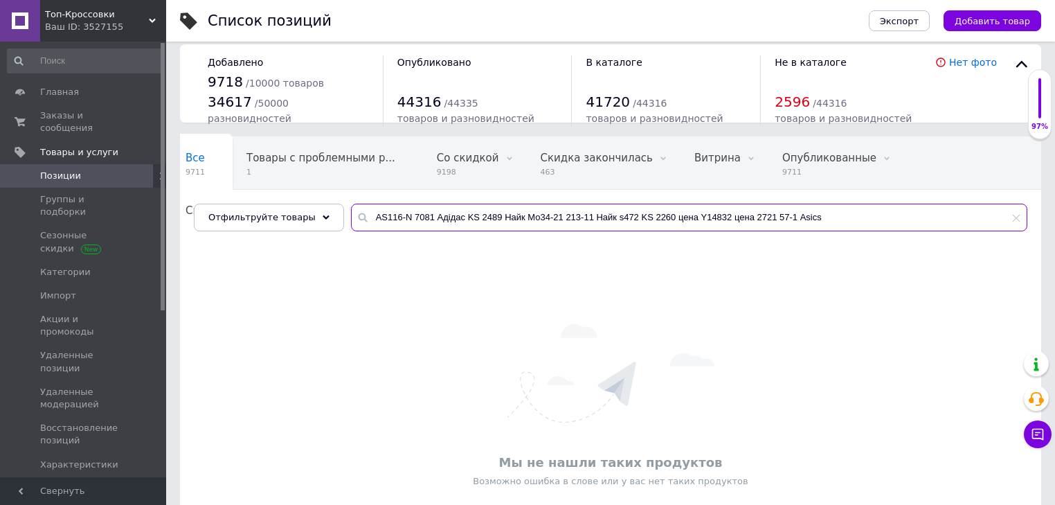
drag, startPoint x: 570, startPoint y: 244, endPoint x: 1063, endPoint y: 352, distance: 503.8
click at [1055, 359] on html "Топ-Кроссовки Ваш ID: 3527155 Сайт Топ-Кроссовки Кабинет покупателя Проверить с…" at bounding box center [527, 288] width 1055 height 598
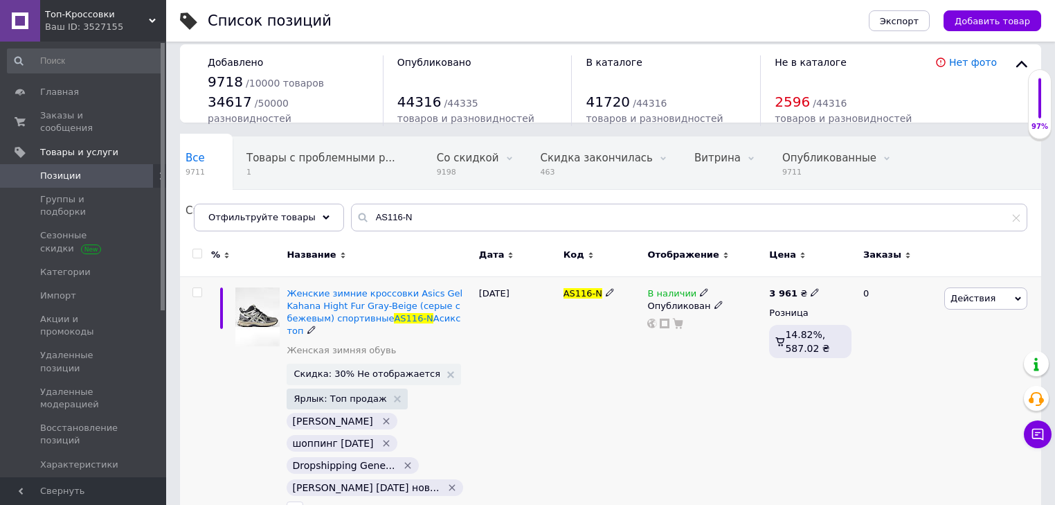
click at [1022, 300] on span "Действия" at bounding box center [985, 298] width 83 height 22
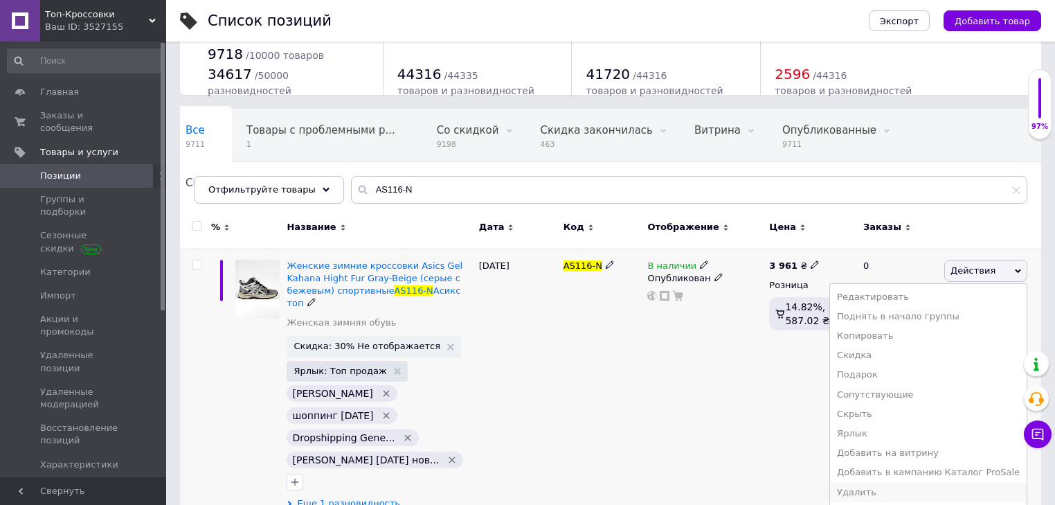
click at [897, 498] on li "Удалить" at bounding box center [928, 492] width 197 height 19
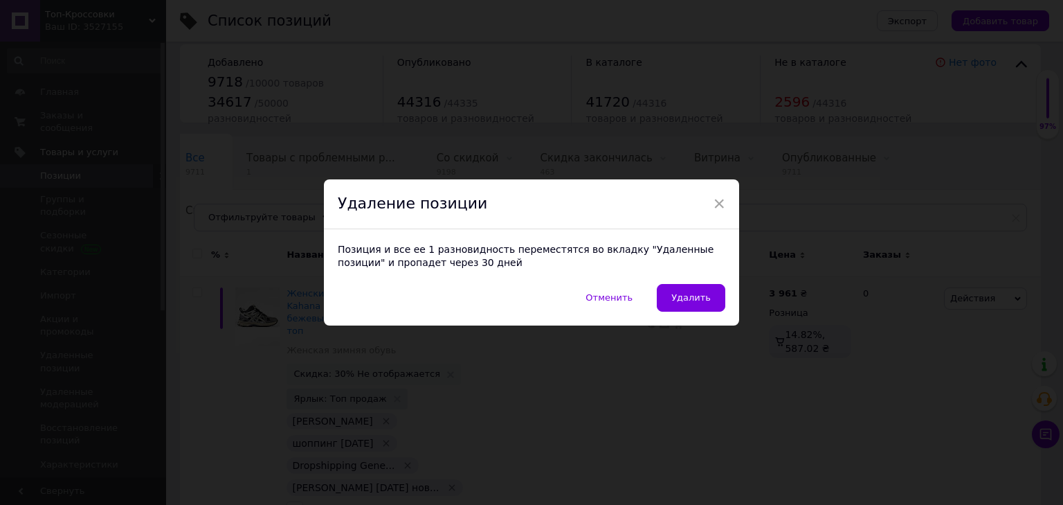
click at [709, 290] on button "Удалить" at bounding box center [691, 298] width 69 height 28
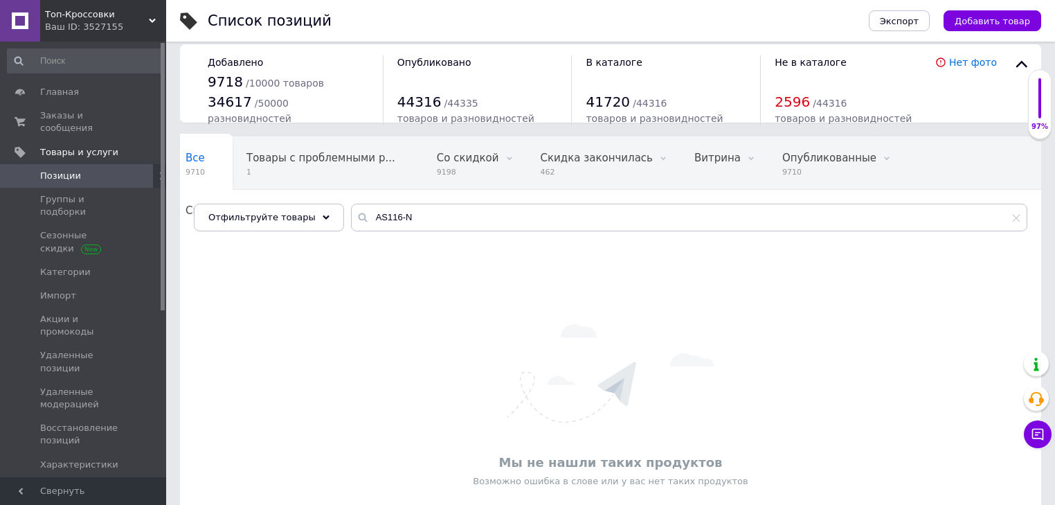
click at [473, 232] on div "Все 9710 Товары с проблемными р... 1 Со скидкой 9198 Удалить Редактировать Скид…" at bounding box center [610, 191] width 861 height 114
click at [466, 224] on input "AS116-N" at bounding box center [689, 218] width 676 height 28
paste input "7081 Адідас KS 2489 Найк Мо34-21 213-11 Найк s472 KS 2260 цена Y14832 цена 2721…"
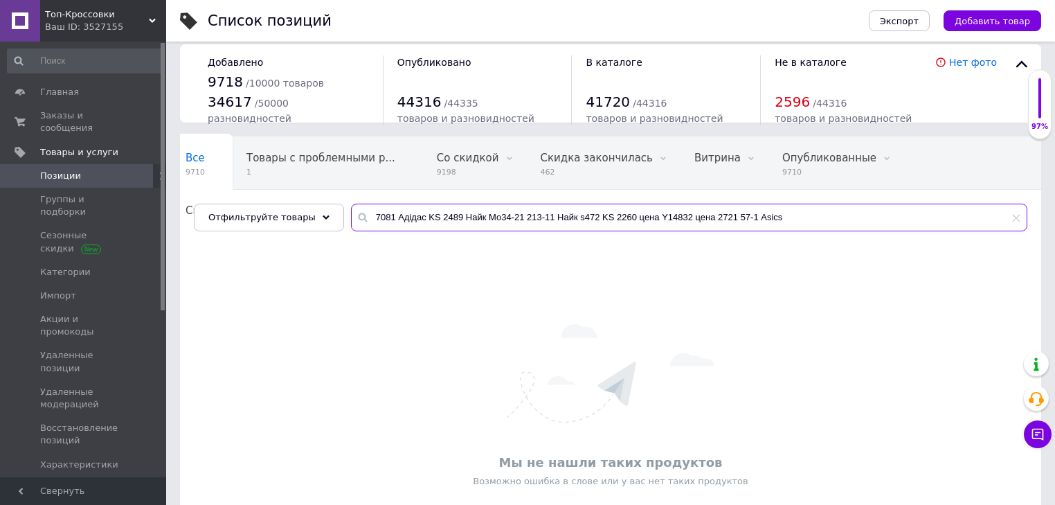
drag, startPoint x: 408, startPoint y: 219, endPoint x: 1063, endPoint y: 237, distance: 654.5
click at [1055, 278] on html "Топ-Кроссовки Ваш ID: 3527155 Сайт Топ-Кроссовки Кабинет покупателя Проверить с…" at bounding box center [527, 288] width 1055 height 598
click at [820, 303] on div "Мы не нашли таких продуктов Возможно ошибка в слове или у вас нет таких продукт…" at bounding box center [610, 405] width 861 height 307
drag, startPoint x: 721, startPoint y: 213, endPoint x: 0, endPoint y: 214, distance: 721.4
click at [0, 224] on div "Топ-Кроссовки Ваш ID: 3527155 Сайт Топ-Кроссовки Кабинет покупателя Проверить с…" at bounding box center [527, 288] width 1055 height 598
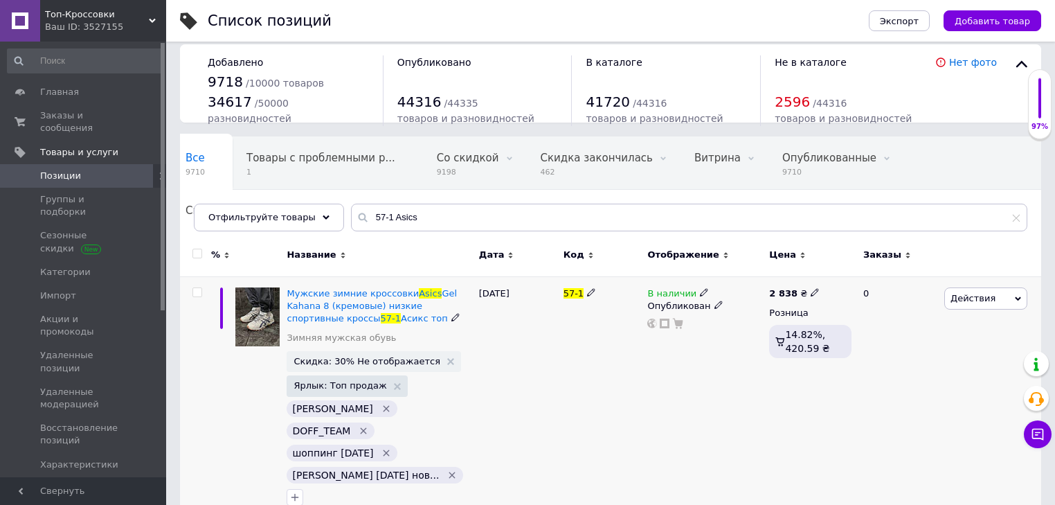
click at [964, 307] on span "Действия" at bounding box center [985, 298] width 83 height 22
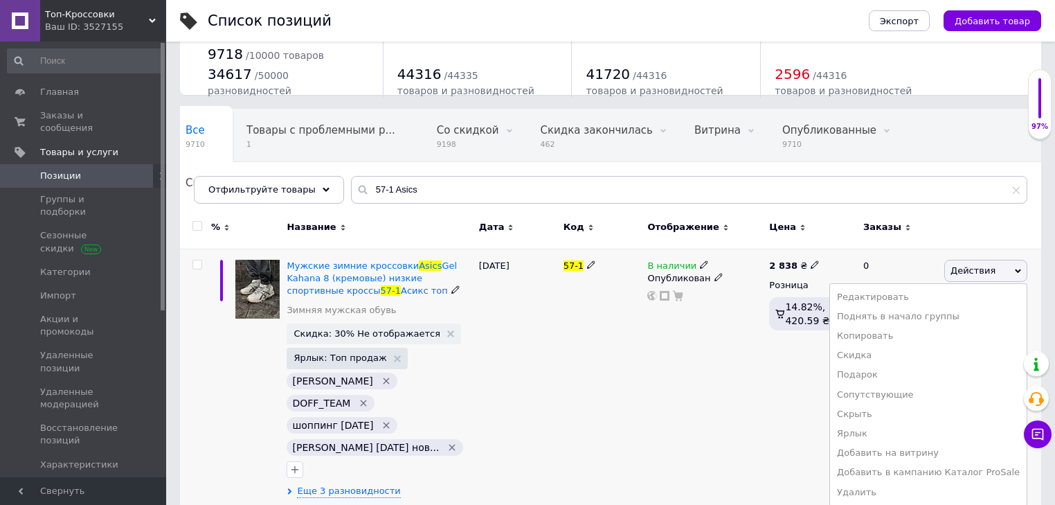
click at [881, 501] on ul "Редактировать Поднять в начало группы Копировать Скидка Подарок Сопутствующие С…" at bounding box center [928, 394] width 198 height 223
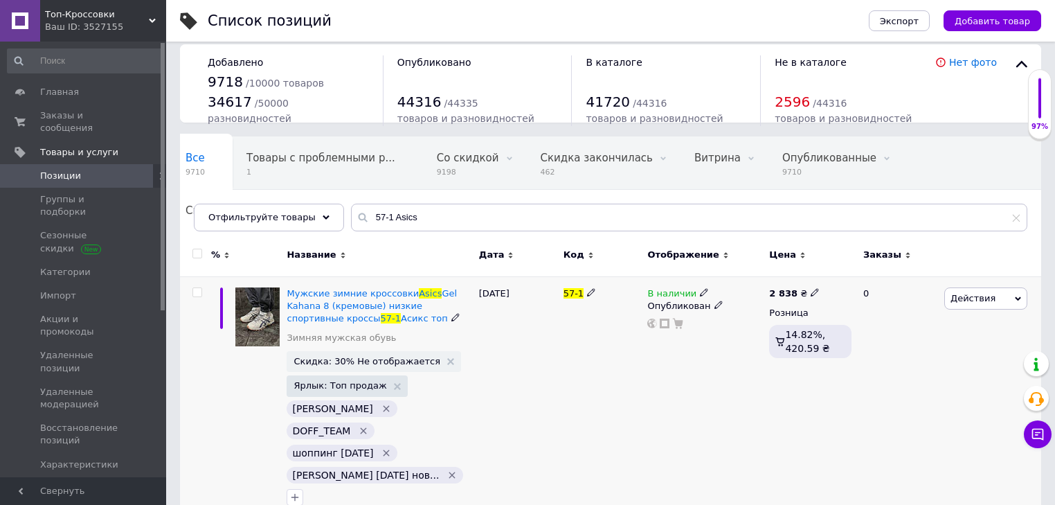
click at [953, 295] on span "Действия" at bounding box center [972, 298] width 45 height 10
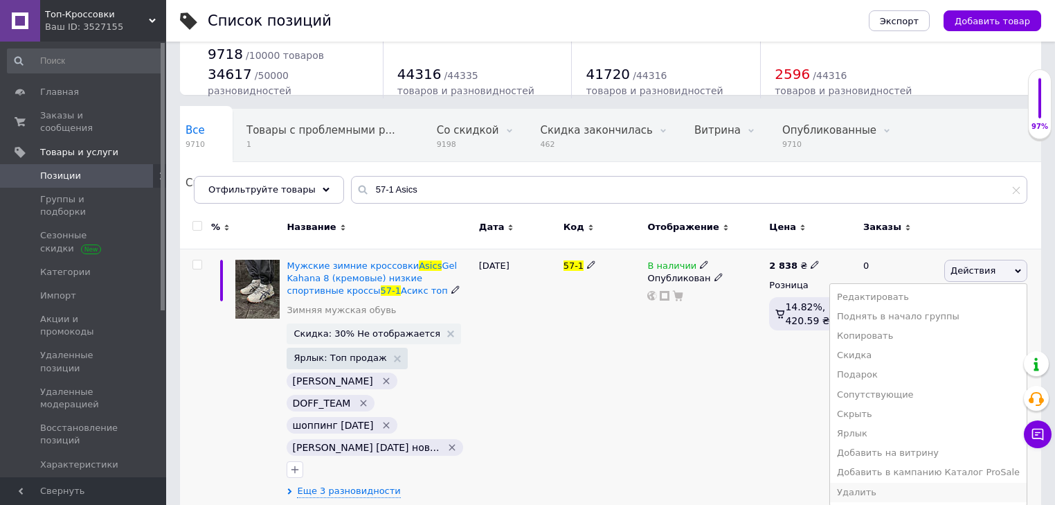
click at [894, 491] on li "Удалить" at bounding box center [928, 492] width 197 height 19
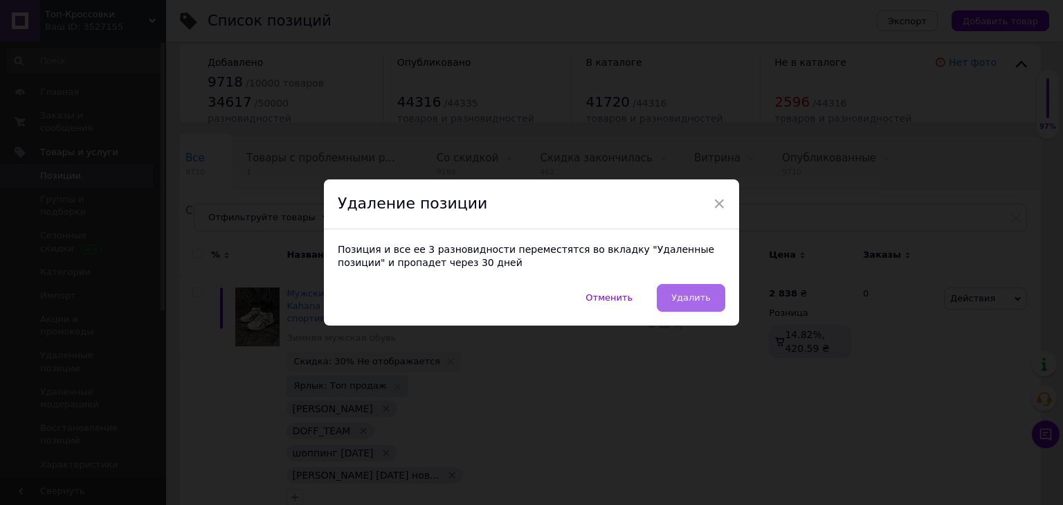
click at [692, 285] on button "Удалить" at bounding box center [691, 298] width 69 height 28
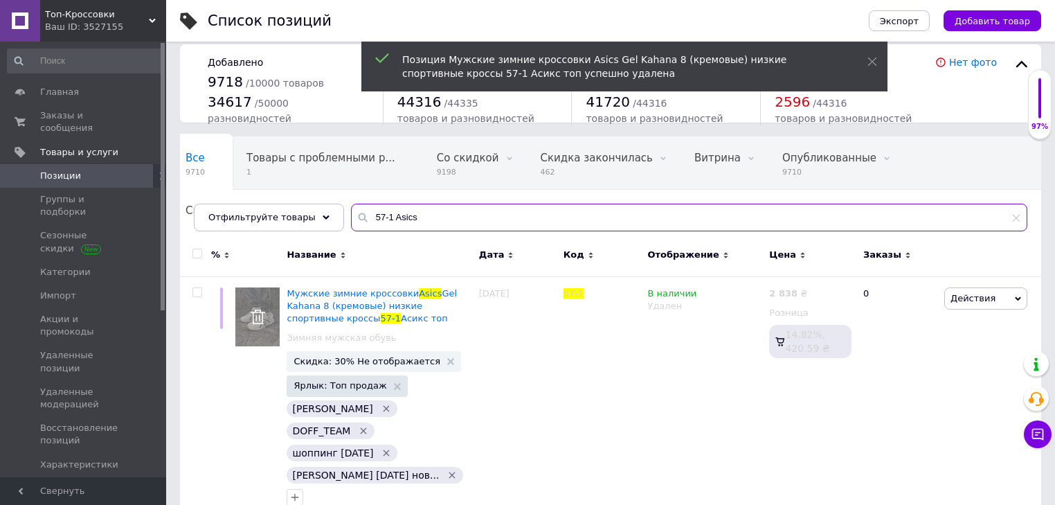
click at [397, 206] on input "57-1 Asics" at bounding box center [689, 218] width 676 height 28
paste input "7081 Адідас KS 2489 Найк Мо34-21 213-11 Найк s472 KS 2260 цена Y14832 цена 2721"
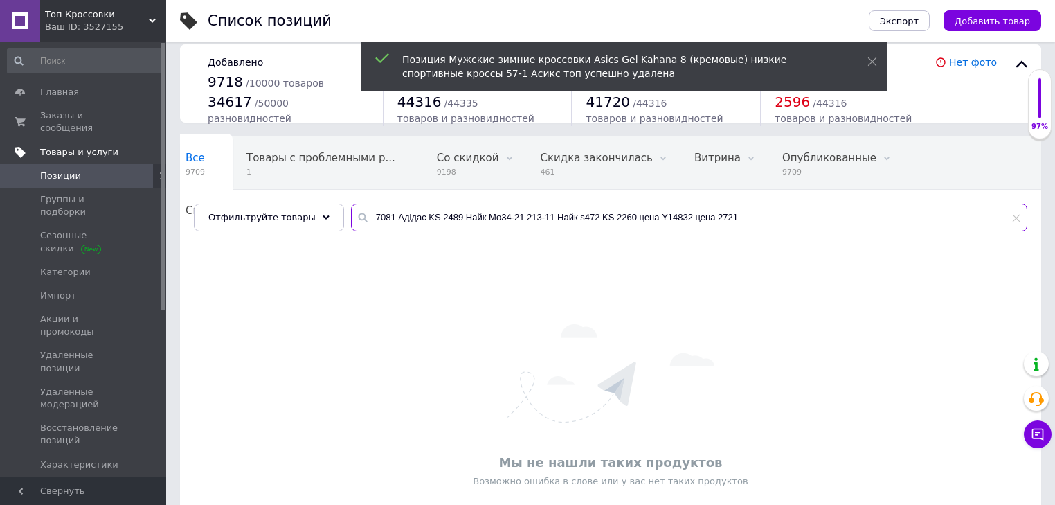
drag, startPoint x: 701, startPoint y: 222, endPoint x: 0, endPoint y: 138, distance: 705.5
click at [0, 186] on div "Топ-Кроссовки Ваш ID: 3527155 Сайт Топ-Кроссовки Кабинет покупателя Проверить с…" at bounding box center [527, 288] width 1055 height 598
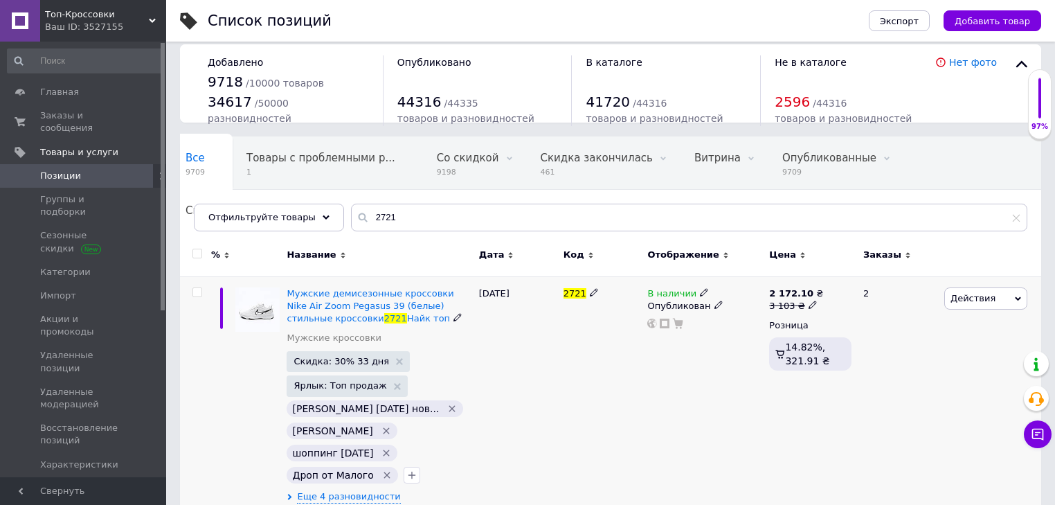
click at [1003, 291] on span "Действия" at bounding box center [985, 298] width 83 height 22
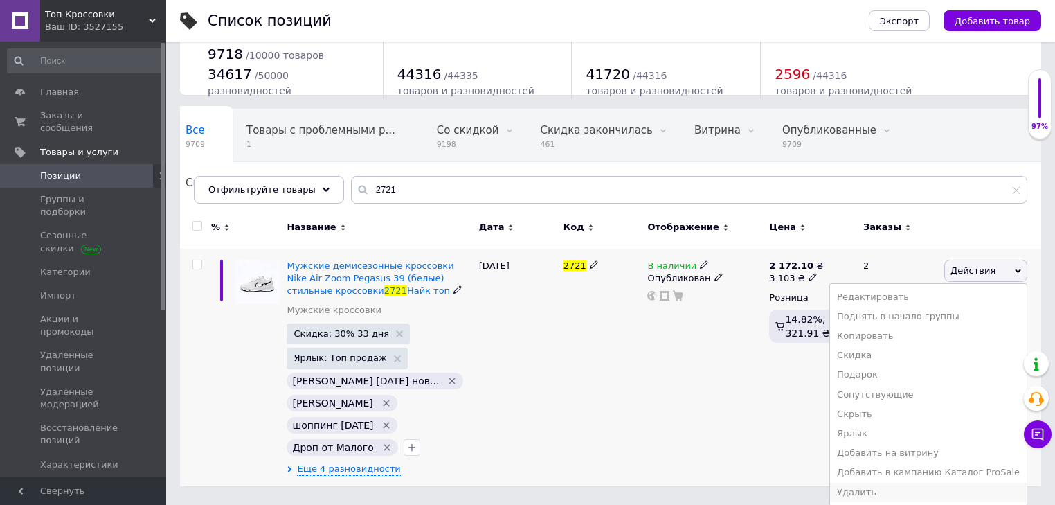
click at [915, 495] on li "Удалить" at bounding box center [928, 492] width 197 height 19
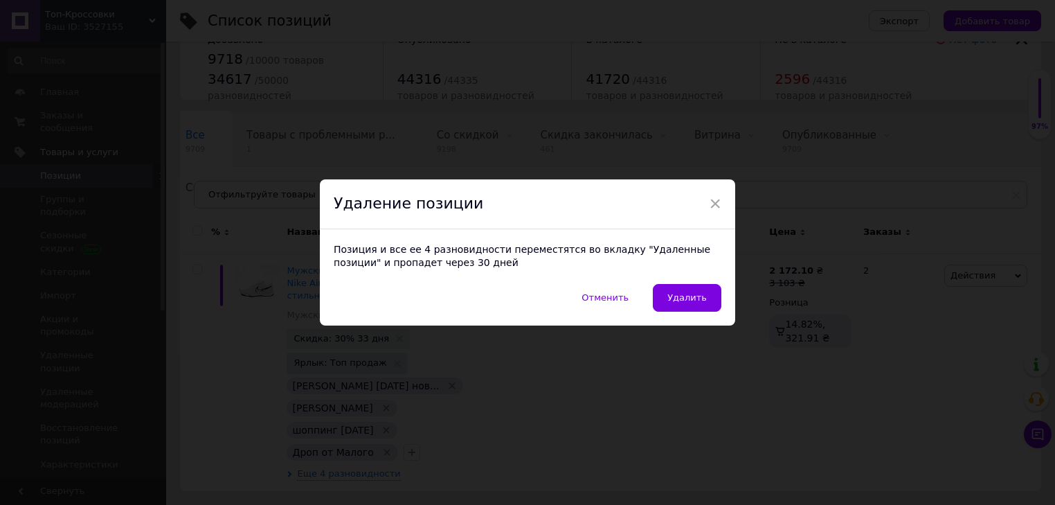
scroll to position [11, 0]
click at [692, 296] on span "Удалить" at bounding box center [691, 297] width 39 height 10
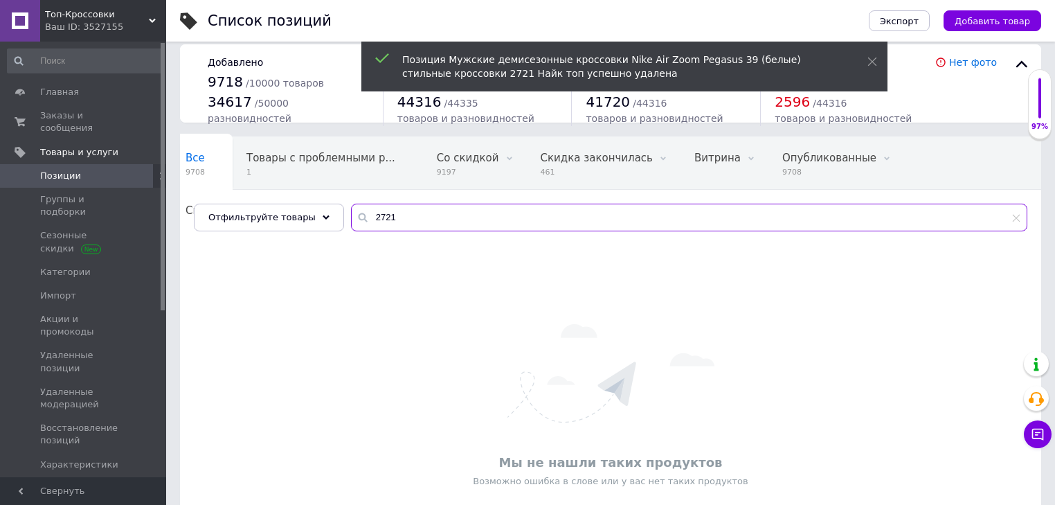
click at [432, 222] on input "2721" at bounding box center [689, 218] width 676 height 28
paste input "7081 Адідас KS 2489 Найк Мо34-21 213-11 Найк s472 KS 2260 цена Y14832 цена"
drag, startPoint x: 428, startPoint y: 219, endPoint x: 1063, endPoint y: 198, distance: 635.2
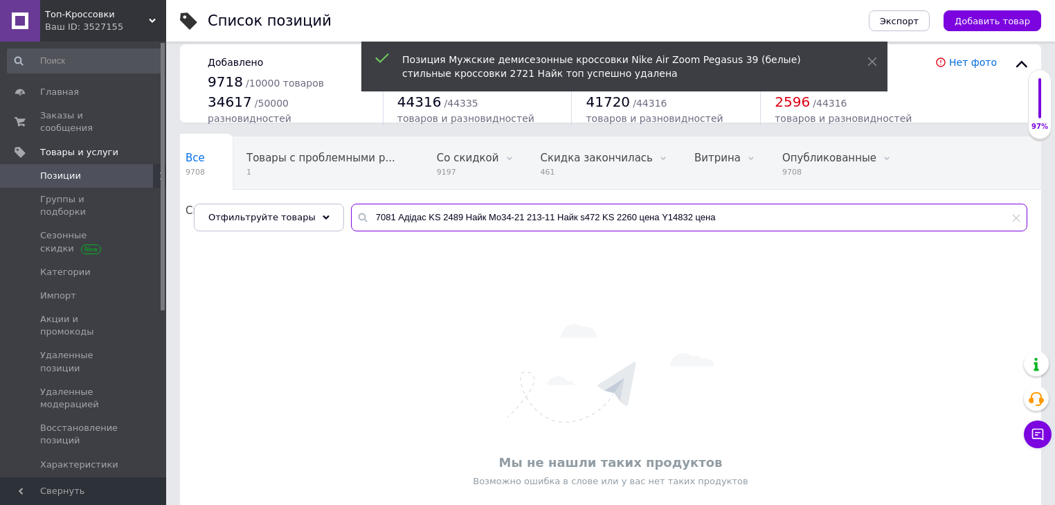
click at [1055, 240] on html "Топ-Кроссовки Ваш ID: 3527155 Сайт Топ-Кроссовки Кабинет покупателя Проверить с…" at bounding box center [527, 288] width 1055 height 598
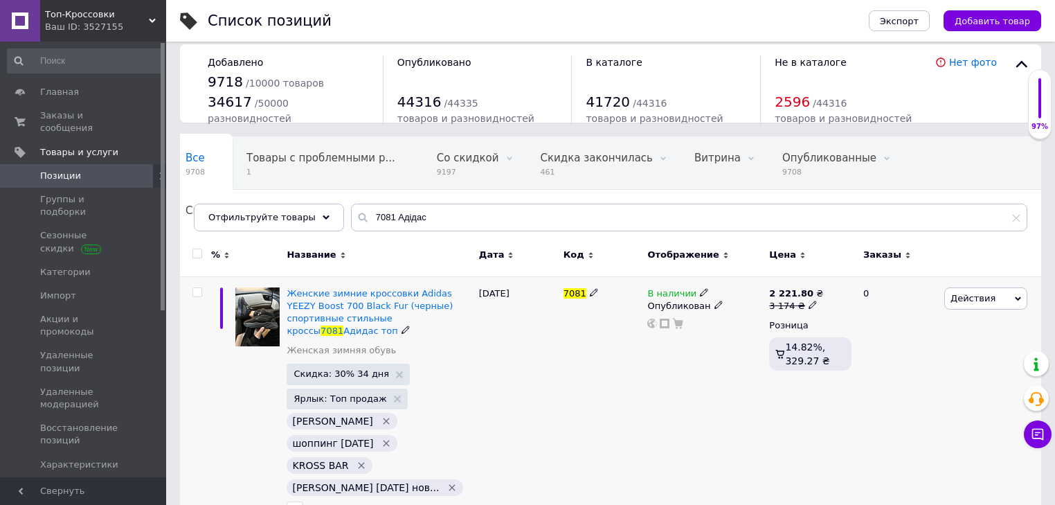
click at [995, 297] on span "Действия" at bounding box center [985, 298] width 83 height 22
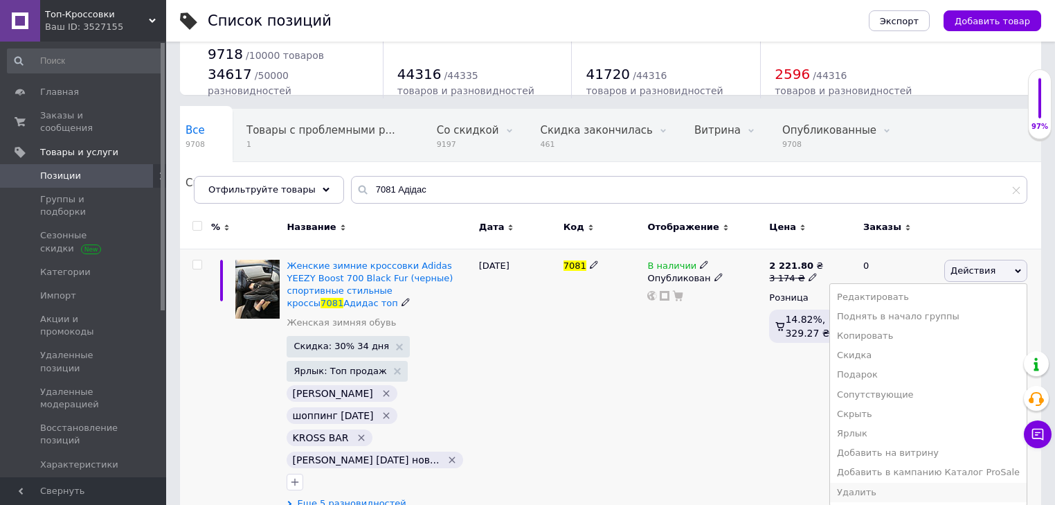
click at [903, 491] on li "Удалить" at bounding box center [928, 492] width 197 height 19
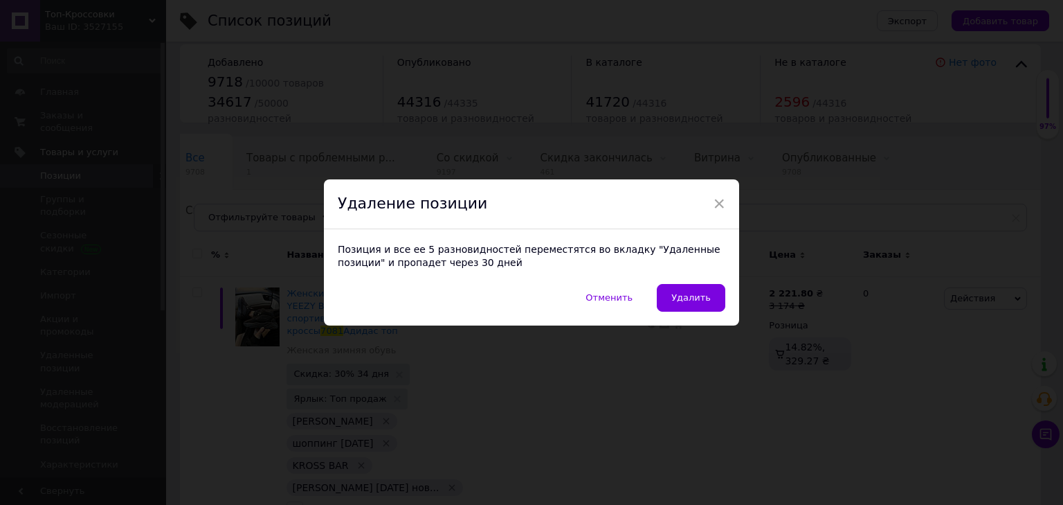
click at [674, 282] on div "Позиция и все ее 5 разновидностей переместятся во вкладку "Удаленные позиции" и…" at bounding box center [531, 256] width 415 height 55
click at [681, 291] on button "Удалить" at bounding box center [691, 298] width 69 height 28
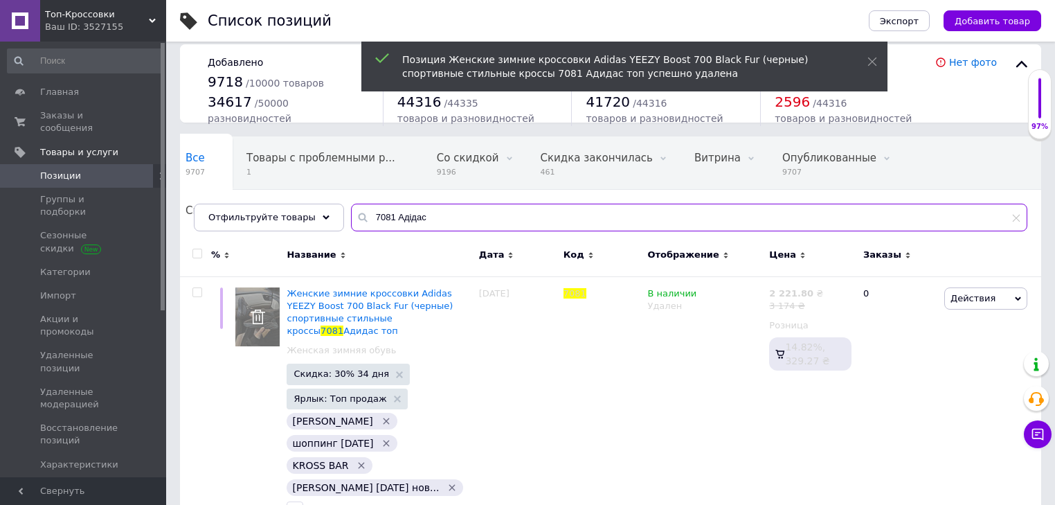
click at [408, 219] on input "7081 Адідас" at bounding box center [689, 218] width 676 height 28
paste input "KS 2489 Найк Мо34-21 213-11 Найк s472 KS 2260 цена Y14832 цена"
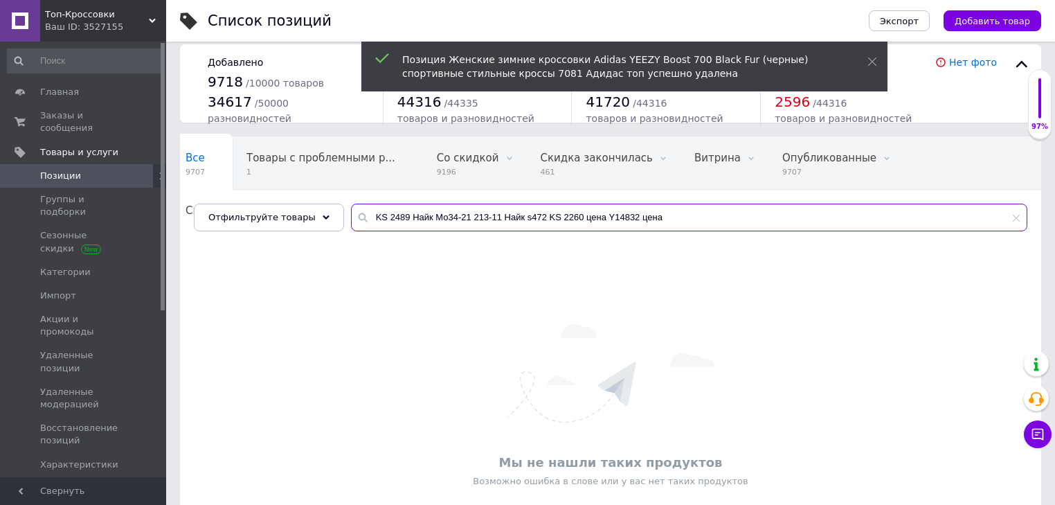
drag, startPoint x: 651, startPoint y: 251, endPoint x: 1063, endPoint y: 314, distance: 416.6
click at [1055, 353] on html "Топ-Кроссовки Ваш ID: 3527155 Сайт Топ-Кроссовки Кабинет покупателя Проверить с…" at bounding box center [527, 288] width 1055 height 598
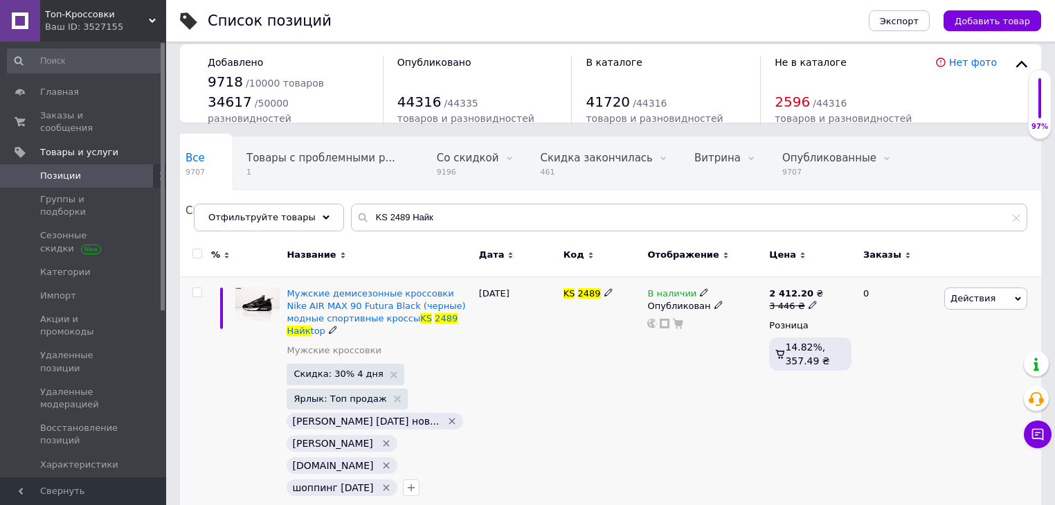
click at [988, 293] on span "Действия" at bounding box center [972, 298] width 45 height 10
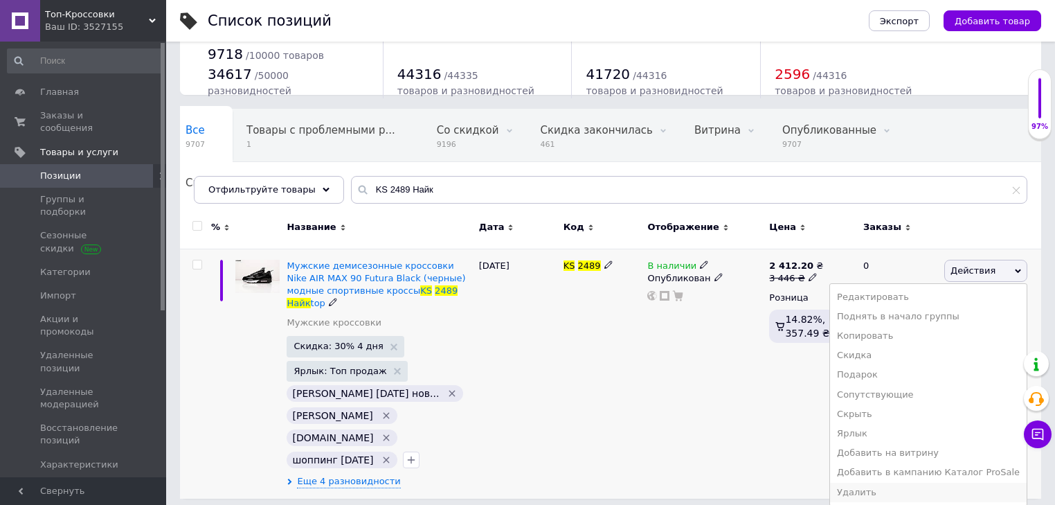
click at [914, 483] on li "Удалить" at bounding box center [928, 492] width 197 height 19
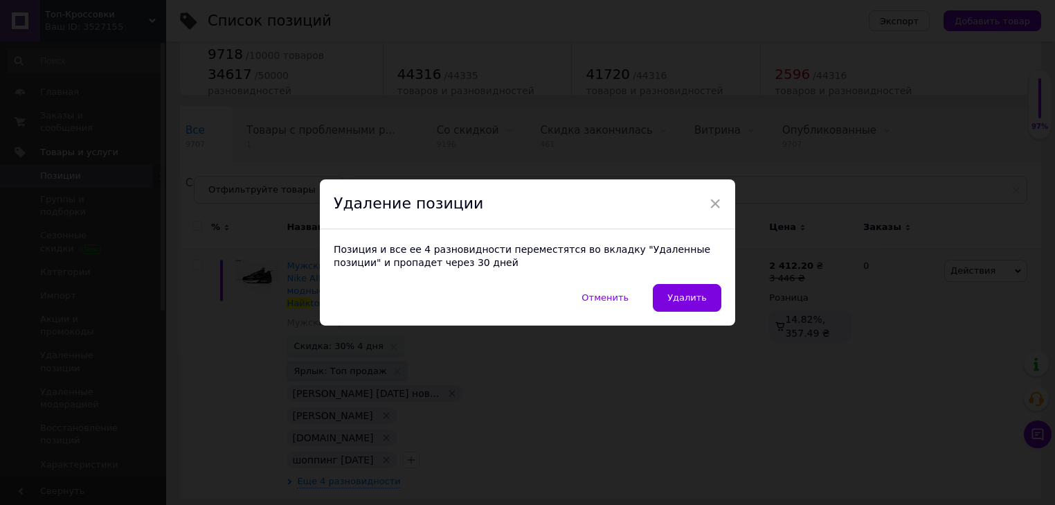
scroll to position [11, 0]
click at [667, 278] on div "Позиция и все ее 4 разновидности переместятся во вкладку "Удаленные позиции" и …" at bounding box center [531, 256] width 415 height 55
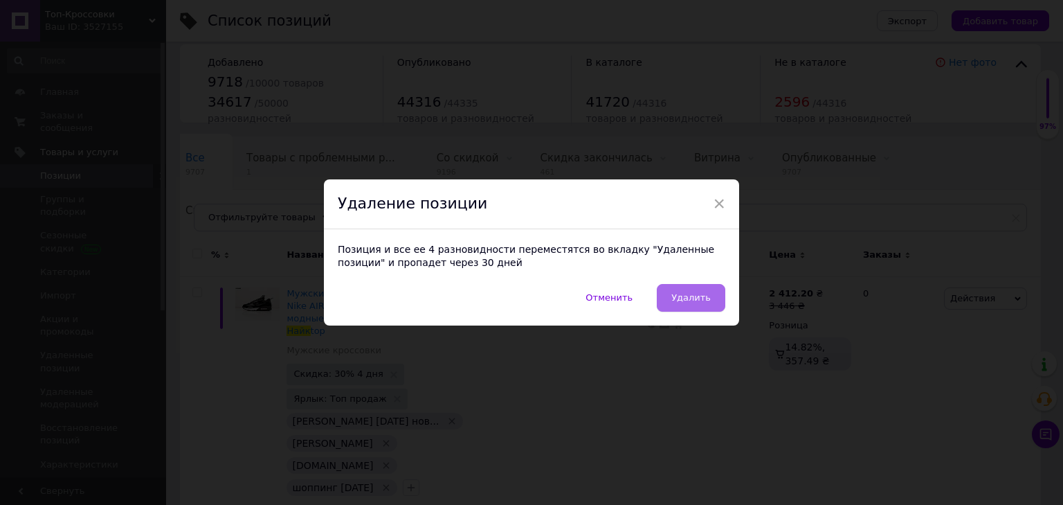
click at [695, 295] on span "Удалить" at bounding box center [691, 297] width 39 height 10
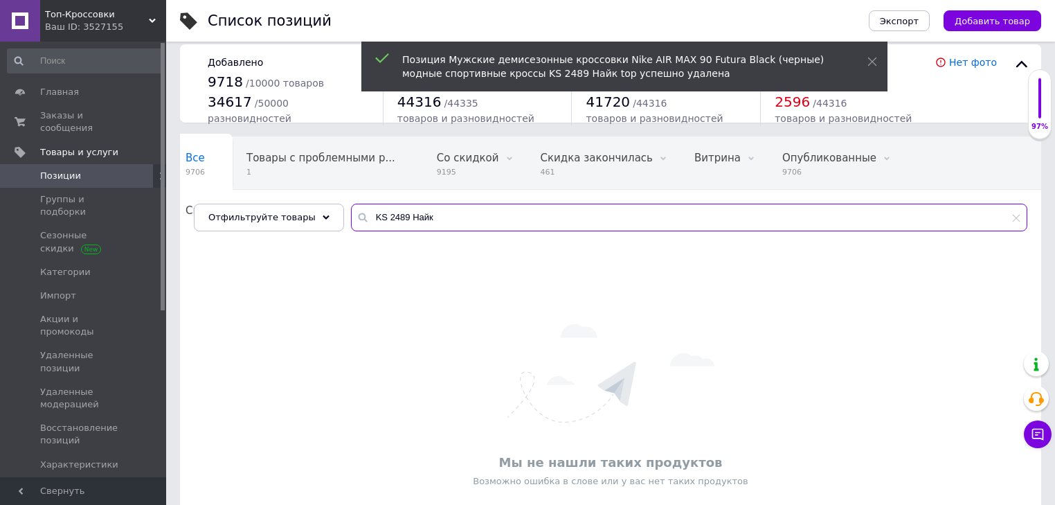
click at [466, 213] on input "KS 2489 Найк" at bounding box center [689, 218] width 676 height 28
paste input "Мо34-21 213-11 Найк s472 KS 2260 цена Y14832 цена"
drag, startPoint x: 424, startPoint y: 216, endPoint x: 1063, endPoint y: 263, distance: 640.0
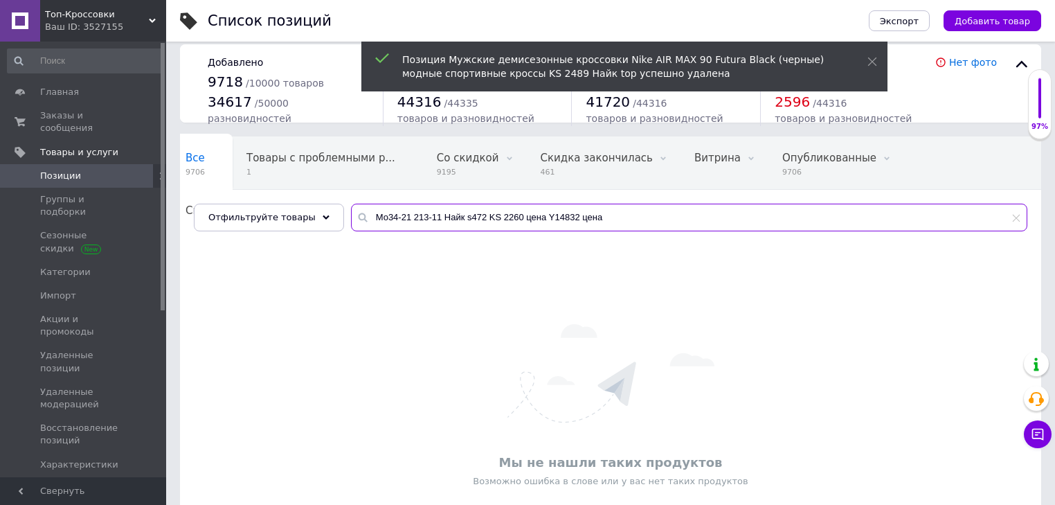
click at [1055, 263] on html "Топ-Кроссовки Ваш ID: 3527155 Сайт Топ-Кроссовки Кабинет покупателя Проверить с…" at bounding box center [527, 288] width 1055 height 598
click at [618, 319] on div "Мы не нашли таких продуктов Возможно ошибка в слове или у вас нет таких продукт…" at bounding box center [610, 405] width 861 height 307
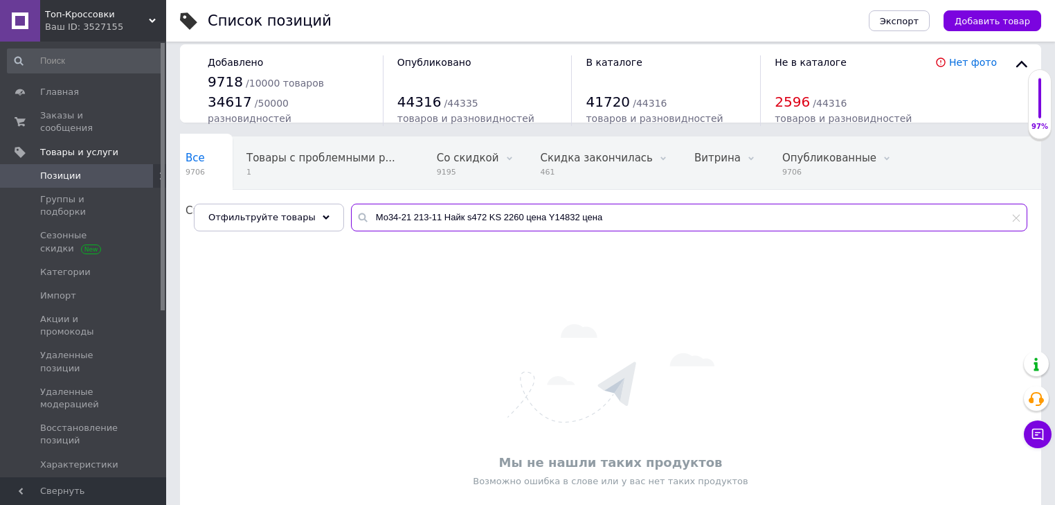
click at [536, 216] on input "Мо34-21 213-11 Найк s472 KS 2260 цена Y14832 цена" at bounding box center [689, 218] width 676 height 28
click at [533, 219] on input "Мо34-21 213-11 Найк s472 KS 2260 цена Y14832 цена" at bounding box center [689, 218] width 676 height 28
drag, startPoint x: 458, startPoint y: 238, endPoint x: 0, endPoint y: 280, distance: 459.5
click at [0, 280] on div "Топ-Кроссовки Ваш ID: 3527155 Сайт Топ-Кроссовки Кабинет покупателя Проверить с…" at bounding box center [527, 288] width 1055 height 598
click at [388, 224] on input "14832" at bounding box center [689, 218] width 676 height 28
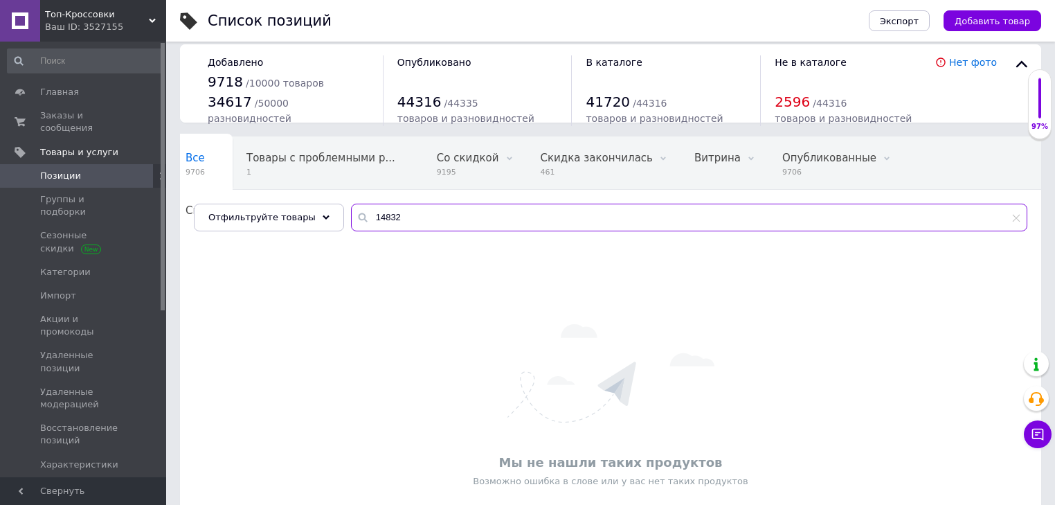
click at [388, 224] on input "14832" at bounding box center [689, 218] width 676 height 28
drag, startPoint x: 475, startPoint y: 213, endPoint x: 252, endPoint y: 220, distance: 223.0
click at [254, 220] on div "Отфильтруйте товары Мо34-21 213-11 Найк s472 KS 2260 цена" at bounding box center [611, 218] width 834 height 28
click at [392, 221] on input "KS 2260" at bounding box center [689, 218] width 676 height 28
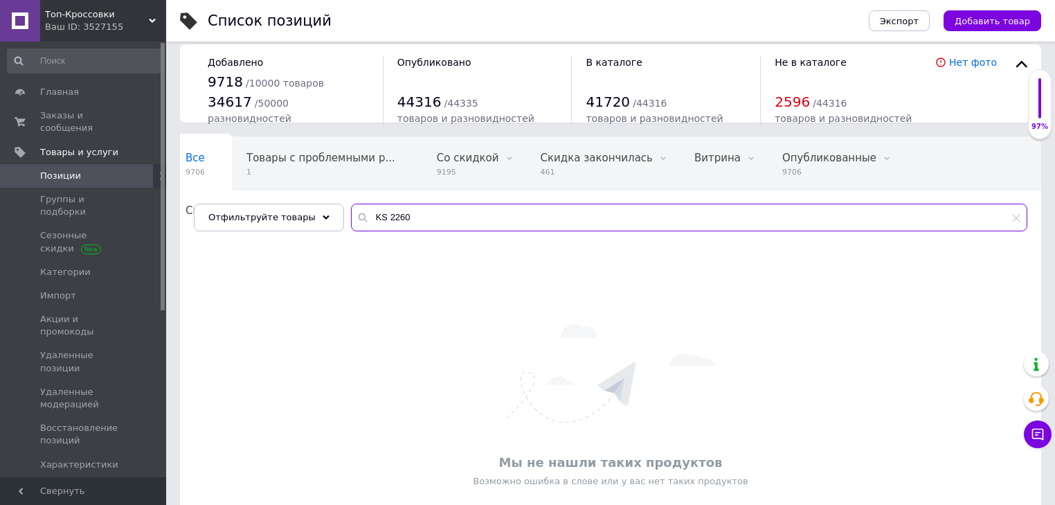
click at [392, 221] on input "KS 2260" at bounding box center [689, 218] width 676 height 28
drag, startPoint x: 451, startPoint y: 215, endPoint x: 0, endPoint y: 196, distance: 451.1
click at [0, 200] on div "Топ-Кроссовки Ваш ID: 3527155 Сайт Топ-Кроссовки Кабинет покупателя Проверить с…" at bounding box center [527, 288] width 1055 height 598
click at [402, 221] on input "s472" at bounding box center [689, 218] width 676 height 28
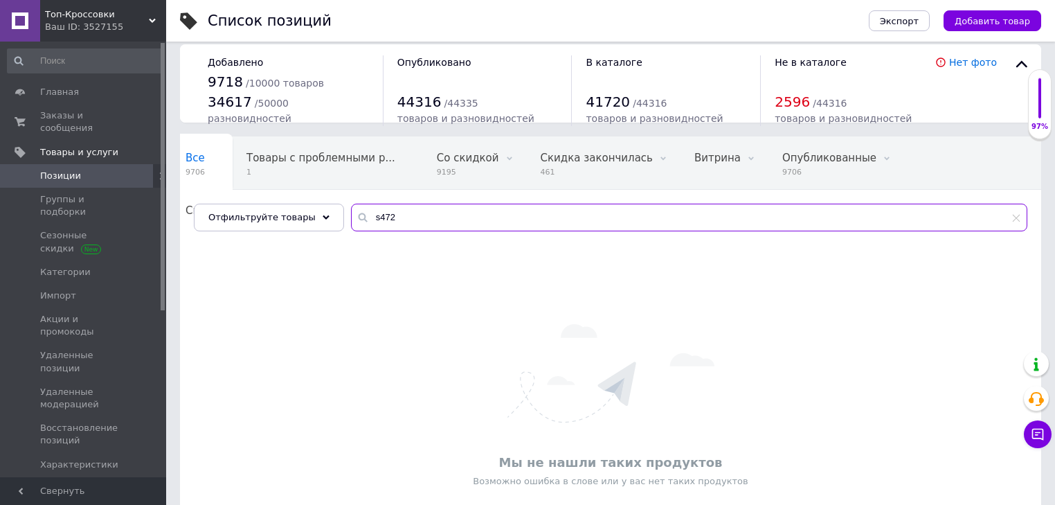
click at [402, 221] on input "s472" at bounding box center [689, 218] width 676 height 28
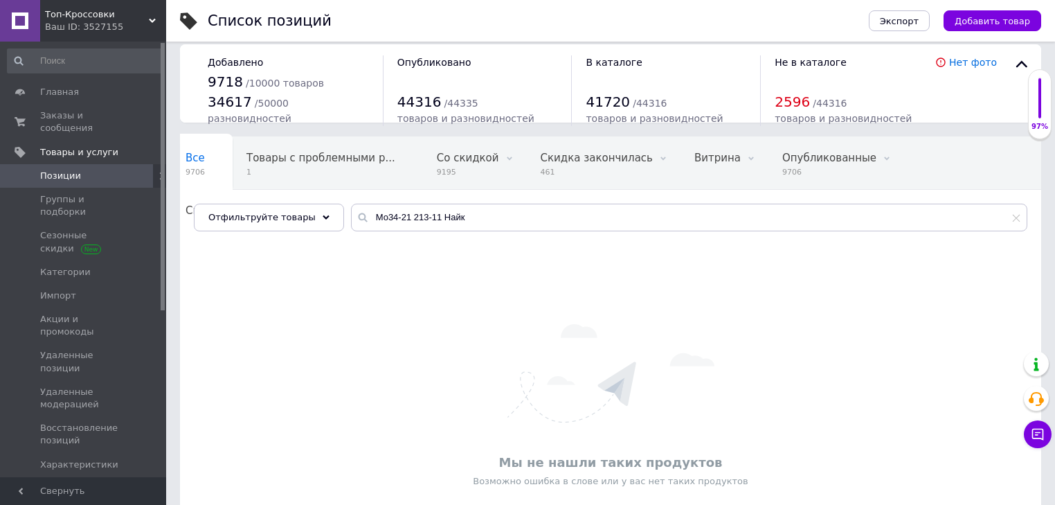
click at [397, 261] on div "Мы не нашли таких продуктов Возможно ошибка в слове или у вас нет таких продукт…" at bounding box center [610, 405] width 861 height 307
drag, startPoint x: 397, startPoint y: 219, endPoint x: 991, endPoint y: 305, distance: 600.8
click at [717, 283] on div "Все 9706 Товары с проблемными р... 1 Со скидкой 9195 Удалить Редактировать Скид…" at bounding box center [610, 354] width 861 height 437
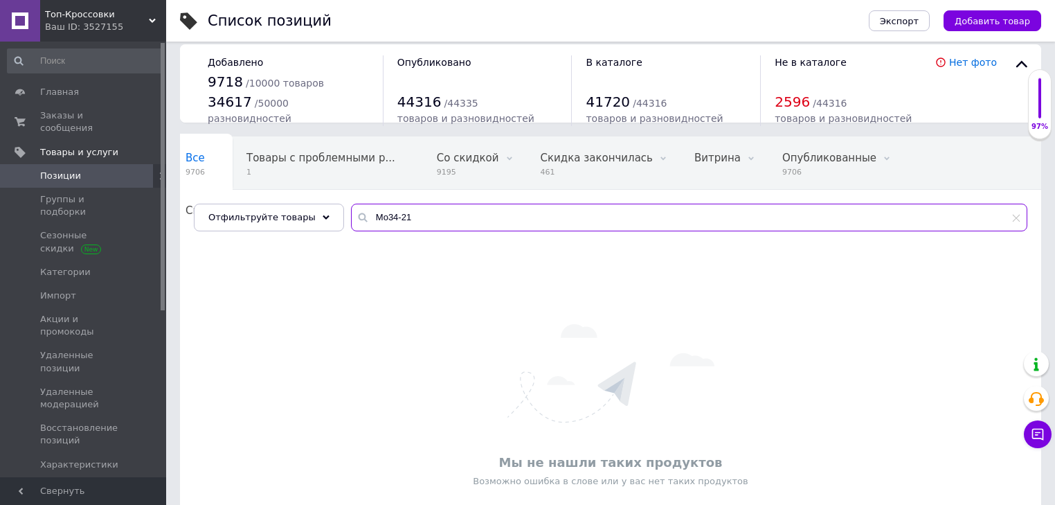
click at [440, 219] on input "Мо34-21" at bounding box center [689, 218] width 676 height 28
type input "213-11 Найк"
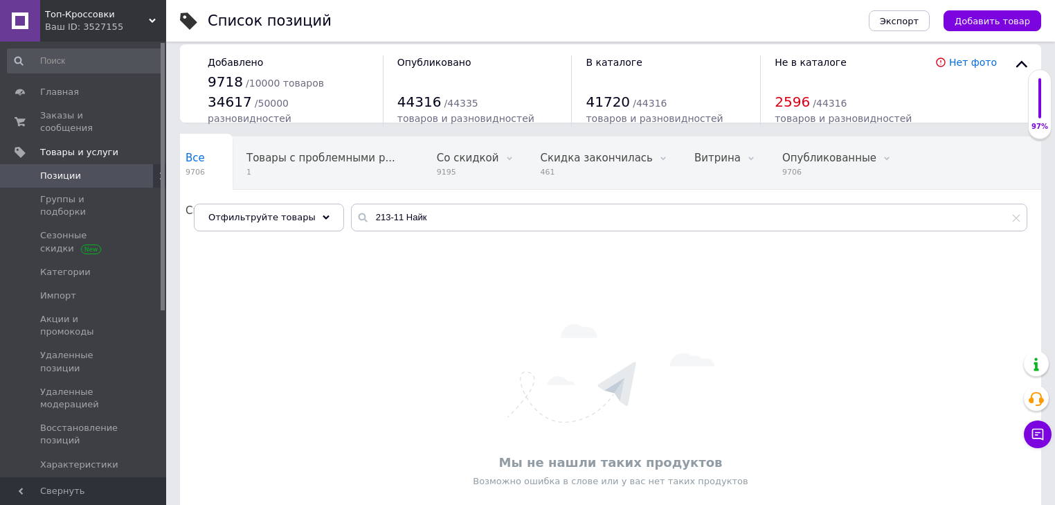
click at [408, 240] on div "Мы не нашли таких продуктов Возможно ошибка в слове или у вас нет таких продукт…" at bounding box center [610, 405] width 861 height 335
click at [549, 167] on span "461" at bounding box center [597, 172] width 112 height 10
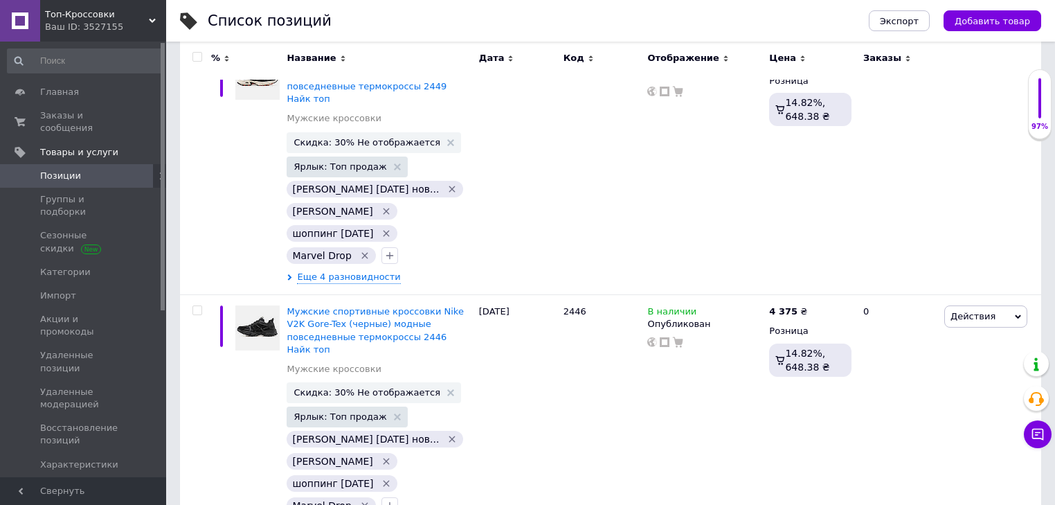
scroll to position [21445, 0]
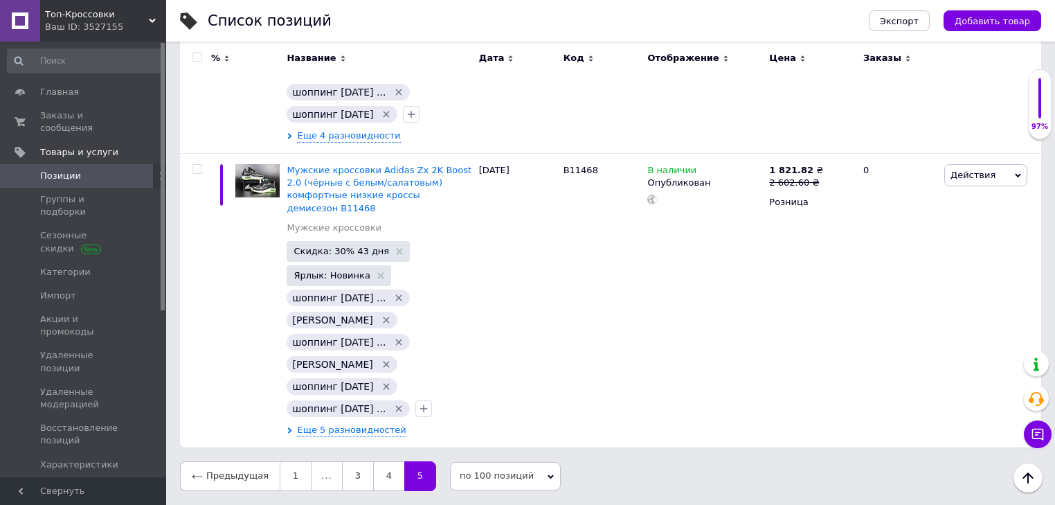
scroll to position [13792, 0]
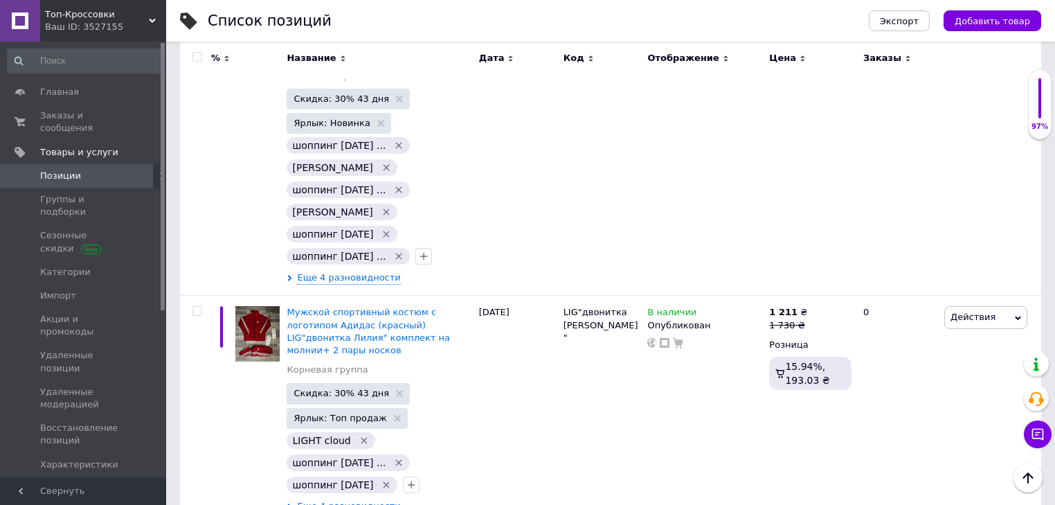
click at [195, 57] on input "checkbox" at bounding box center [196, 57] width 9 height 9
checkbox input "true"
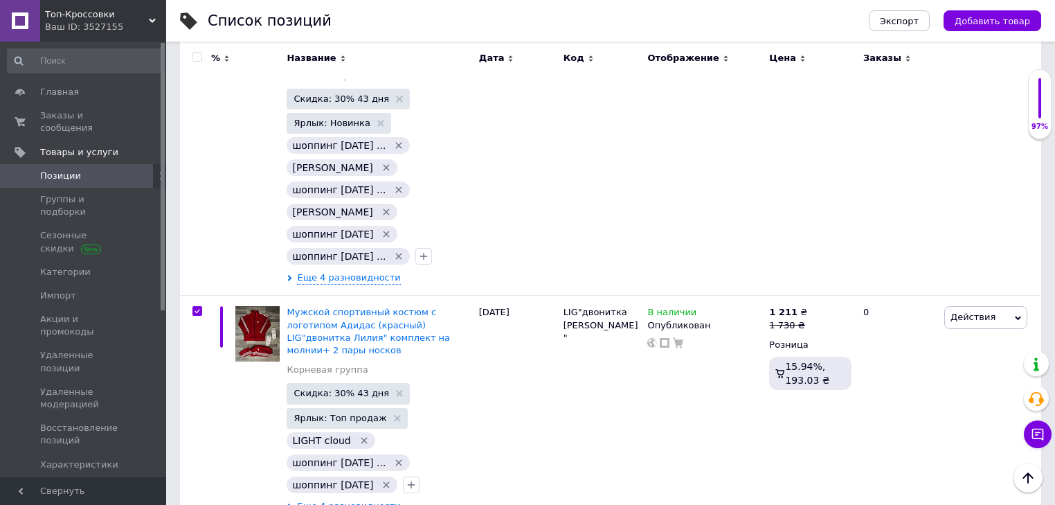
checkbox input "true"
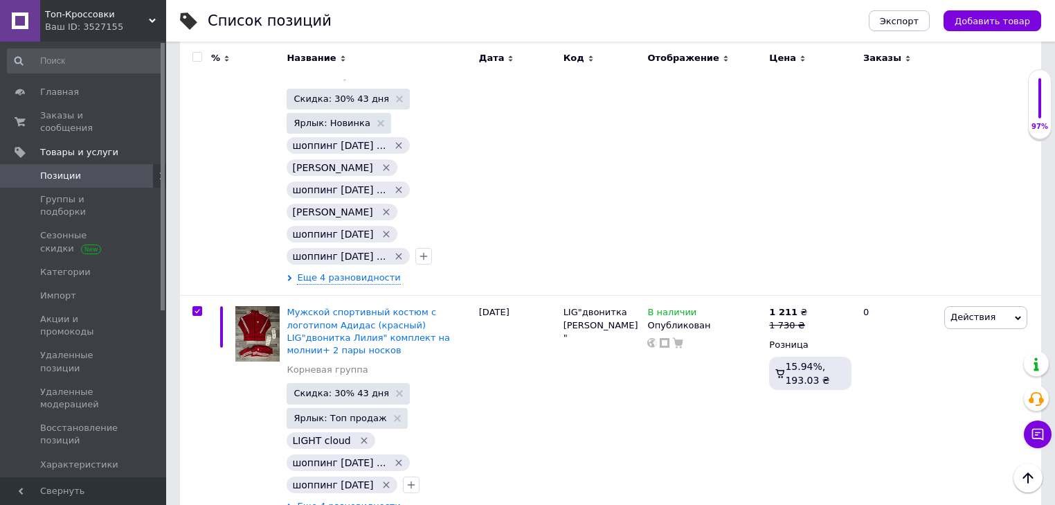
checkbox input "true"
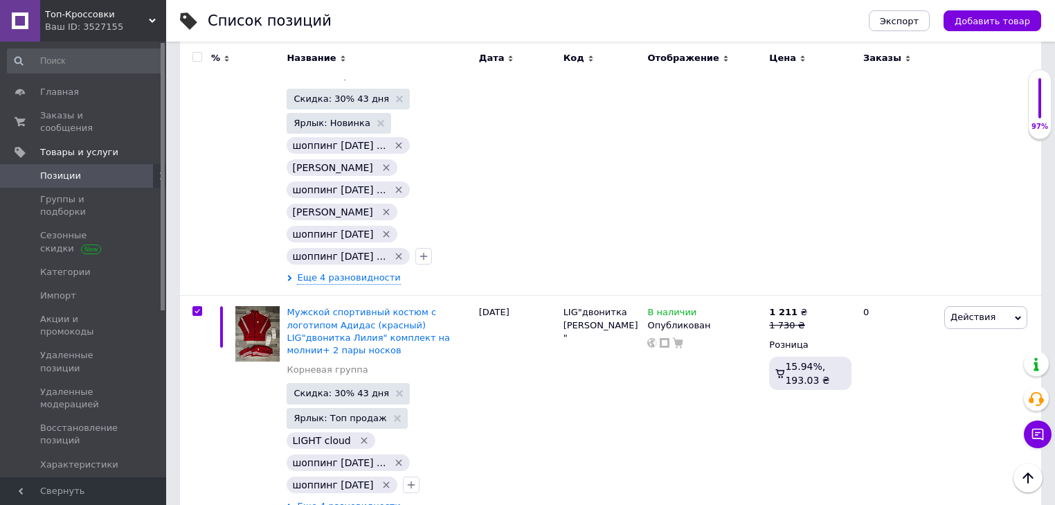
checkbox input "true"
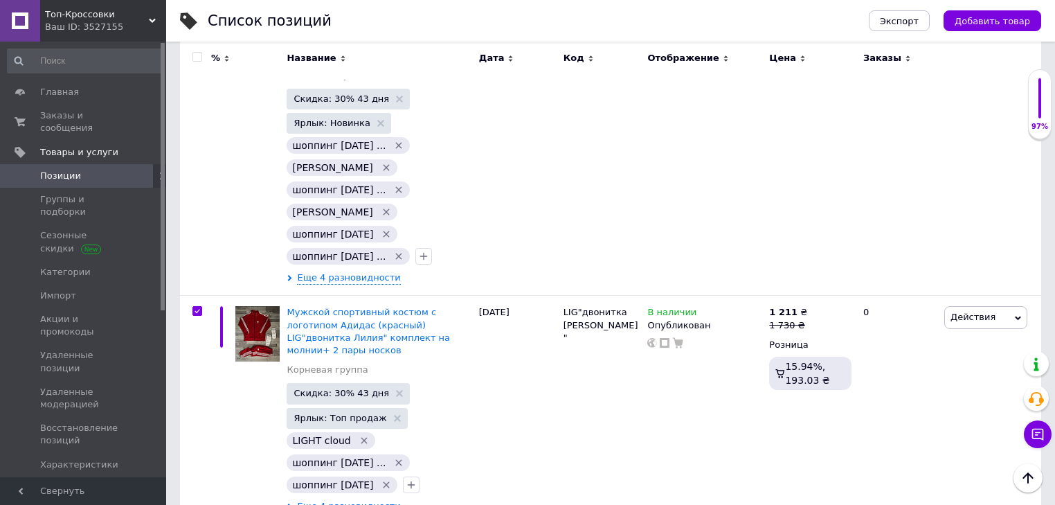
checkbox input "true"
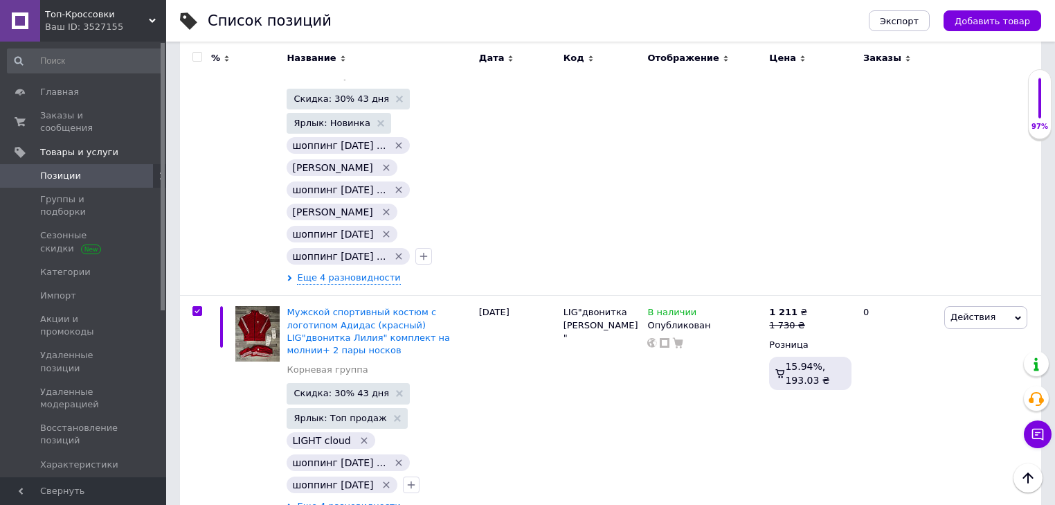
checkbox input "true"
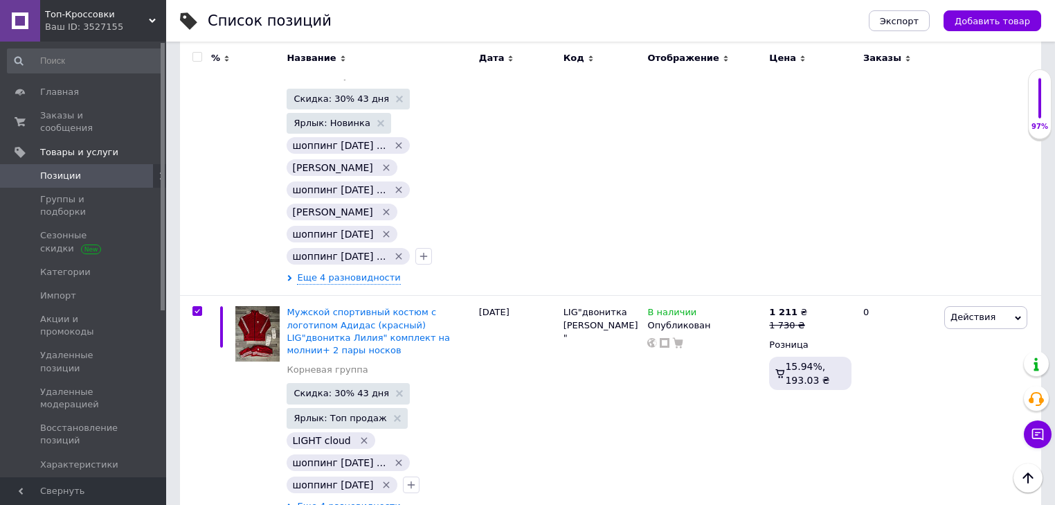
checkbox input "true"
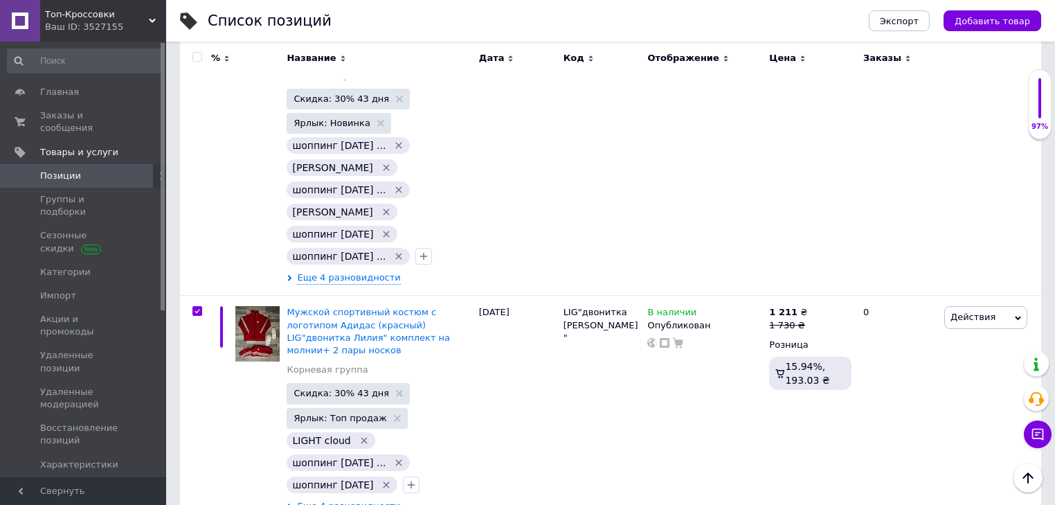
checkbox input "true"
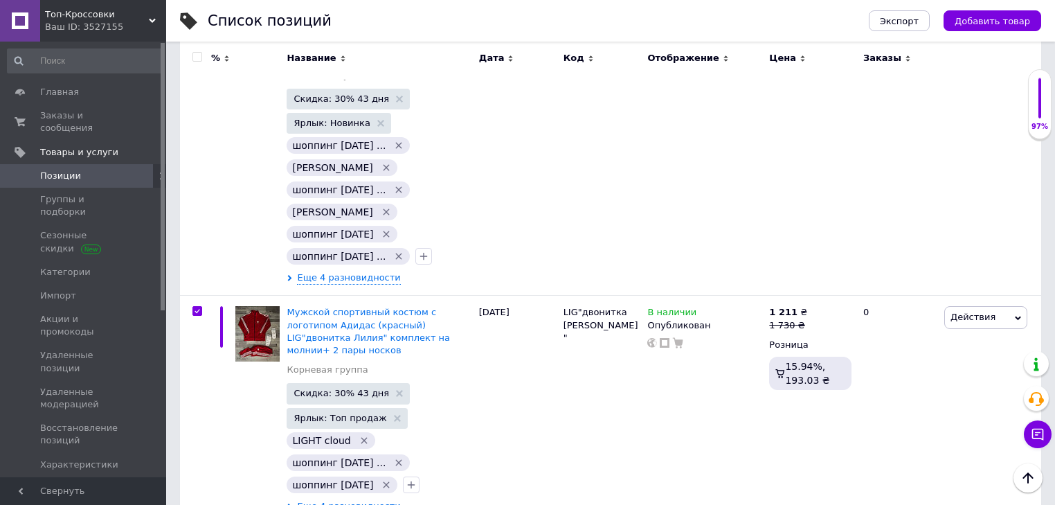
checkbox input "true"
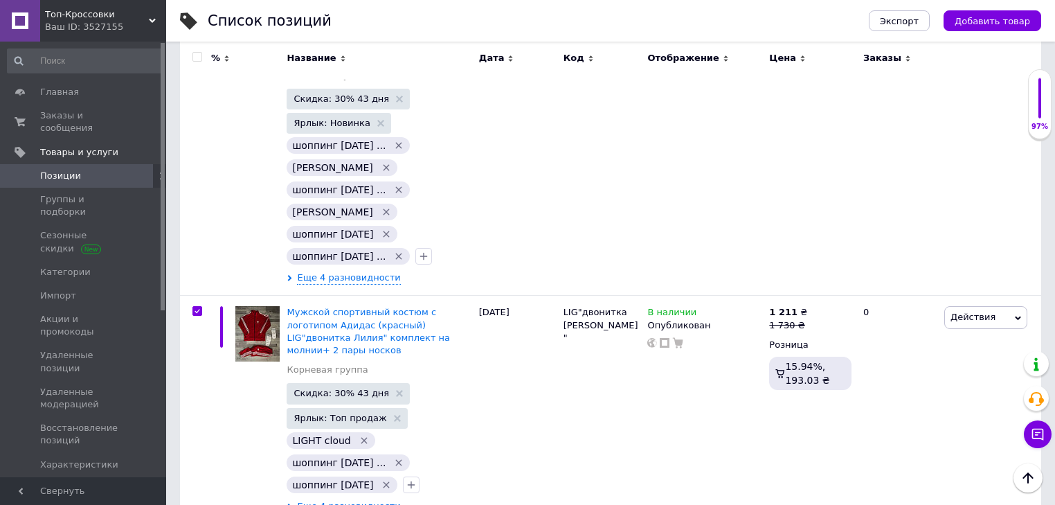
checkbox input "true"
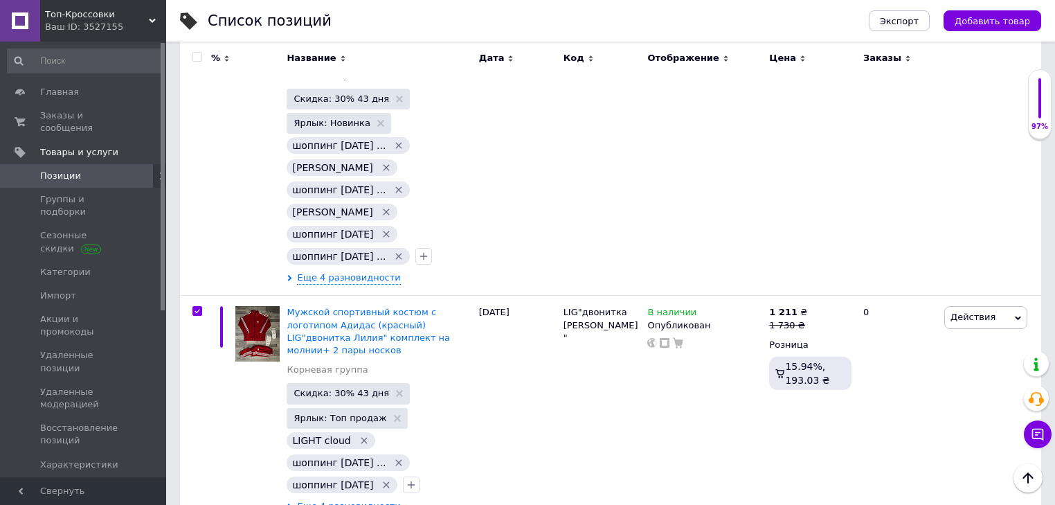
checkbox input "true"
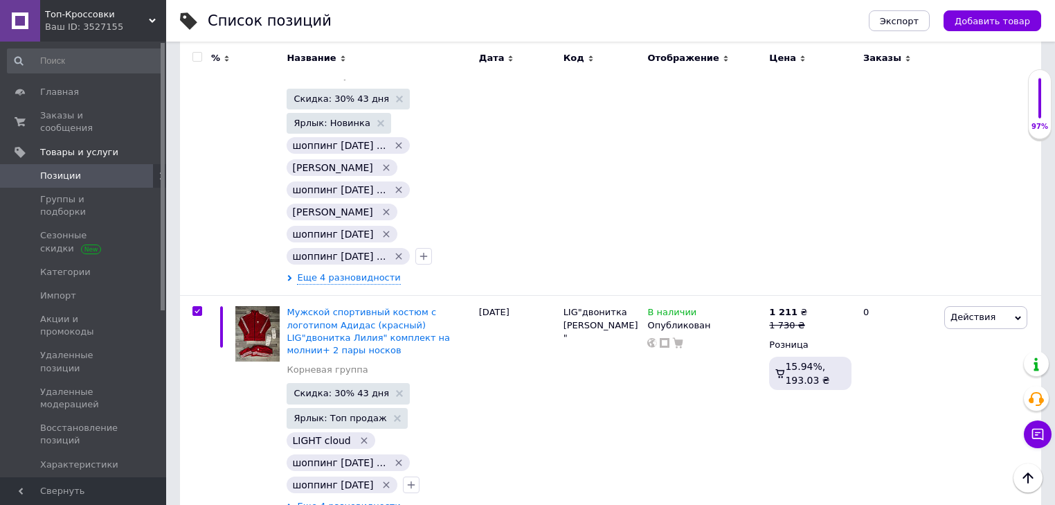
checkbox input "true"
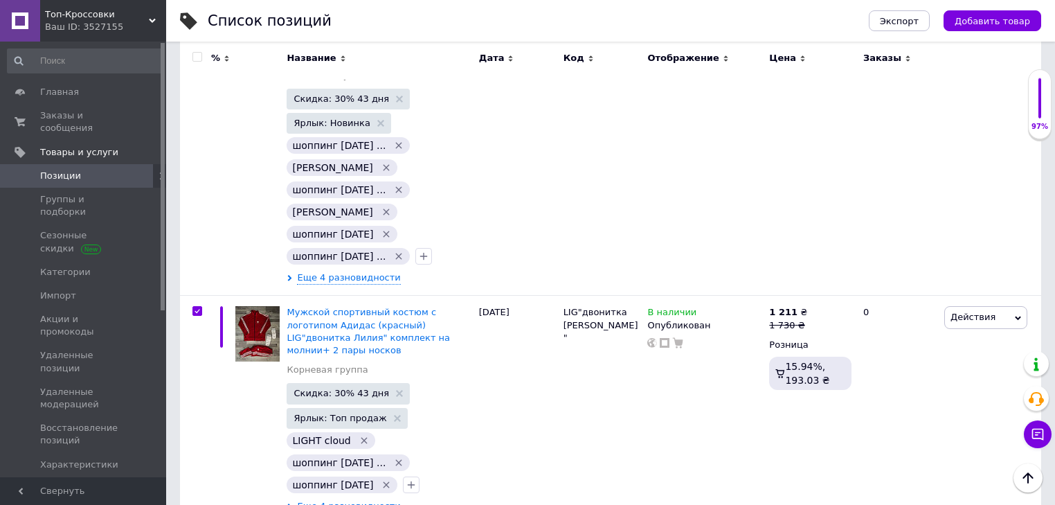
checkbox input "true"
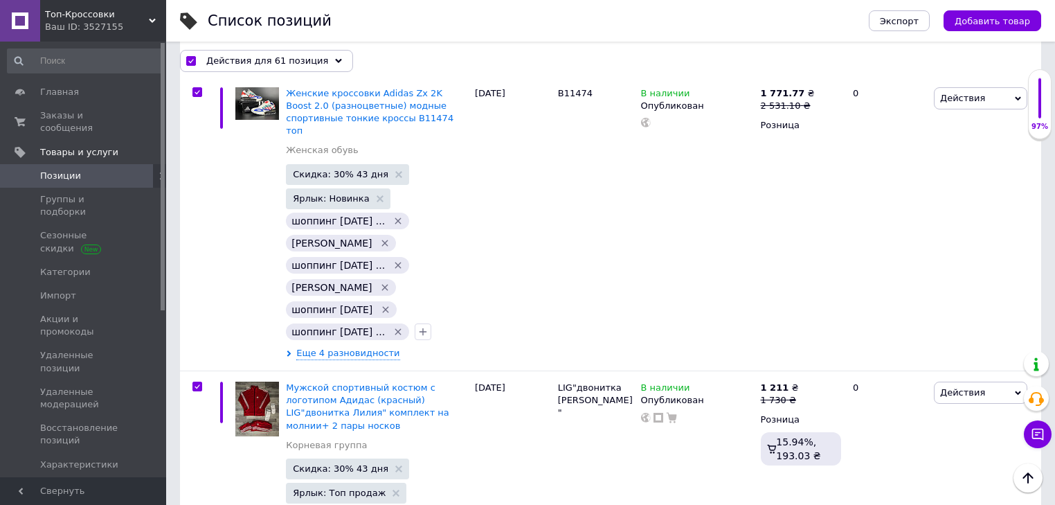
scroll to position [14041, 0]
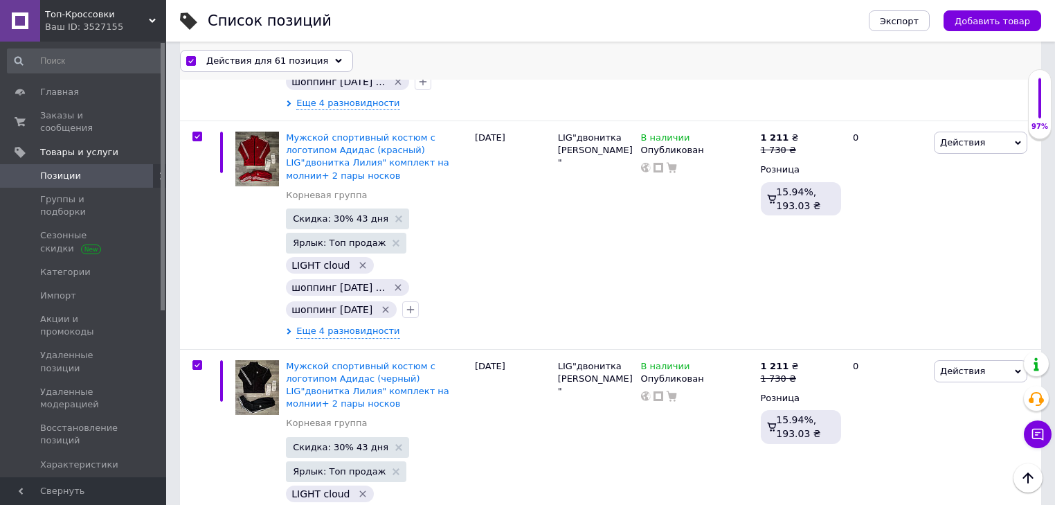
click at [246, 54] on div "Действия для 61 позиция" at bounding box center [266, 60] width 173 height 22
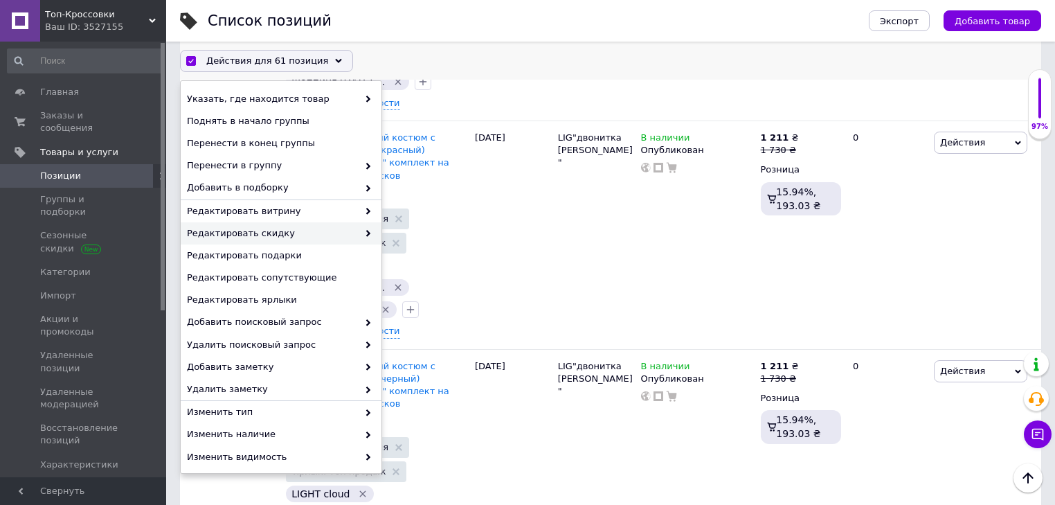
click at [330, 222] on div "Редактировать скидку" at bounding box center [281, 233] width 201 height 22
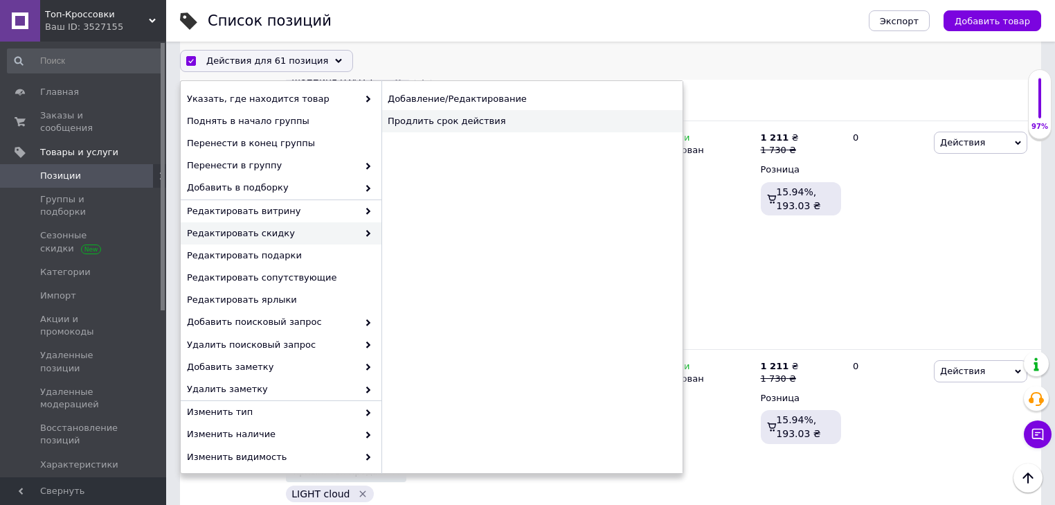
click at [508, 114] on div "Продлить срок действия" at bounding box center [531, 121] width 301 height 22
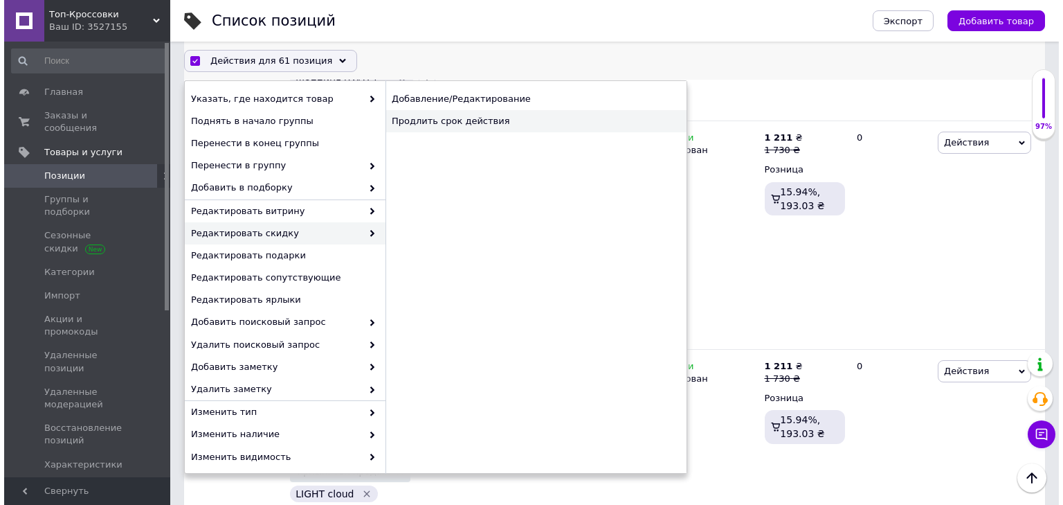
scroll to position [13985, 0]
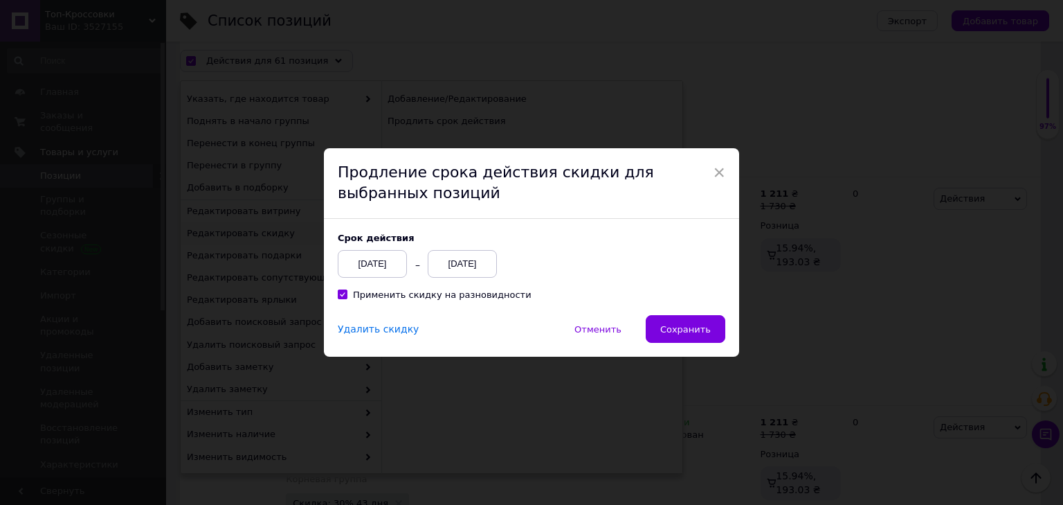
click at [471, 255] on div "[DATE]" at bounding box center [462, 264] width 69 height 28
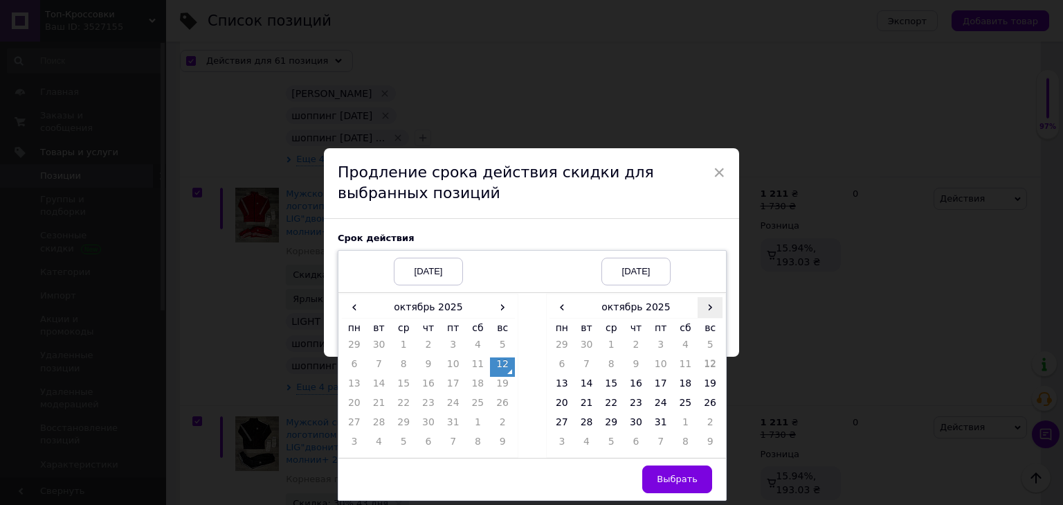
click at [705, 300] on span "›" at bounding box center [710, 307] width 25 height 20
click at [617, 423] on td "26" at bounding box center [611, 424] width 25 height 19
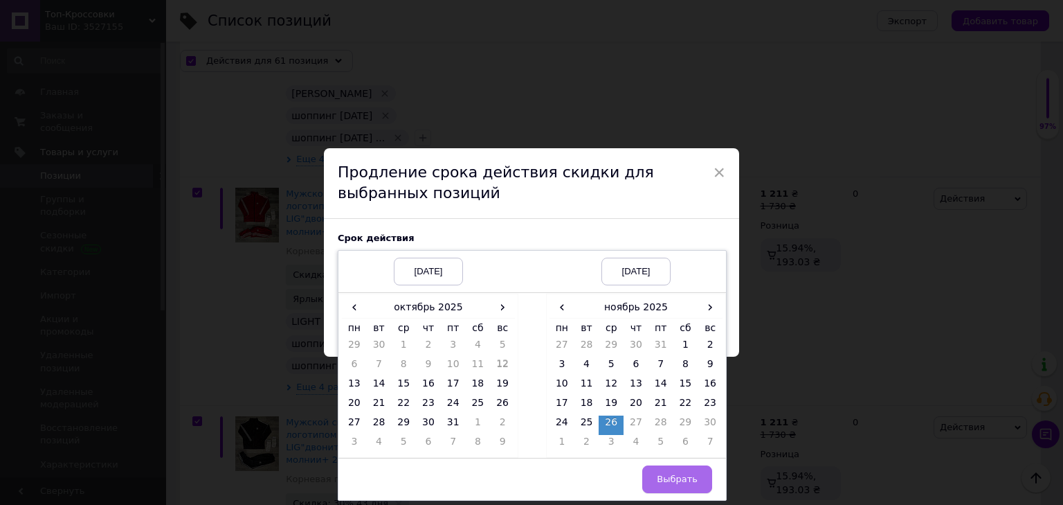
click at [690, 482] on span "Выбрать" at bounding box center [677, 479] width 41 height 10
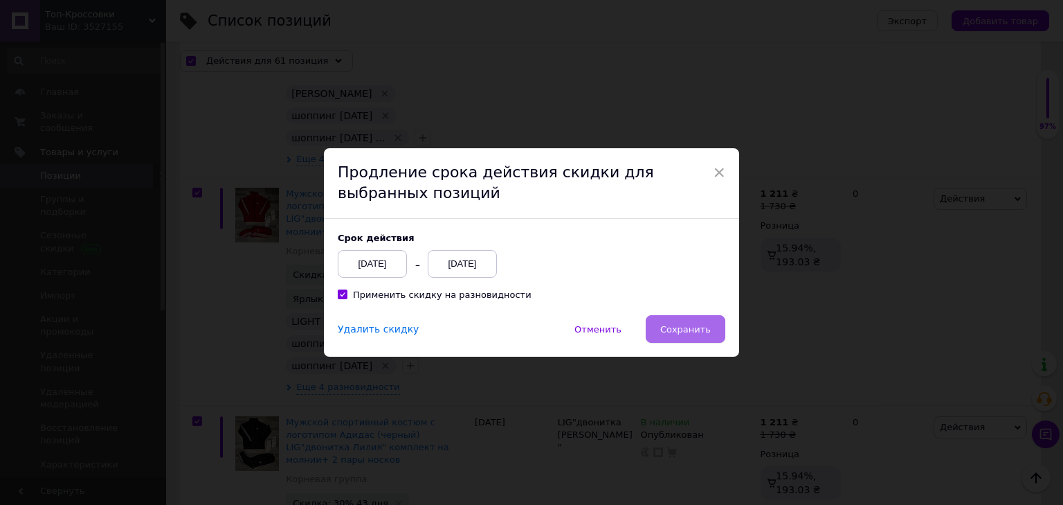
click at [670, 330] on span "Сохранить" at bounding box center [685, 329] width 51 height 10
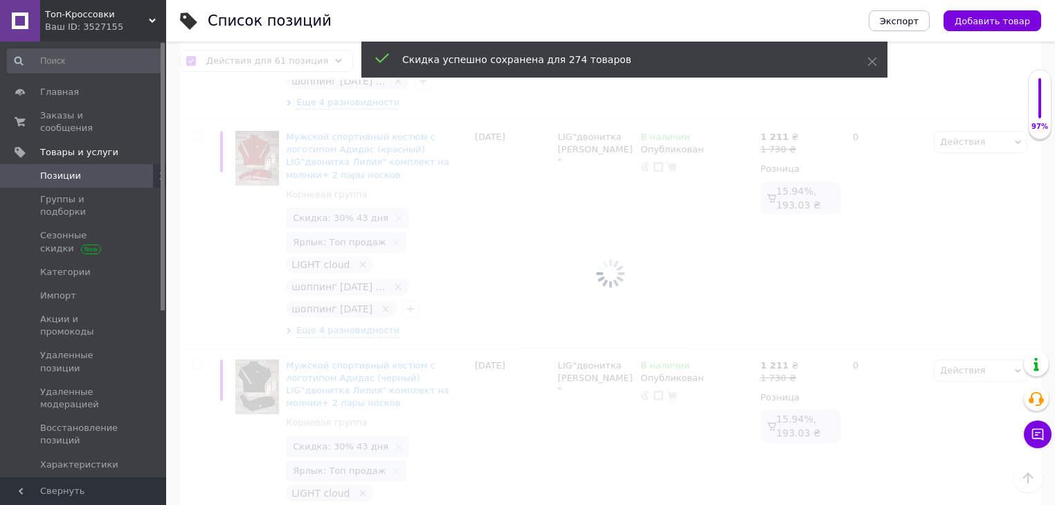
checkbox input "false"
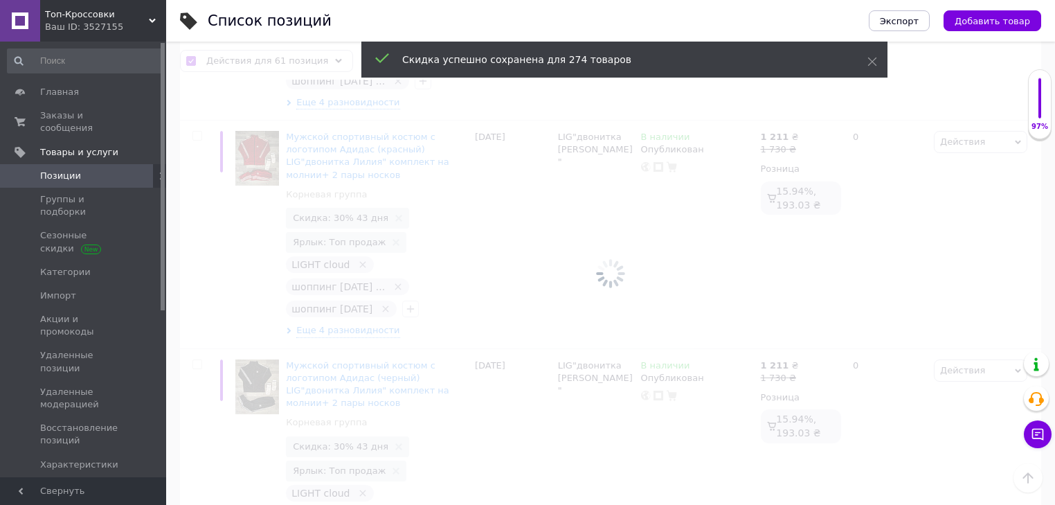
checkbox input "false"
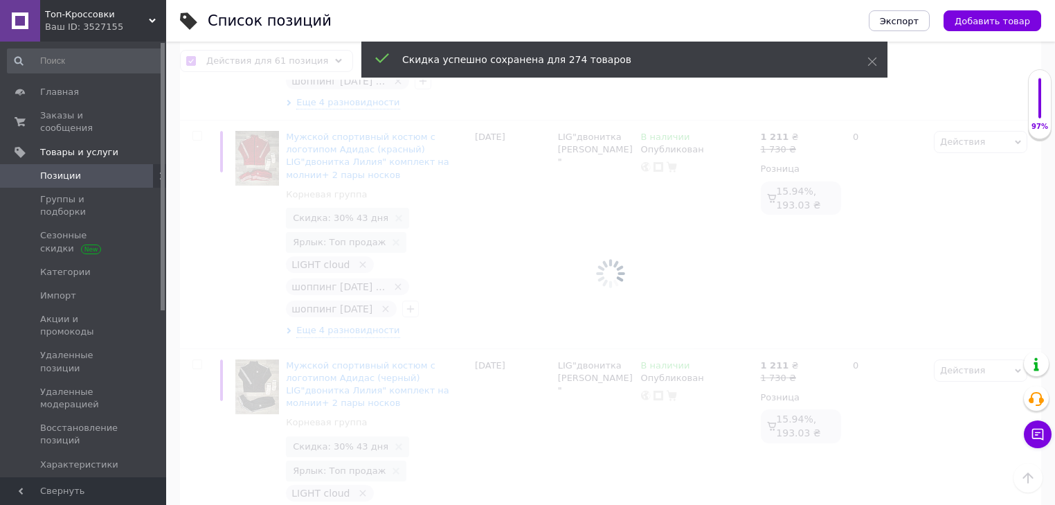
checkbox input "false"
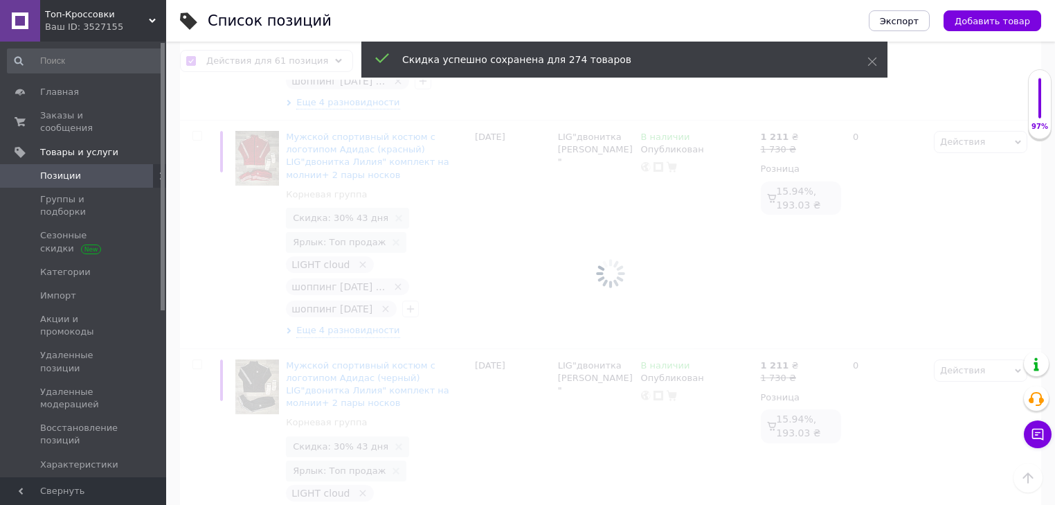
checkbox input "false"
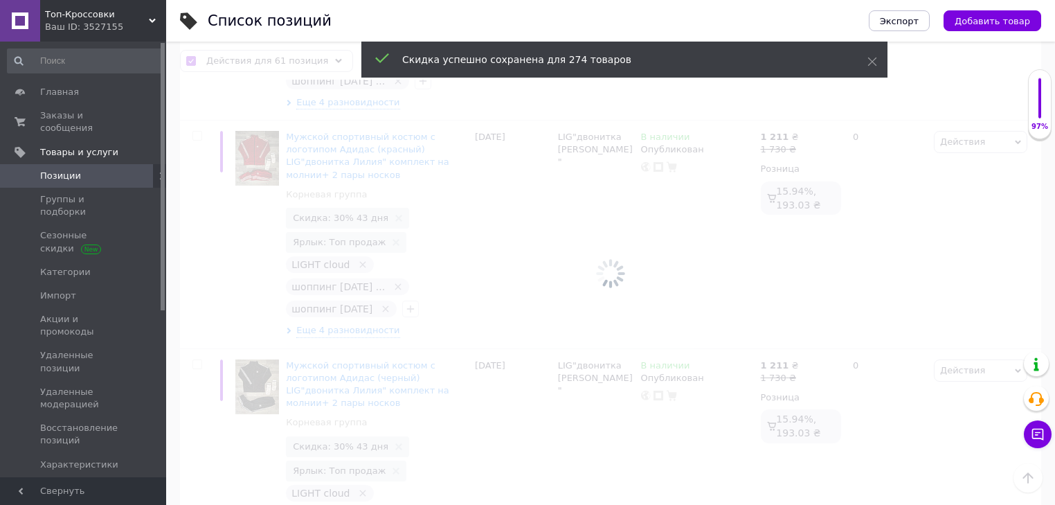
checkbox input "false"
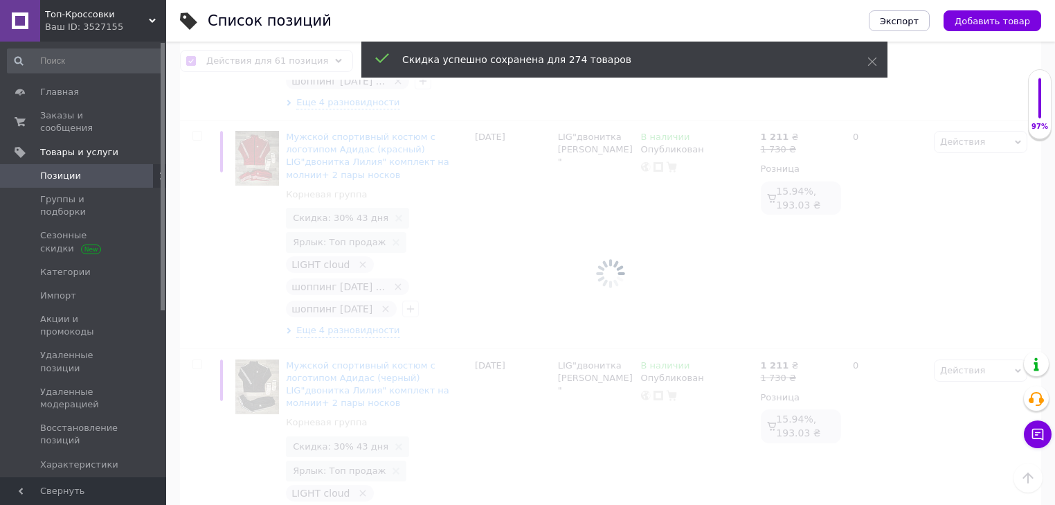
checkbox input "false"
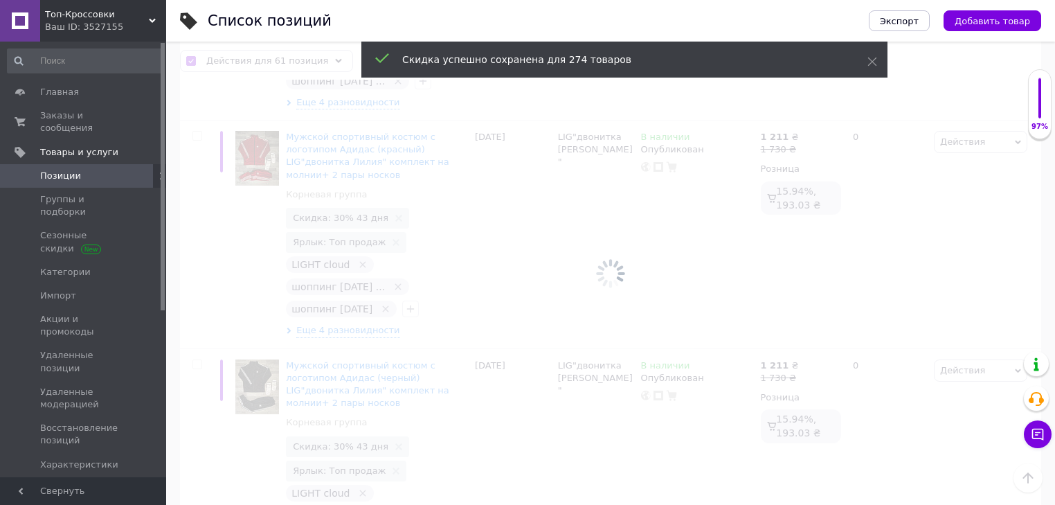
checkbox input "false"
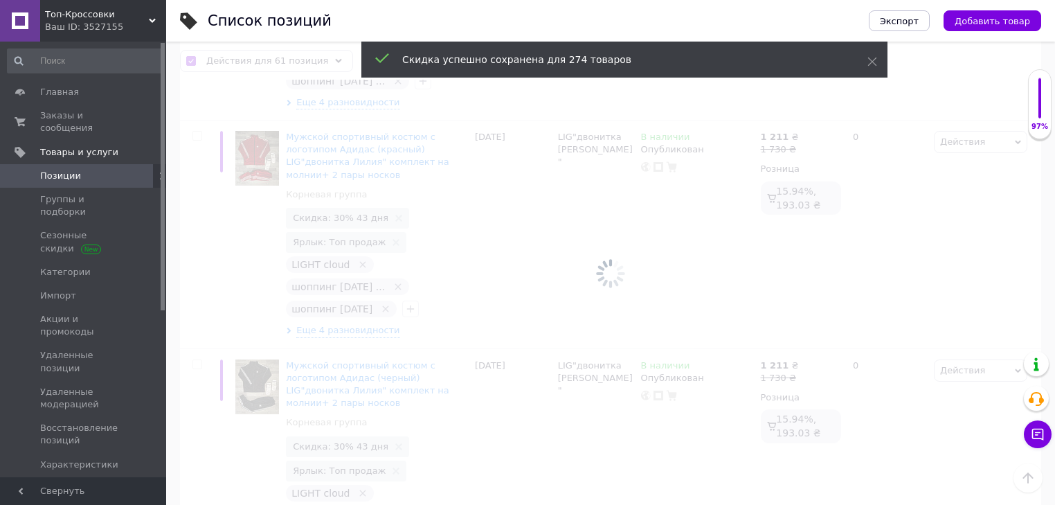
checkbox input "false"
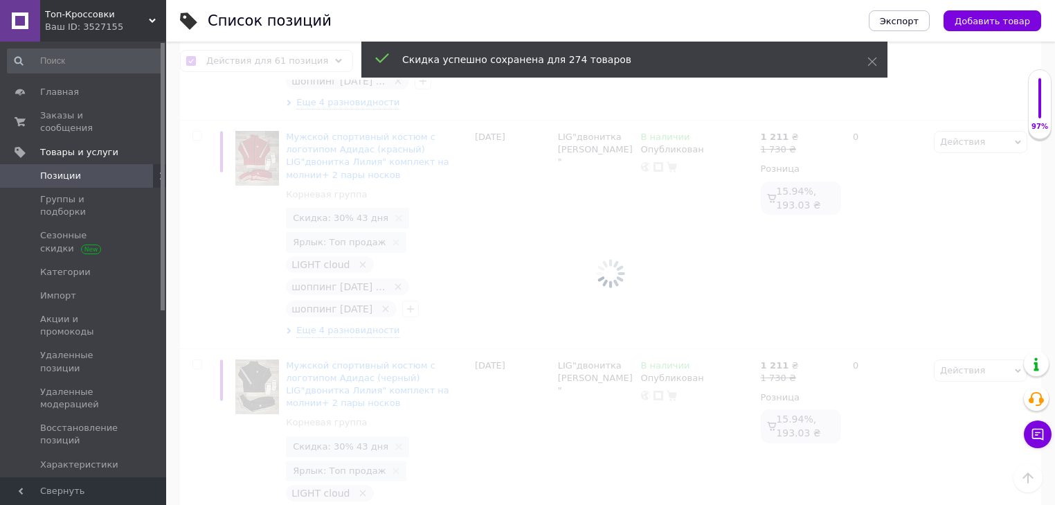
checkbox input "false"
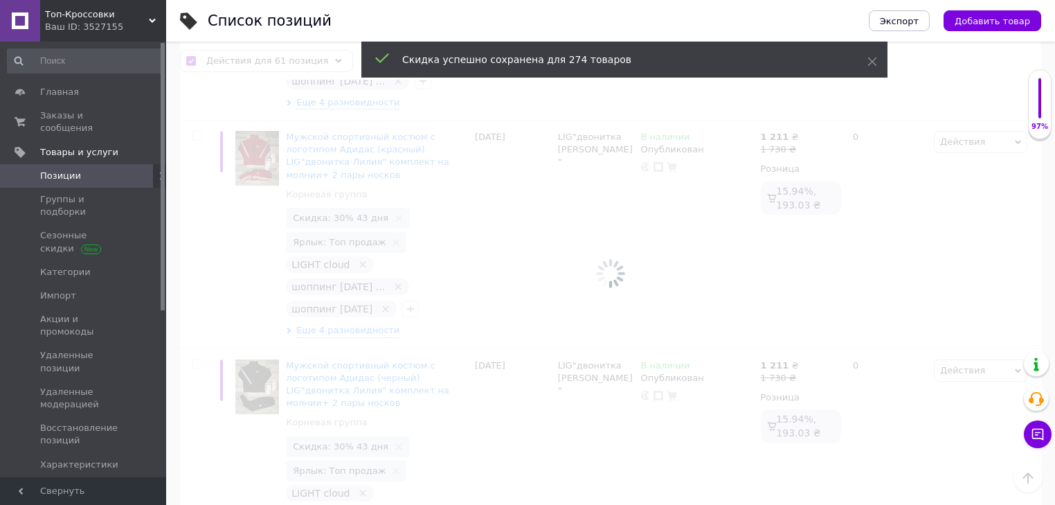
checkbox input "false"
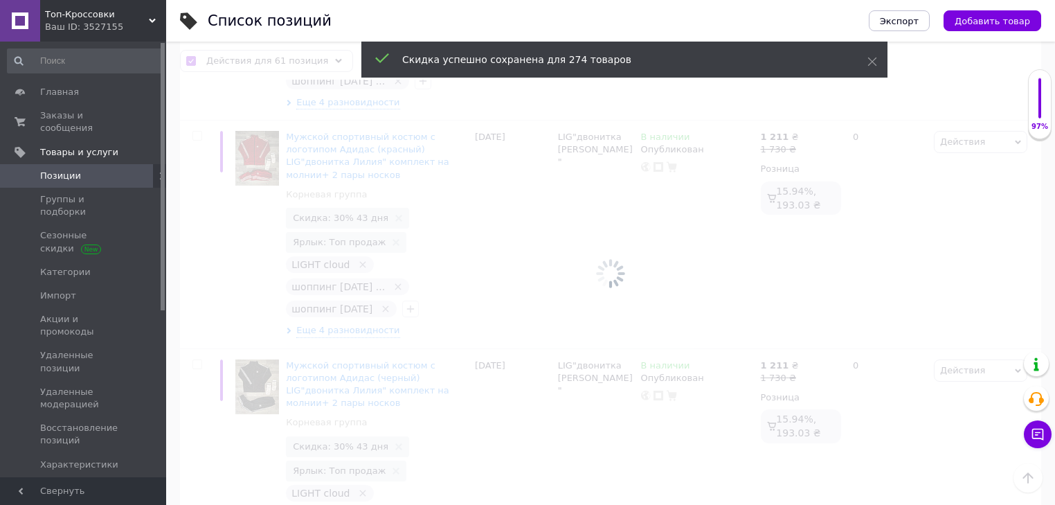
checkbox input "false"
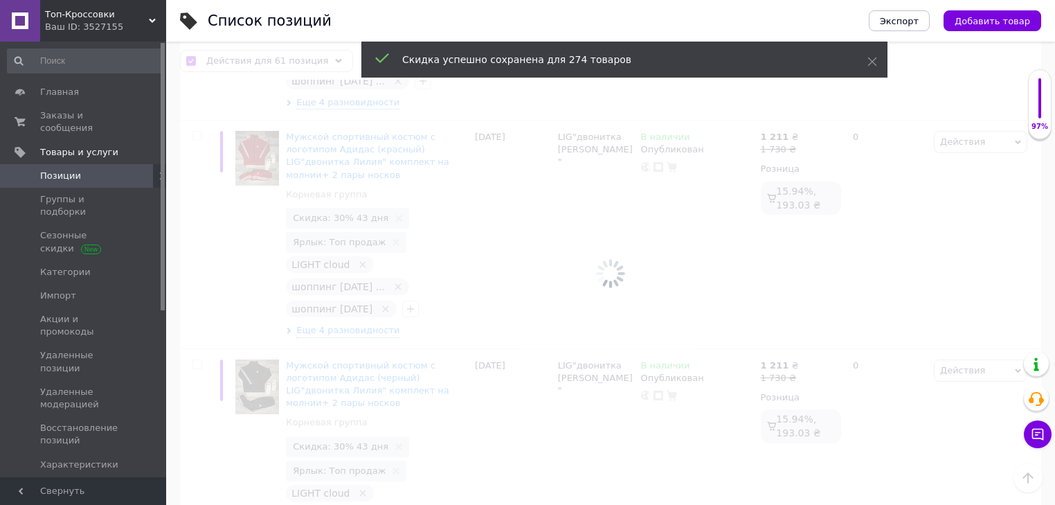
checkbox input "false"
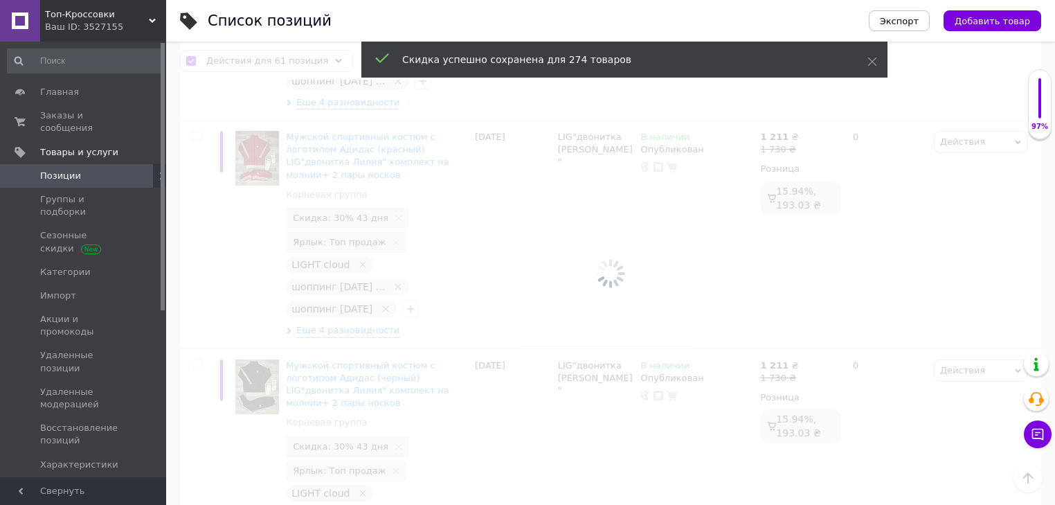
checkbox input "false"
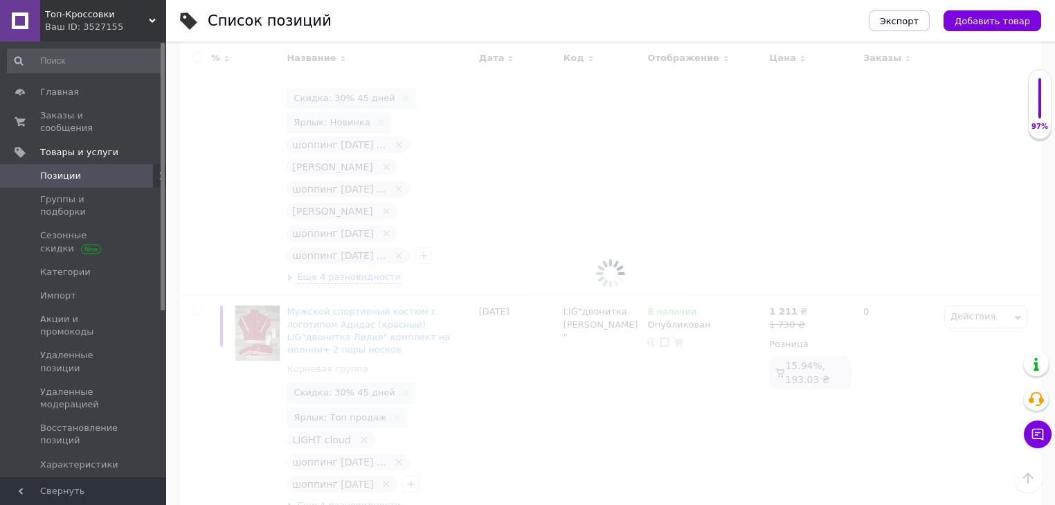
click at [192, 55] on div at bounding box center [610, 273] width 889 height 463
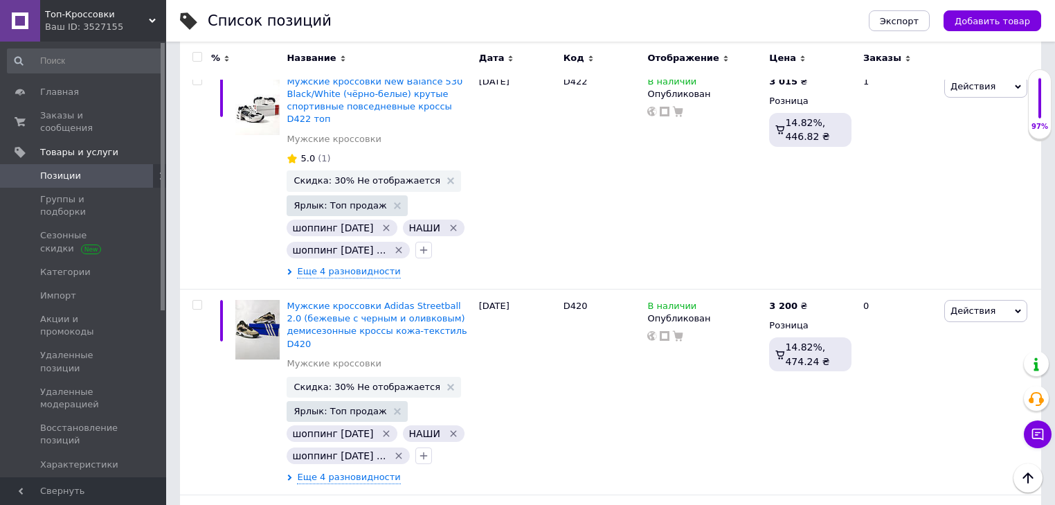
click at [197, 55] on input "checkbox" at bounding box center [196, 57] width 9 height 9
checkbox input "true"
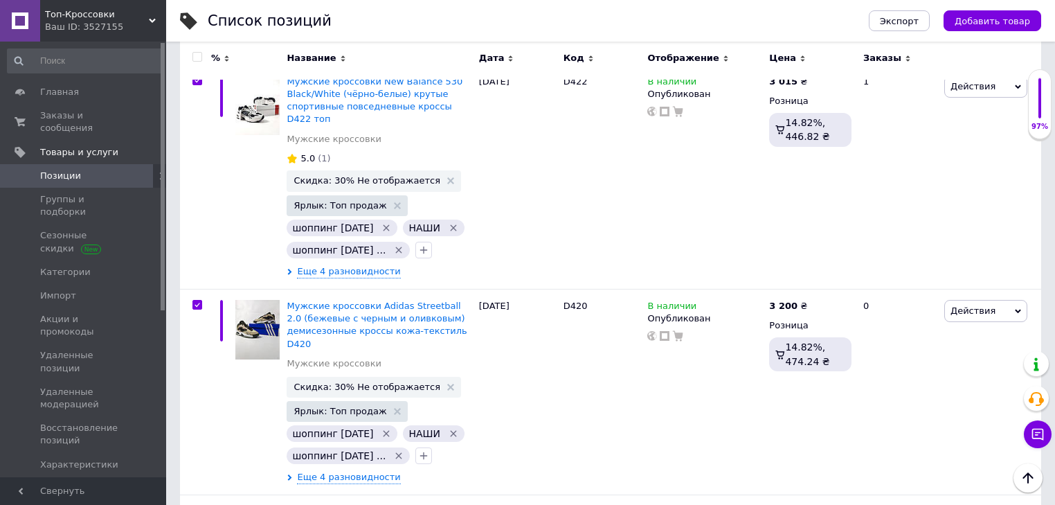
checkbox input "true"
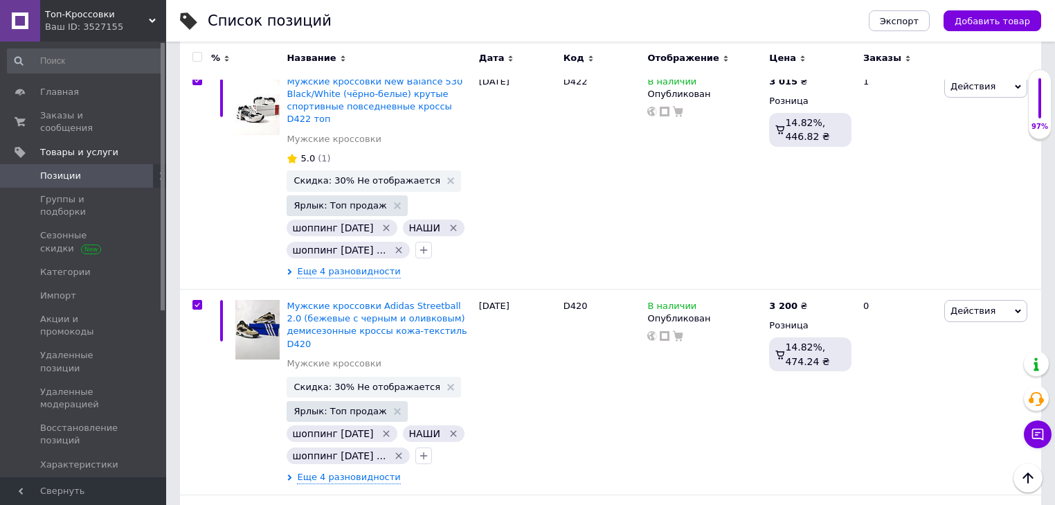
checkbox input "true"
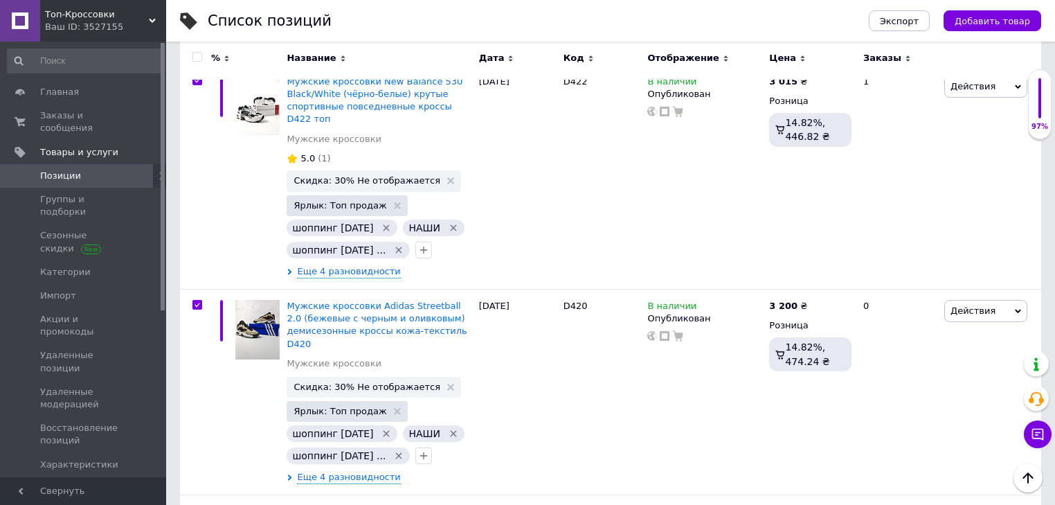
checkbox input "true"
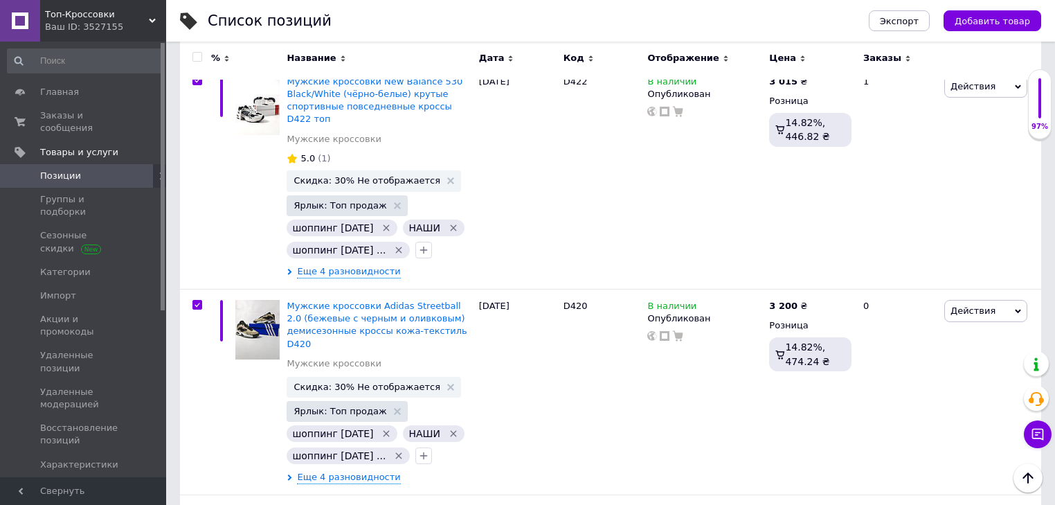
checkbox input "true"
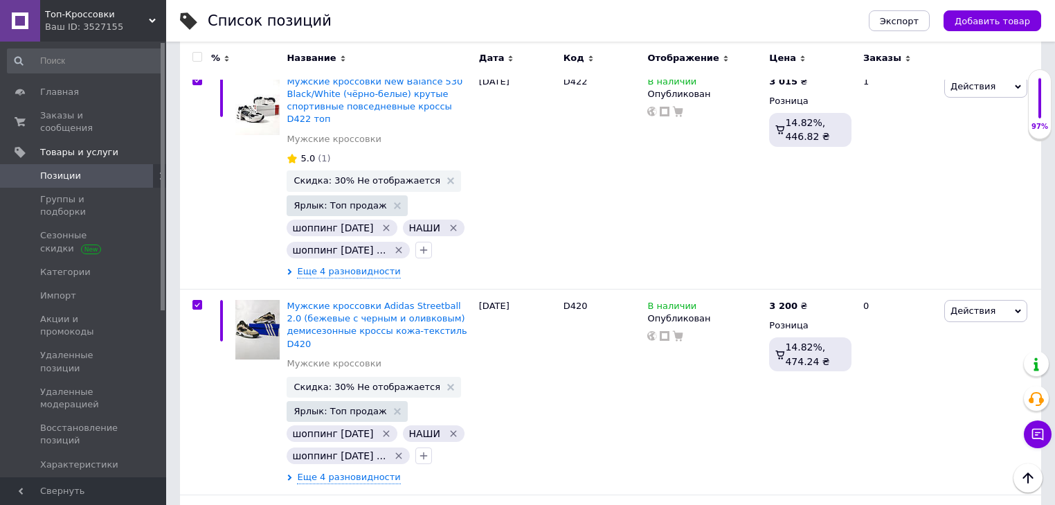
checkbox input "true"
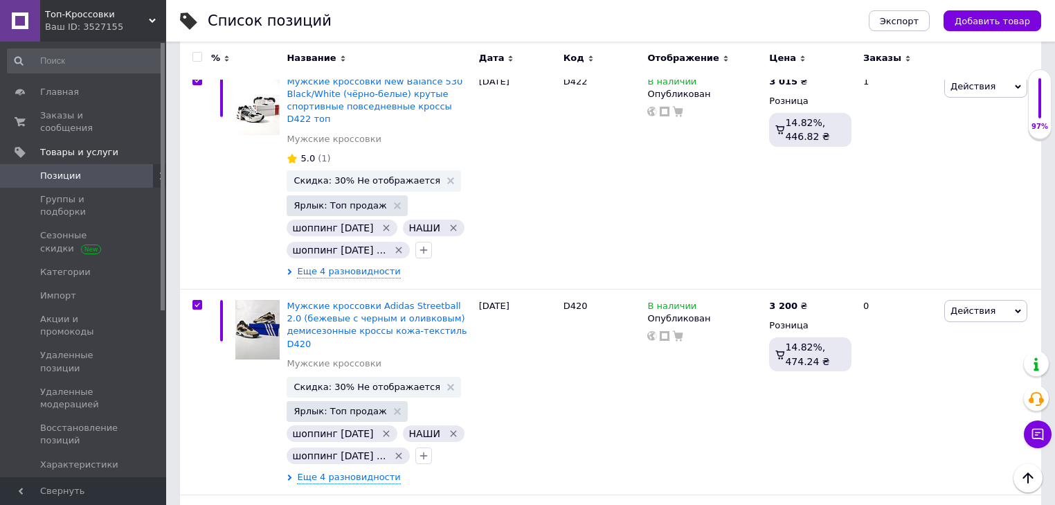
checkbox input "true"
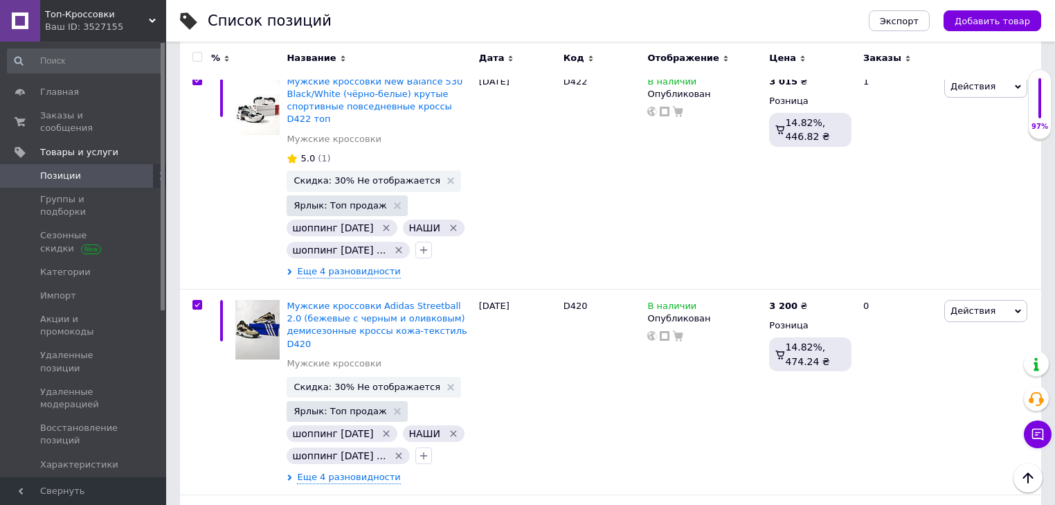
checkbox input "true"
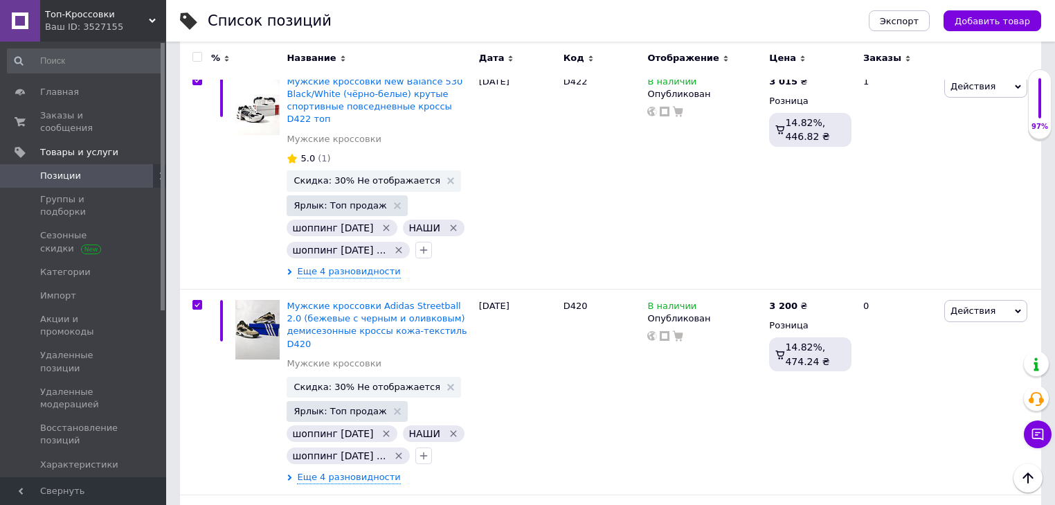
checkbox input "true"
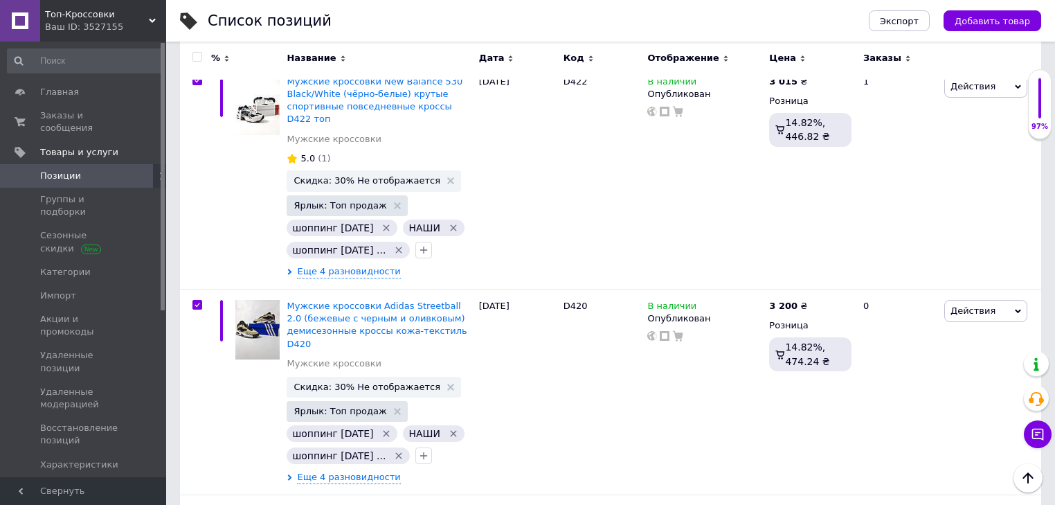
checkbox input "true"
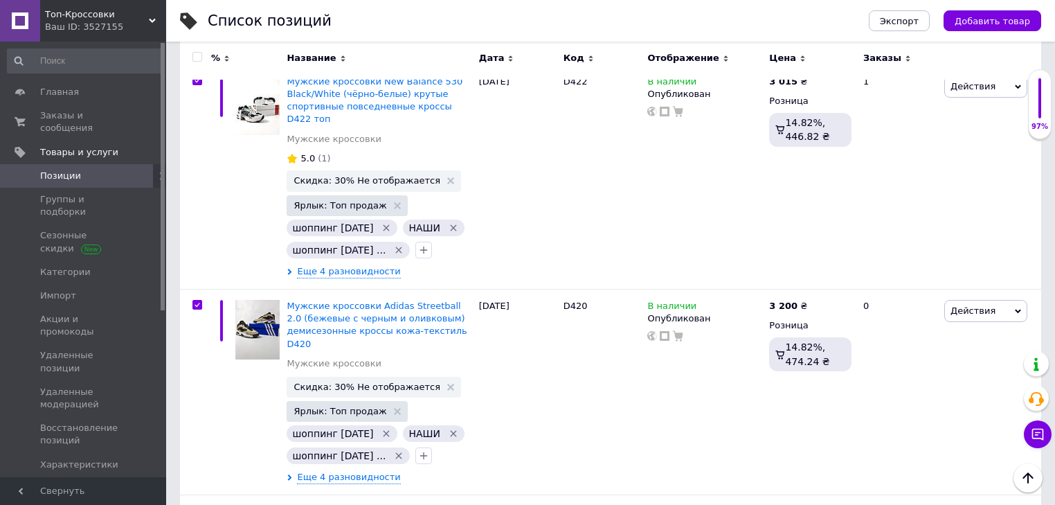
checkbox input "true"
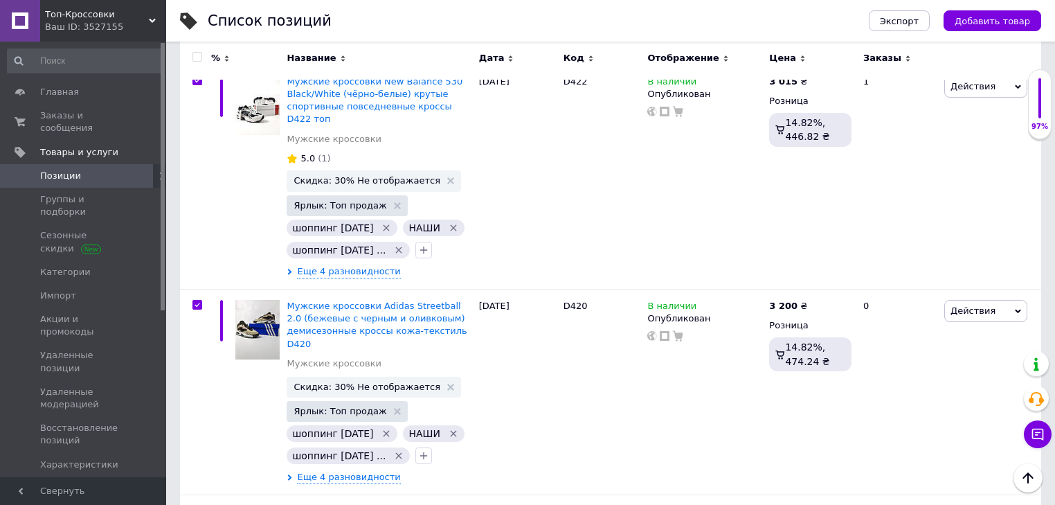
checkbox input "true"
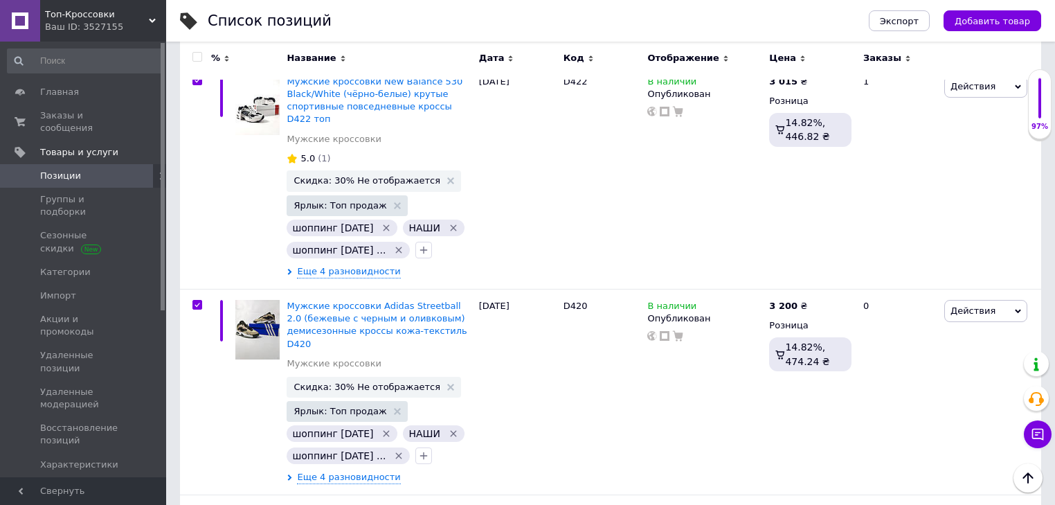
checkbox input "true"
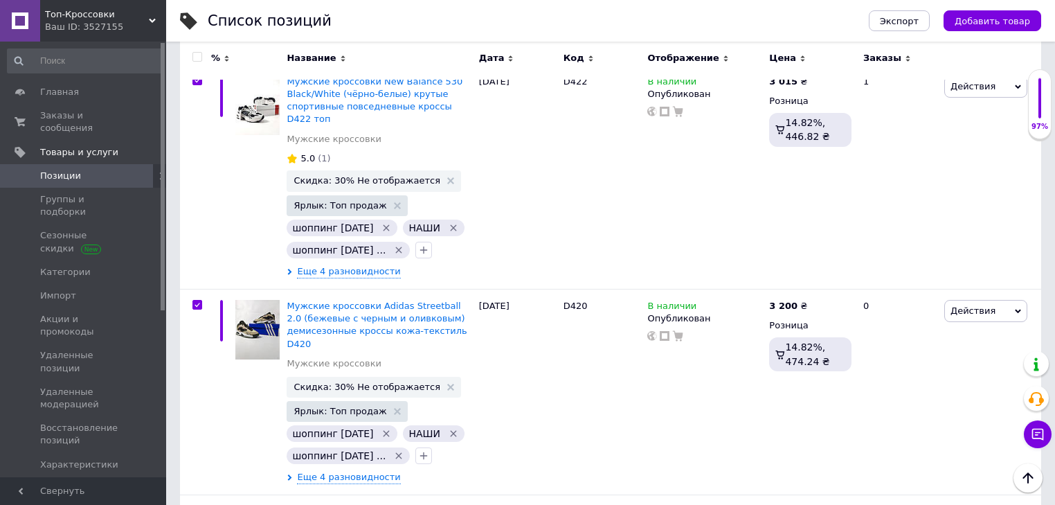
checkbox input "true"
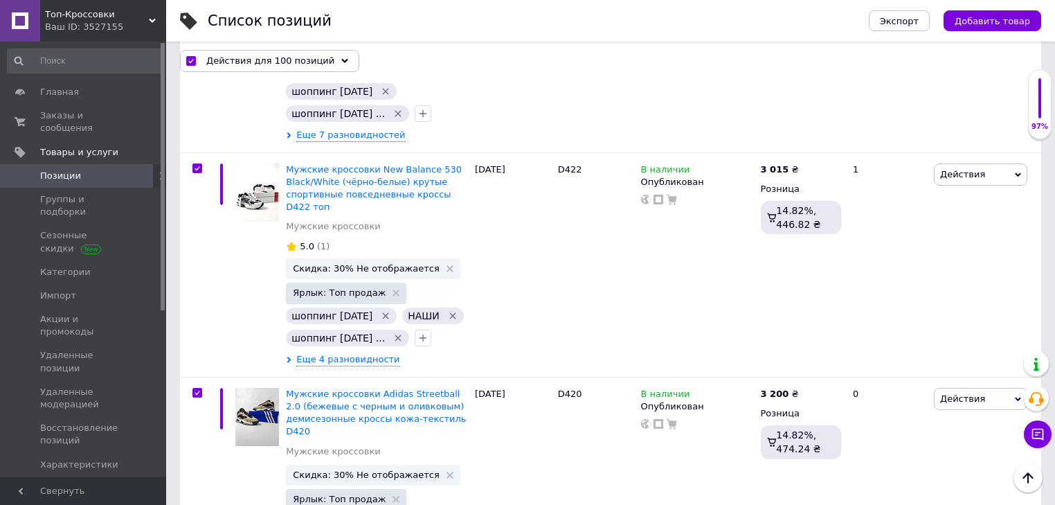
scroll to position [13817, 0]
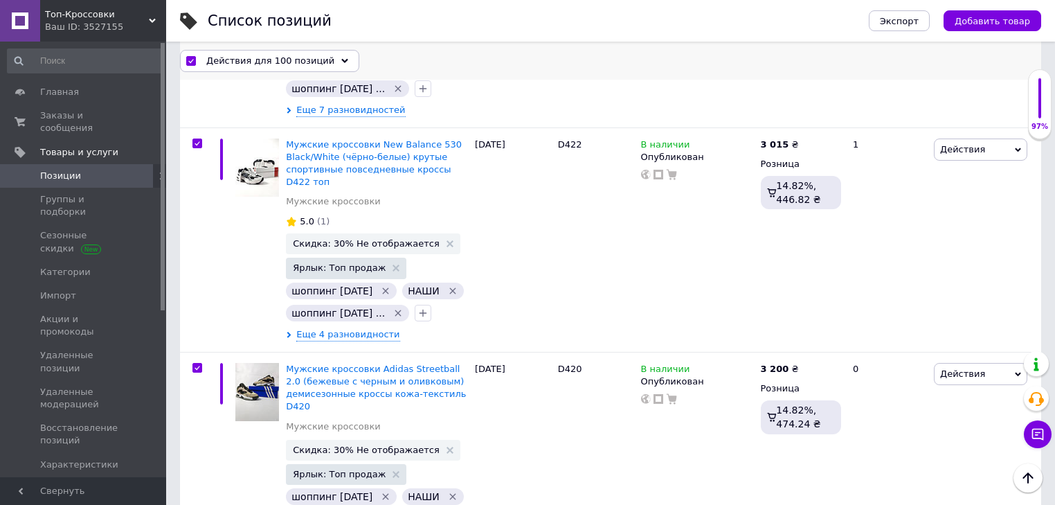
click at [233, 55] on span "Действия для 100 позиций" at bounding box center [270, 60] width 128 height 12
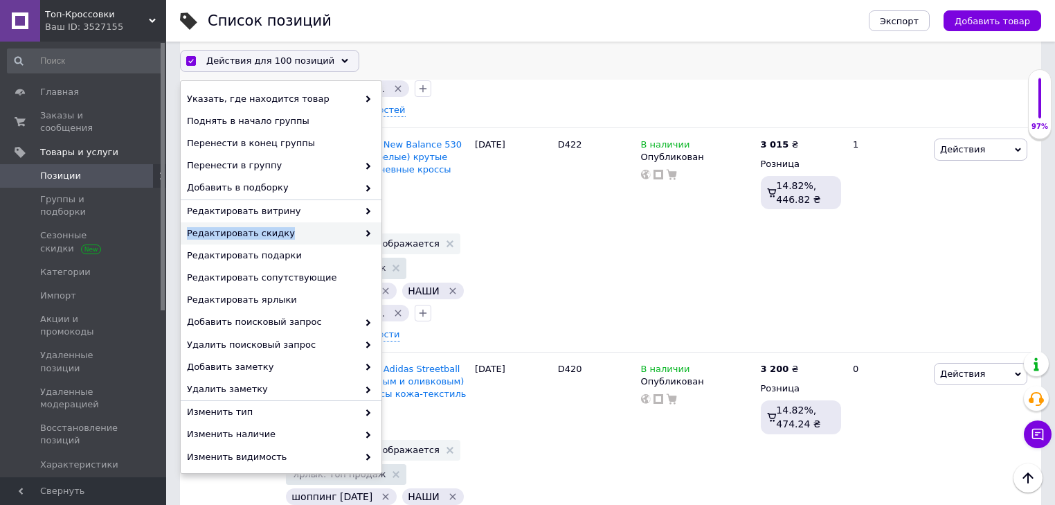
drag, startPoint x: 308, startPoint y: 213, endPoint x: 312, endPoint y: 227, distance: 14.3
click at [312, 227] on div "Указать, где находится товар Поднять в начало группы Перенести в конец группы П…" at bounding box center [281, 276] width 201 height 379
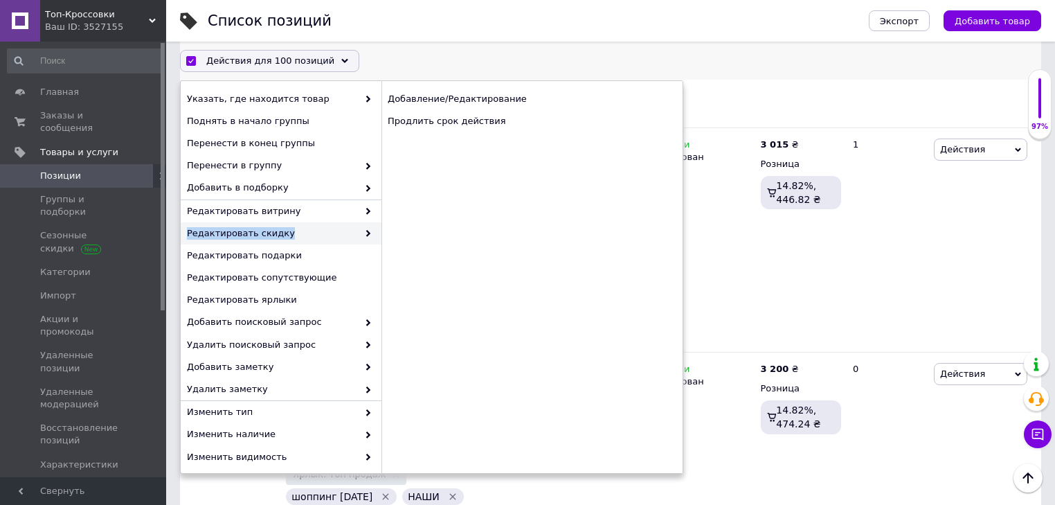
click at [312, 227] on span "Редактировать скидку" at bounding box center [272, 233] width 171 height 12
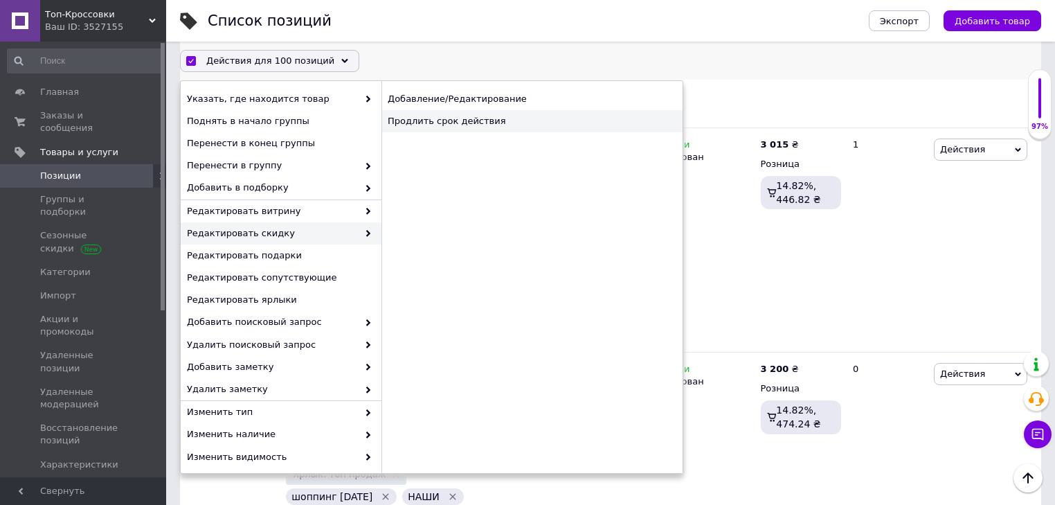
click at [515, 124] on div "Продлить срок действия" at bounding box center [531, 121] width 301 height 22
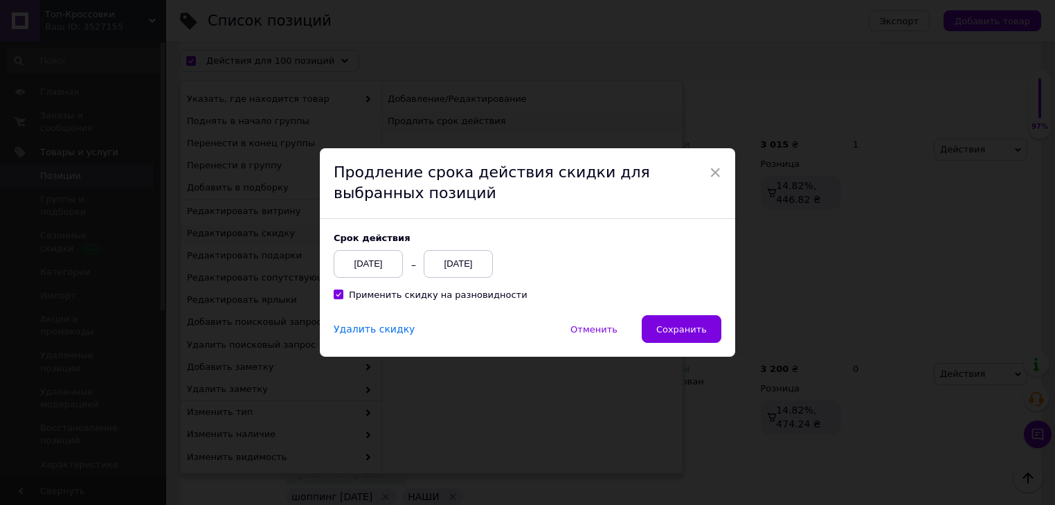
scroll to position [13761, 0]
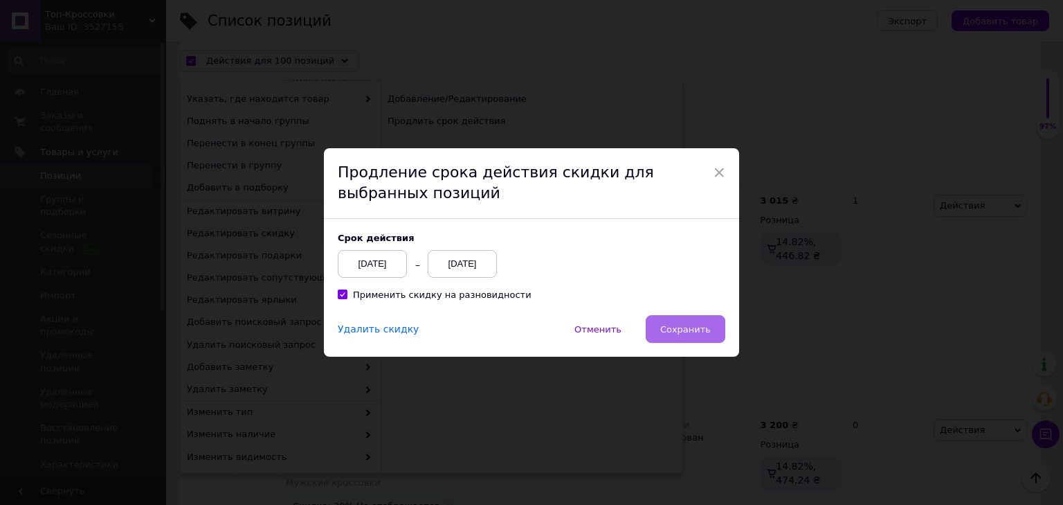
click at [704, 327] on span "Сохранить" at bounding box center [685, 329] width 51 height 10
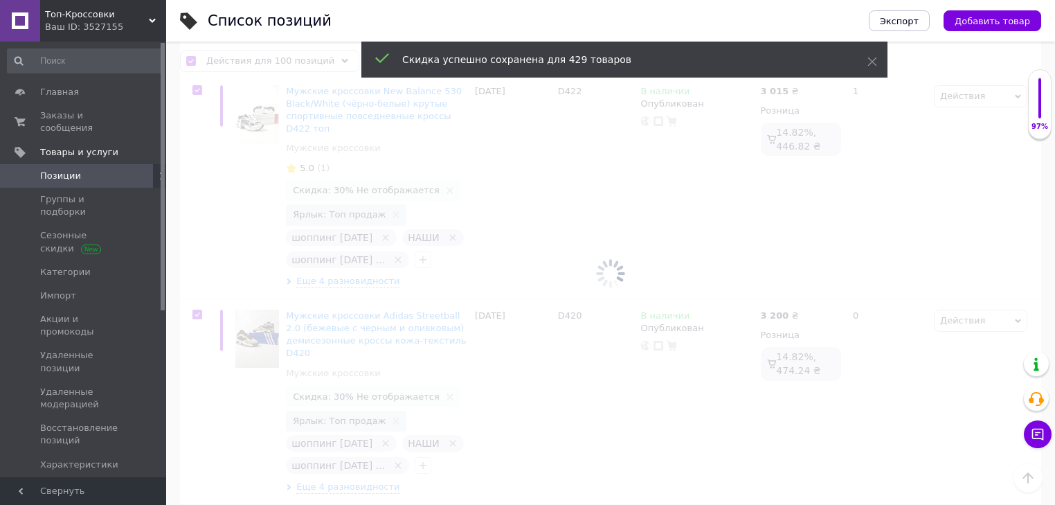
scroll to position [14149, 0]
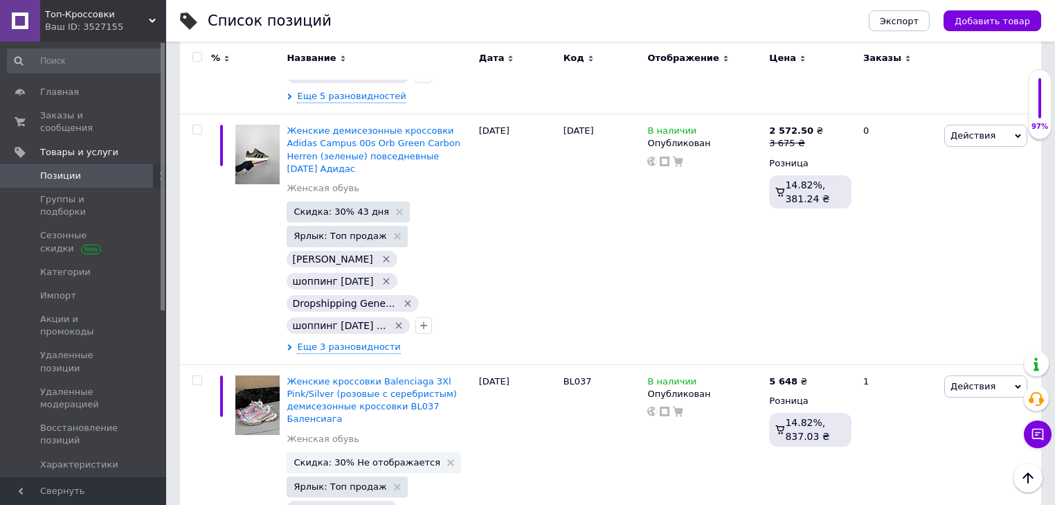
click at [197, 55] on input "checkbox" at bounding box center [196, 57] width 9 height 9
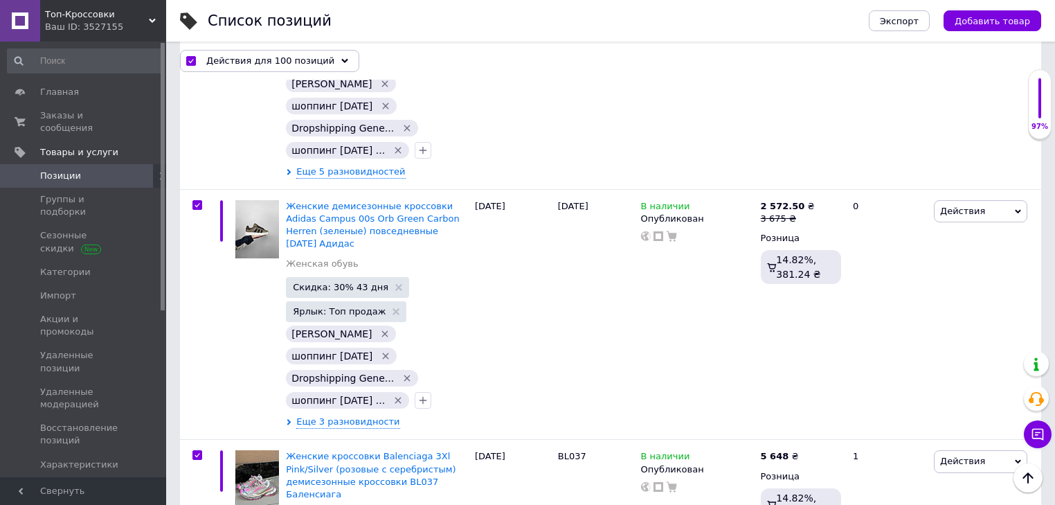
scroll to position [21322, 0]
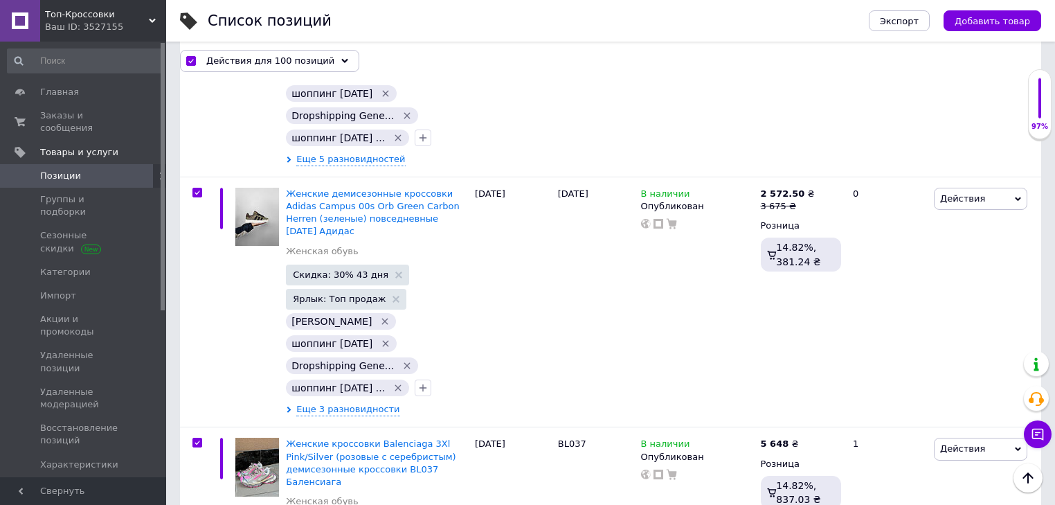
click at [256, 62] on span "Действия для 100 позиций" at bounding box center [270, 60] width 128 height 12
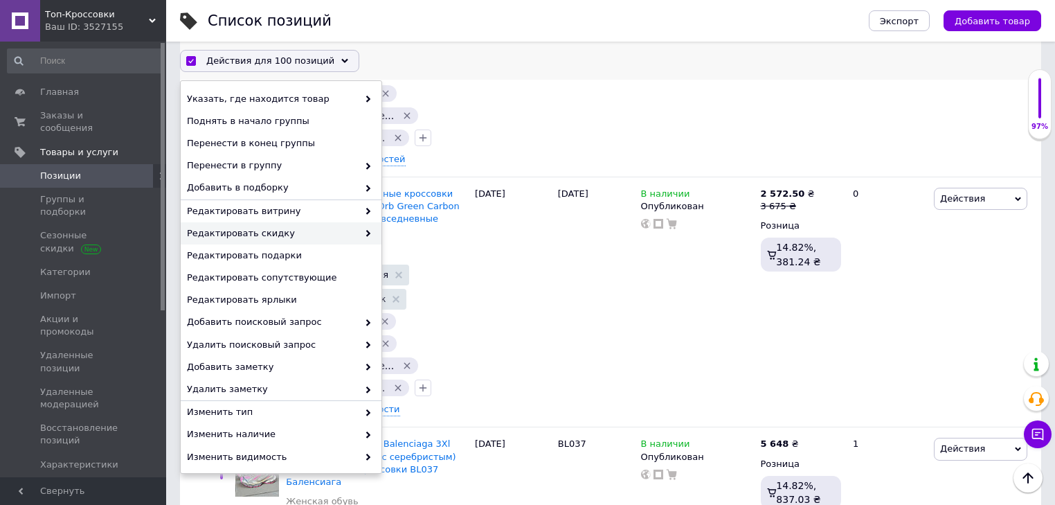
click at [291, 231] on span "Редактировать скидку" at bounding box center [272, 233] width 171 height 12
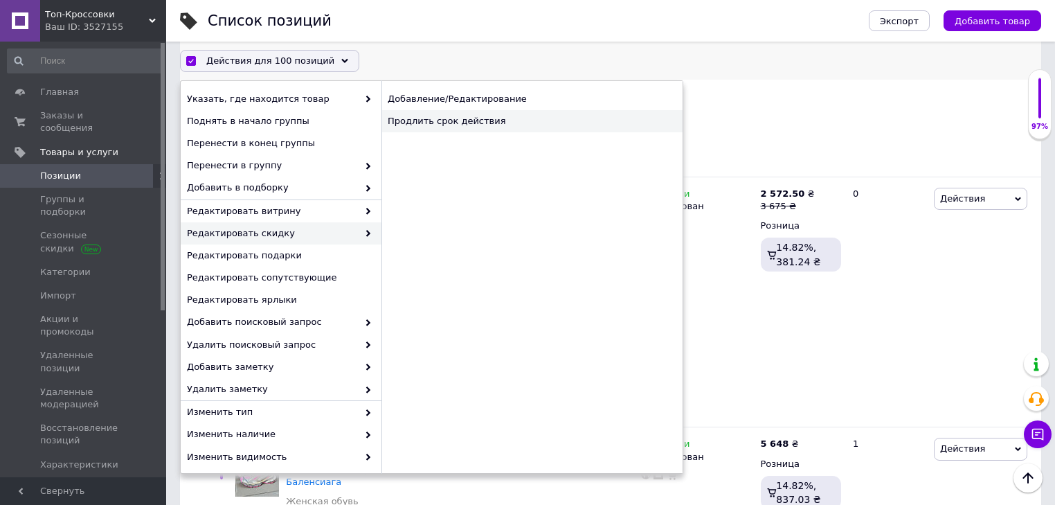
click at [505, 119] on div "Продлить срок действия" at bounding box center [531, 121] width 301 height 22
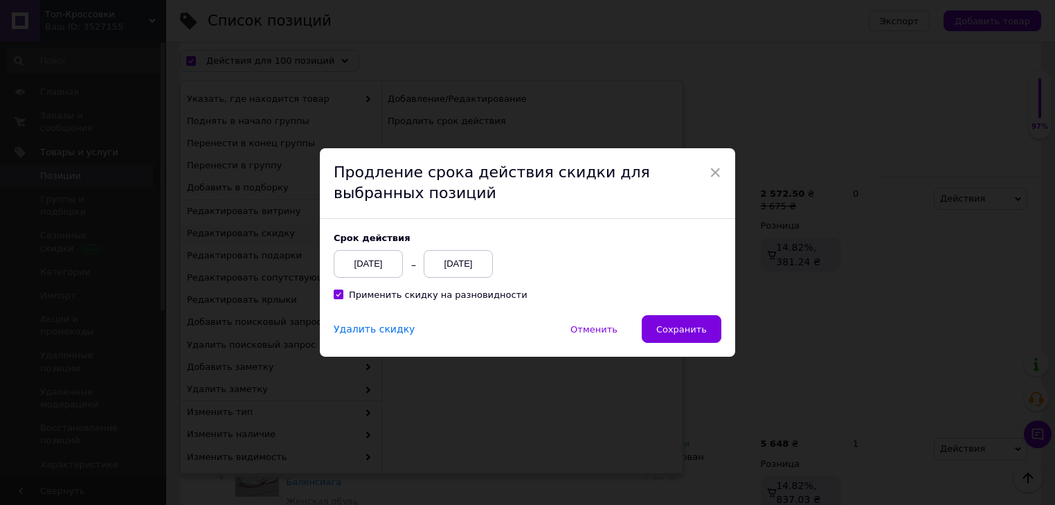
scroll to position [21266, 0]
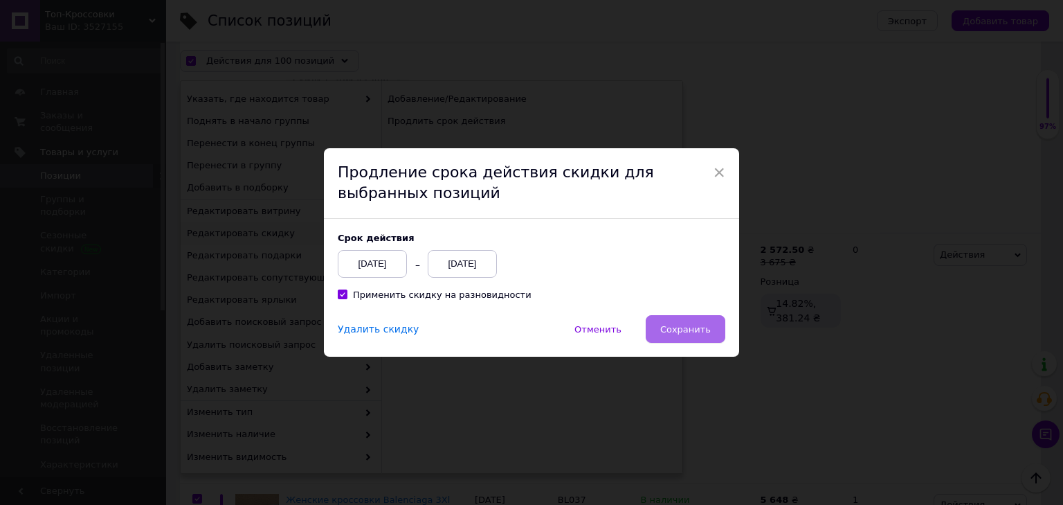
click at [710, 328] on button "Сохранить" at bounding box center [686, 329] width 80 height 28
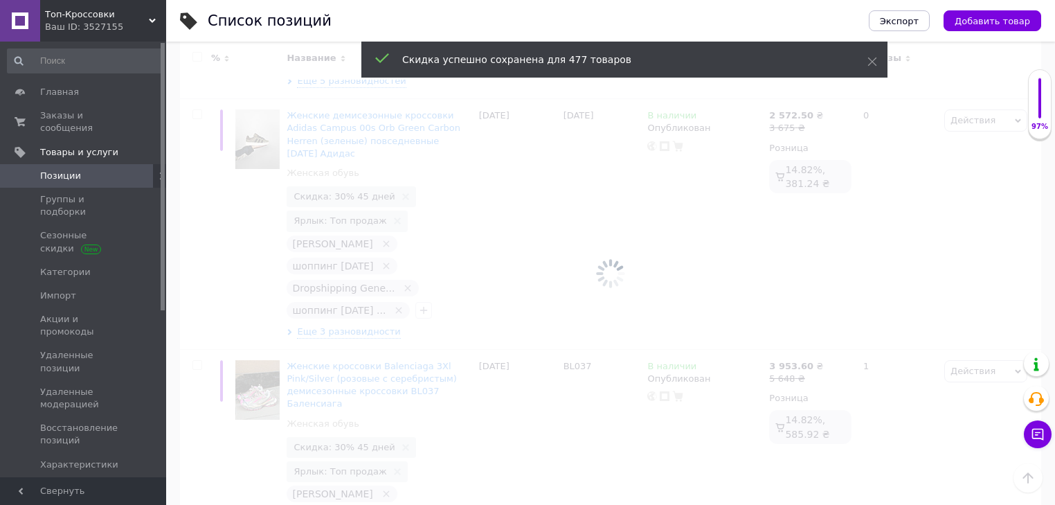
scroll to position [21326, 0]
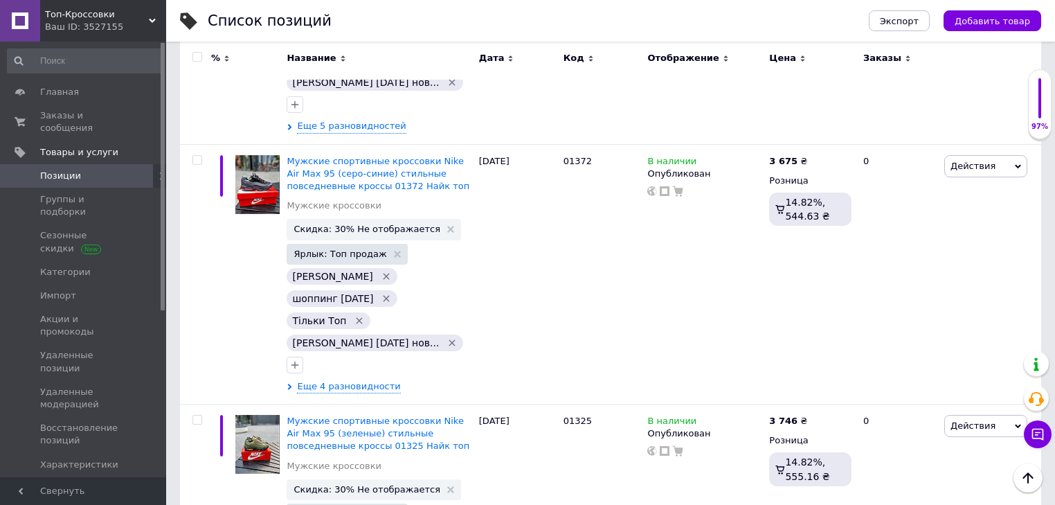
click at [195, 55] on input "checkbox" at bounding box center [196, 57] width 9 height 9
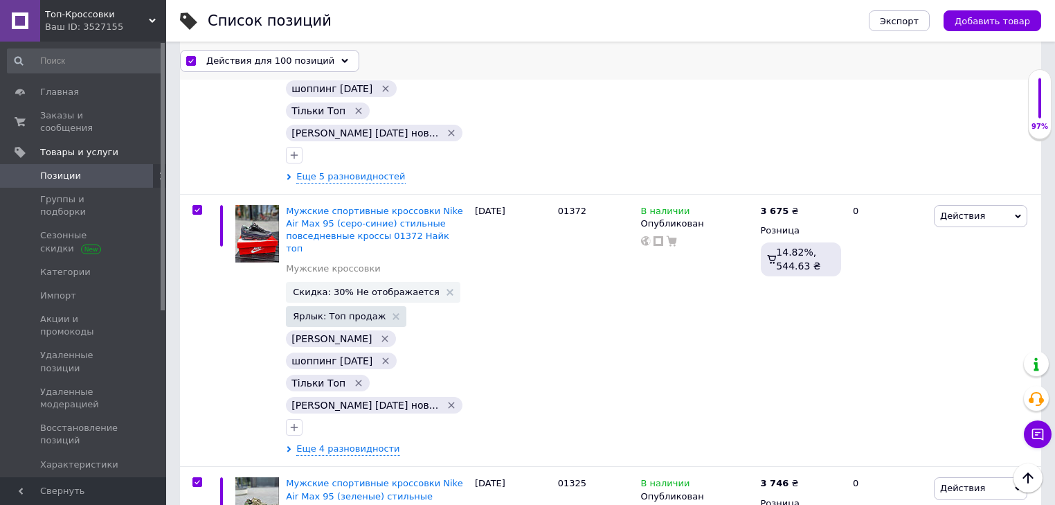
scroll to position [21405, 0]
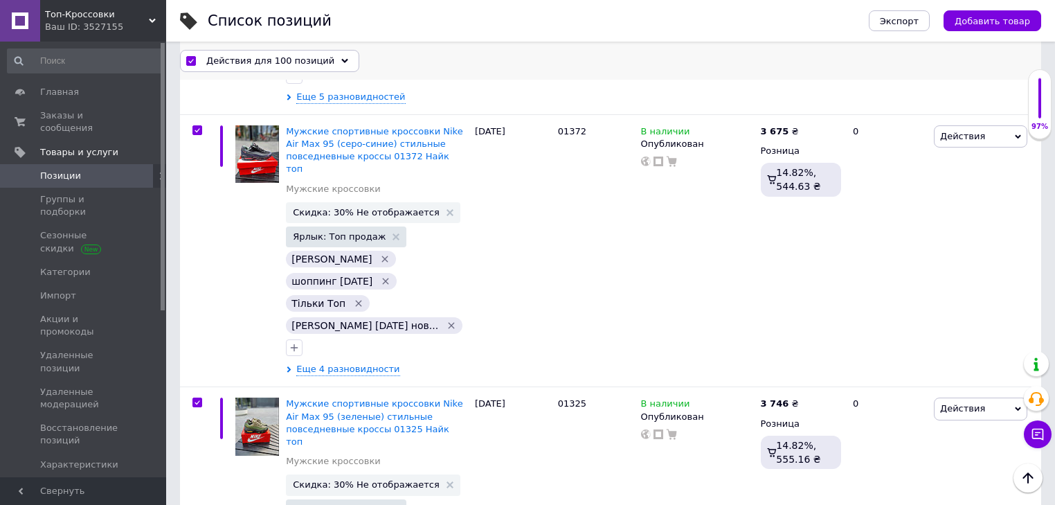
click at [224, 51] on div "Действия для 100 позиций" at bounding box center [269, 60] width 179 height 22
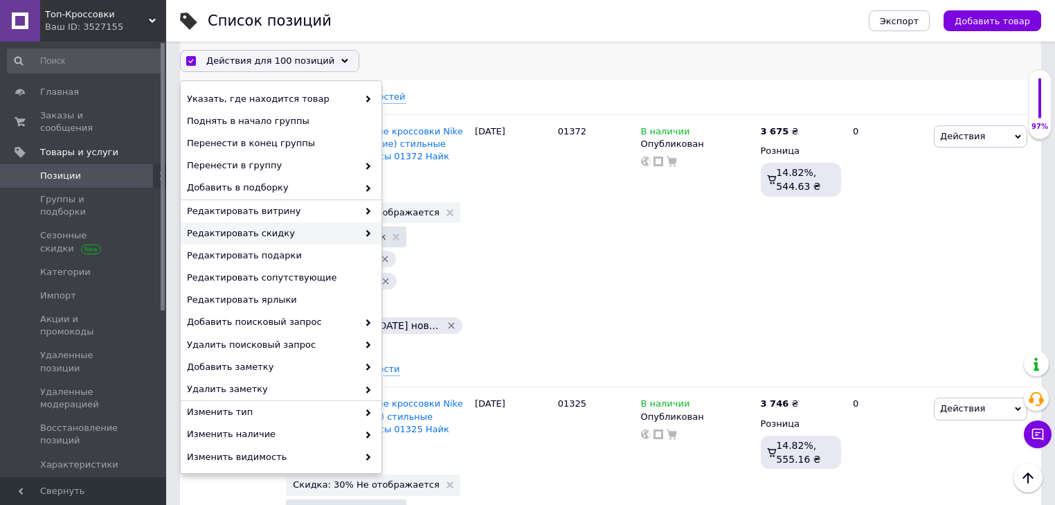
click at [309, 227] on span "Редактировать скидку" at bounding box center [272, 233] width 171 height 12
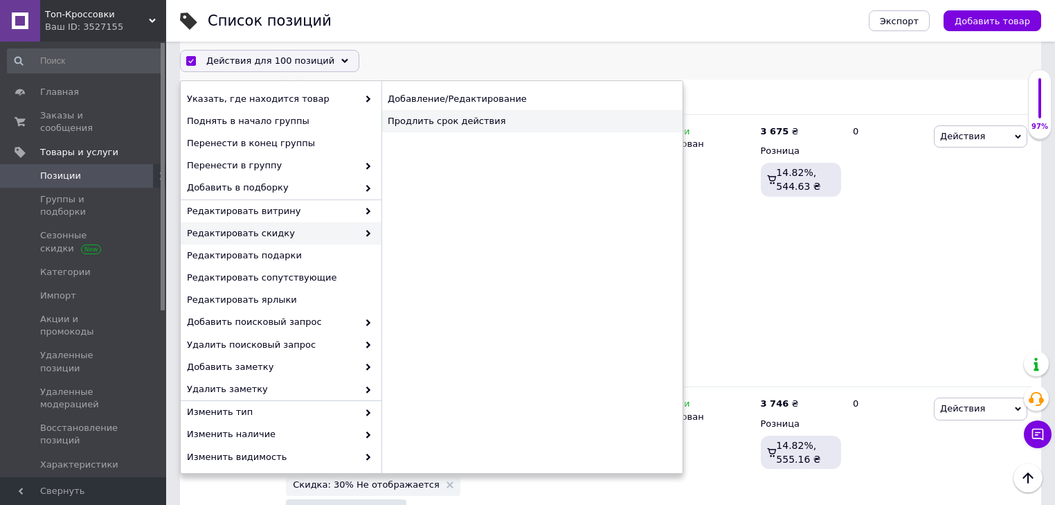
click at [467, 113] on div "Продлить срок действия" at bounding box center [531, 121] width 301 height 22
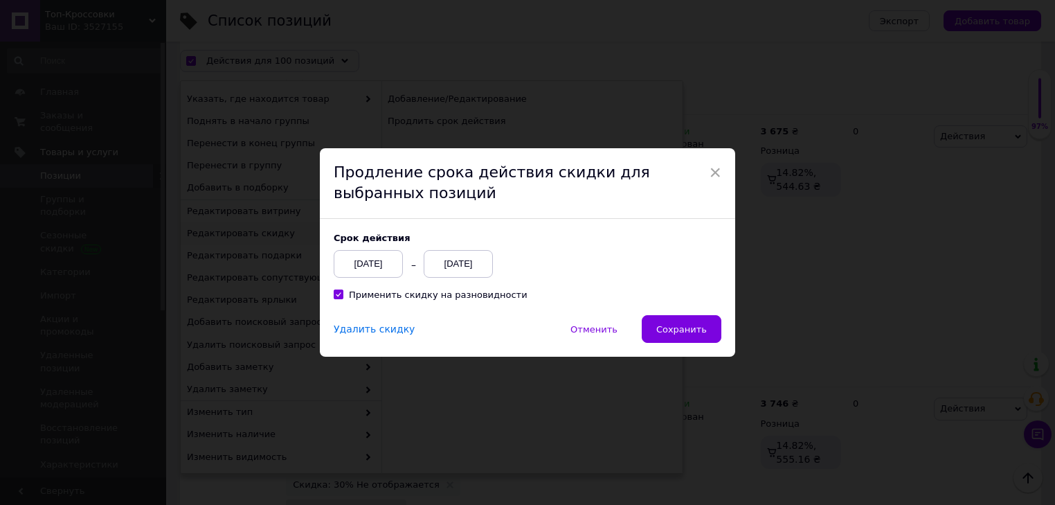
scroll to position [21349, 0]
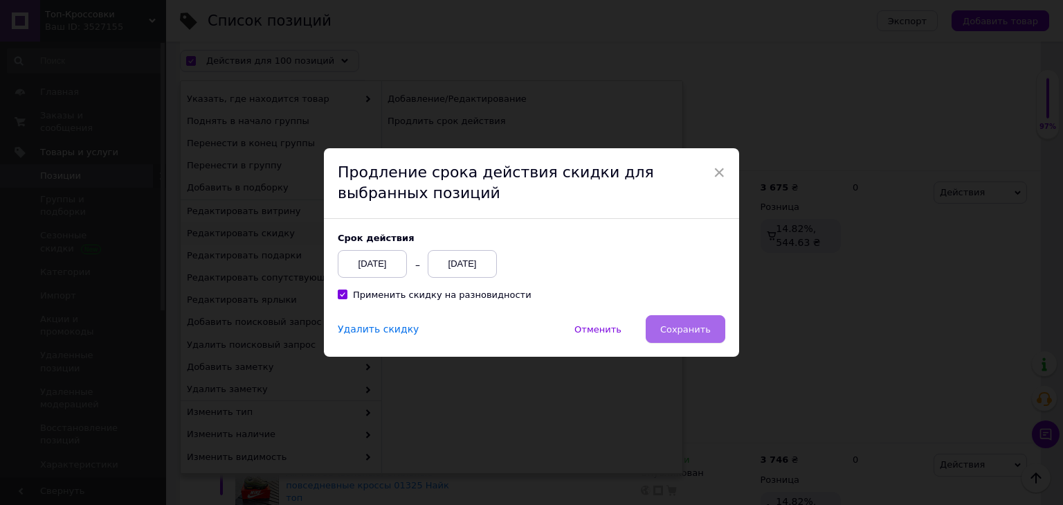
click at [690, 311] on div "Cрок действия [DATE] [DATE] Применить скидку на разновидности" at bounding box center [531, 267] width 415 height 96
click at [689, 325] on span "Сохранить" at bounding box center [685, 329] width 51 height 10
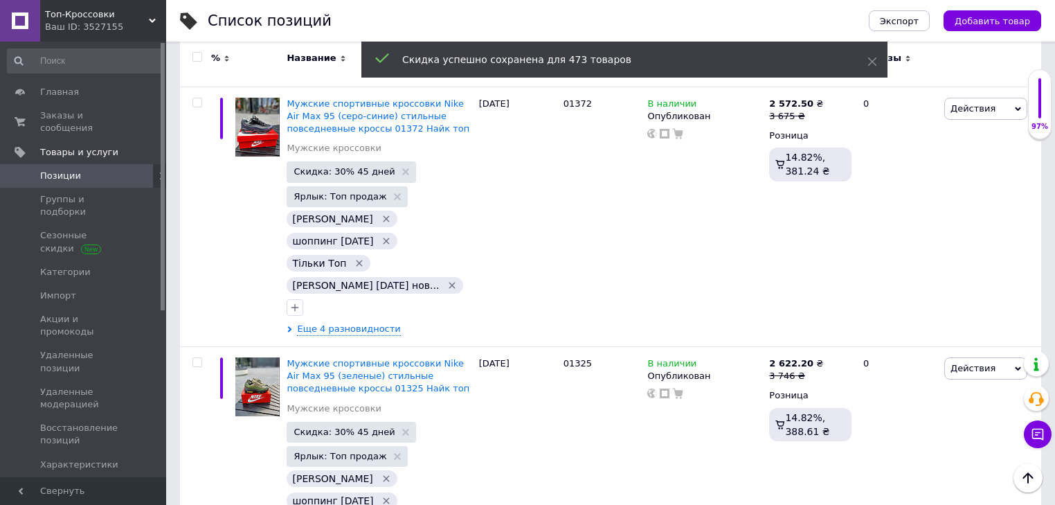
scroll to position [21358, 0]
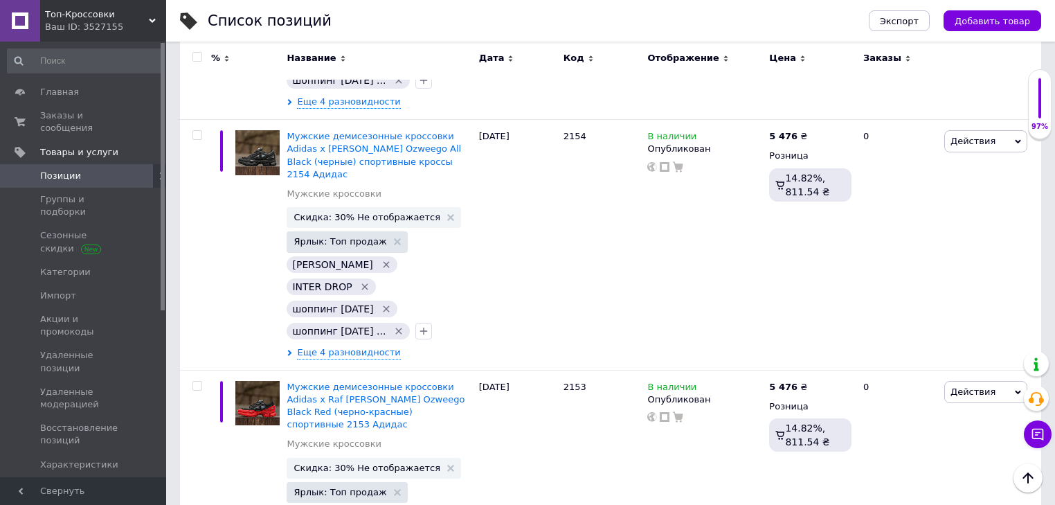
click at [194, 55] on input "checkbox" at bounding box center [196, 57] width 9 height 9
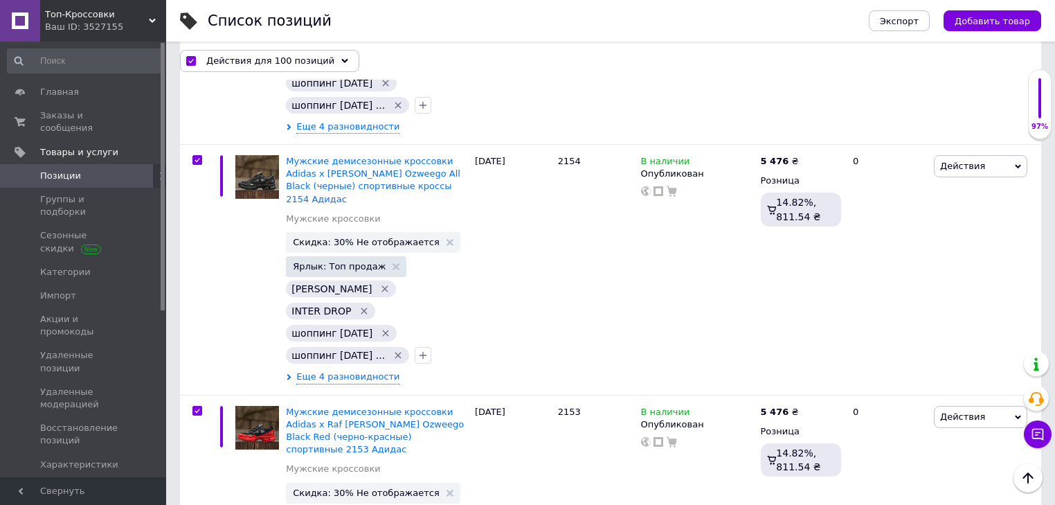
scroll to position [21459, 0]
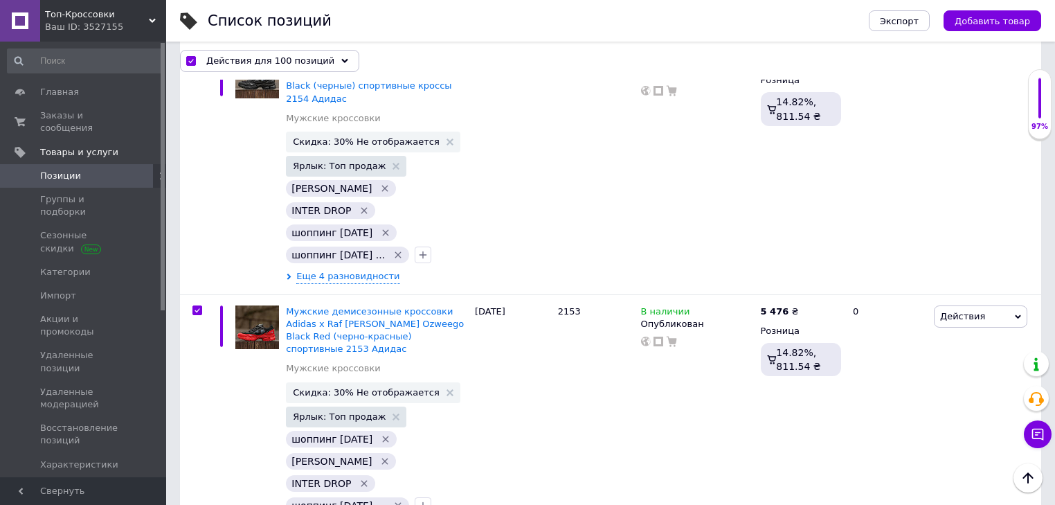
click at [275, 64] on span "Действия для 100 позиций" at bounding box center [270, 60] width 128 height 12
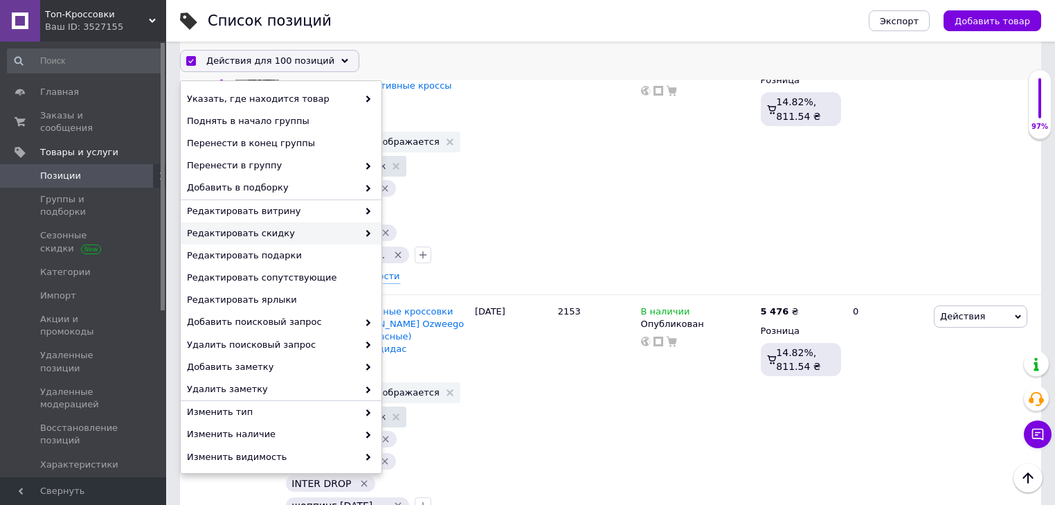
click at [316, 228] on span "Редактировать скидку" at bounding box center [272, 233] width 171 height 12
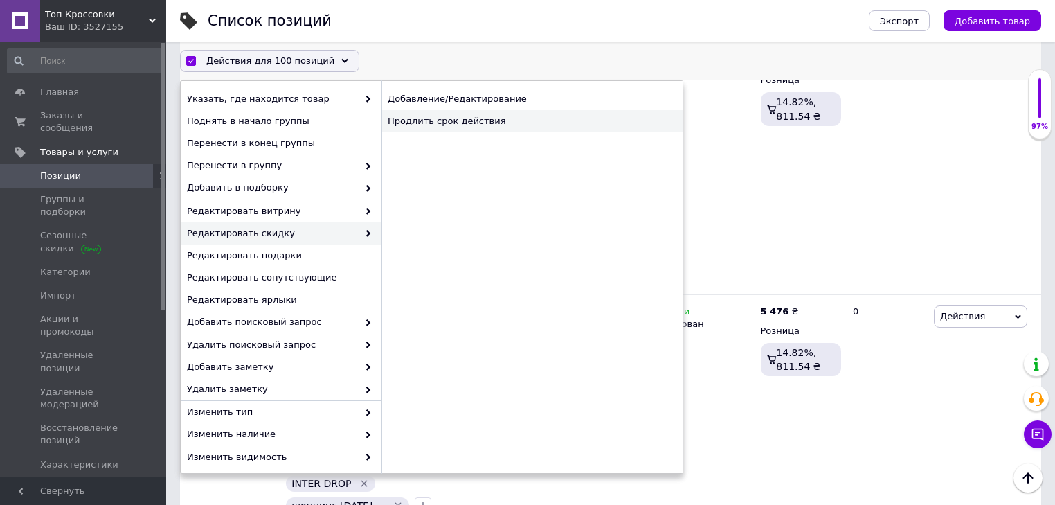
click at [497, 118] on div "Продлить срок действия" at bounding box center [531, 121] width 301 height 22
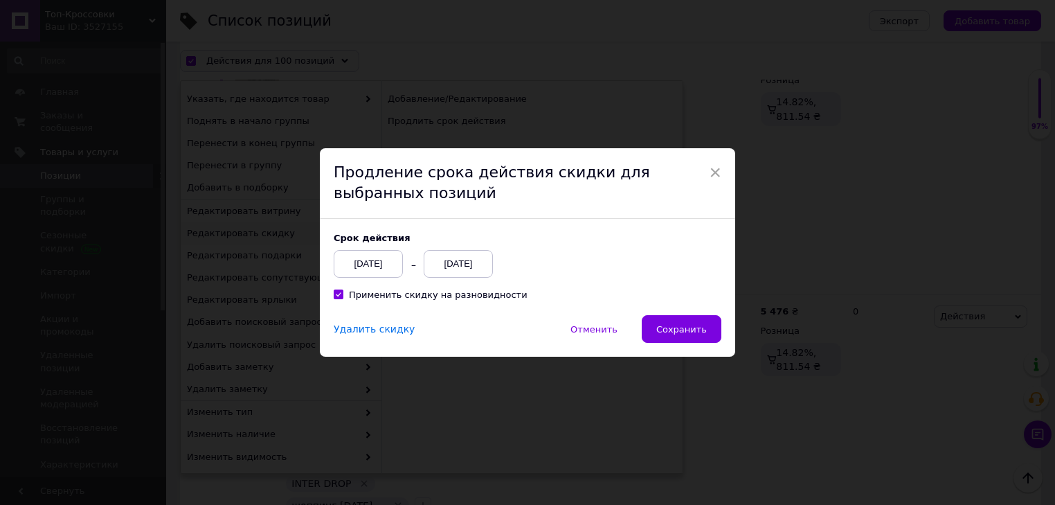
scroll to position [21402, 0]
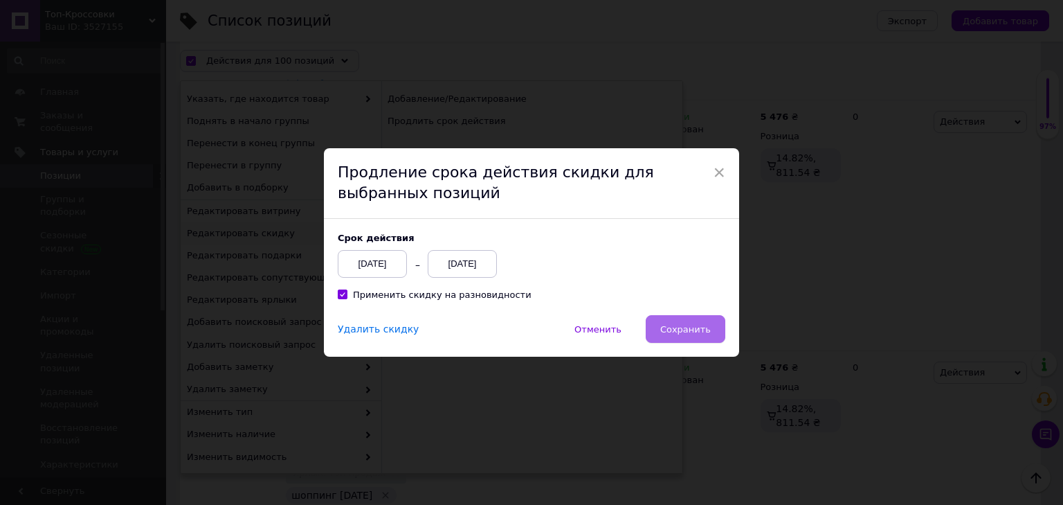
click at [706, 338] on button "Сохранить" at bounding box center [686, 329] width 80 height 28
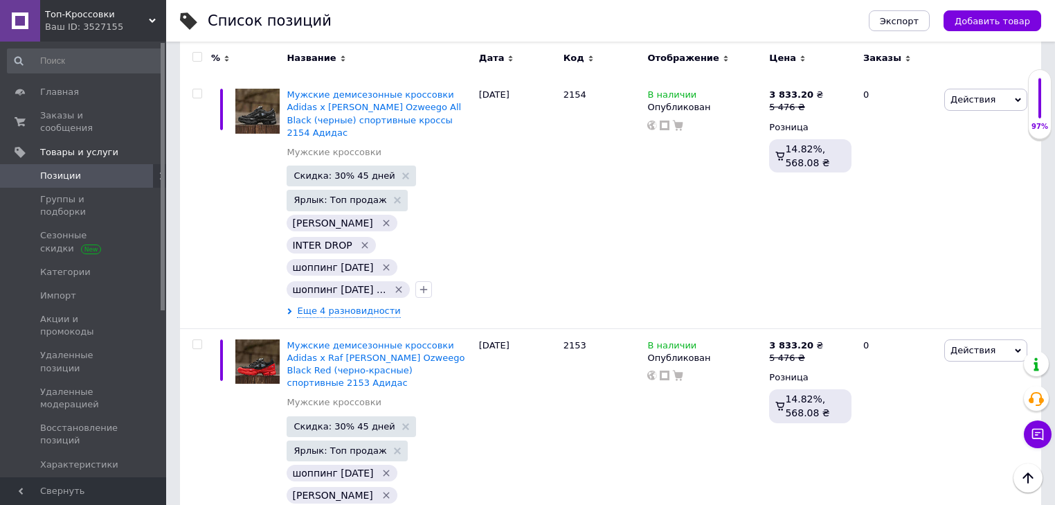
scroll to position [21445, 0]
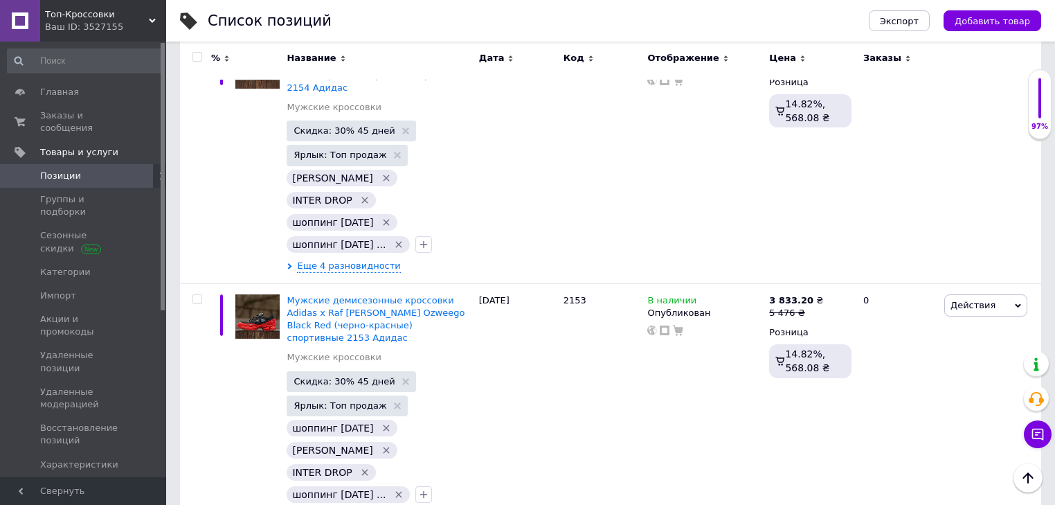
click at [73, 482] on span "Уведомления" at bounding box center [71, 488] width 63 height 12
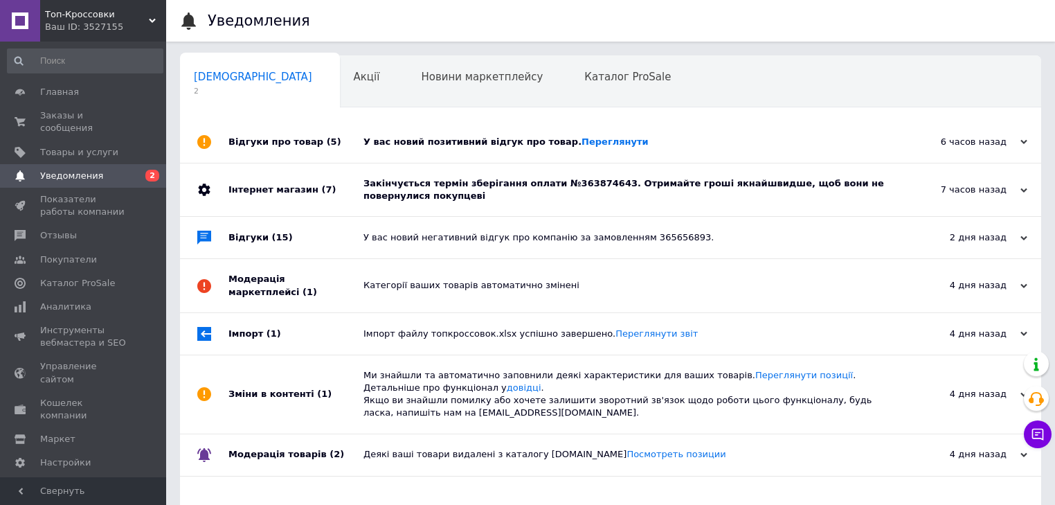
click at [683, 147] on div "У вас новий позитивний відгук про товар. [GEOGRAPHIC_DATA]" at bounding box center [625, 142] width 525 height 42
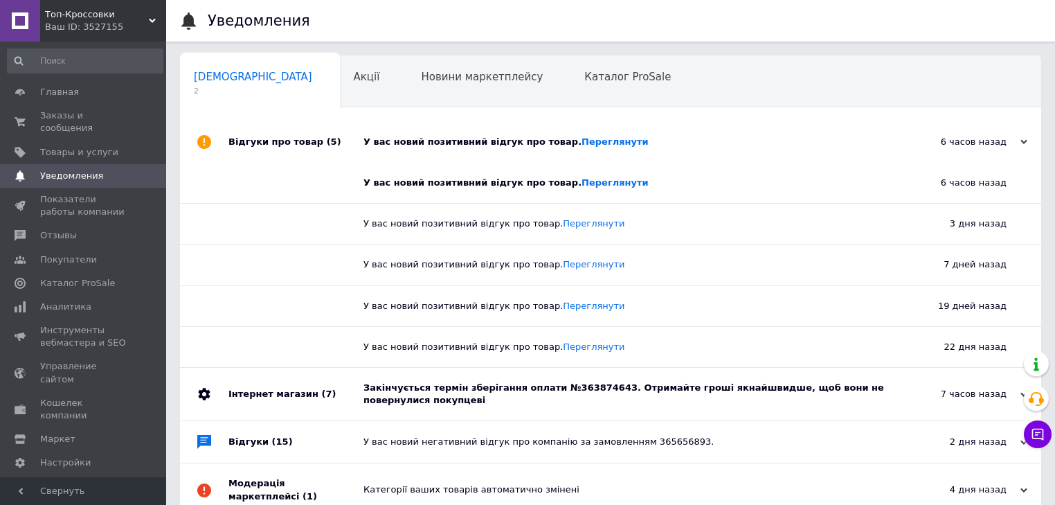
click at [684, 147] on div "У вас новий позитивний відгук про товар. [GEOGRAPHIC_DATA]" at bounding box center [625, 142] width 525 height 12
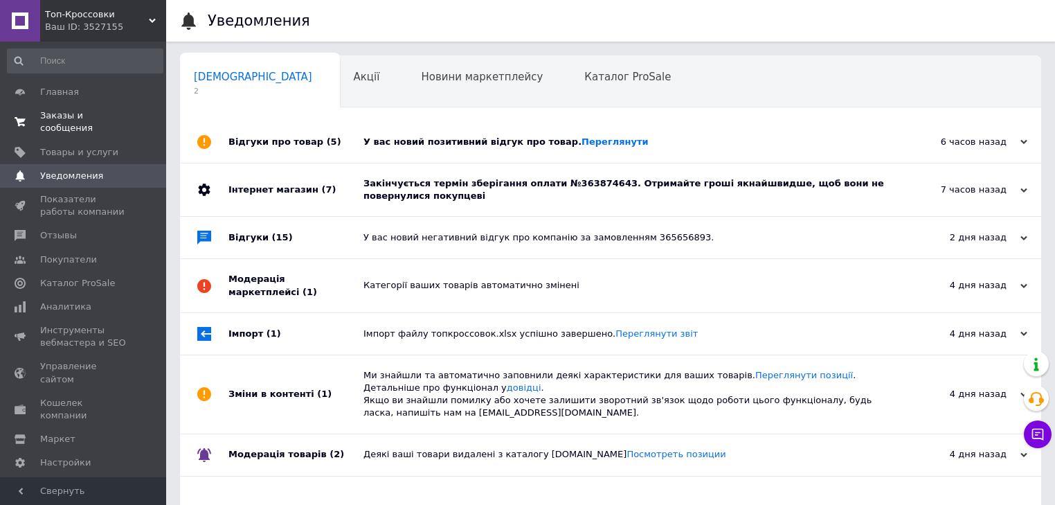
click at [94, 123] on link "Заказы и сообщения 0 0" at bounding box center [85, 122] width 170 height 36
